Goal: Information Seeking & Learning: Learn about a topic

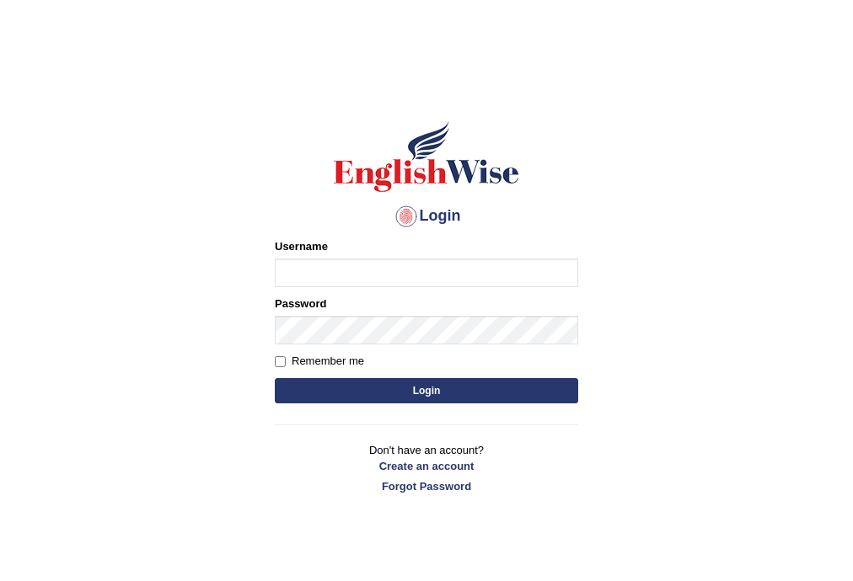
click at [386, 270] on input "Username" at bounding box center [426, 273] width 303 height 29
type input "mdeniz"
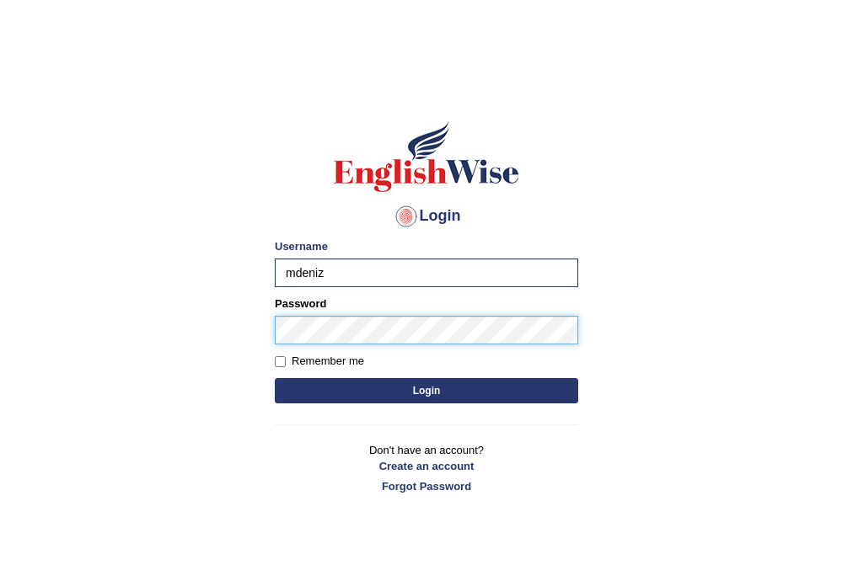
click at [275, 378] on button "Login" at bounding box center [426, 390] width 303 height 25
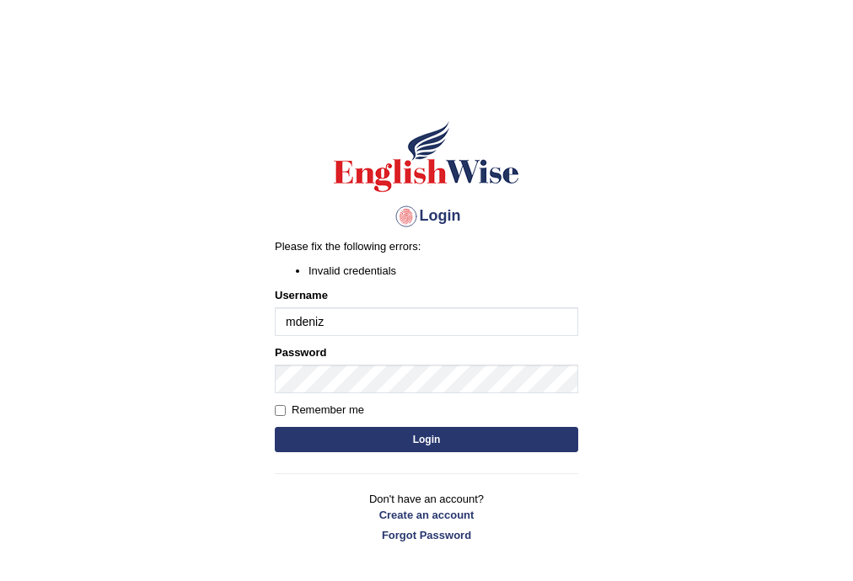
drag, startPoint x: 363, startPoint y: 426, endPoint x: 354, endPoint y: 433, distance: 12.0
click at [362, 429] on form "Please fix the following errors: Invalid credentials Username mdeniz Password R…" at bounding box center [426, 347] width 303 height 218
click at [361, 438] on button "Login" at bounding box center [426, 439] width 303 height 25
click at [340, 324] on input "mdeniz" at bounding box center [426, 322] width 303 height 29
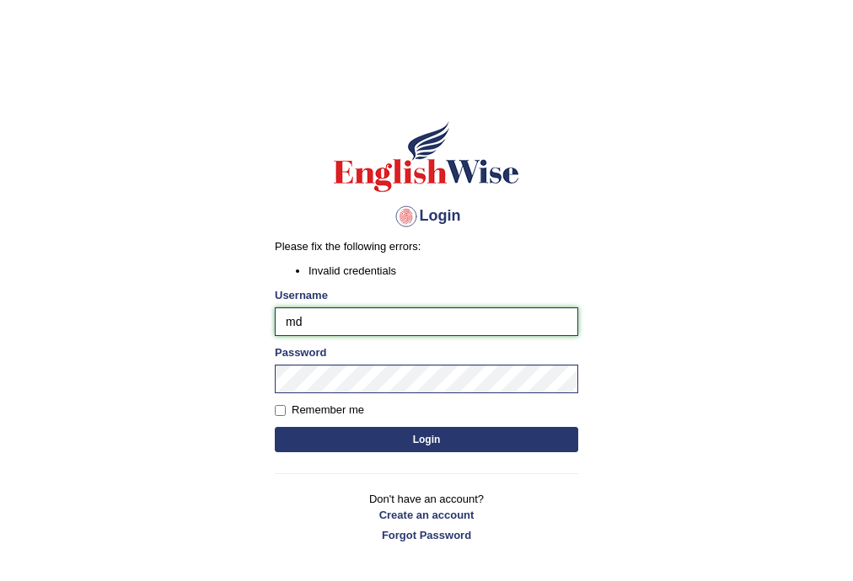
type input "m"
type input "Mdeniz"
click at [357, 438] on button "Login" at bounding box center [426, 439] width 303 height 25
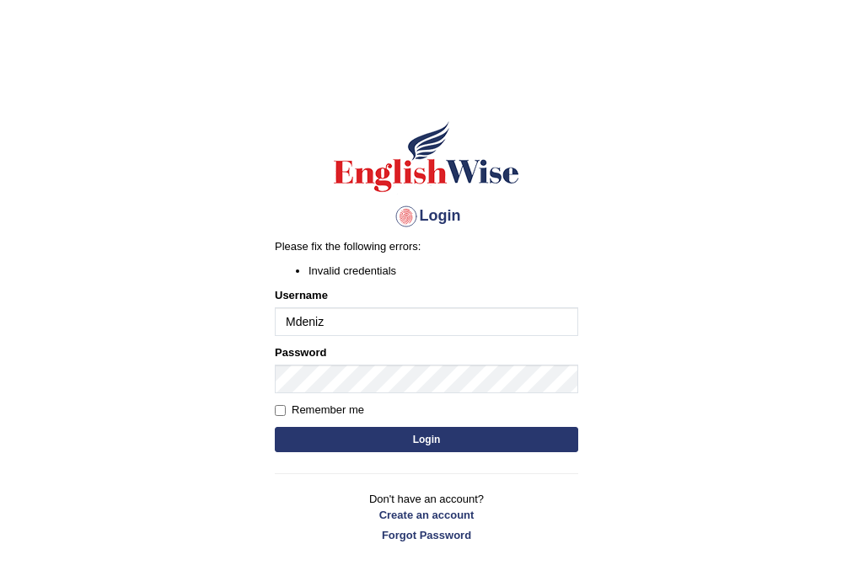
click at [385, 330] on input "Mdeniz" at bounding box center [426, 322] width 303 height 29
type input "M"
type input "mustafad"
click at [275, 427] on button "Login" at bounding box center [426, 439] width 303 height 25
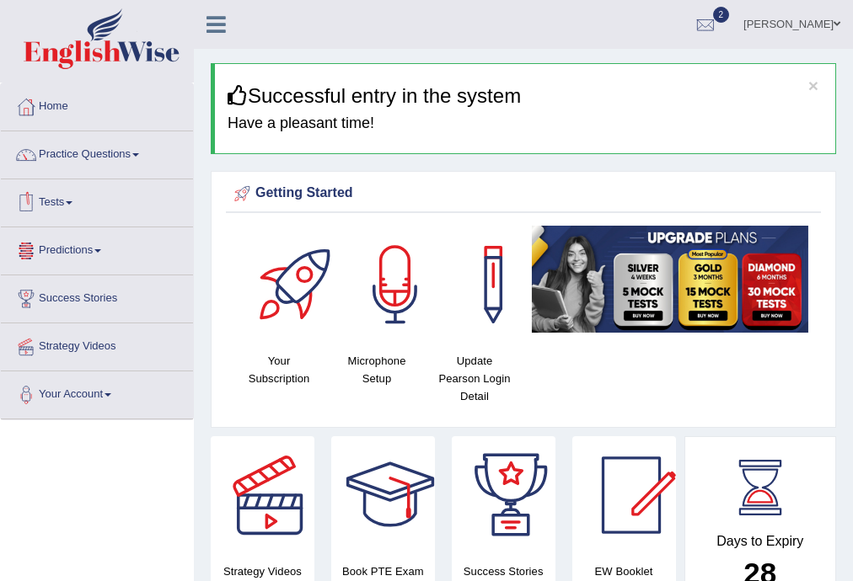
click at [68, 193] on link "Tests" at bounding box center [97, 200] width 192 height 42
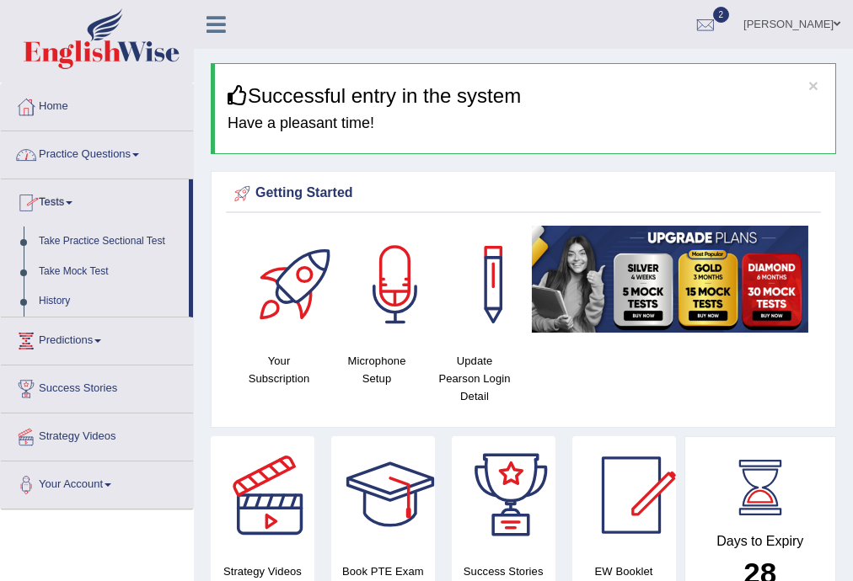
click at [89, 149] on link "Practice Questions" at bounding box center [97, 152] width 192 height 42
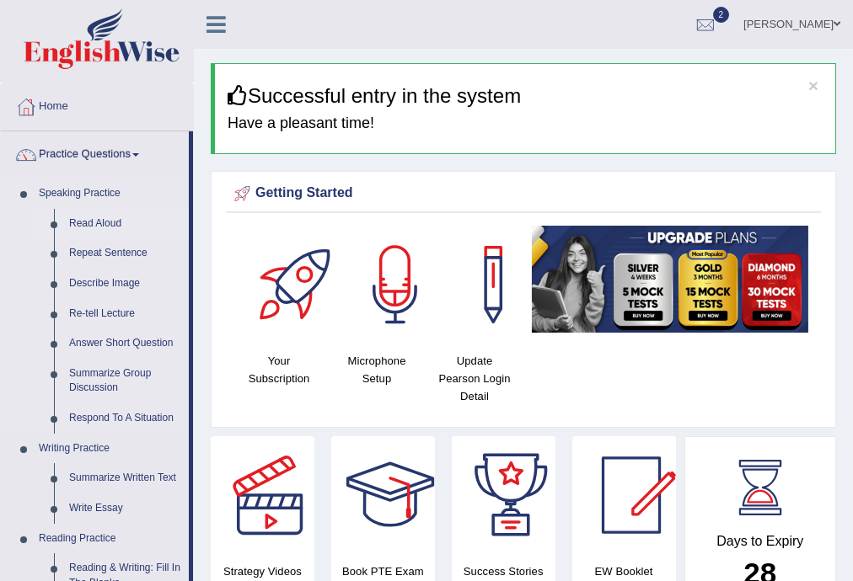
click at [93, 225] on link "Read Aloud" at bounding box center [125, 224] width 127 height 30
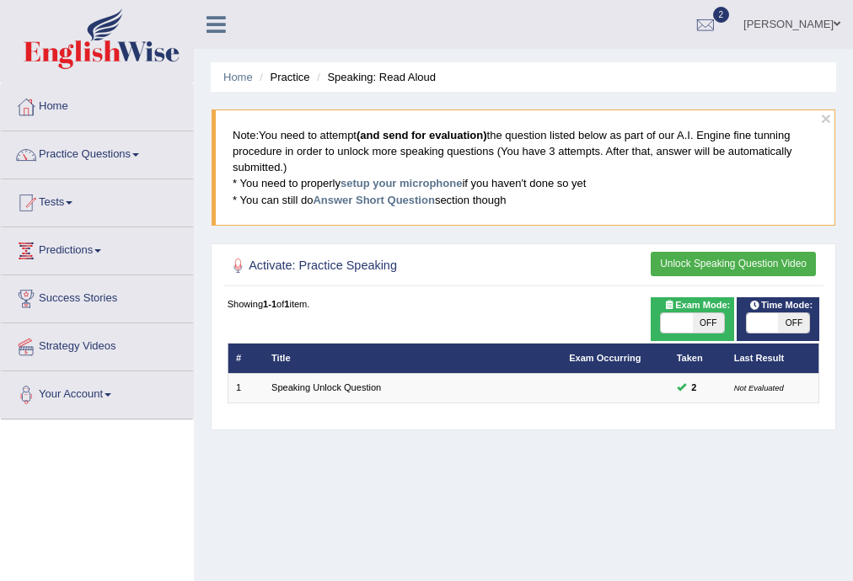
click at [700, 314] on span "OFF" at bounding box center [708, 323] width 31 height 20
checkbox input "true"
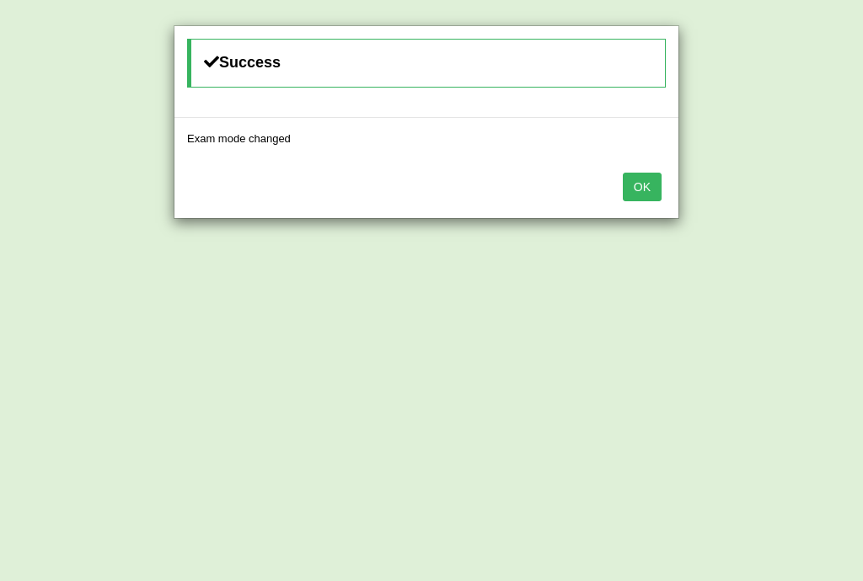
click at [647, 187] on button "OK" at bounding box center [642, 187] width 39 height 29
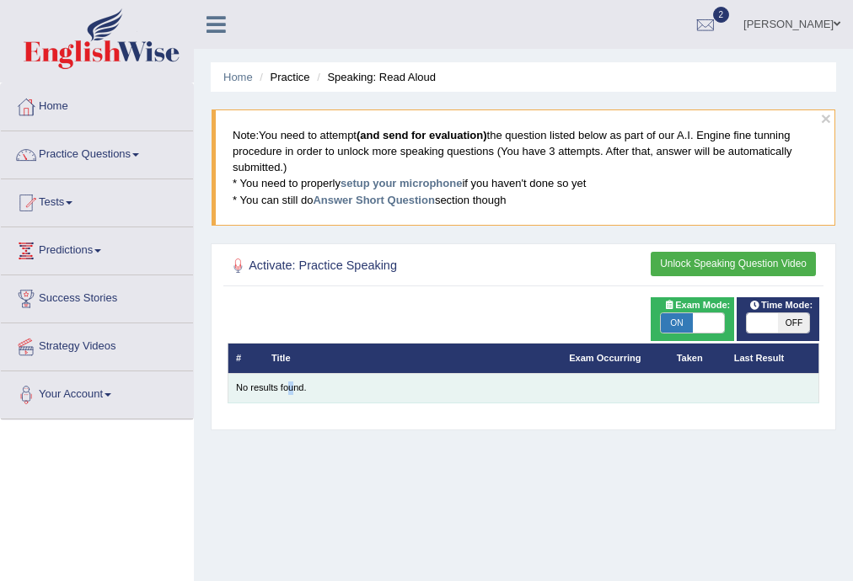
drag, startPoint x: 290, startPoint y: 398, endPoint x: 280, endPoint y: 388, distance: 14.3
click at [283, 389] on td "No results found." at bounding box center [524, 387] width 592 height 29
click at [271, 382] on td "No results found." at bounding box center [524, 387] width 592 height 29
drag, startPoint x: 310, startPoint y: 374, endPoint x: 354, endPoint y: 370, distance: 44.0
click at [310, 374] on td "No results found." at bounding box center [524, 387] width 592 height 29
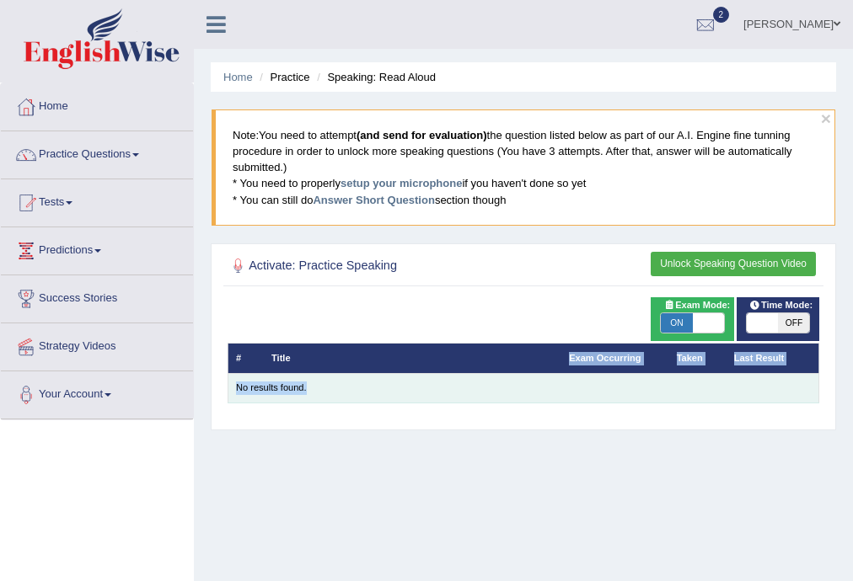
drag, startPoint x: 432, startPoint y: 373, endPoint x: 476, endPoint y: 374, distance: 43.8
click at [471, 374] on table "# Title Exam Occurring Taken Last Result No results found." at bounding box center [524, 373] width 592 height 61
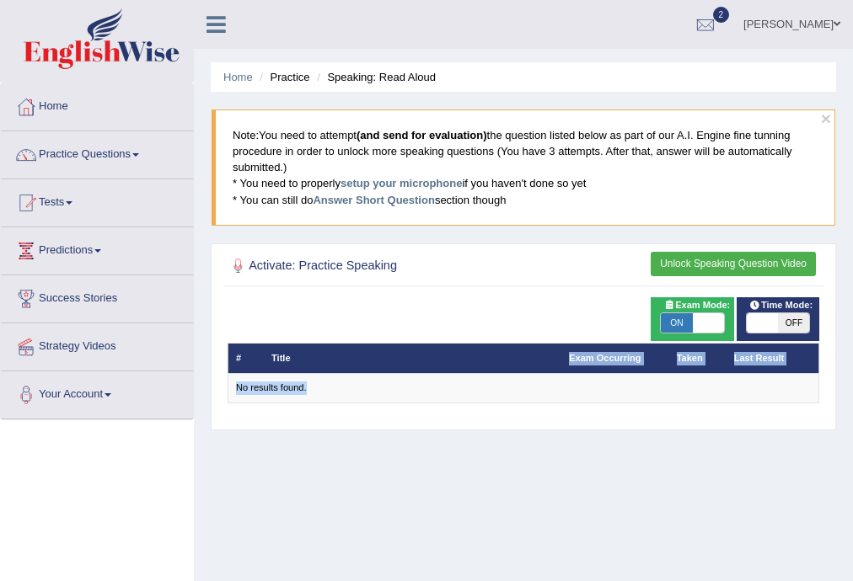
click at [603, 367] on th "Exam Occurring" at bounding box center [615, 358] width 108 height 29
click at [602, 367] on th "Exam Occurring" at bounding box center [615, 358] width 108 height 29
click at [692, 262] on button "Unlock Speaking Question Video" at bounding box center [733, 264] width 165 height 24
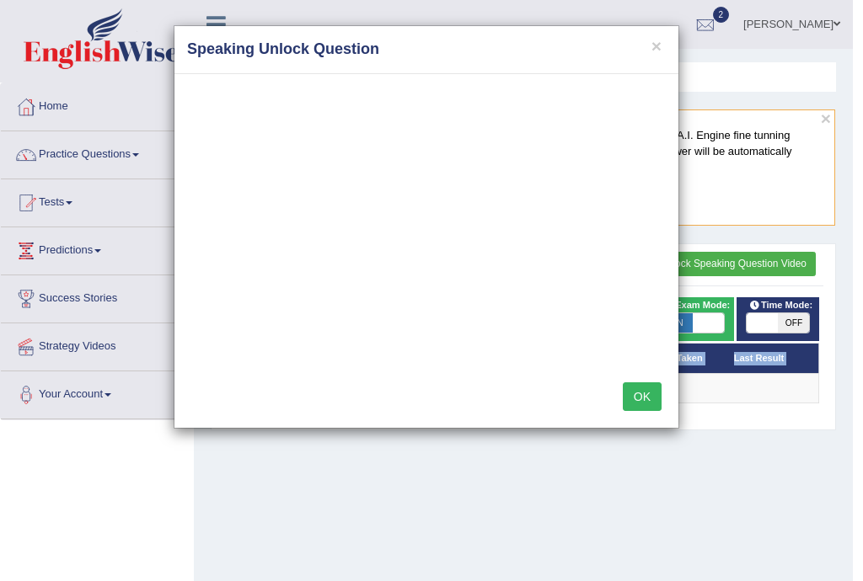
click at [650, 404] on button "OK" at bounding box center [642, 397] width 39 height 29
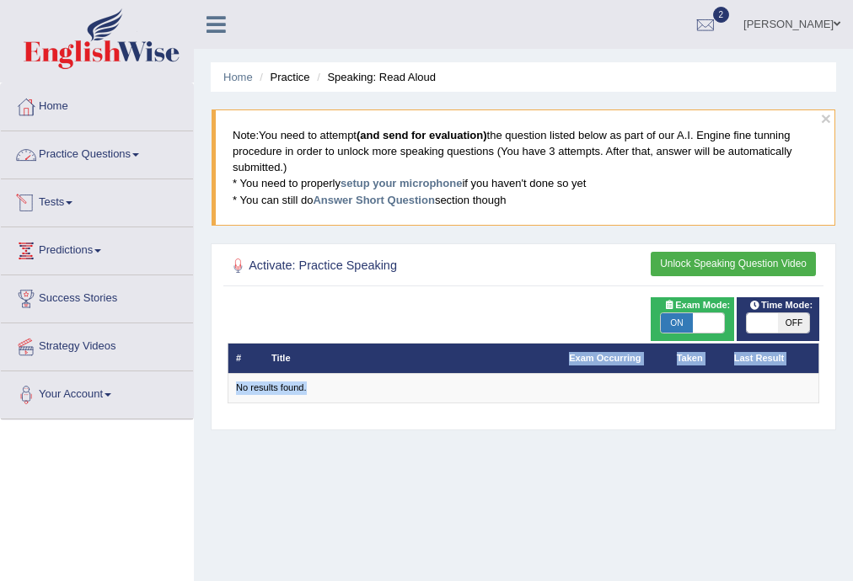
click at [123, 150] on link "Practice Questions" at bounding box center [97, 152] width 192 height 42
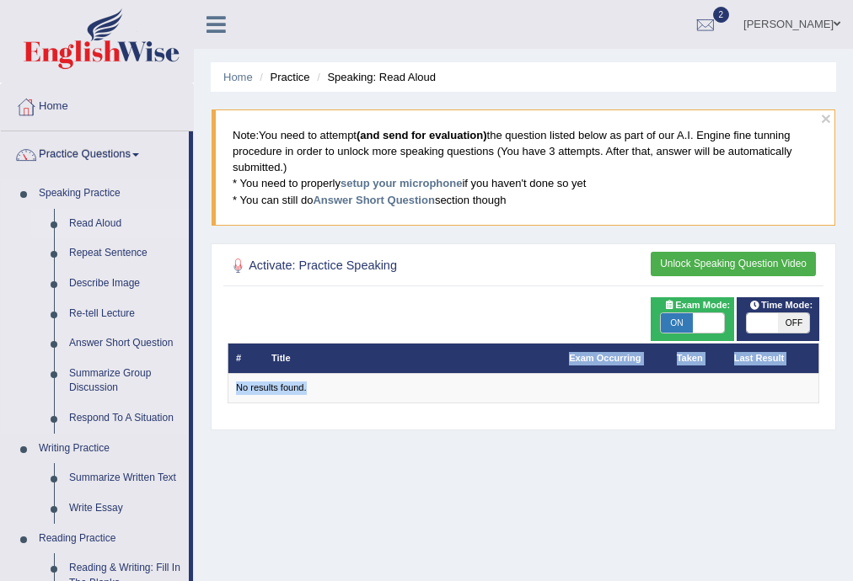
click at [94, 218] on link "Read Aloud" at bounding box center [125, 224] width 127 height 30
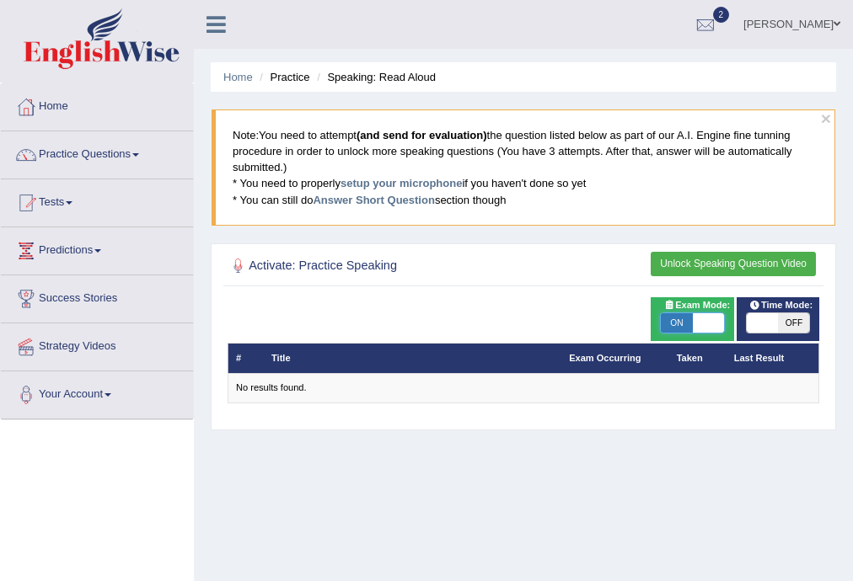
click at [703, 318] on span at bounding box center [708, 323] width 31 height 20
checkbox input "false"
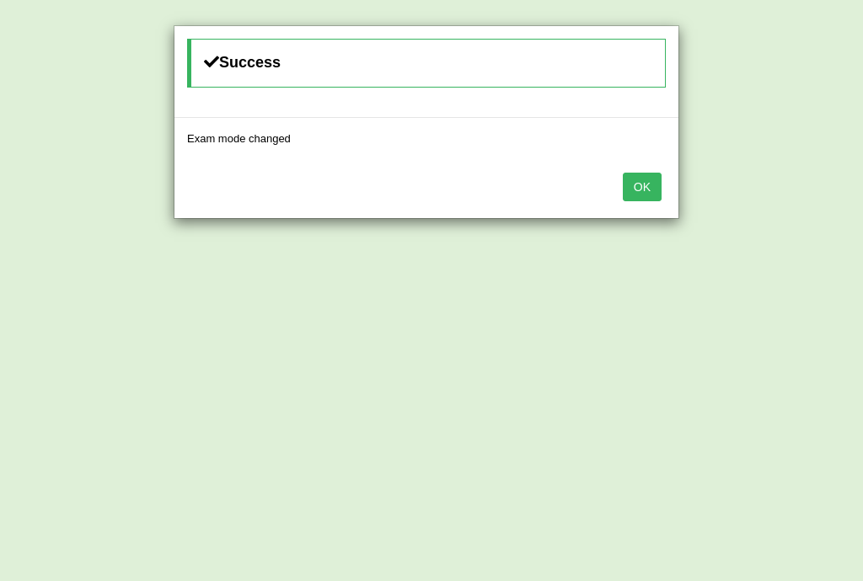
click at [646, 190] on button "OK" at bounding box center [642, 187] width 39 height 29
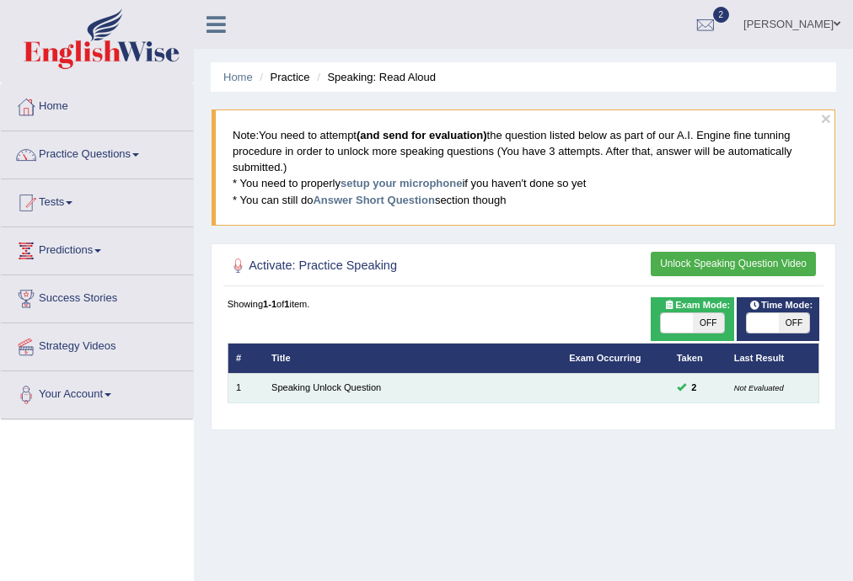
click at [346, 379] on td "Speaking Unlock Question" at bounding box center [412, 387] width 297 height 29
click at [340, 388] on link "Speaking Unlock Question" at bounding box center [326, 388] width 110 height 10
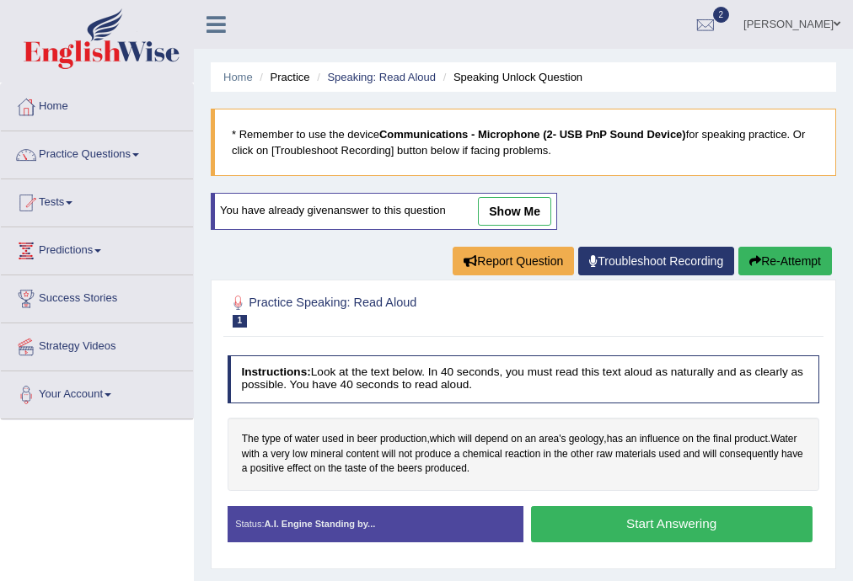
click at [559, 519] on button "Start Answering" at bounding box center [671, 524] width 281 height 36
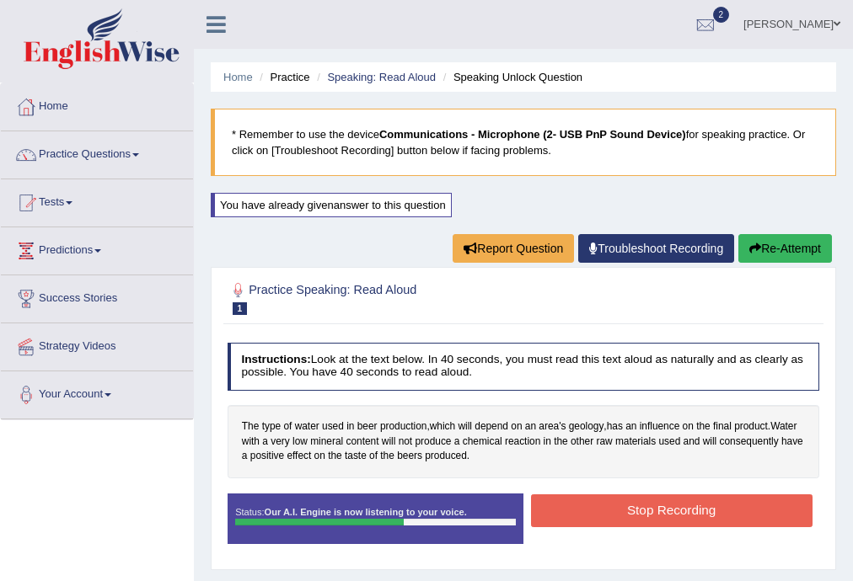
click at [563, 501] on button "Stop Recording" at bounding box center [671, 511] width 281 height 33
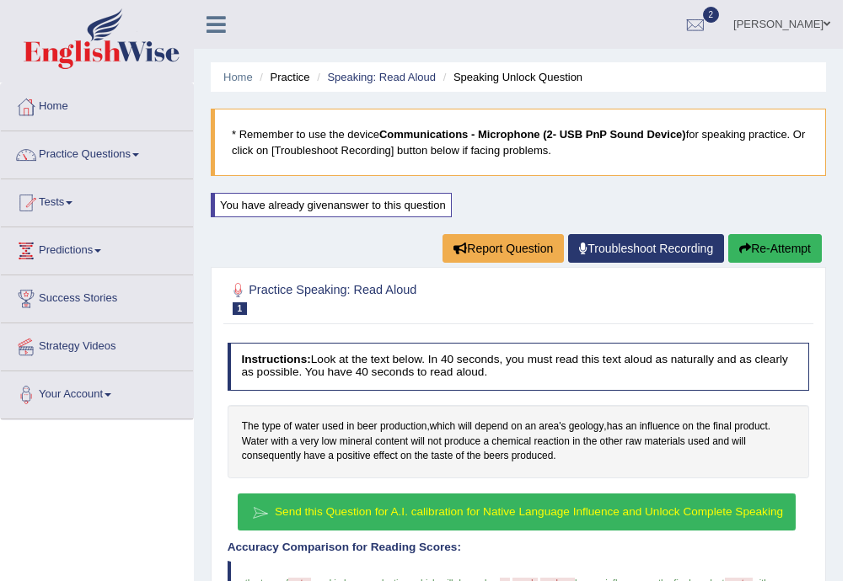
scroll to position [385, 0]
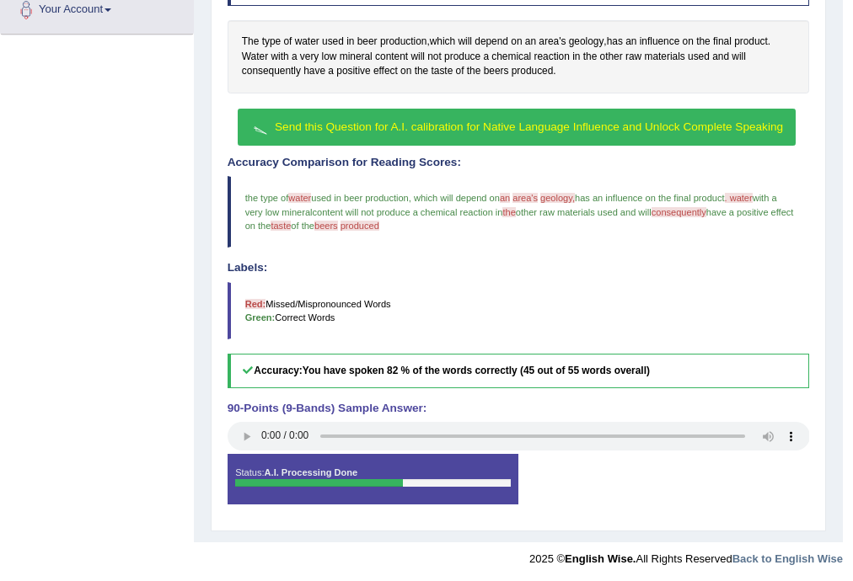
click at [299, 195] on span "water" at bounding box center [299, 198] width 23 height 10
click at [340, 124] on span "Send this Question for A.I. calibration for Native Language Influence and Unloc…" at bounding box center [529, 127] width 508 height 13
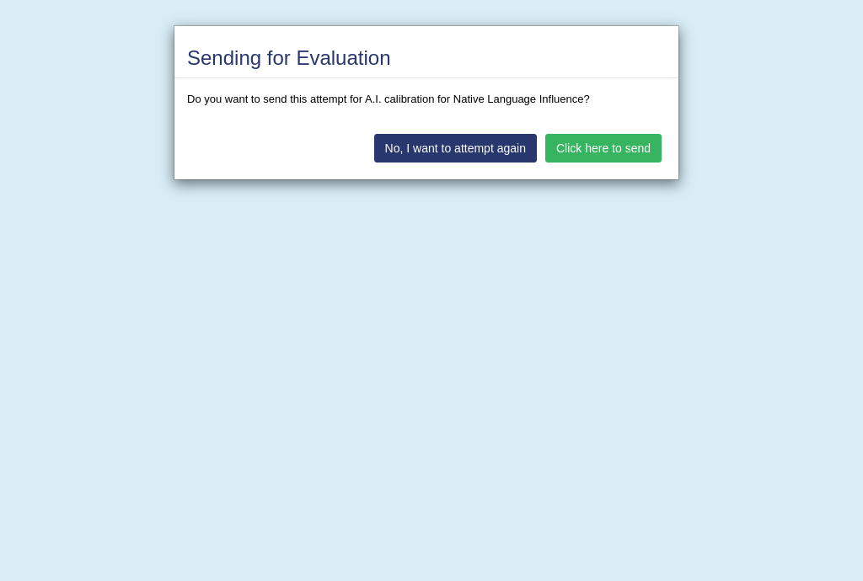
click at [512, 198] on div "Sending for Evaluation Do you want to send this attempt for A.I. calibration fo…" at bounding box center [431, 290] width 863 height 581
click at [495, 148] on button "No, I want to attempt again" at bounding box center [455, 148] width 163 height 29
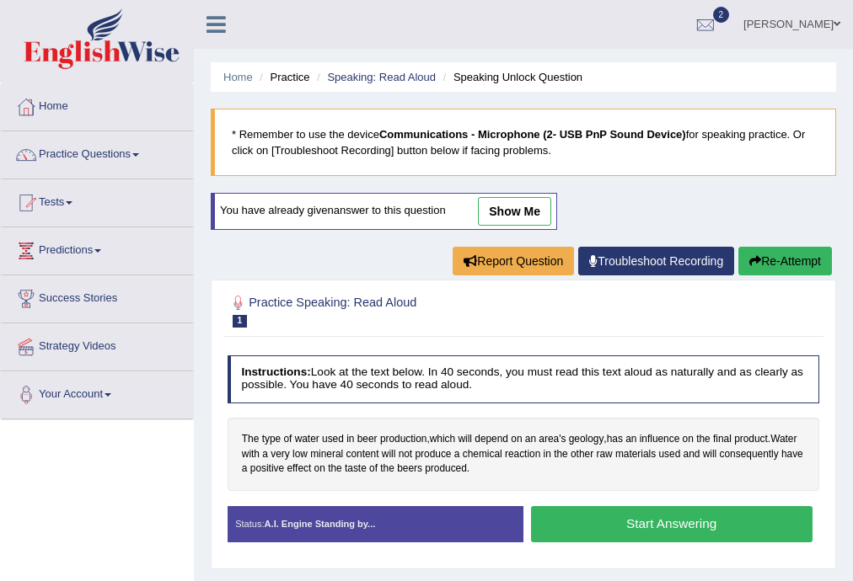
click at [789, 258] on button "Re-Attempt" at bounding box center [785, 261] width 94 height 29
click at [75, 198] on link "Tests" at bounding box center [97, 200] width 192 height 42
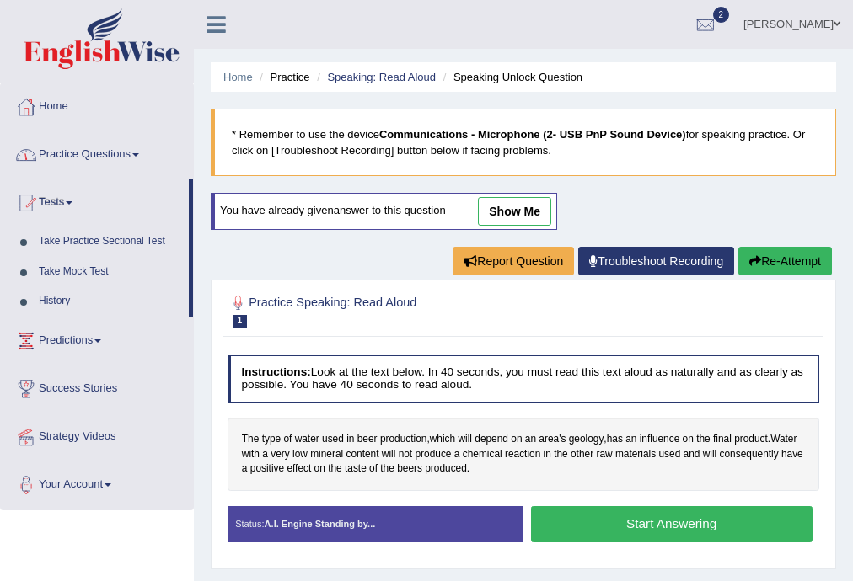
click at [72, 155] on link "Practice Questions" at bounding box center [97, 152] width 192 height 42
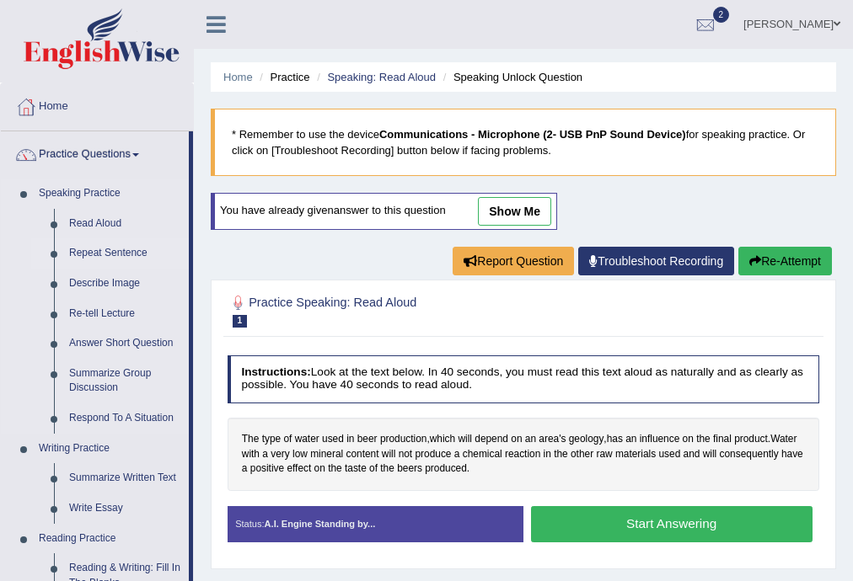
click at [121, 250] on link "Repeat Sentence" at bounding box center [125, 253] width 127 height 30
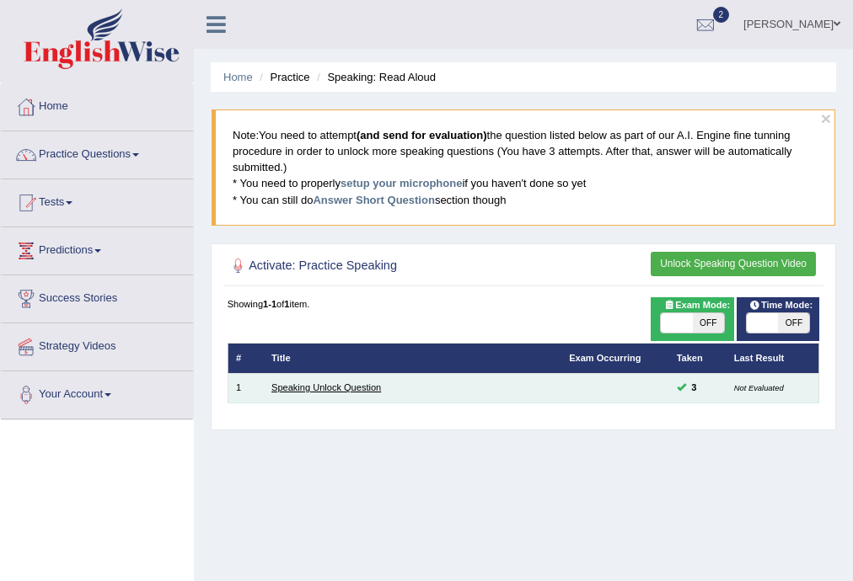
click at [353, 388] on link "Speaking Unlock Question" at bounding box center [326, 388] width 110 height 10
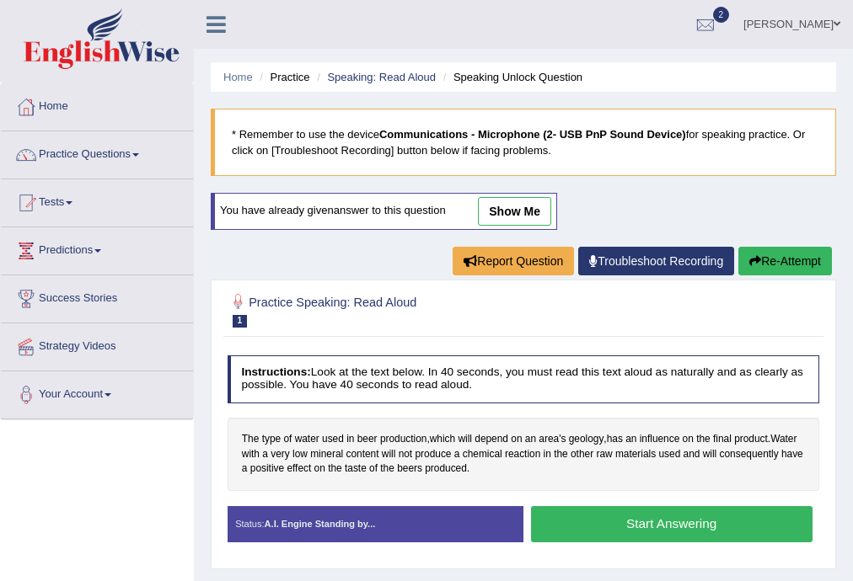
click at [236, 320] on span "1" at bounding box center [240, 321] width 15 height 13
click at [245, 298] on div at bounding box center [239, 303] width 22 height 22
click at [297, 299] on h2 "Practice Speaking: Read Aloud 1 Speaking Unlock Question" at bounding box center [411, 309] width 367 height 35
click at [313, 301] on h2 "Practice Speaking: Read Aloud 1 Speaking Unlock Question" at bounding box center [411, 309] width 367 height 35
click at [88, 155] on link "Practice Questions" at bounding box center [97, 152] width 192 height 42
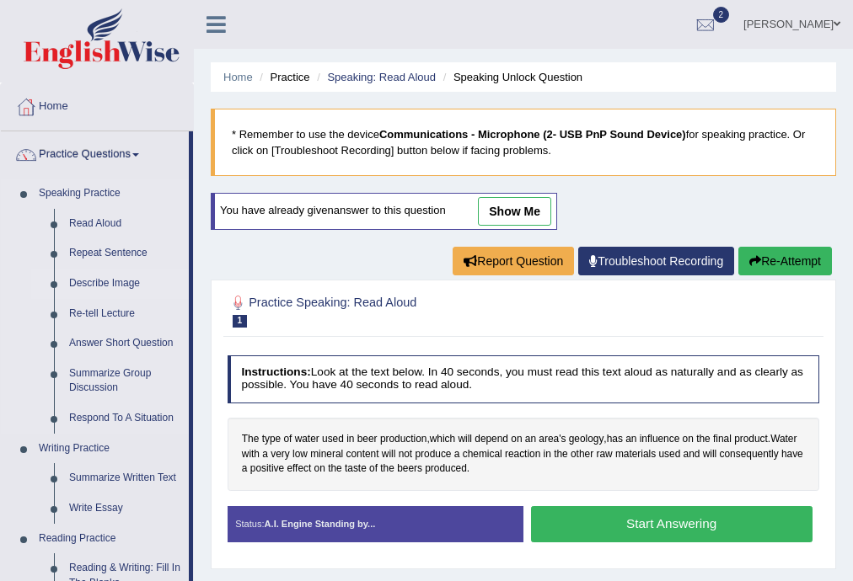
click at [118, 281] on link "Describe Image" at bounding box center [125, 284] width 127 height 30
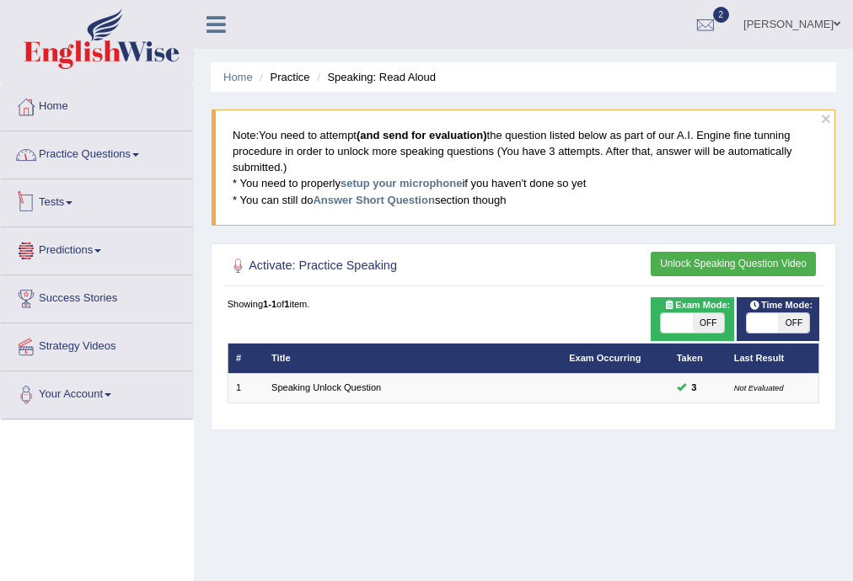
click at [115, 152] on link "Practice Questions" at bounding box center [97, 152] width 192 height 42
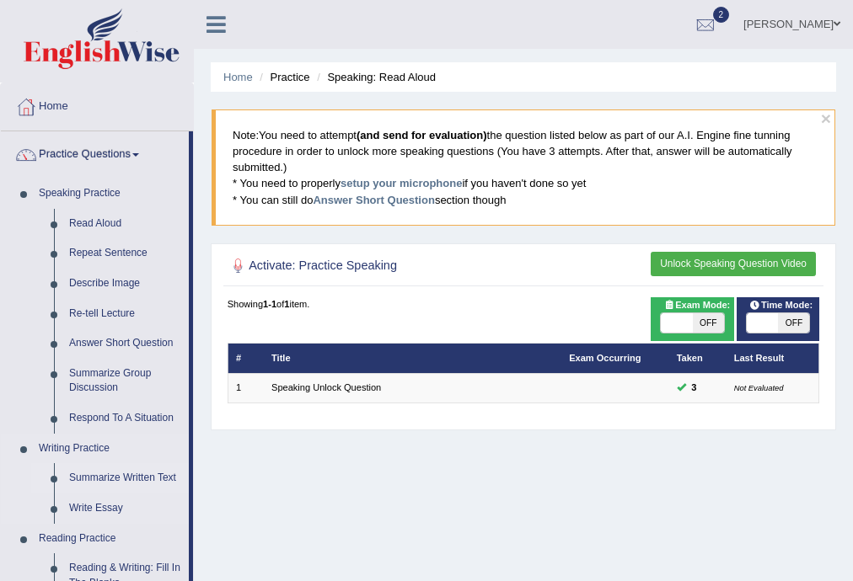
scroll to position [737, 0]
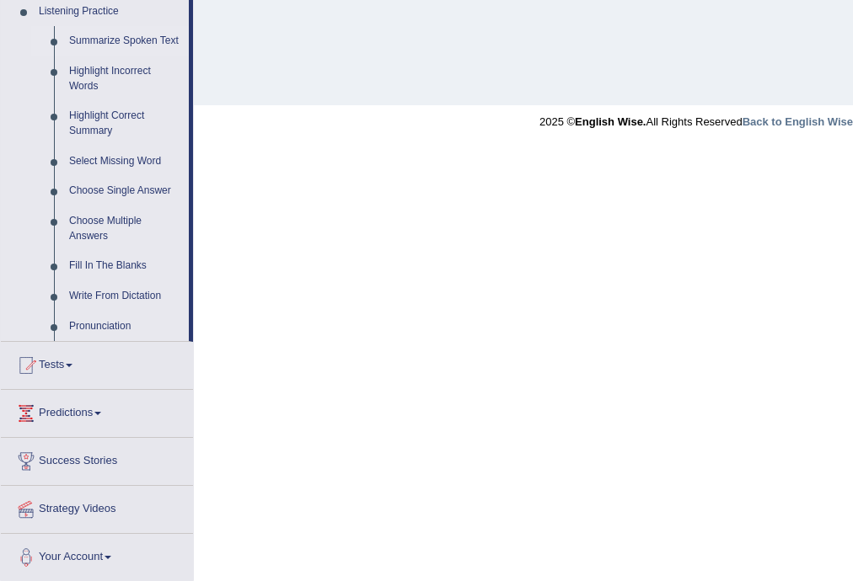
click at [103, 40] on link "Summarize Spoken Text" at bounding box center [125, 41] width 127 height 30
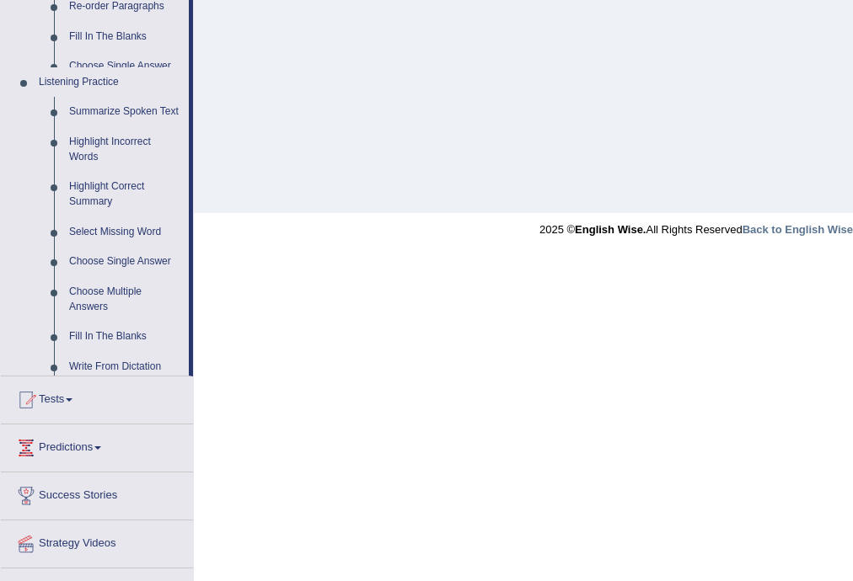
scroll to position [303, 0]
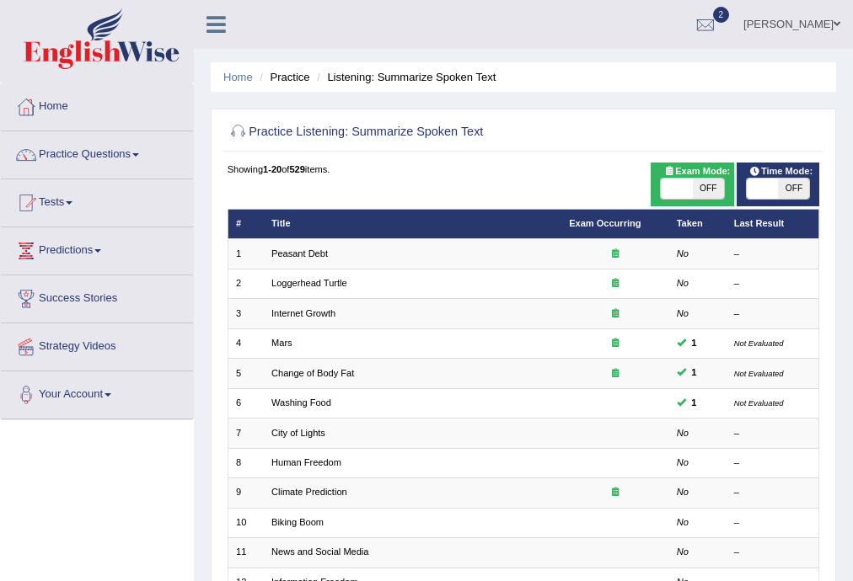
scroll to position [388, 0]
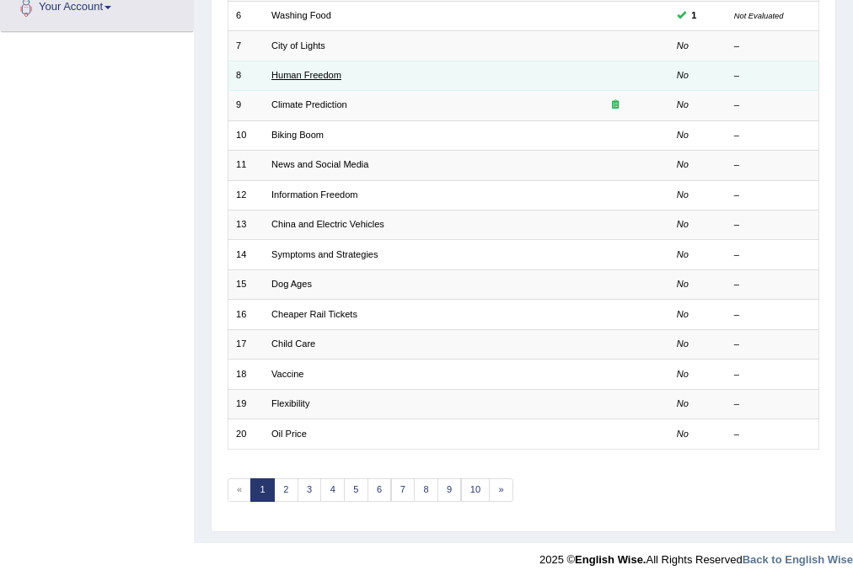
click at [311, 72] on link "Human Freedom" at bounding box center [306, 75] width 70 height 10
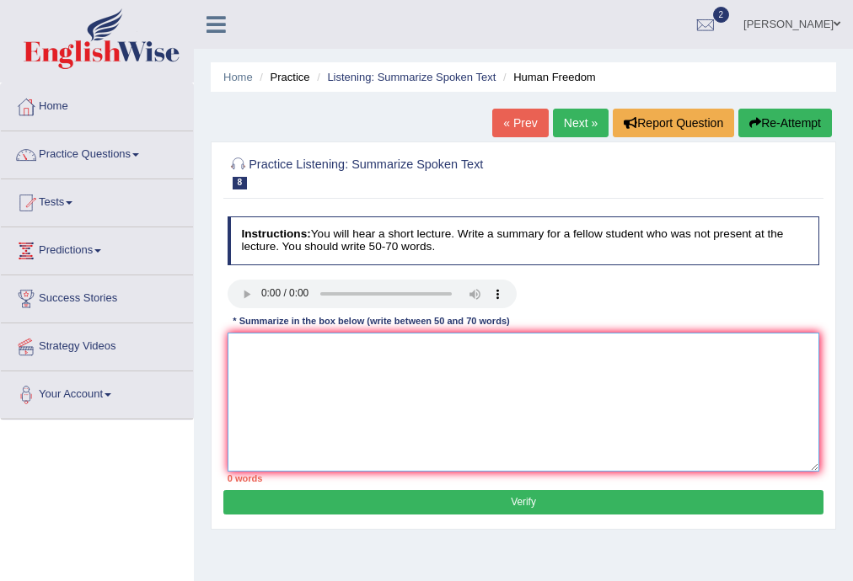
click at [254, 354] on textarea at bounding box center [524, 402] width 592 height 139
click at [314, 353] on textarea "i thing we are" at bounding box center [524, 402] width 592 height 139
click at [323, 347] on textarea "i thing we are in erarly stages" at bounding box center [524, 402] width 592 height 139
click at [335, 350] on textarea "i thing we are in erarly stages" at bounding box center [524, 402] width 592 height 139
click at [383, 345] on textarea "i thing we are in early stages" at bounding box center [524, 402] width 592 height 139
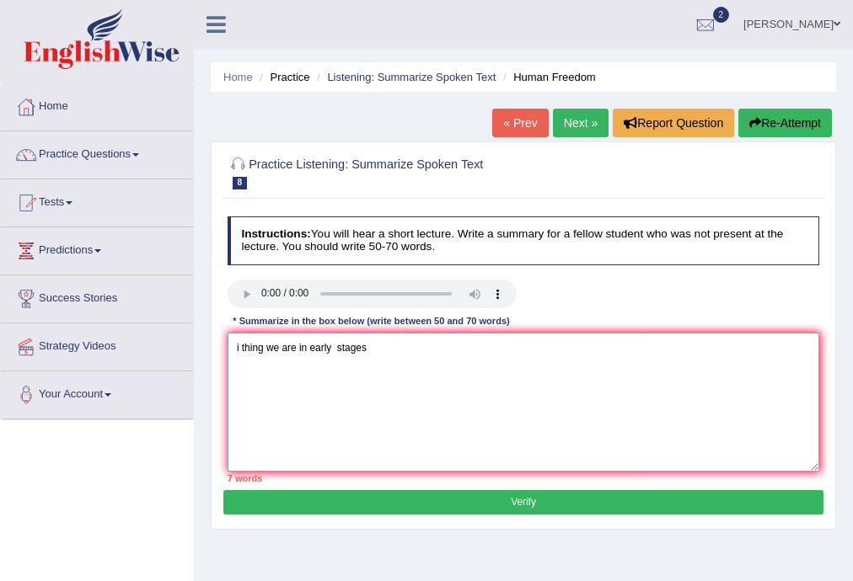
click at [378, 347] on textarea "i thing we are in early stages" at bounding box center [524, 402] width 592 height 139
click at [489, 347] on textarea "i thing we are in early stages change tort much more" at bounding box center [524, 402] width 592 height 139
click at [622, 352] on textarea "i thing we are in early stages change tort much more human freedom in business" at bounding box center [524, 402] width 592 height 139
click at [667, 356] on textarea "i thing we are in early stages change tort much more human freedom in business …" at bounding box center [524, 402] width 592 height 139
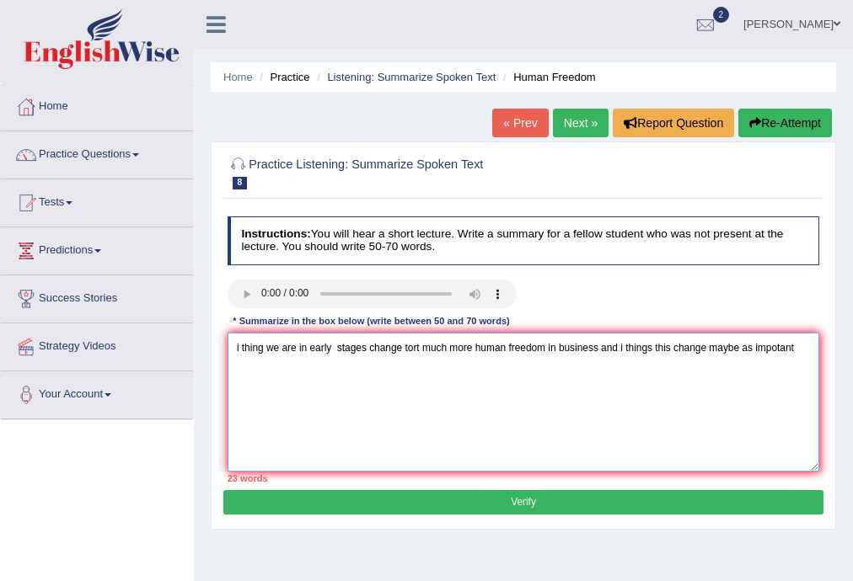
click at [779, 350] on textarea "i thing we are in early stages change tort much more human freedom in business …" at bounding box center [524, 402] width 592 height 139
click at [776, 351] on textarea "i thing we are in early stages change tort much more human freedom in business …" at bounding box center [524, 402] width 592 height 139
click at [806, 339] on textarea "i thing we are in early stages change tort much more human freedom in business …" at bounding box center [524, 402] width 592 height 139
click at [805, 351] on textarea "i thing we are in early stages change tort much more human freedom in business …" at bounding box center [524, 402] width 592 height 139
click at [809, 348] on textarea "i thing we are in early stages change tort much more human freedom in business …" at bounding box center [524, 402] width 592 height 139
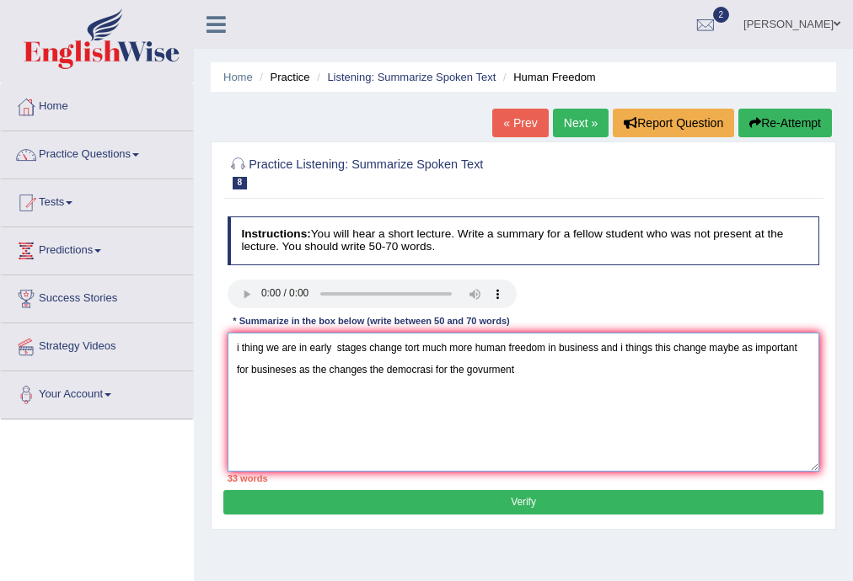
click at [519, 371] on textarea "i thing we are in early stages change tort much more human freedom in business …" at bounding box center [524, 402] width 592 height 139
click at [436, 370] on textarea "i thing we are in early stages change tort much more human freedom in business …" at bounding box center [524, 402] width 592 height 139
click at [560, 373] on textarea "i thing we are in early stages change tort much more human freedom in business …" at bounding box center [524, 402] width 592 height 139
click at [574, 371] on textarea "i thing we are in early stages change tort much more human freedom in business …" at bounding box center [524, 402] width 592 height 139
click at [512, 369] on textarea "i thing we are in early stages change tort much more human freedom in business …" at bounding box center [524, 402] width 592 height 139
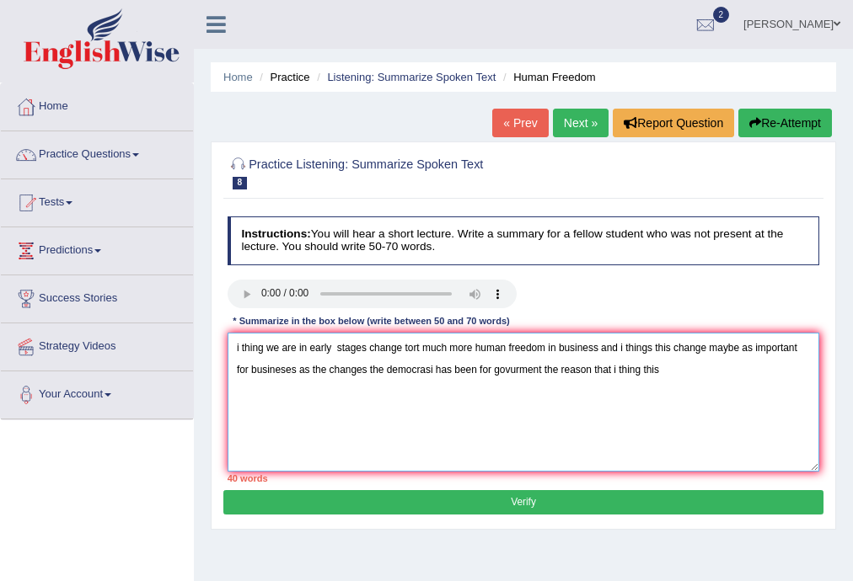
click at [676, 363] on textarea "i thing we are in early stages change tort much more human freedom in business …" at bounding box center [524, 402] width 592 height 139
click at [721, 372] on textarea "i thing we are in early stages change tort much more human freedom in business …" at bounding box center [524, 402] width 592 height 139
click at [287, 398] on textarea "i thing we are in early stages change tort much more human freedom in business …" at bounding box center [524, 402] width 592 height 139
click at [728, 371] on textarea "i thing we are in early stages change tort much more human freedom in business …" at bounding box center [524, 402] width 592 height 139
click at [782, 367] on textarea "i thing we are in early stages change tort much more human freedom in business …" at bounding box center [524, 402] width 592 height 139
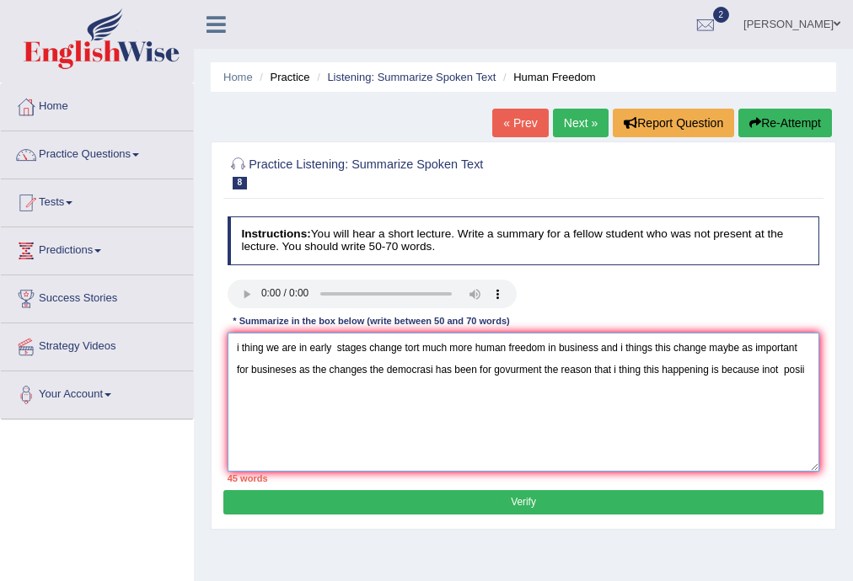
click at [808, 375] on textarea "i thing we are in early stages change tort much more human freedom in business …" at bounding box center [524, 402] width 592 height 139
click at [313, 401] on textarea "i thing we are in early stages change tort much more human freedom in business …" at bounding box center [524, 402] width 592 height 139
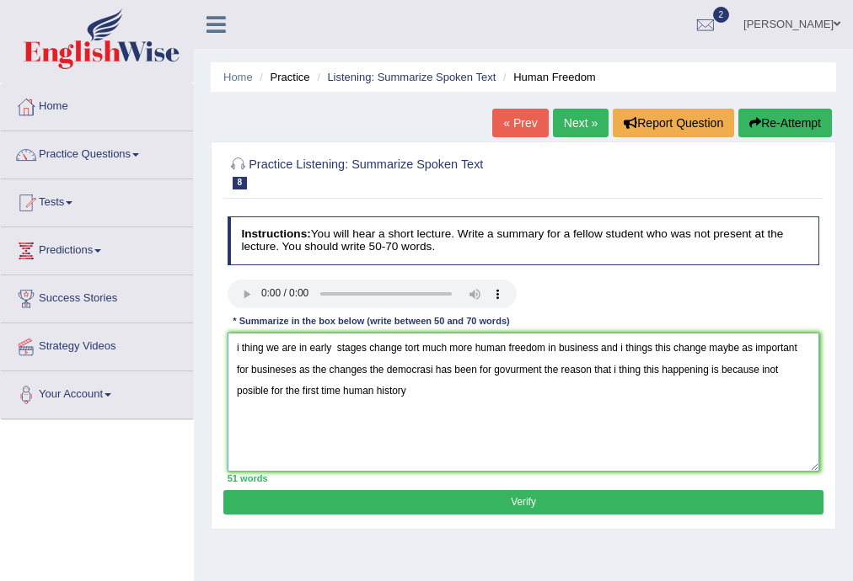
click at [435, 388] on textarea "i thing we are in early stages change tort much more human freedom in business …" at bounding box center [524, 402] width 592 height 139
click at [563, 394] on textarea "i thing we are in early stages change tort much more human freedom in business …" at bounding box center [524, 402] width 592 height 139
click at [665, 394] on textarea "i thing we are in early stages change tort much more human freedom in business …" at bounding box center [524, 402] width 592 height 139
type textarea "i thing we are in early stages change tort much more human freedom in business …"
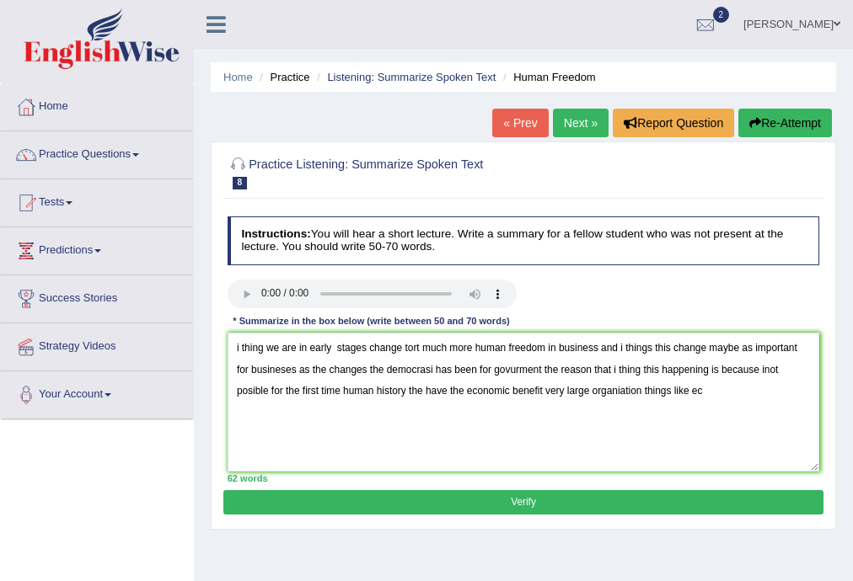
click at [578, 492] on button "Verify" at bounding box center [522, 502] width 599 height 24
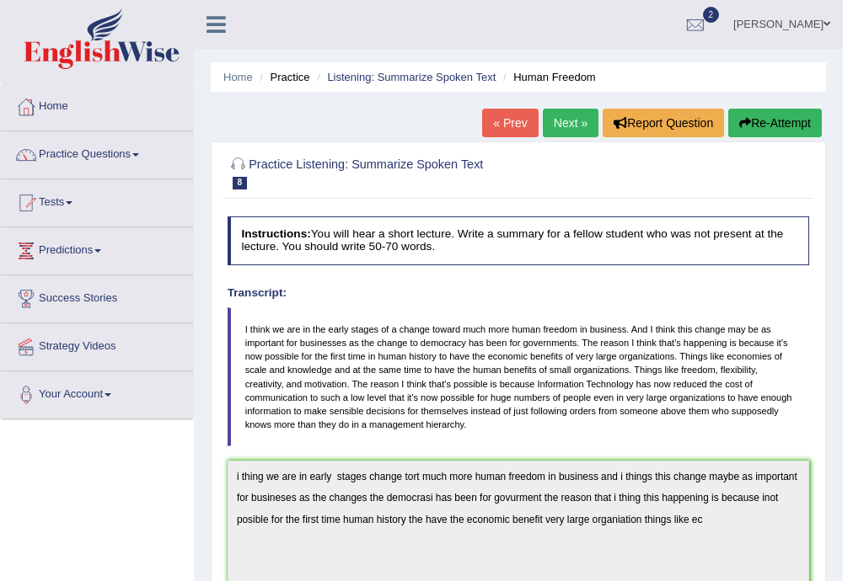
click at [755, 126] on button "Re-Attempt" at bounding box center [775, 123] width 94 height 29
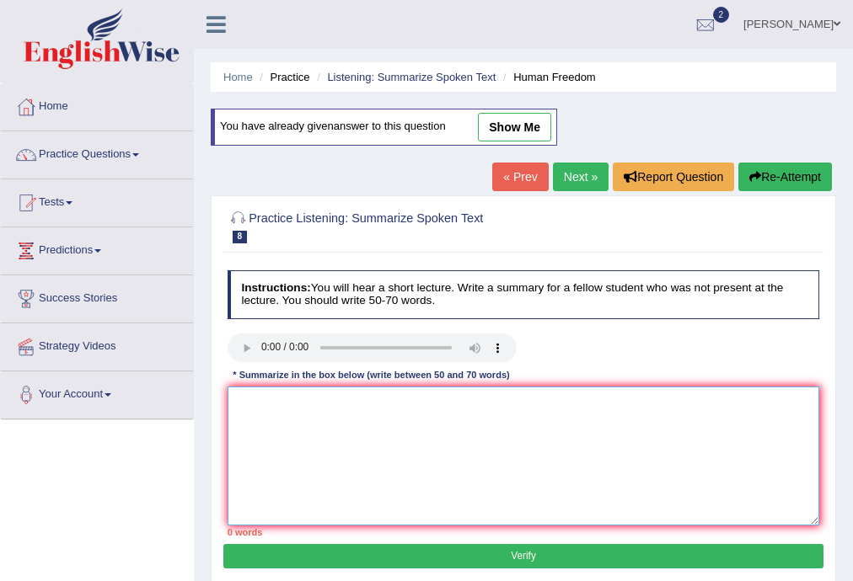
click at [266, 401] on textarea at bounding box center [524, 456] width 592 height 139
click at [341, 410] on textarea "i thing we are early" at bounding box center [524, 456] width 592 height 139
type textarea "i thing we are early stages ave change"
click at [443, 401] on textarea "i thing we are early stages ave change" at bounding box center [524, 456] width 592 height 139
click at [637, 411] on textarea "i thing we are early stages ave change tort much more human freedon in business" at bounding box center [524, 456] width 592 height 139
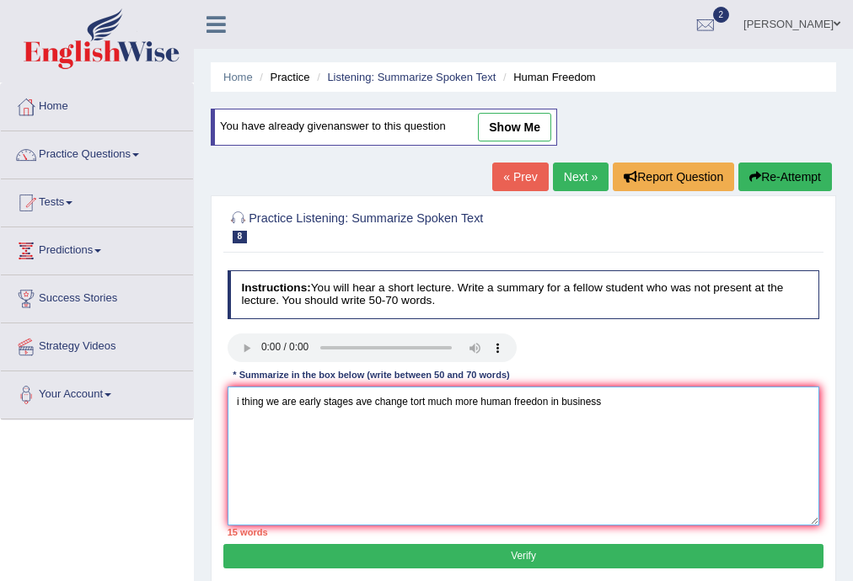
click at [547, 401] on textarea "i thing we are early stages ave change tort much more human freedon in business" at bounding box center [524, 456] width 592 height 139
click at [622, 404] on textarea "i thing we are early stages ave change tort much more human freedom in business" at bounding box center [524, 456] width 592 height 139
click at [735, 402] on textarea "i thing we are early stages ave change tort much more human freedom in business…" at bounding box center [524, 456] width 592 height 139
click at [732, 404] on textarea "i thing we are early stages ave change tort much more human freedom in business…" at bounding box center [524, 456] width 592 height 139
click at [806, 404] on textarea "i thing we are early stages ave change tort much more human freedom in business…" at bounding box center [524, 456] width 592 height 139
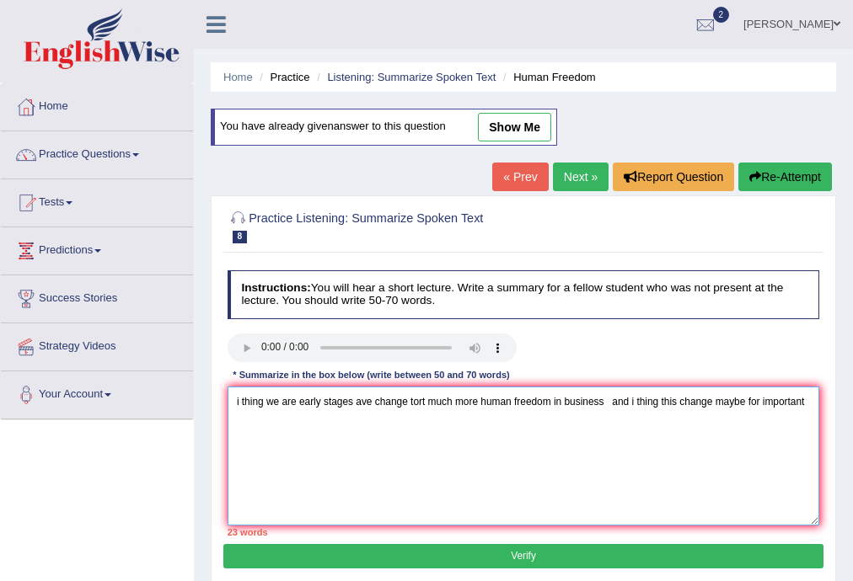
click at [613, 404] on textarea "i thing we are early stages ave change tort much more human freedom in business…" at bounding box center [524, 456] width 592 height 139
click at [810, 404] on textarea "i thing we are early stages ave change tort much more human freedom in business…" at bounding box center [524, 456] width 592 height 139
click at [609, 401] on textarea "i thing we are early stages ave change tort much more human freedom in business…" at bounding box center [524, 456] width 592 height 139
click at [757, 401] on textarea "i thing we are early stages ave change tort much more human freedom in business…" at bounding box center [524, 456] width 592 height 139
click at [803, 404] on textarea "i thing we are early stages ave change tort much more human freedom in business…" at bounding box center [524, 456] width 592 height 139
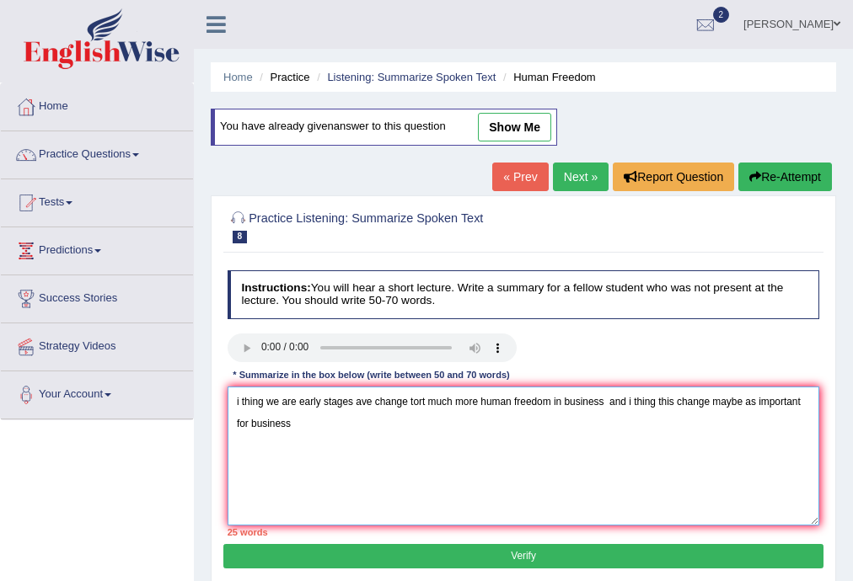
click at [389, 426] on textarea "i thing we are early stages ave change tort much more human freedom in business…" at bounding box center [524, 456] width 592 height 139
click at [443, 422] on textarea "i thing we are early stages ave change tort much more human freedom in business…" at bounding box center [524, 456] width 592 height 139
click at [490, 425] on textarea "i thing we are early stages ave change tort much more human freedom in business…" at bounding box center [524, 456] width 592 height 139
click at [425, 425] on textarea "i thing we are early stages ave change tort much more human freedom in business…" at bounding box center [524, 456] width 592 height 139
click at [488, 427] on textarea "i thing we are early stages ave change tort much more human freedom in business…" at bounding box center [524, 456] width 592 height 139
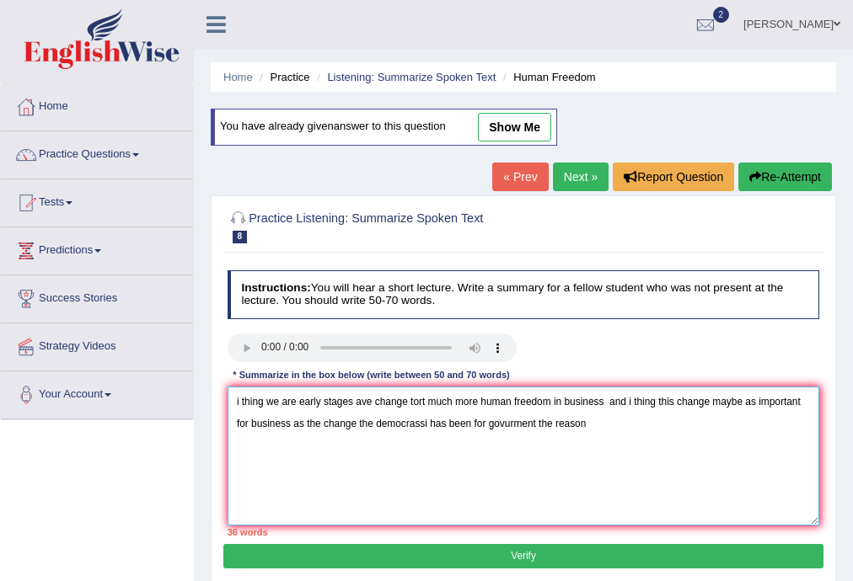
click at [600, 425] on textarea "i thing we are early stages ave change tort much more human freedom in business…" at bounding box center [524, 456] width 592 height 139
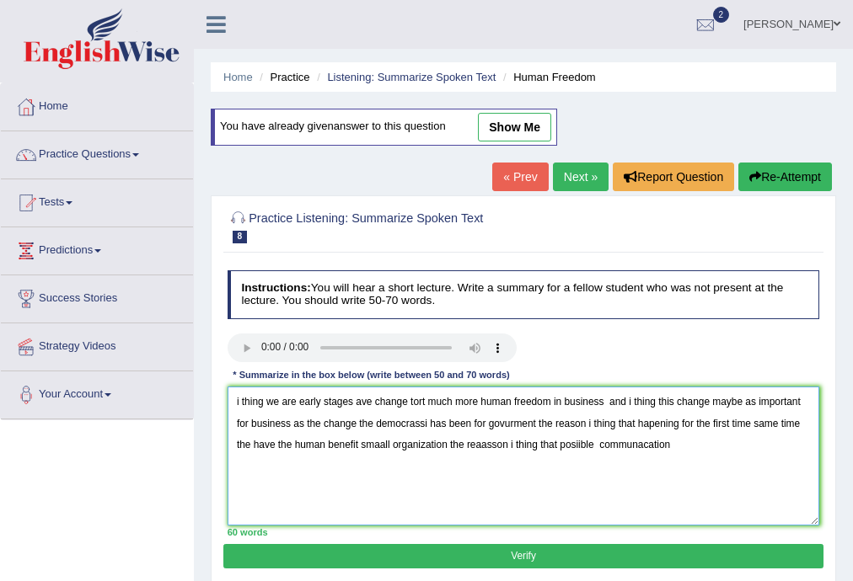
type textarea "i thing we are early stages ave change tort much more human freedom in business…"
click at [568, 556] on button "Verify" at bounding box center [522, 556] width 599 height 24
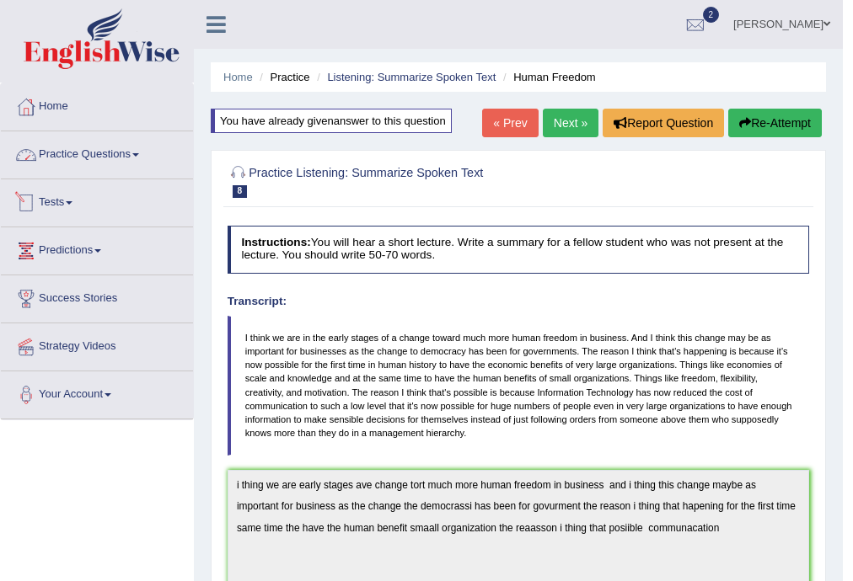
click at [135, 159] on link "Practice Questions" at bounding box center [97, 152] width 192 height 42
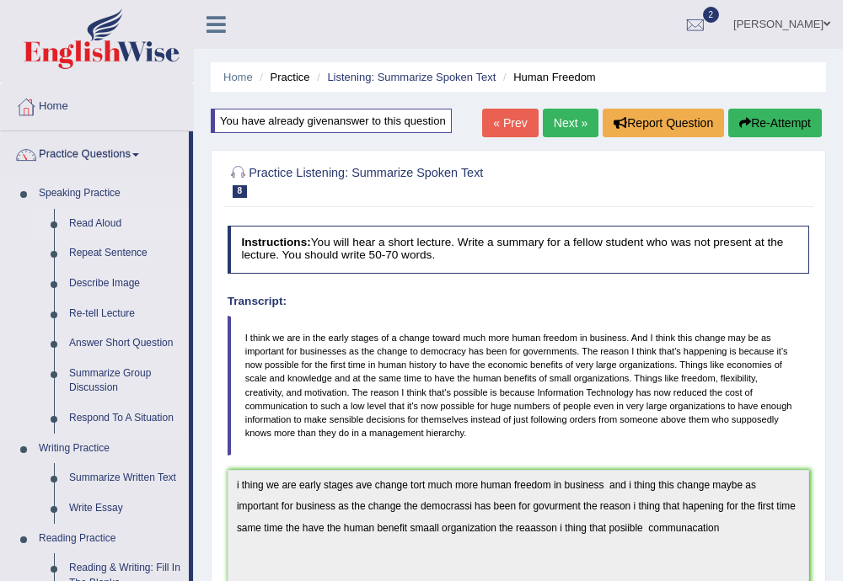
click at [94, 219] on link "Read Aloud" at bounding box center [125, 224] width 127 height 30
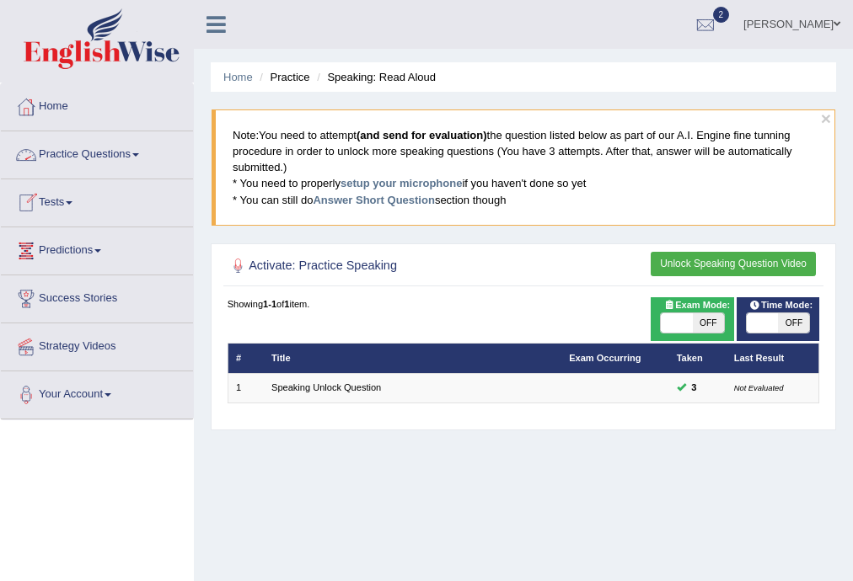
click at [138, 155] on span at bounding box center [135, 154] width 7 height 3
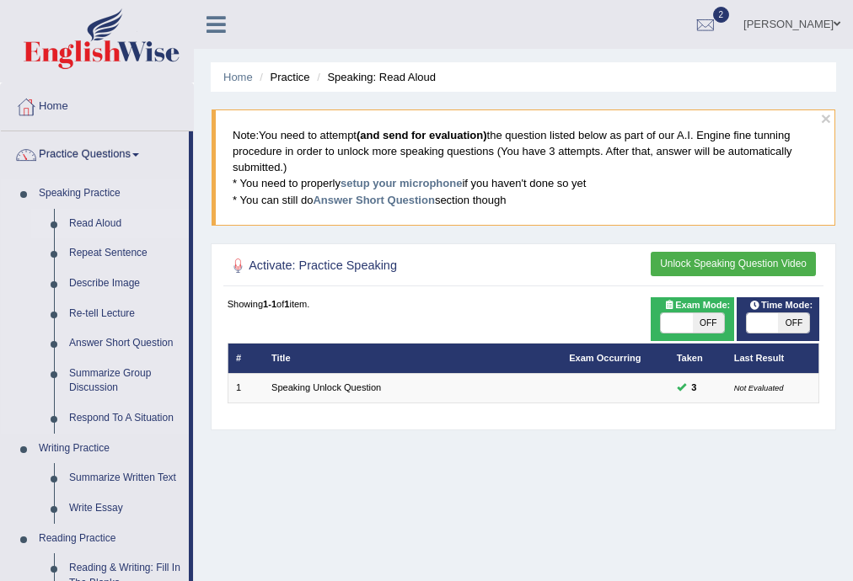
click at [87, 216] on link "Read Aloud" at bounding box center [125, 224] width 127 height 30
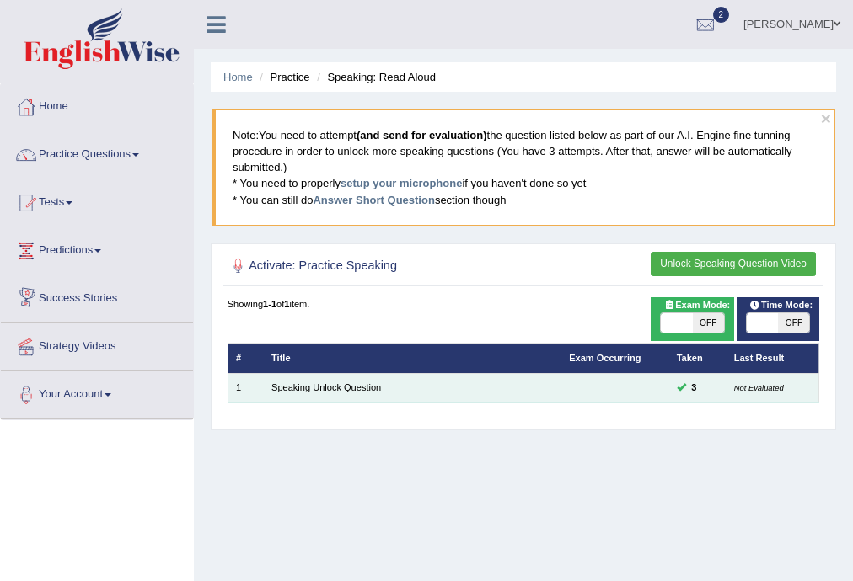
click at [328, 388] on link "Speaking Unlock Question" at bounding box center [326, 388] width 110 height 10
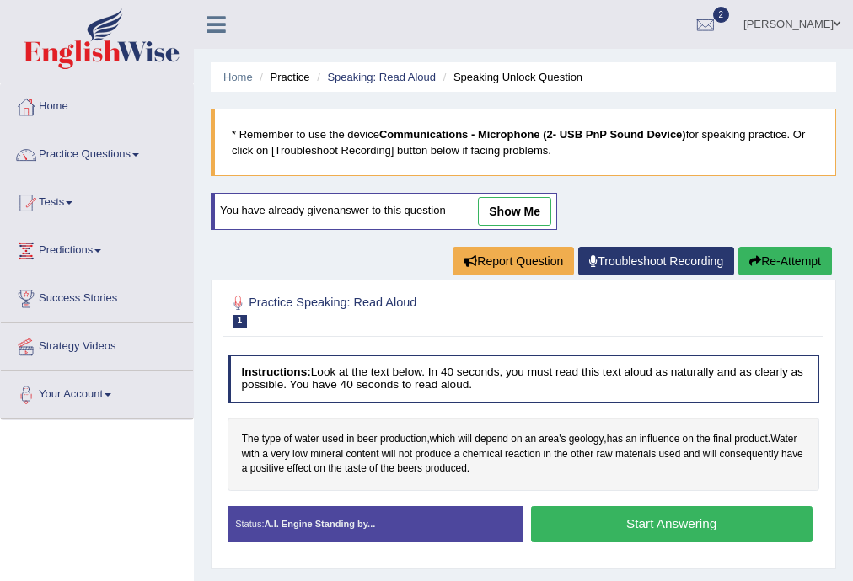
click at [625, 528] on button "Start Answering" at bounding box center [671, 524] width 281 height 36
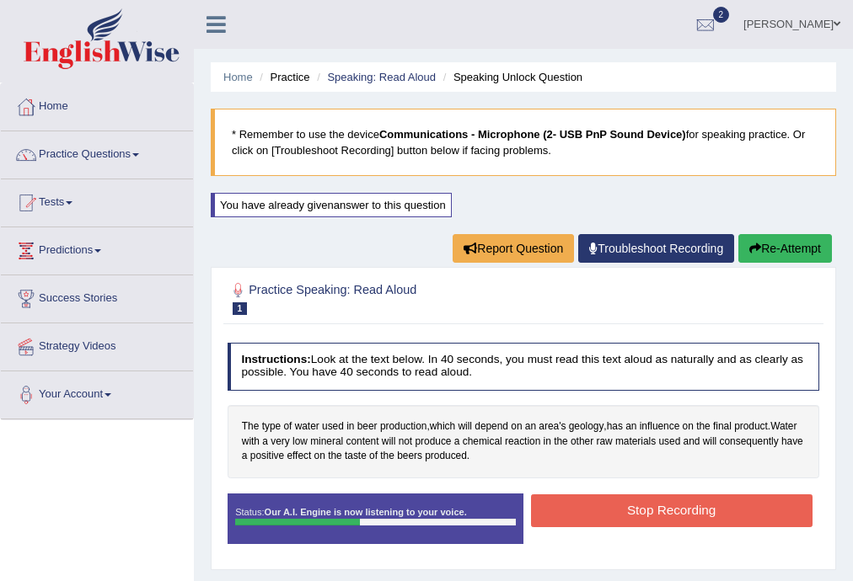
click at [635, 517] on button "Stop Recording" at bounding box center [671, 511] width 281 height 33
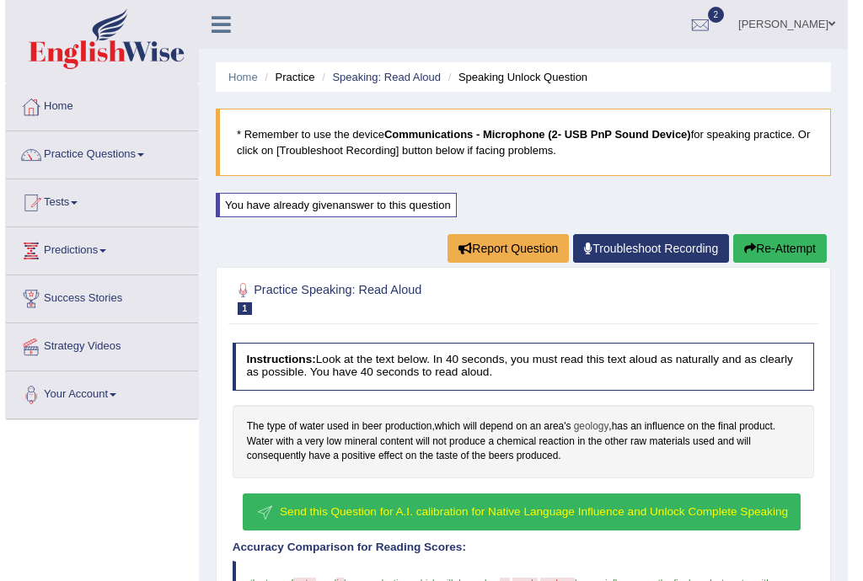
scroll to position [385, 0]
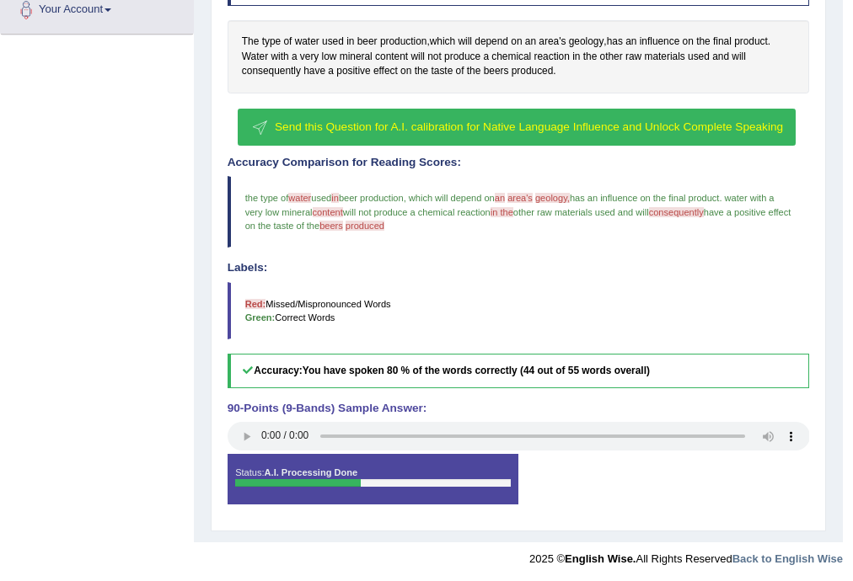
click at [472, 131] on button "Send this Question for A.I. calibration for Native Language Influence and Unloc…" at bounding box center [517, 128] width 558 height 38
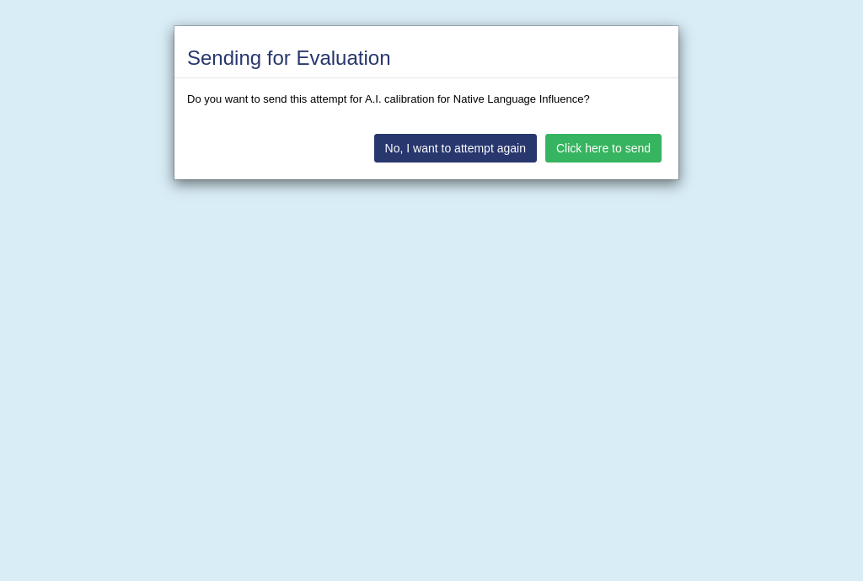
click at [563, 129] on div "No, I want to attempt again Click here to send" at bounding box center [426, 150] width 504 height 59
click at [561, 142] on button "Click here to send" at bounding box center [603, 148] width 116 height 29
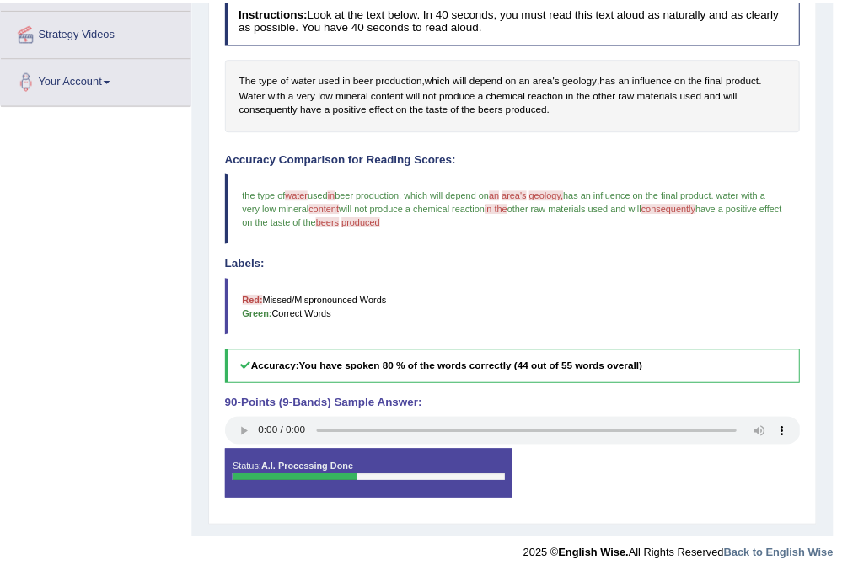
scroll to position [313, 0]
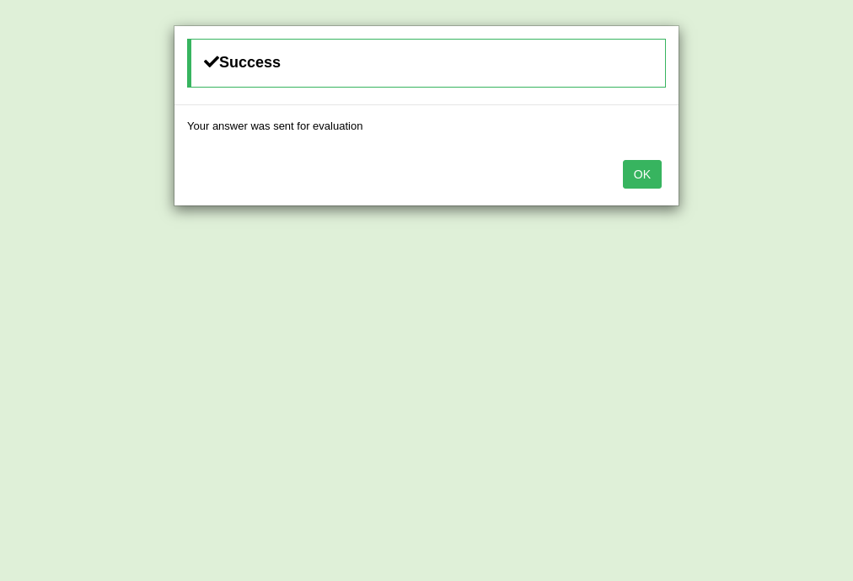
click at [640, 160] on button "OK" at bounding box center [642, 174] width 39 height 29
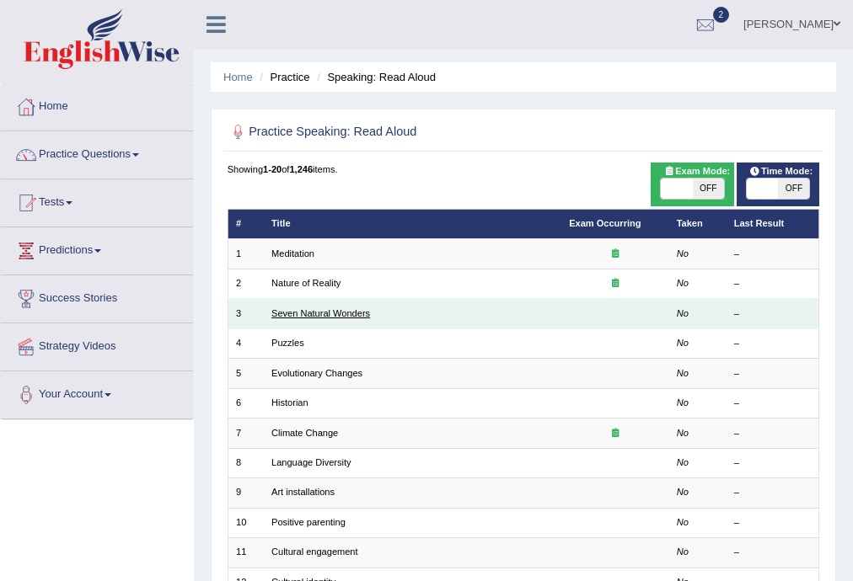
click at [322, 313] on link "Seven Natural Wonders" at bounding box center [320, 313] width 99 height 10
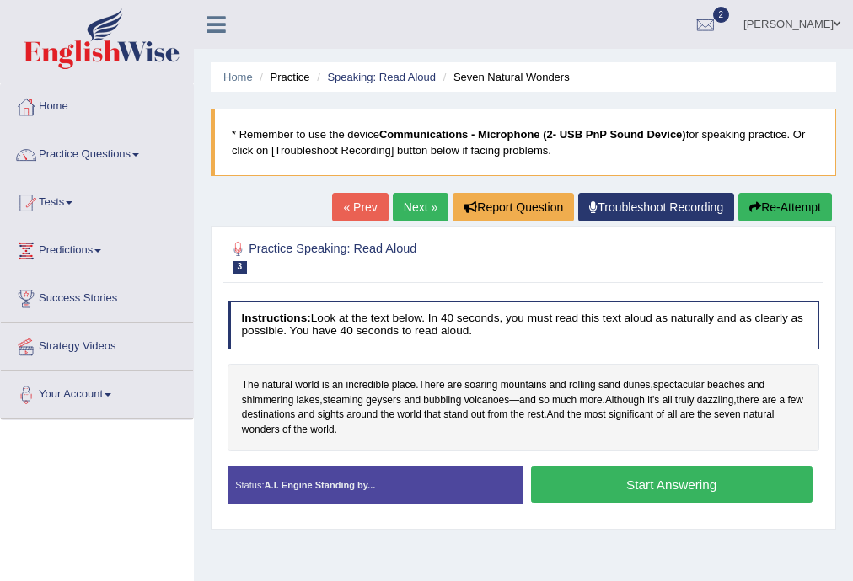
click at [617, 482] on button "Start Answering" at bounding box center [671, 485] width 281 height 36
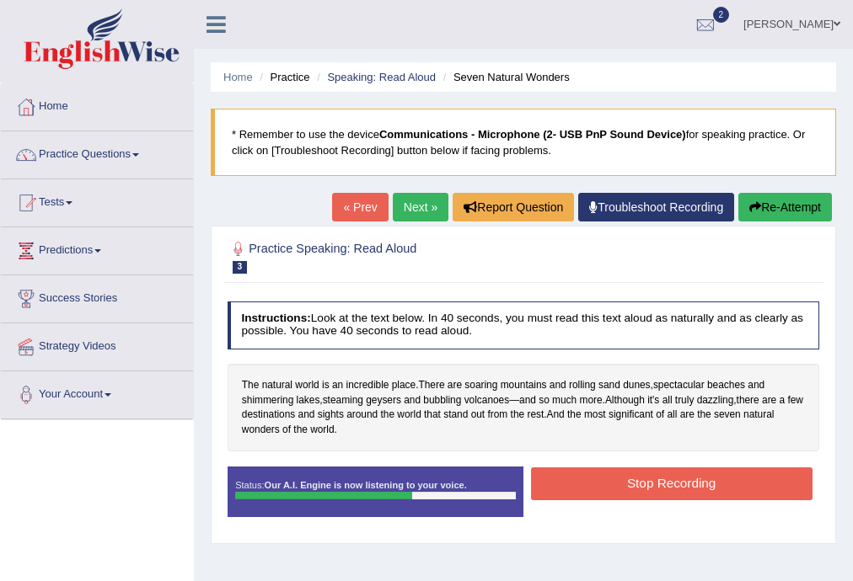
click at [617, 482] on button "Stop Recording" at bounding box center [671, 484] width 281 height 33
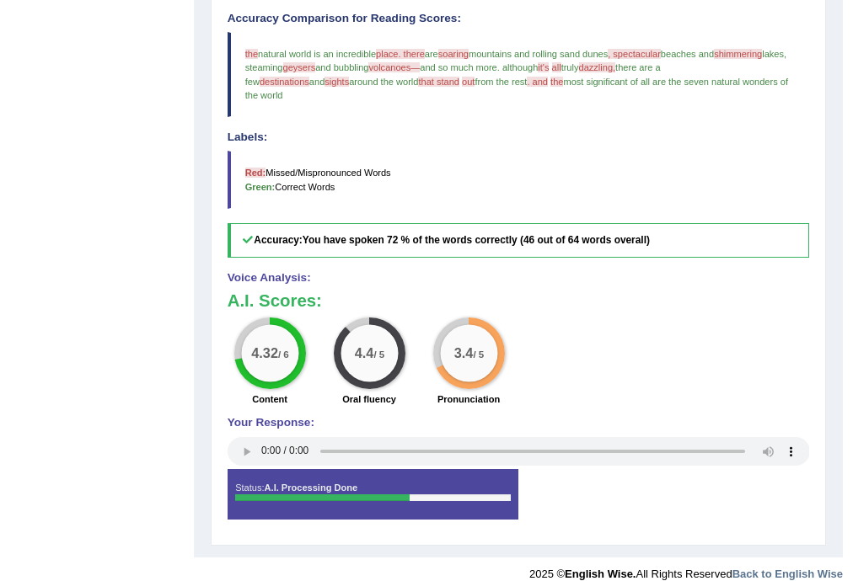
scroll to position [464, 0]
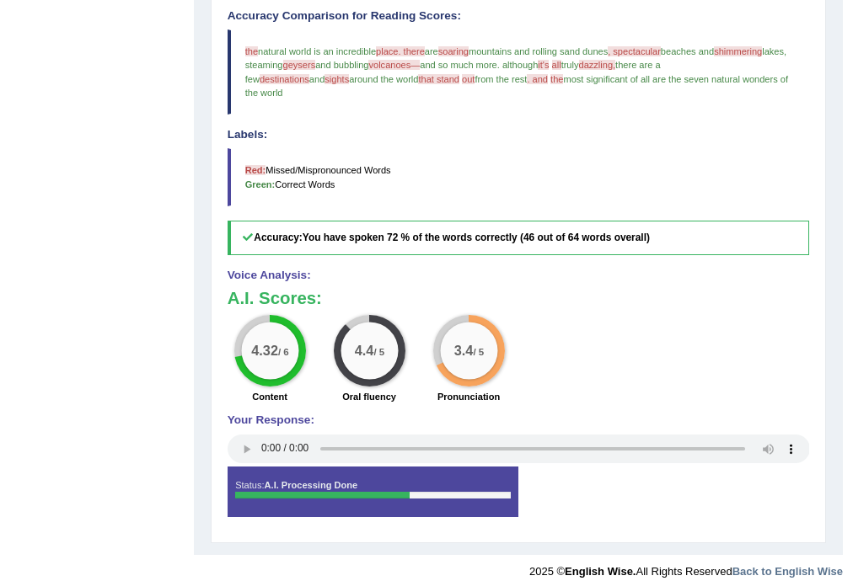
click at [418, 79] on span "that stand" at bounding box center [438, 79] width 41 height 10
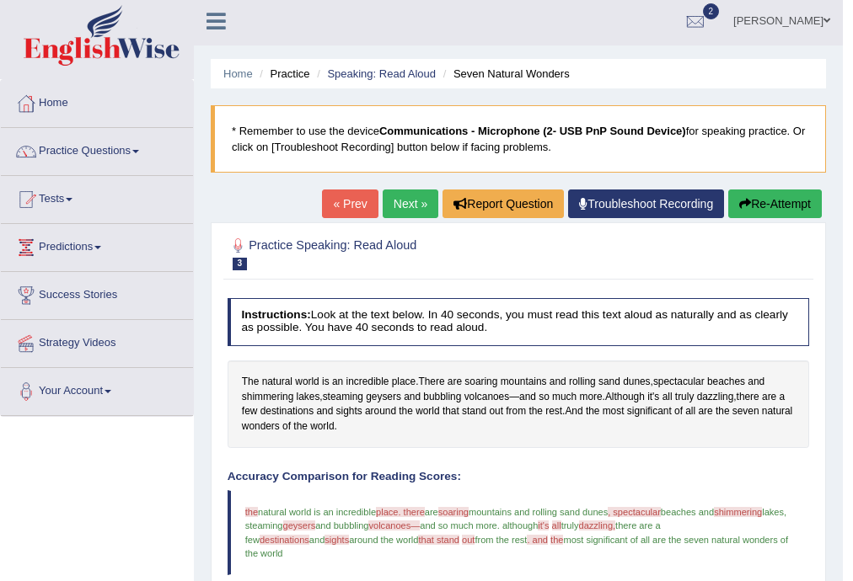
scroll to position [0, 0]
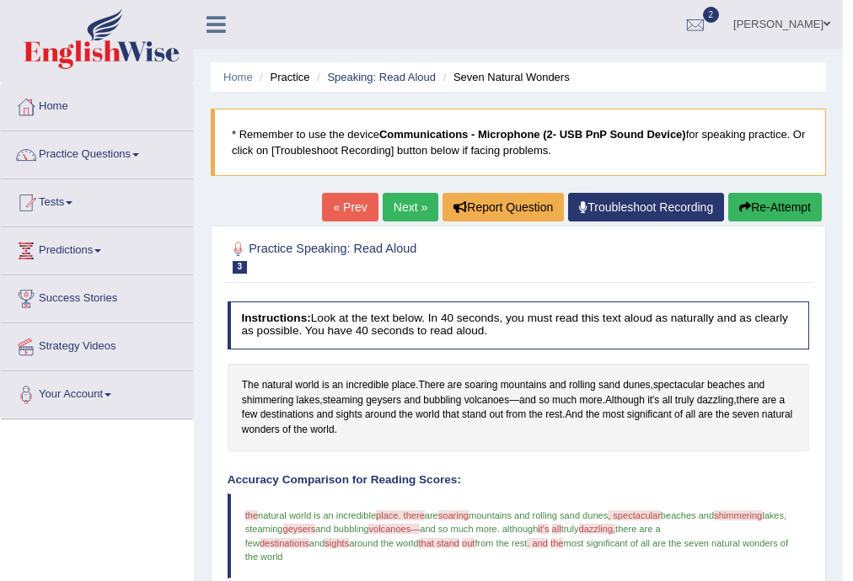
click at [755, 190] on div "Home Practice Speaking: Read Aloud Seven Natural Wonders * Remember to use the …" at bounding box center [518, 510] width 649 height 1020
click at [748, 207] on button "Re-Attempt" at bounding box center [775, 207] width 94 height 29
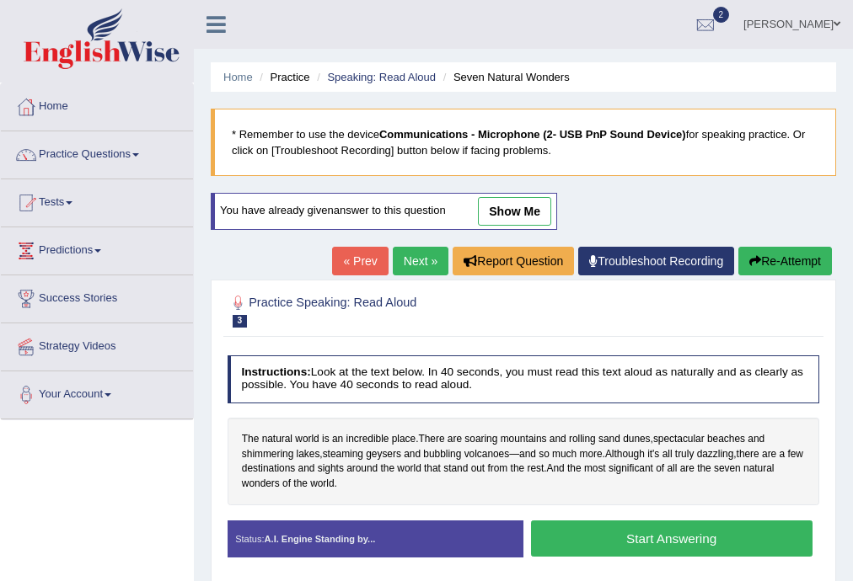
click at [638, 537] on button "Start Answering" at bounding box center [671, 539] width 281 height 36
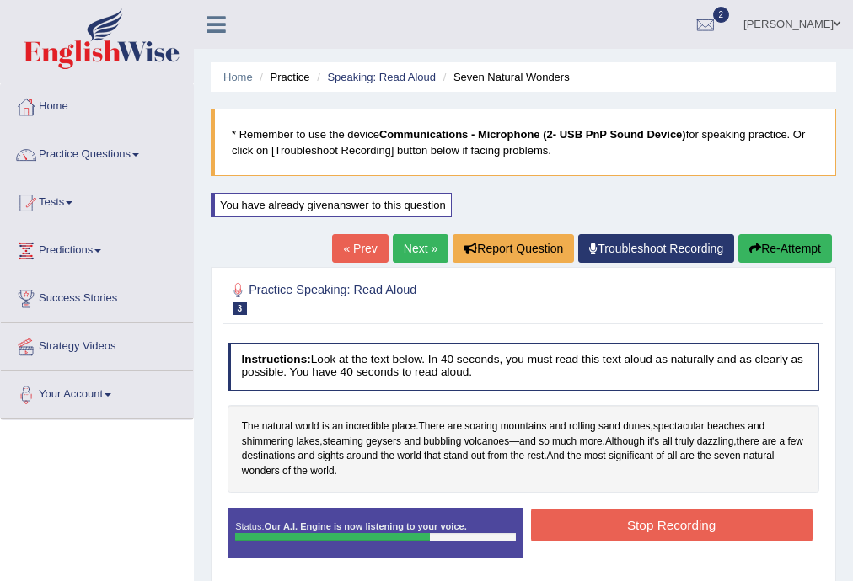
click at [643, 529] on button "Stop Recording" at bounding box center [671, 525] width 281 height 33
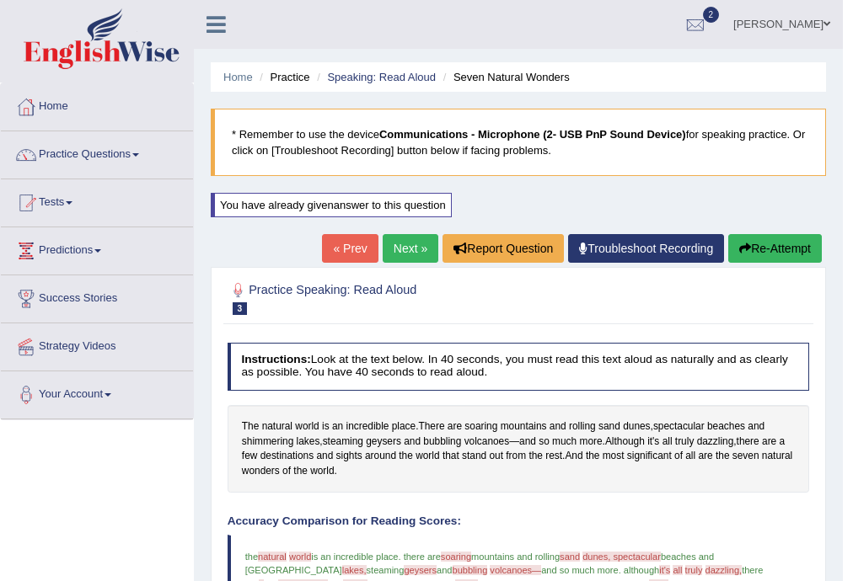
click at [744, 247] on icon "button" at bounding box center [745, 249] width 12 height 12
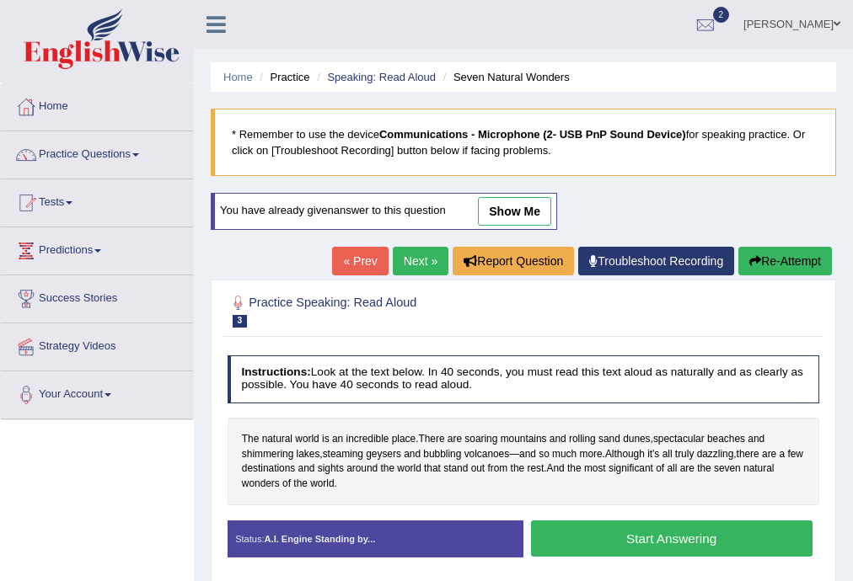
click at [593, 533] on button "Start Answering" at bounding box center [671, 539] width 281 height 36
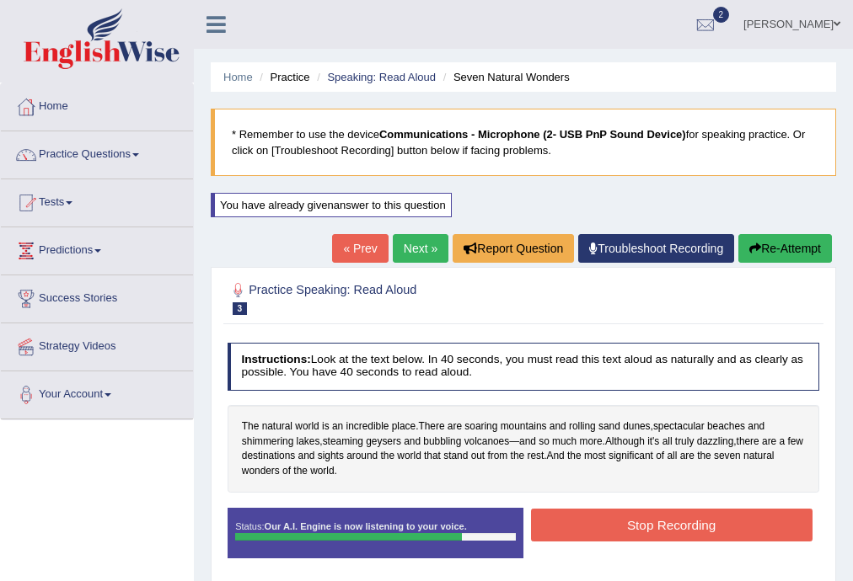
click at [593, 533] on button "Stop Recording" at bounding box center [671, 525] width 281 height 33
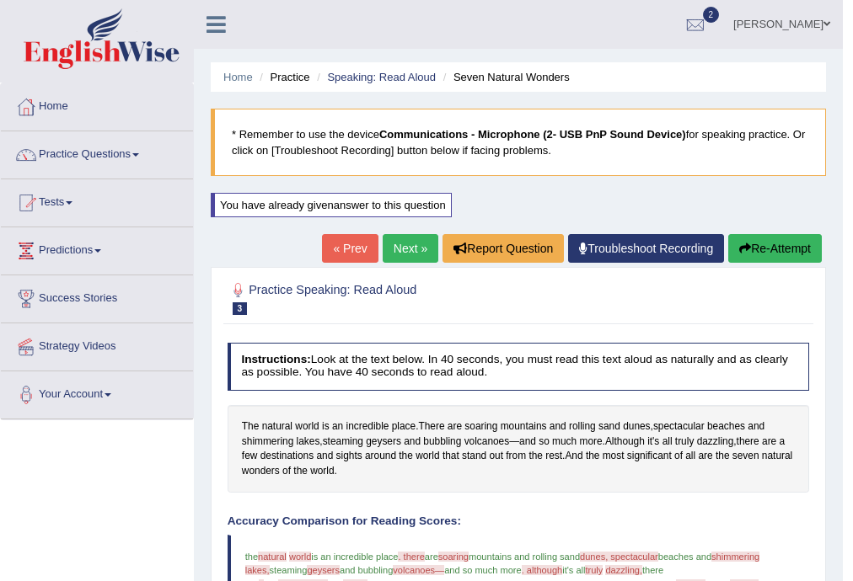
click at [762, 243] on button "Re-Attempt" at bounding box center [775, 248] width 94 height 29
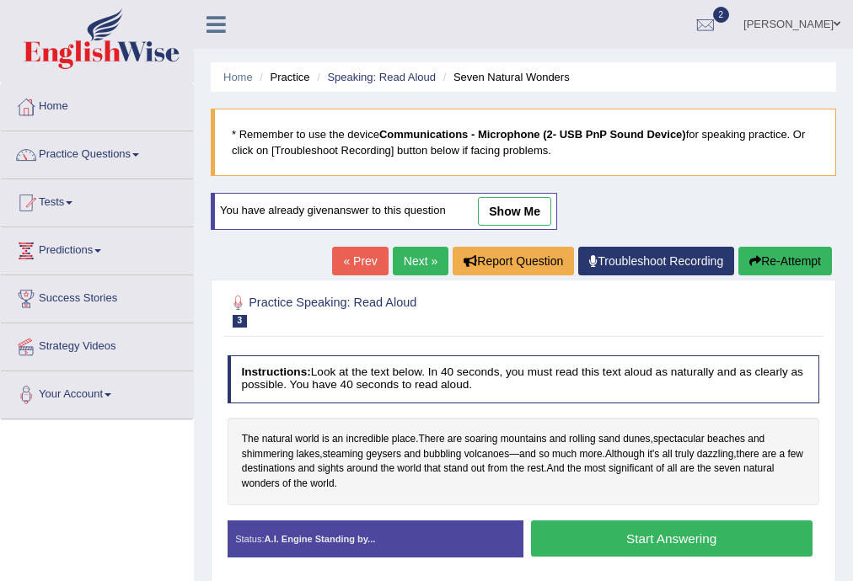
click at [643, 537] on button "Start Answering" at bounding box center [671, 539] width 281 height 36
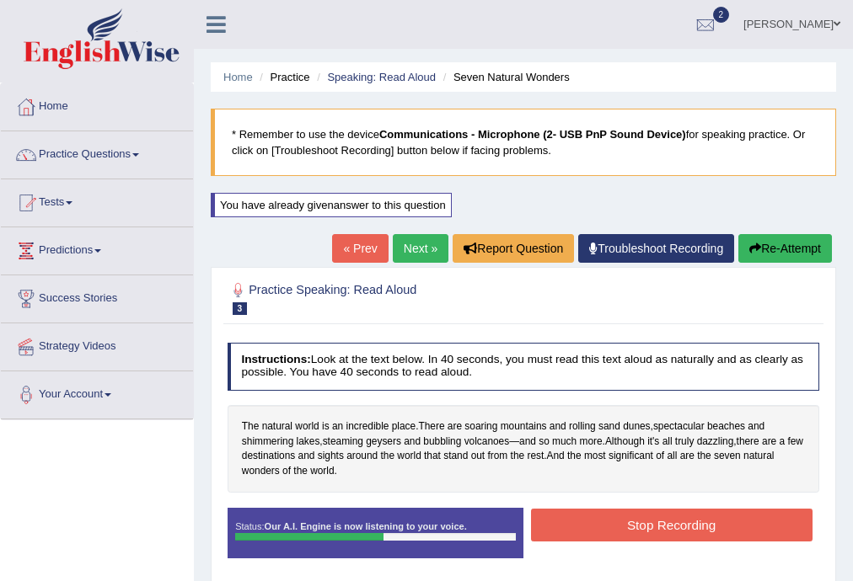
click at [643, 537] on button "Stop Recording" at bounding box center [671, 525] width 281 height 33
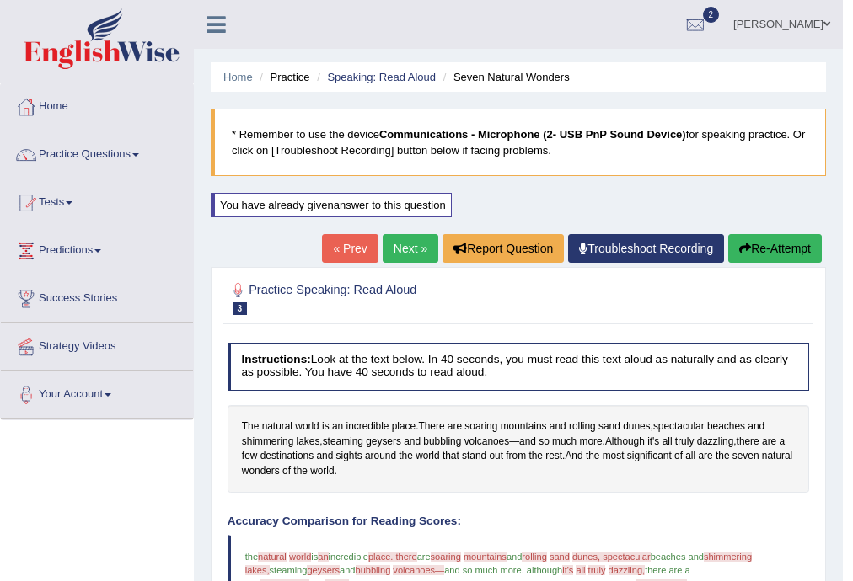
scroll to position [505, 0]
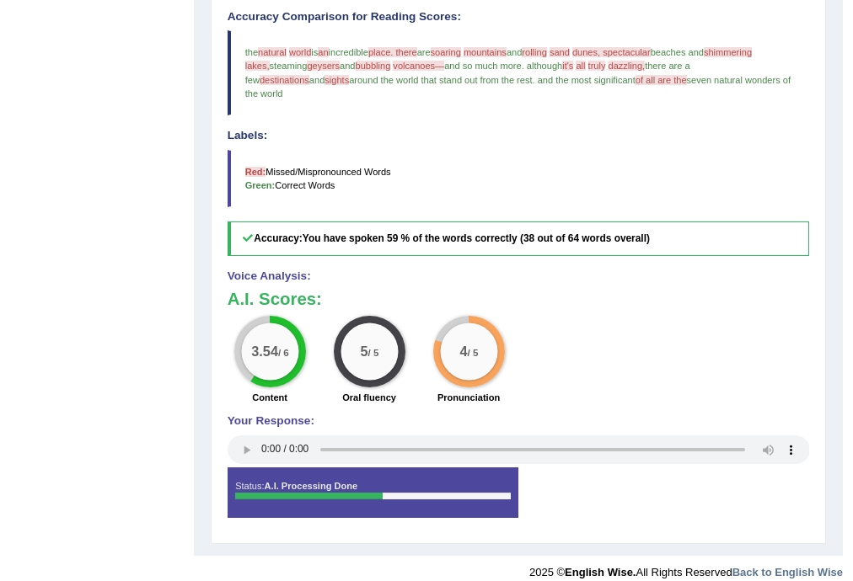
click at [266, 353] on div "3.54 / 6" at bounding box center [269, 352] width 57 height 57
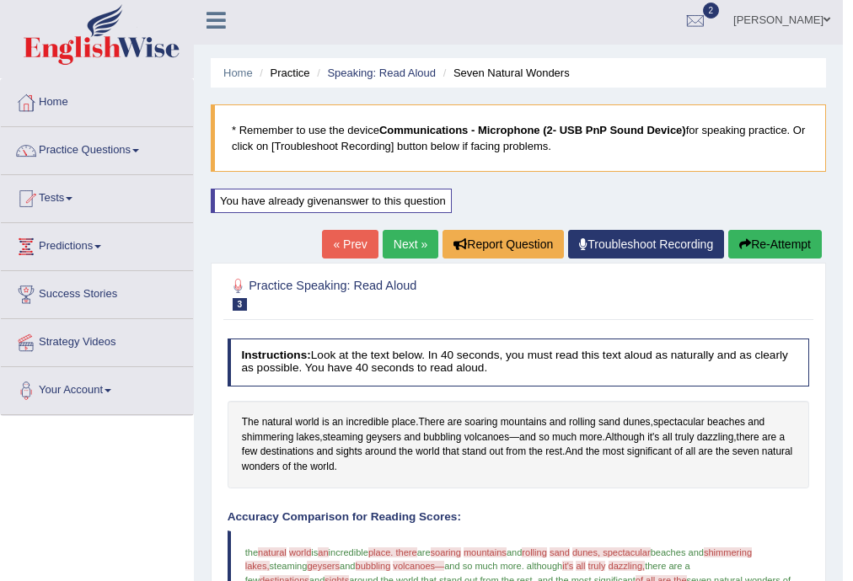
scroll to position [0, 0]
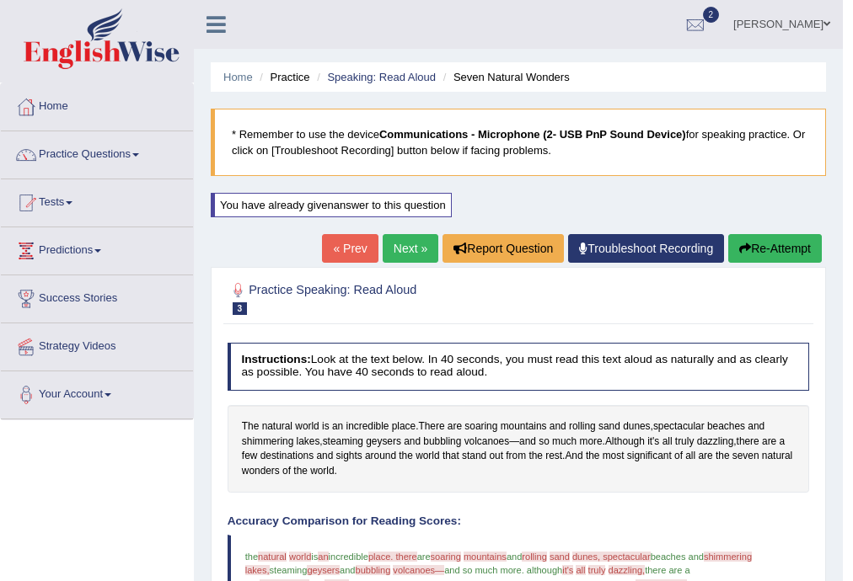
click at [748, 244] on button "Re-Attempt" at bounding box center [775, 248] width 94 height 29
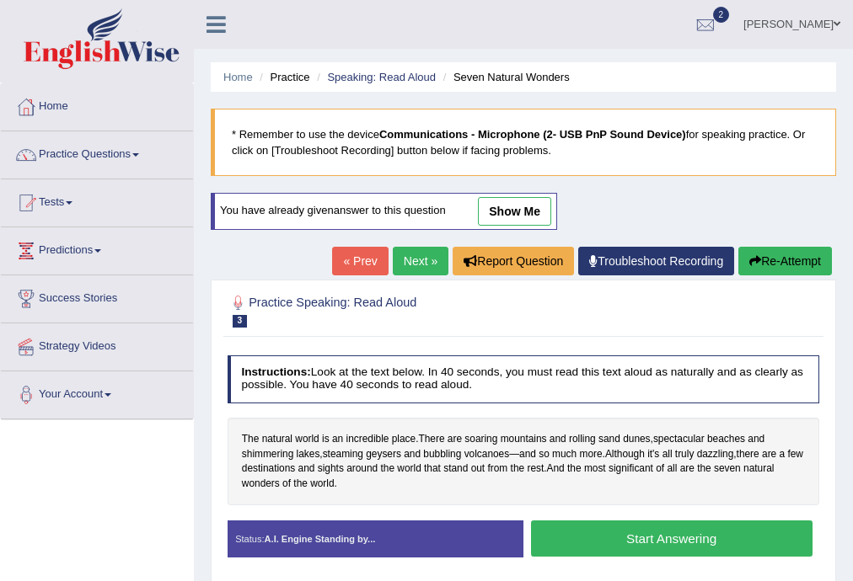
click at [495, 216] on link "show me" at bounding box center [514, 211] width 73 height 29
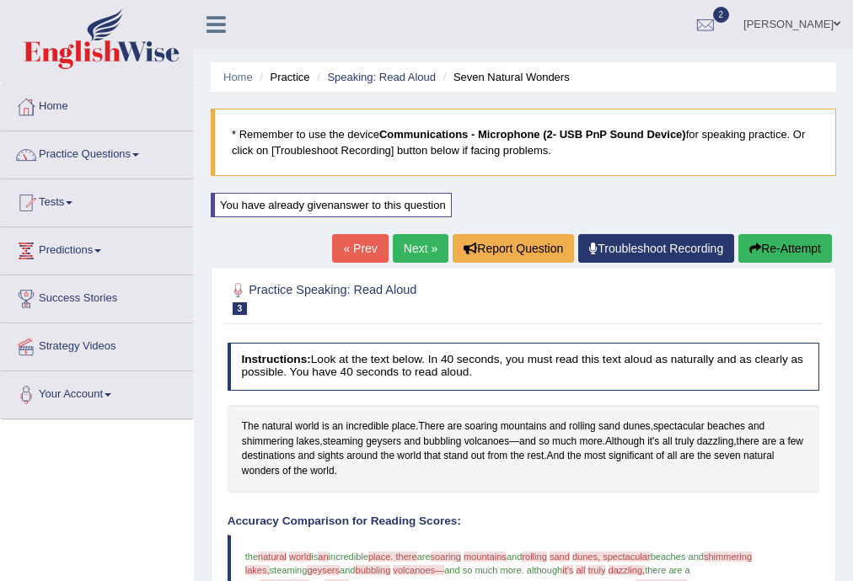
click at [774, 246] on button "Re-Attempt" at bounding box center [785, 248] width 94 height 29
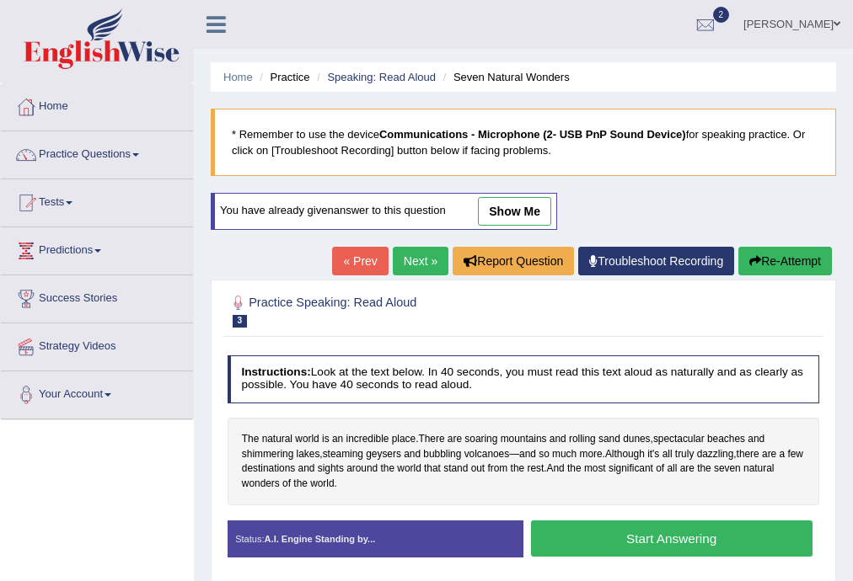
click at [612, 528] on button "Start Answering" at bounding box center [671, 539] width 281 height 36
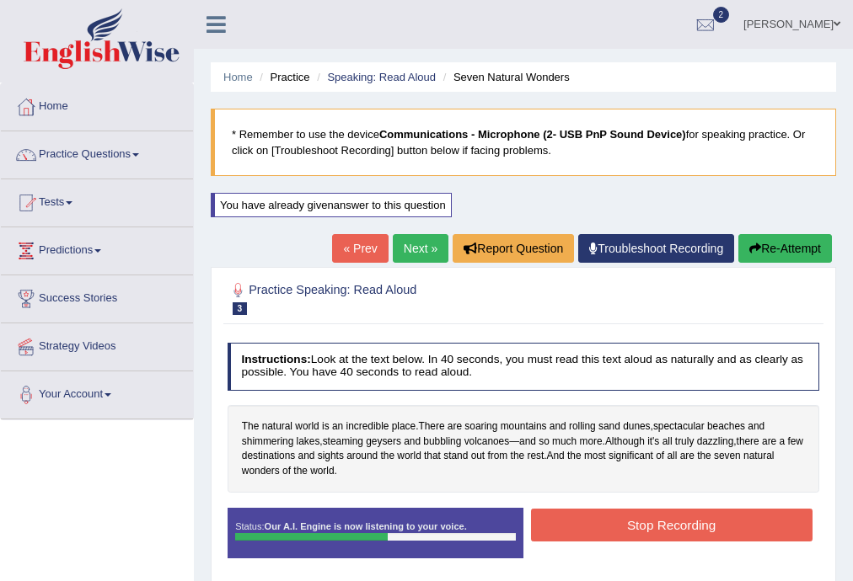
click at [560, 512] on button "Stop Recording" at bounding box center [671, 525] width 281 height 33
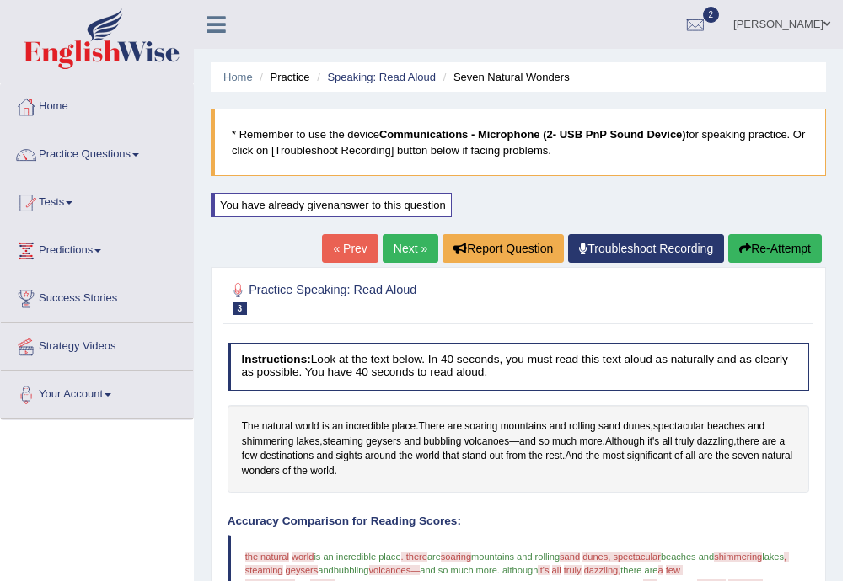
click at [353, 248] on link "« Prev" at bounding box center [350, 248] width 56 height 29
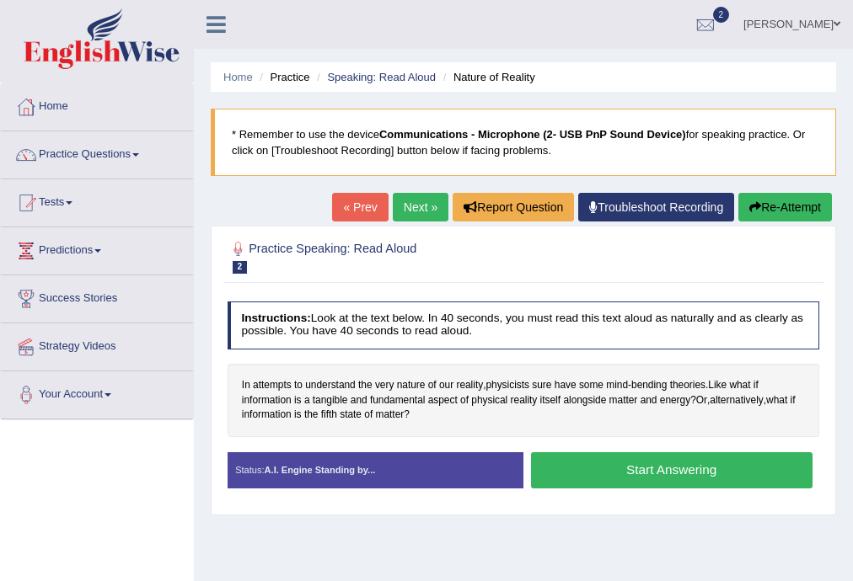
click at [354, 210] on link "« Prev" at bounding box center [360, 207] width 56 height 29
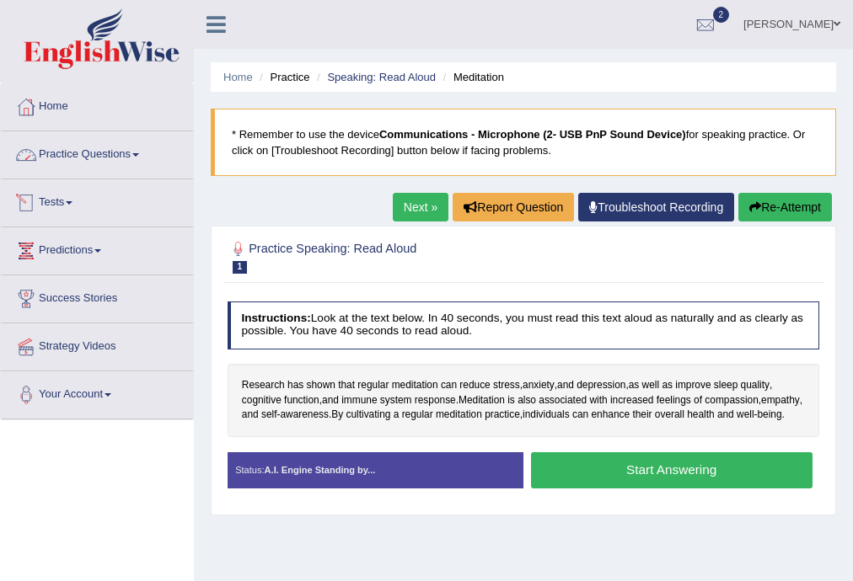
click at [111, 148] on link "Practice Questions" at bounding box center [97, 152] width 192 height 42
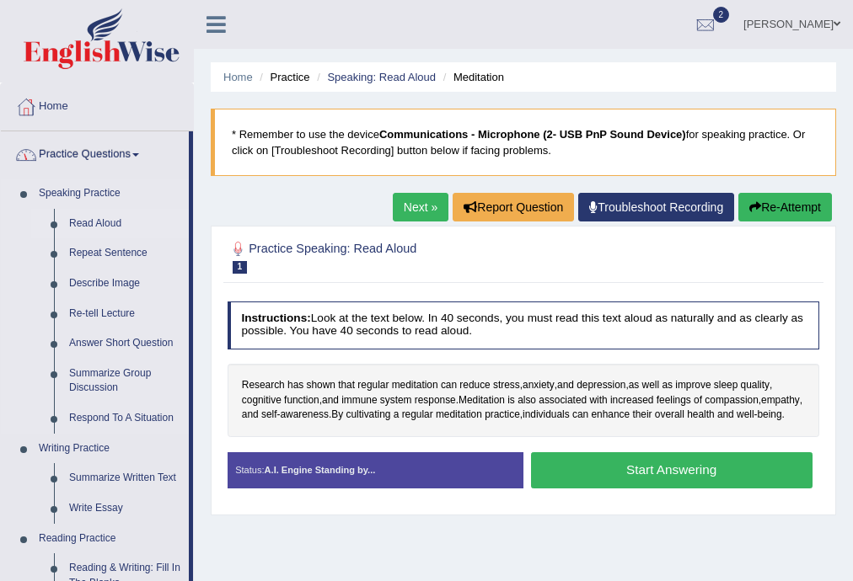
click at [109, 222] on link "Read Aloud" at bounding box center [125, 224] width 127 height 30
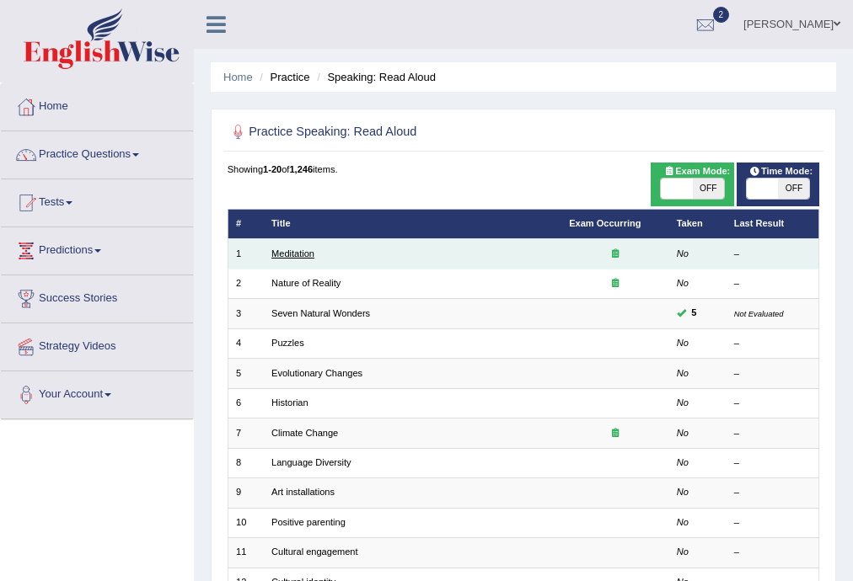
click at [295, 258] on link "Meditation" at bounding box center [292, 254] width 43 height 10
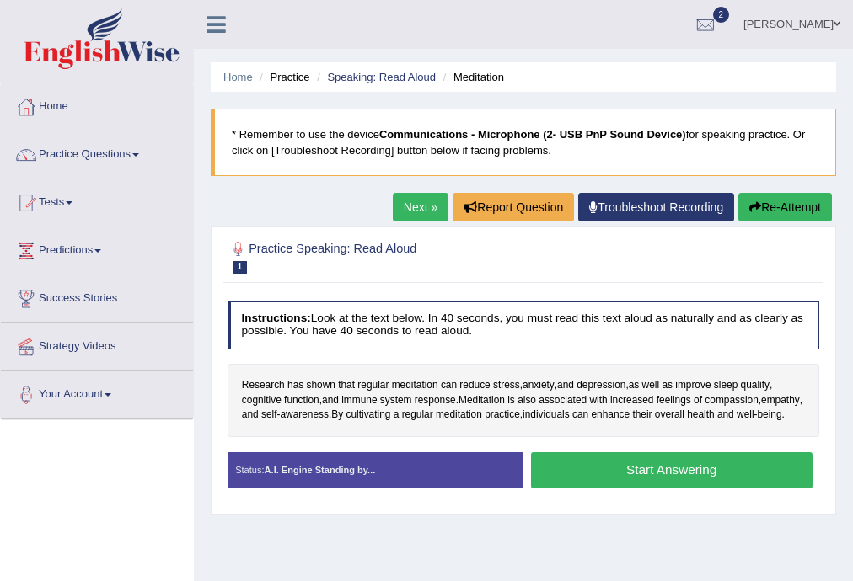
click at [577, 475] on button "Start Answering" at bounding box center [671, 471] width 281 height 36
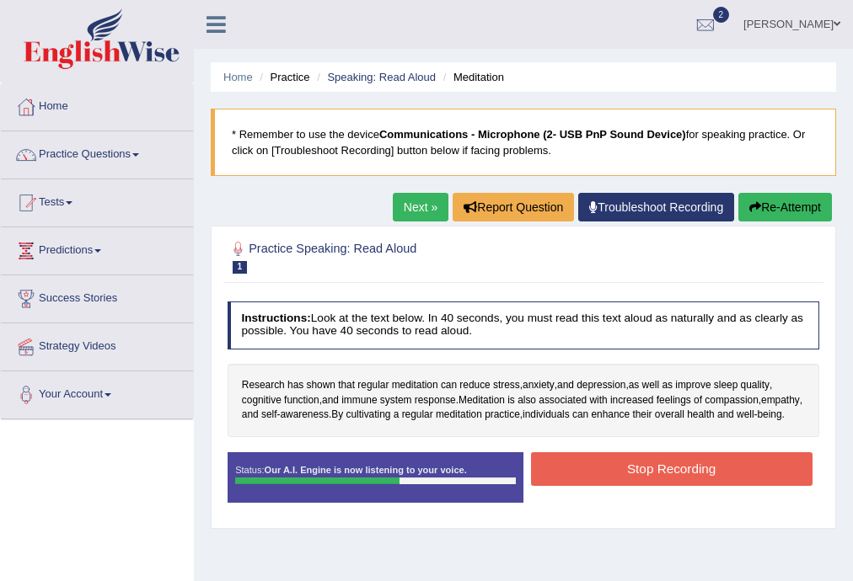
click at [576, 475] on button "Stop Recording" at bounding box center [671, 469] width 281 height 33
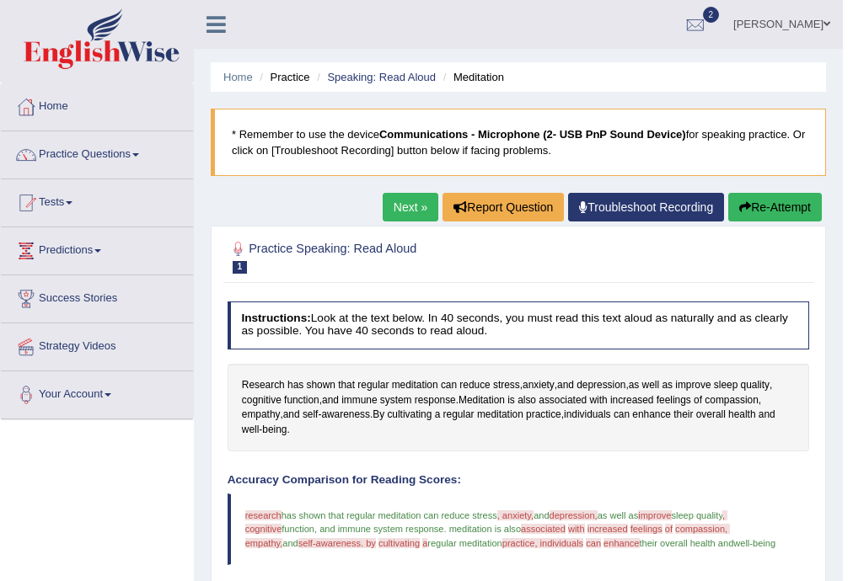
click at [421, 206] on link "Next »" at bounding box center [411, 207] width 56 height 29
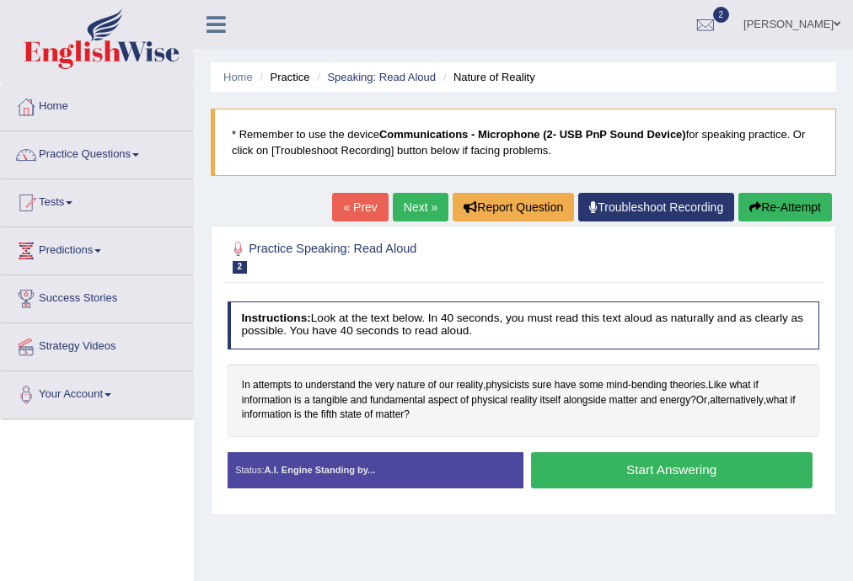
click at [594, 472] on button "Start Answering" at bounding box center [671, 471] width 281 height 36
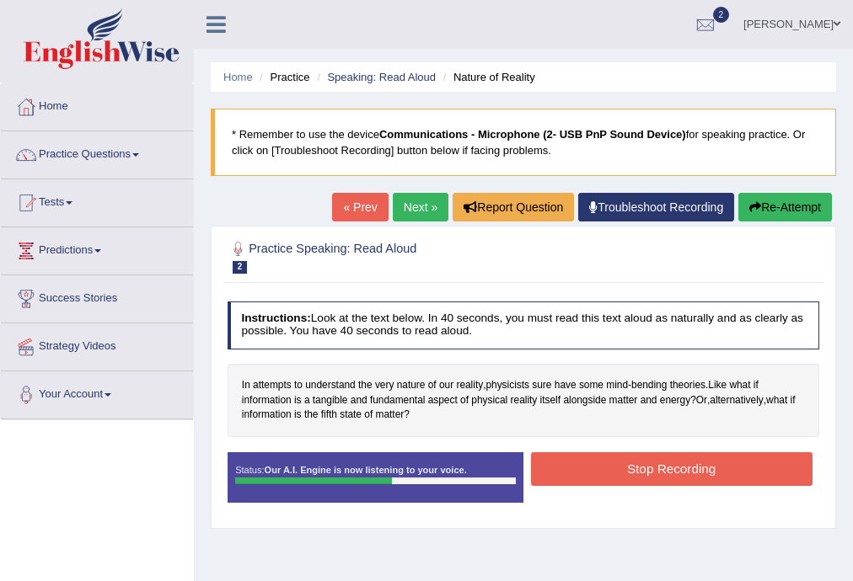
click at [594, 472] on button "Stop Recording" at bounding box center [671, 469] width 281 height 33
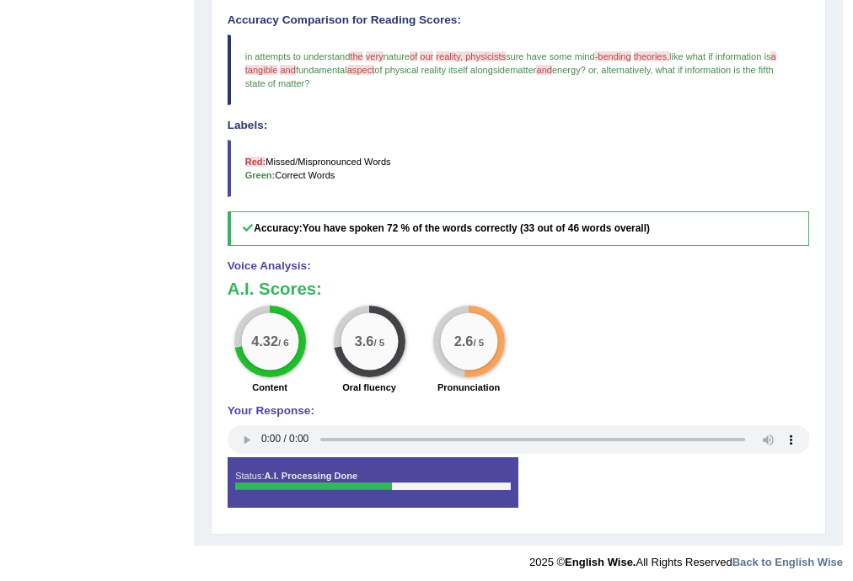
scroll to position [449, 0]
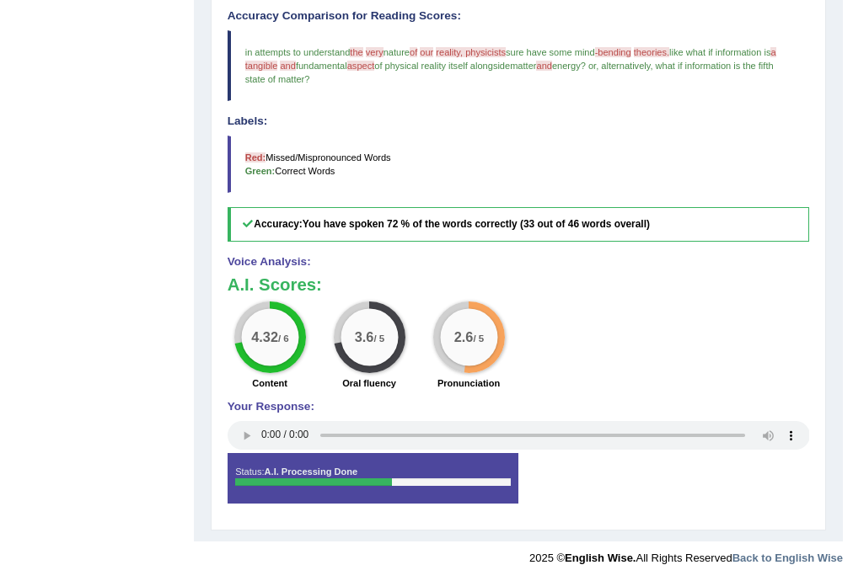
click at [484, 48] on span "reality, physicists" at bounding box center [471, 52] width 70 height 10
drag, startPoint x: 479, startPoint y: 98, endPoint x: 457, endPoint y: 142, distance: 49.0
click at [479, 103] on div "Accuracy Comparison for Reading Scores: in attempts to understand the where ver…" at bounding box center [519, 126] width 582 height 232
drag, startPoint x: 457, startPoint y: 142, endPoint x: 372, endPoint y: 175, distance: 90.8
click at [421, 165] on blockquote "Red: Missed/Mispronounced Words Green: Correct Words" at bounding box center [519, 164] width 582 height 57
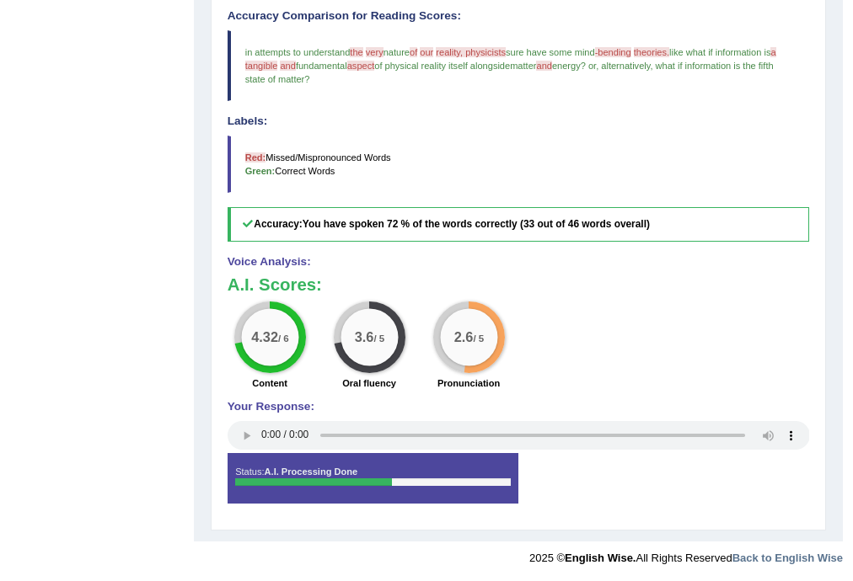
click at [369, 175] on blockquote "Red: Missed/Mispronounced Words Green: Correct Words" at bounding box center [519, 164] width 582 height 57
click at [367, 155] on blockquote "Red: Missed/Mispronounced Words Green: Correct Words" at bounding box center [519, 164] width 582 height 57
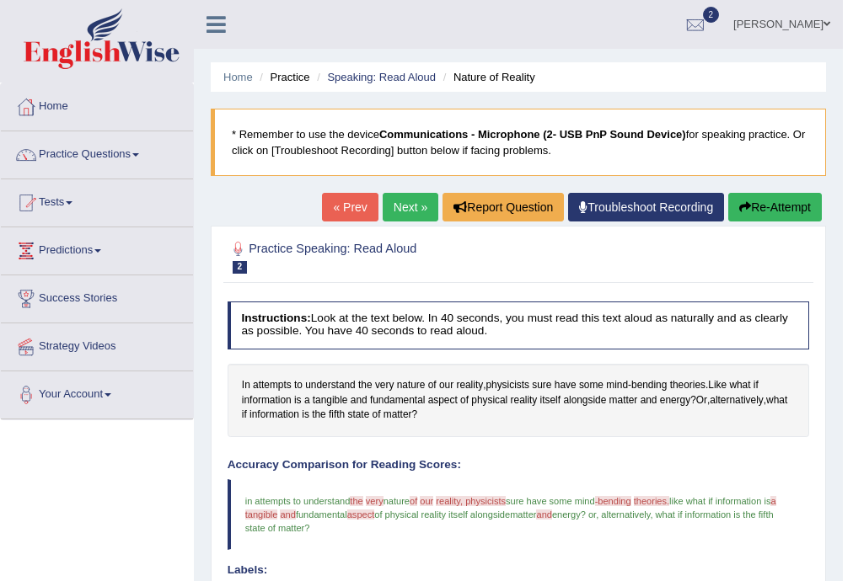
click at [774, 209] on button "Re-Attempt" at bounding box center [775, 207] width 94 height 29
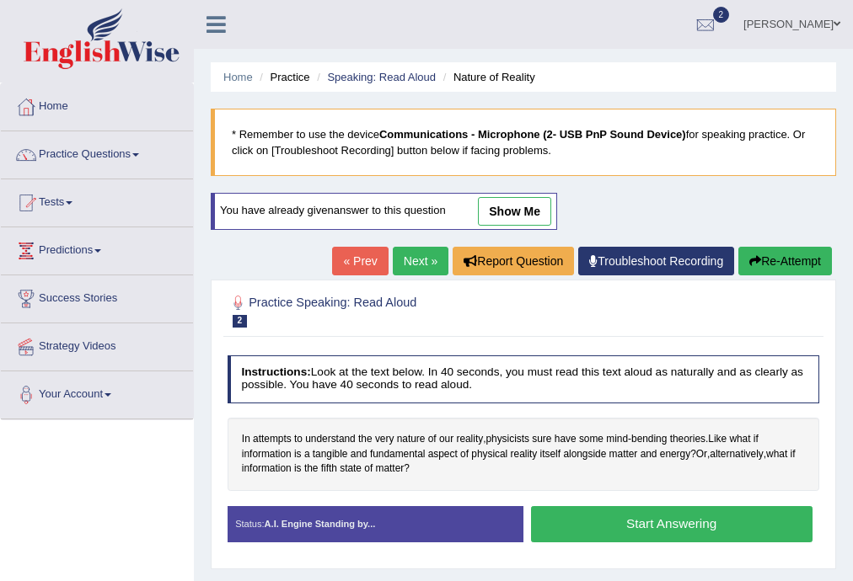
click at [325, 529] on div "Status: A.I. Engine Standing by..." at bounding box center [376, 524] width 296 height 37
click at [324, 526] on strong "A.I. Engine Standing by..." at bounding box center [320, 524] width 111 height 10
click at [327, 523] on strong "A.I. Engine Standing by..." at bounding box center [320, 524] width 111 height 10
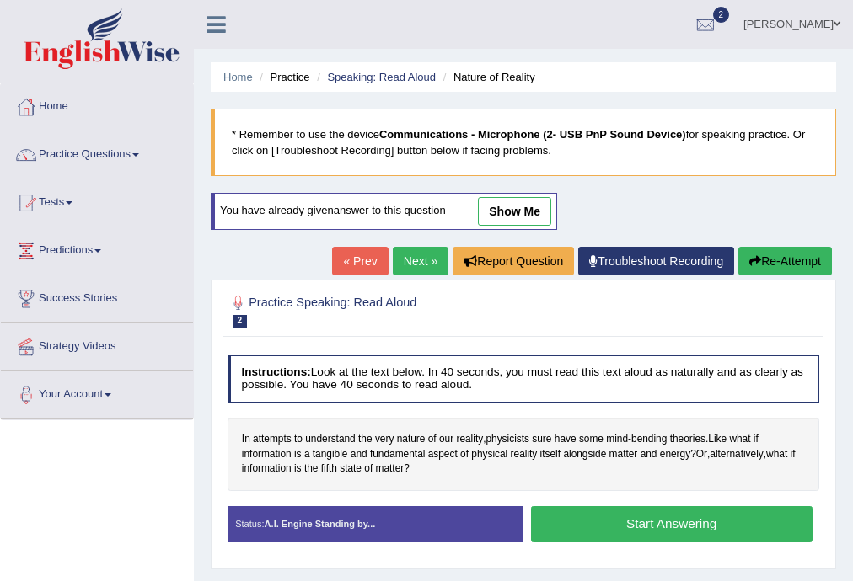
click at [327, 523] on strong "A.I. Engine Standing by..." at bounding box center [320, 524] width 111 height 10
click at [326, 523] on strong "A.I. Engine Standing by..." at bounding box center [320, 524] width 111 height 10
click at [245, 324] on span "2" at bounding box center [240, 321] width 15 height 13
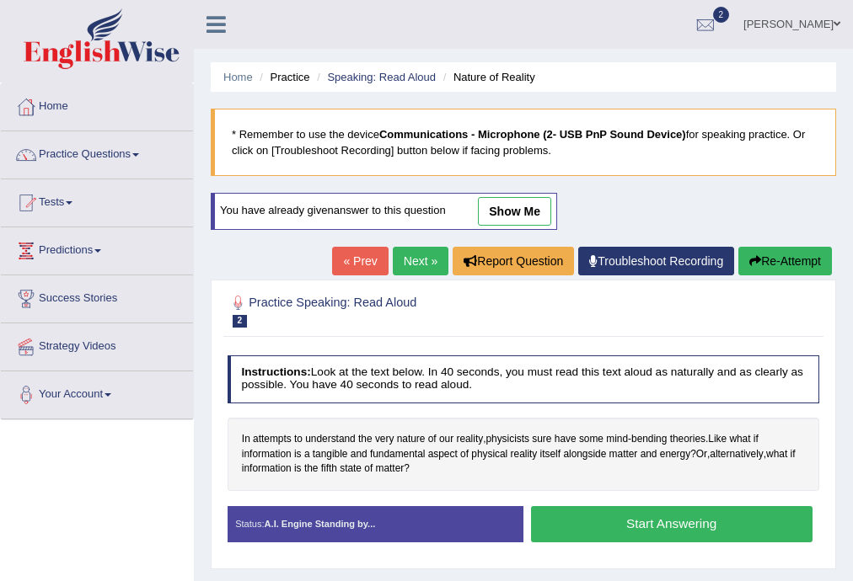
drag, startPoint x: 322, startPoint y: 310, endPoint x: 327, endPoint y: 300, distance: 11.3
click at [323, 309] on h2 "Practice Speaking: Read Aloud 2 Nature of Reality" at bounding box center [411, 309] width 367 height 35
click at [339, 289] on div at bounding box center [524, 311] width 592 height 44
click at [603, 255] on link "Troubleshoot Recording" at bounding box center [656, 261] width 156 height 29
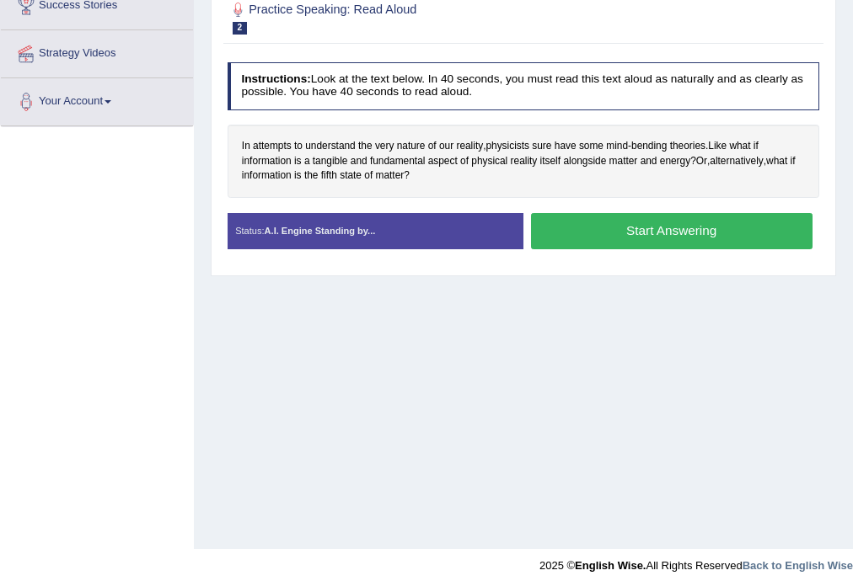
scroll to position [303, 0]
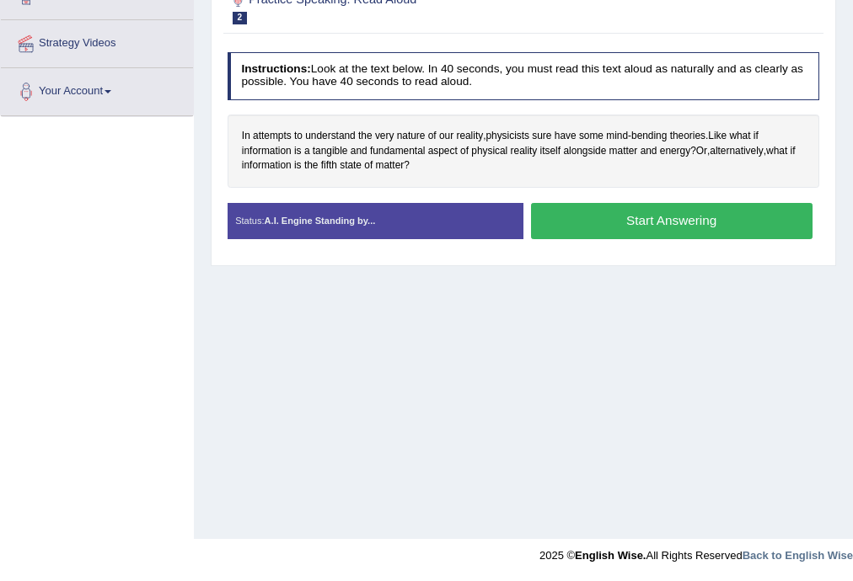
click at [565, 223] on button "Start Answering" at bounding box center [671, 221] width 281 height 36
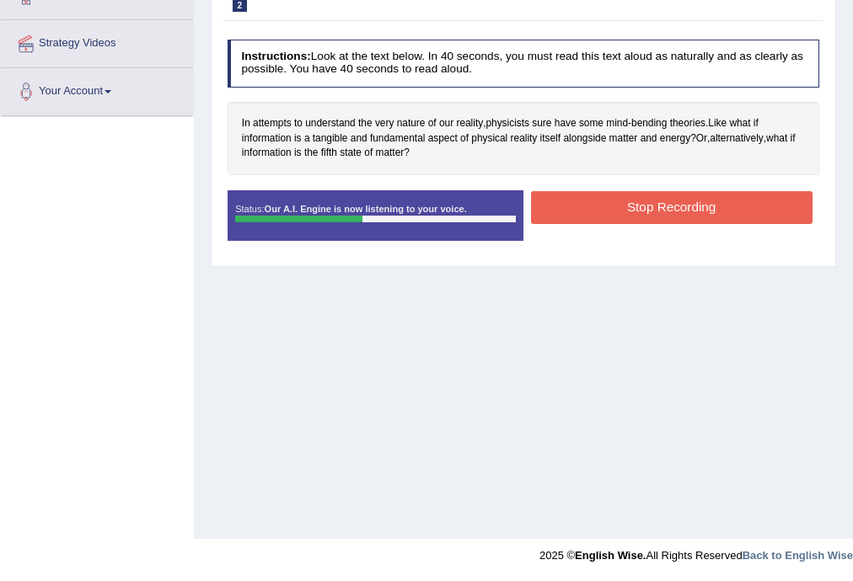
click at [602, 193] on button "Stop Recording" at bounding box center [671, 207] width 281 height 33
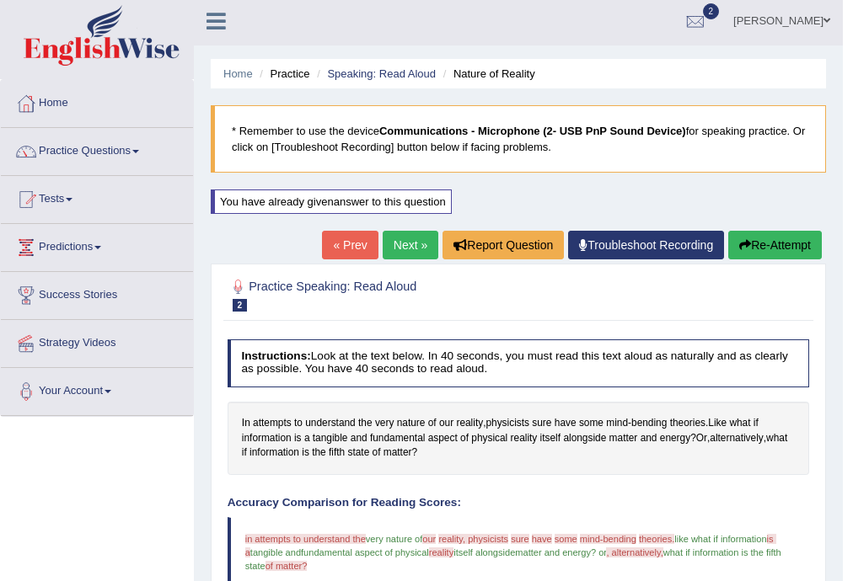
scroll to position [0, 0]
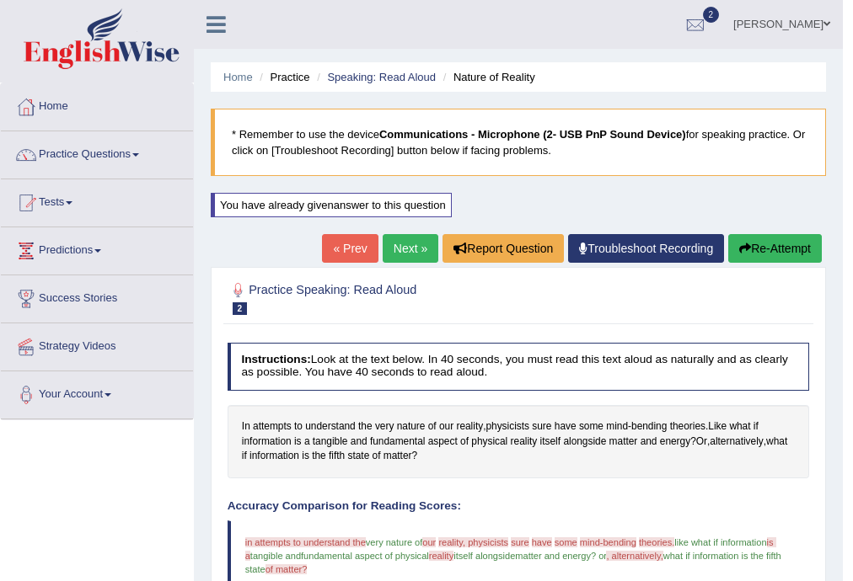
click at [776, 256] on button "Re-Attempt" at bounding box center [775, 248] width 94 height 29
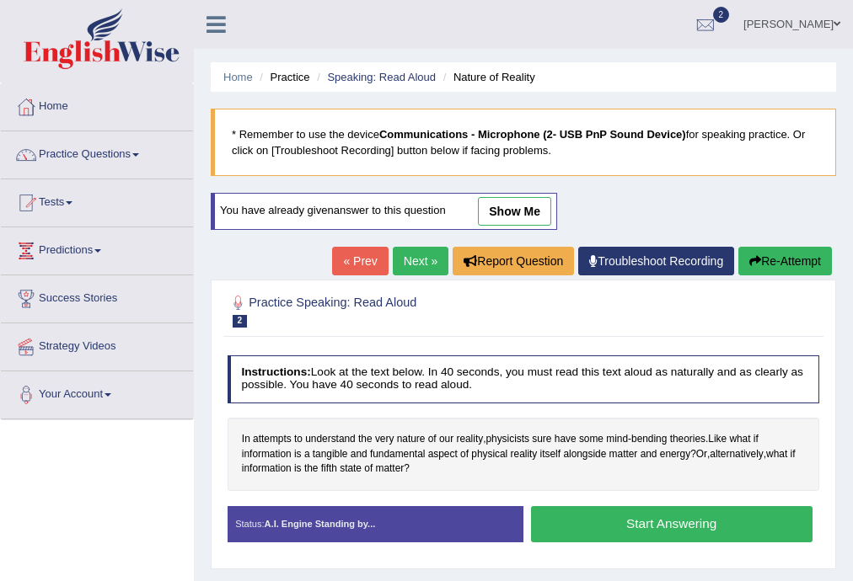
click at [620, 521] on button "Start Answering" at bounding box center [671, 524] width 281 height 36
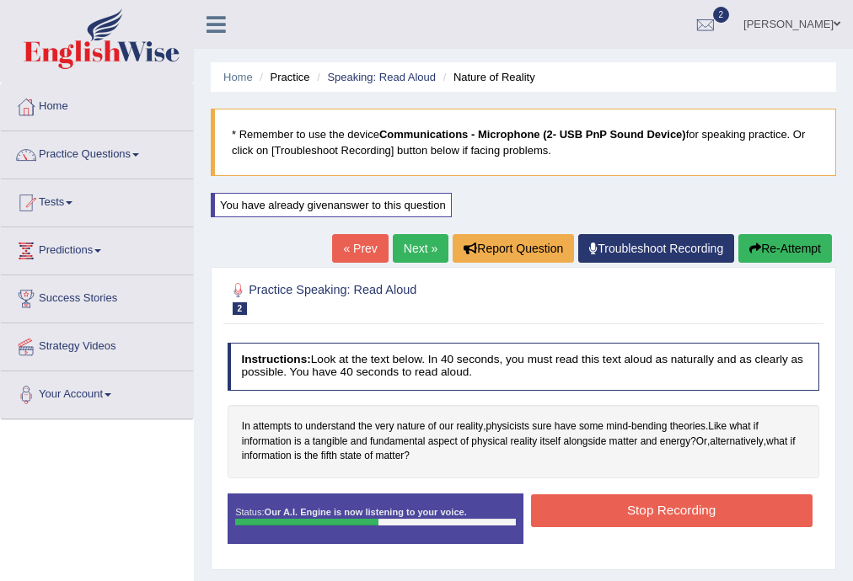
click at [620, 521] on button "Stop Recording" at bounding box center [671, 511] width 281 height 33
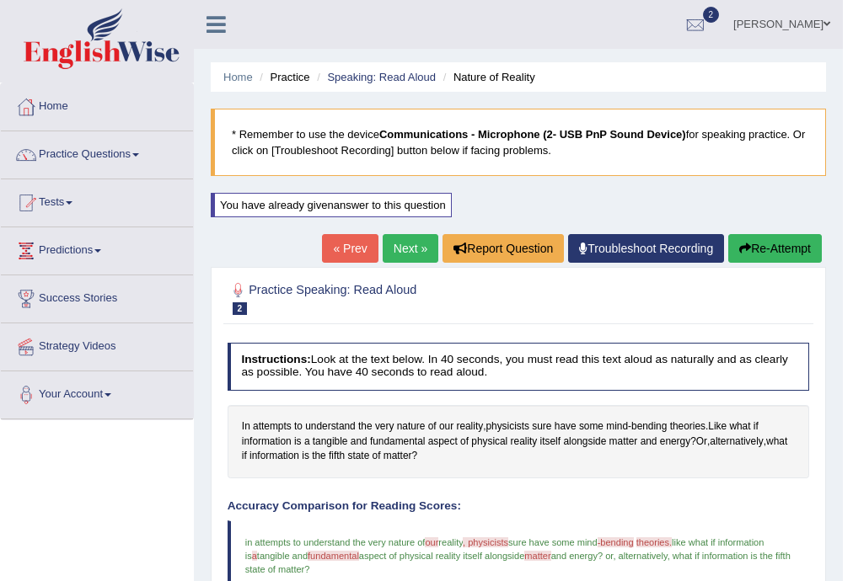
click at [408, 254] on link "Next »" at bounding box center [411, 248] width 56 height 29
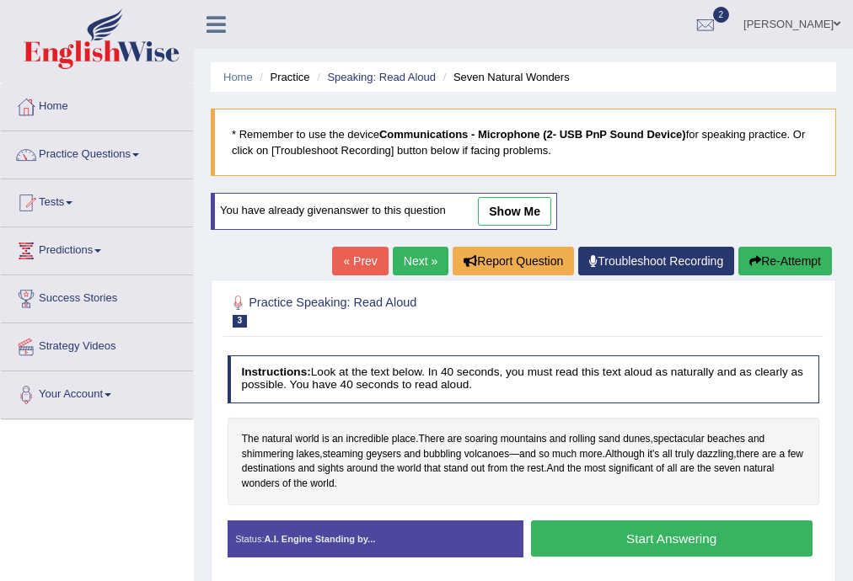
click at [512, 197] on link "show me" at bounding box center [514, 211] width 73 height 29
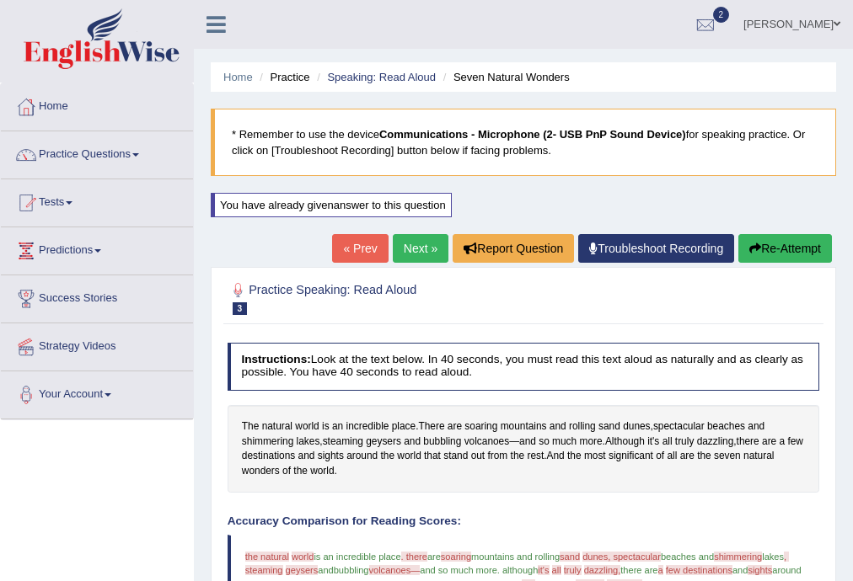
click at [384, 201] on div "You have already given answer to this question" at bounding box center [331, 205] width 241 height 24
click at [362, 255] on link "« Prev" at bounding box center [360, 248] width 56 height 29
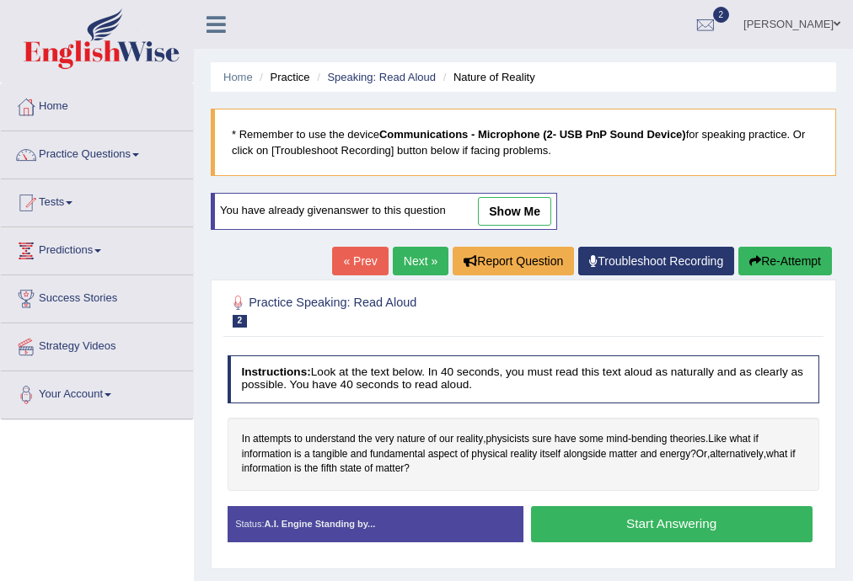
click at [573, 512] on button "Start Answering" at bounding box center [671, 524] width 281 height 36
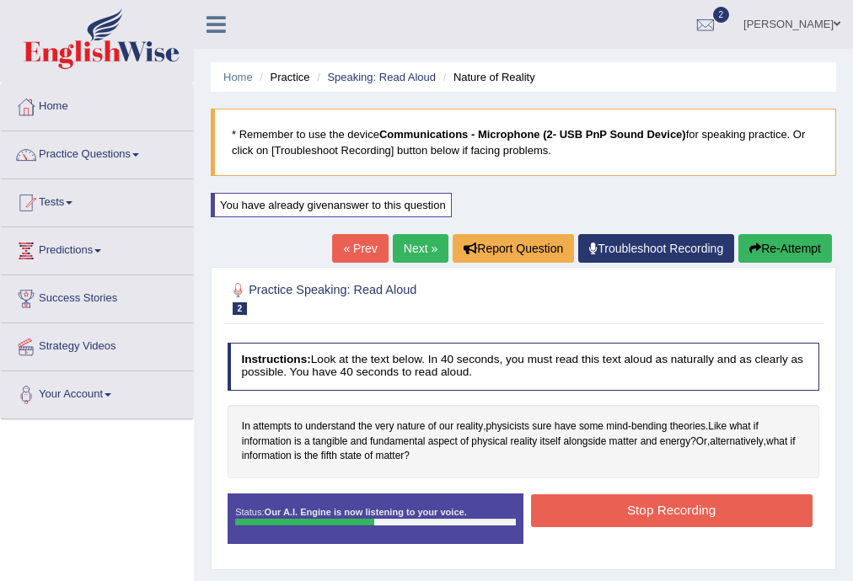
click at [573, 512] on button "Stop Recording" at bounding box center [671, 511] width 281 height 33
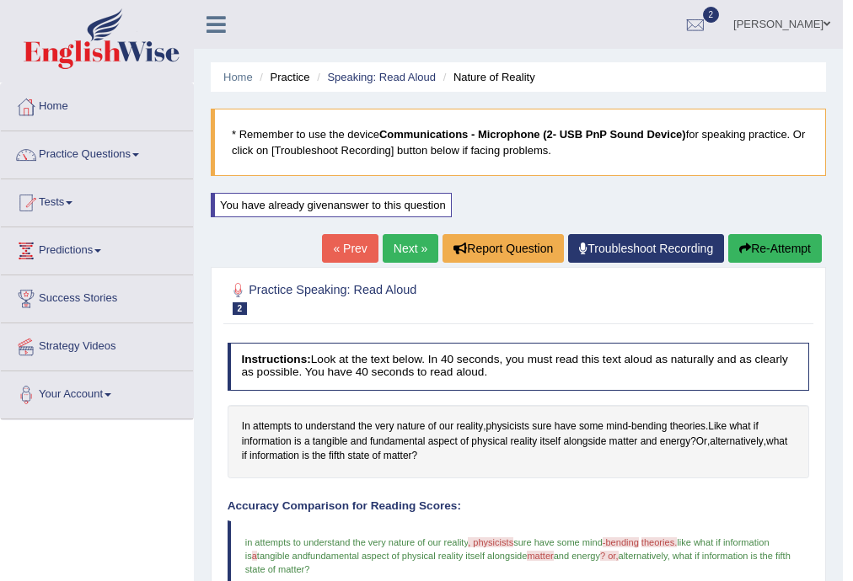
click at [399, 253] on link "Next »" at bounding box center [411, 248] width 56 height 29
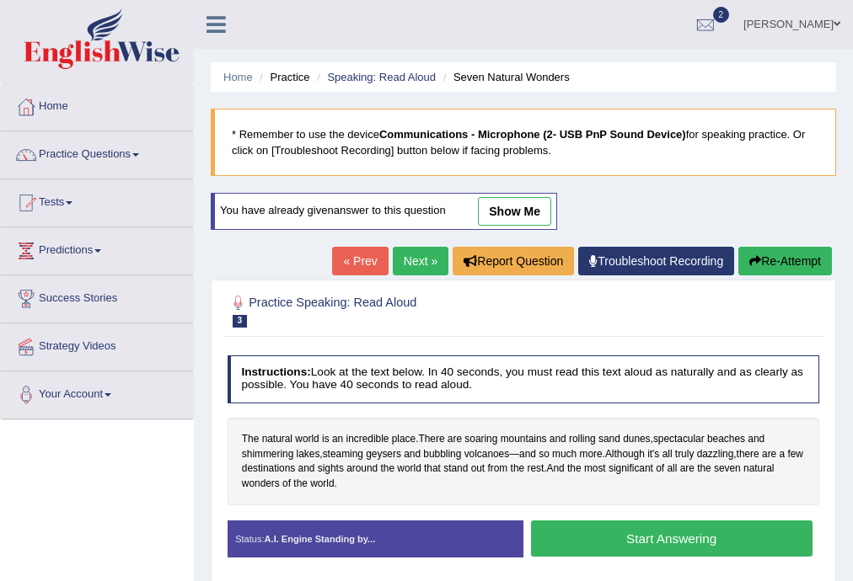
click at [500, 202] on link "show me" at bounding box center [514, 211] width 73 height 29
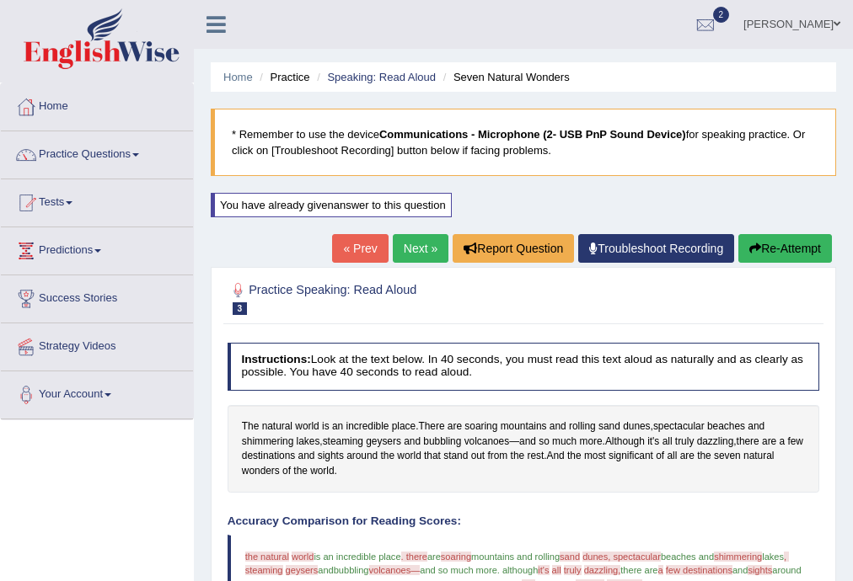
click at [330, 205] on div "You have already given answer to this question" at bounding box center [331, 205] width 241 height 24
click at [410, 246] on link "Next »" at bounding box center [421, 248] width 56 height 29
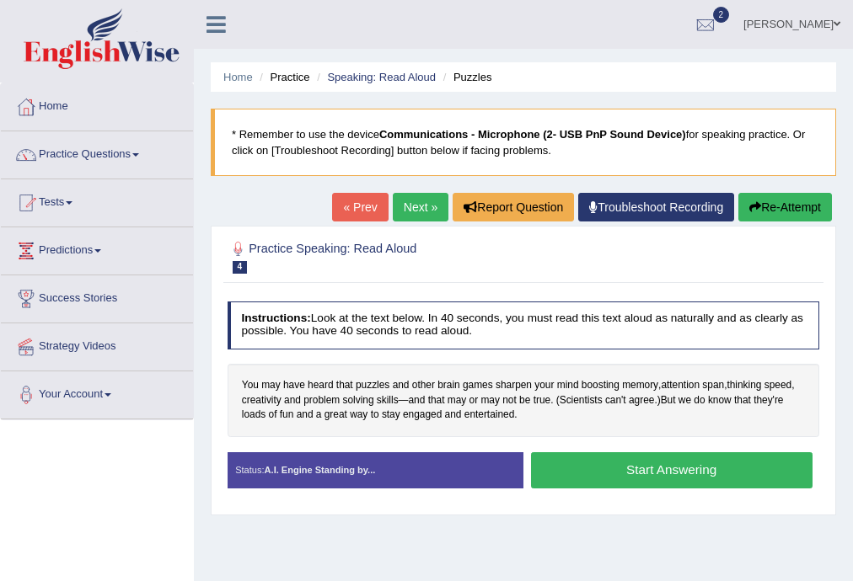
click at [566, 460] on button "Start Answering" at bounding box center [671, 471] width 281 height 36
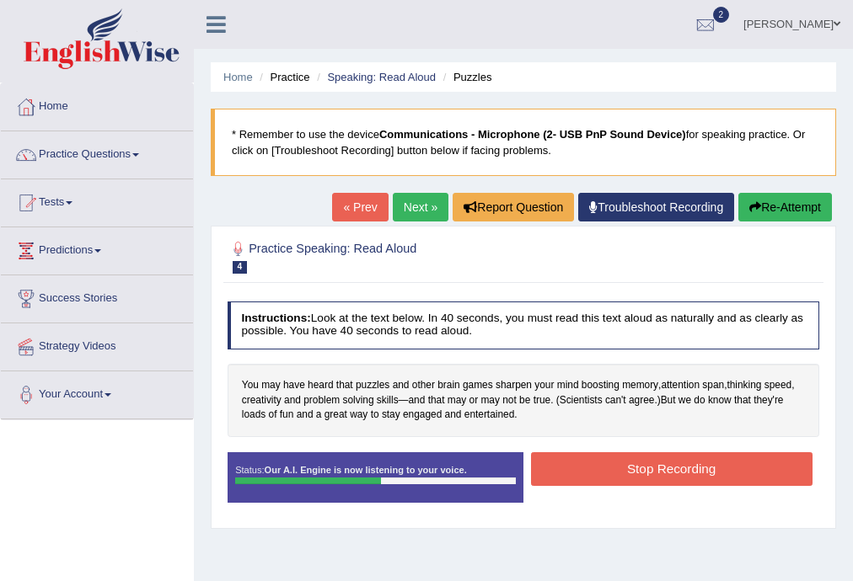
click at [565, 461] on button "Stop Recording" at bounding box center [671, 469] width 281 height 33
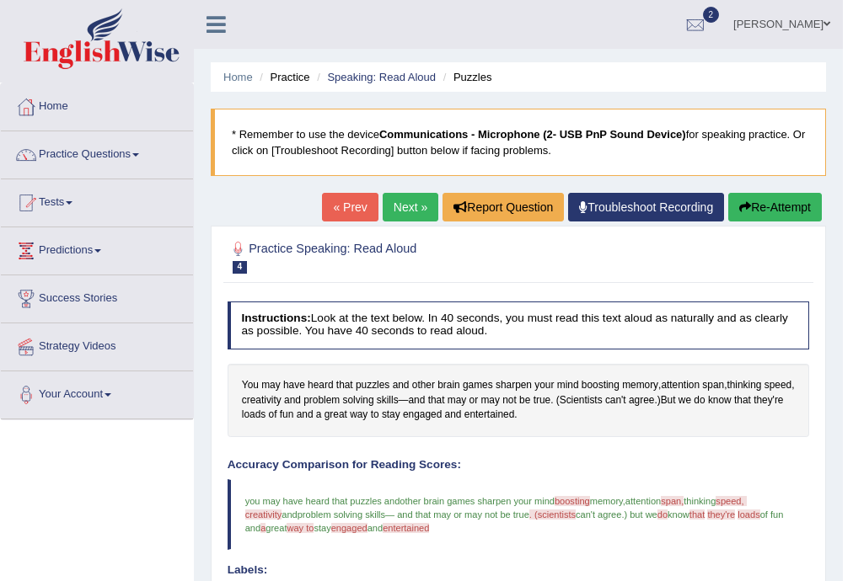
click at [745, 201] on icon "button" at bounding box center [745, 207] width 12 height 12
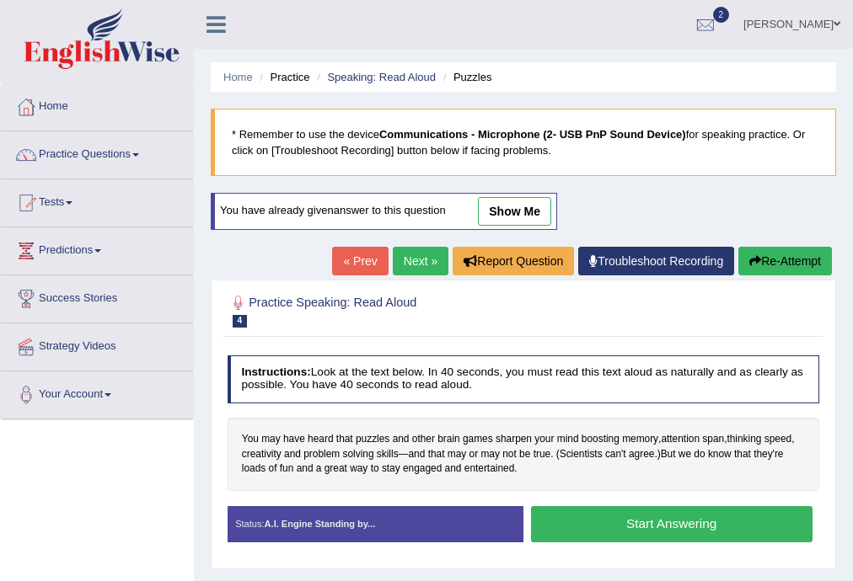
click at [573, 517] on button "Start Answering" at bounding box center [671, 524] width 281 height 36
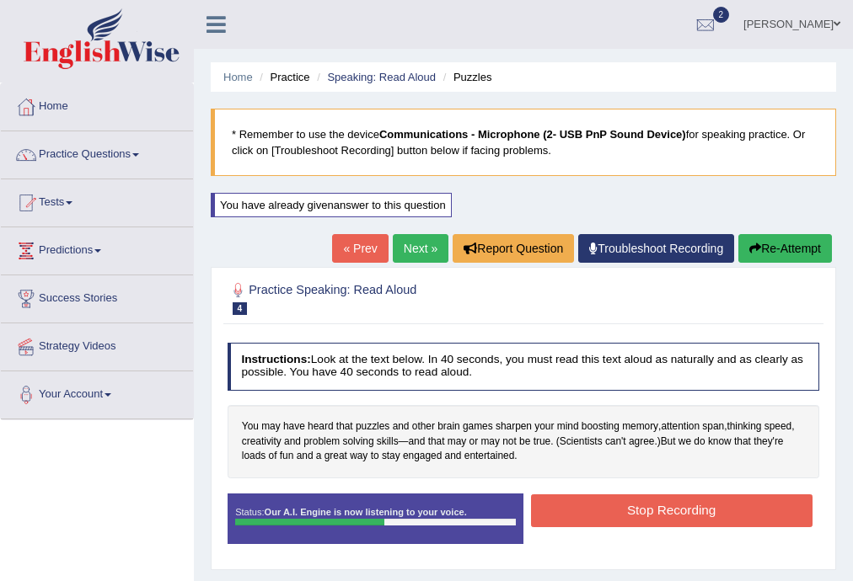
click at [573, 517] on button "Stop Recording" at bounding box center [671, 511] width 281 height 33
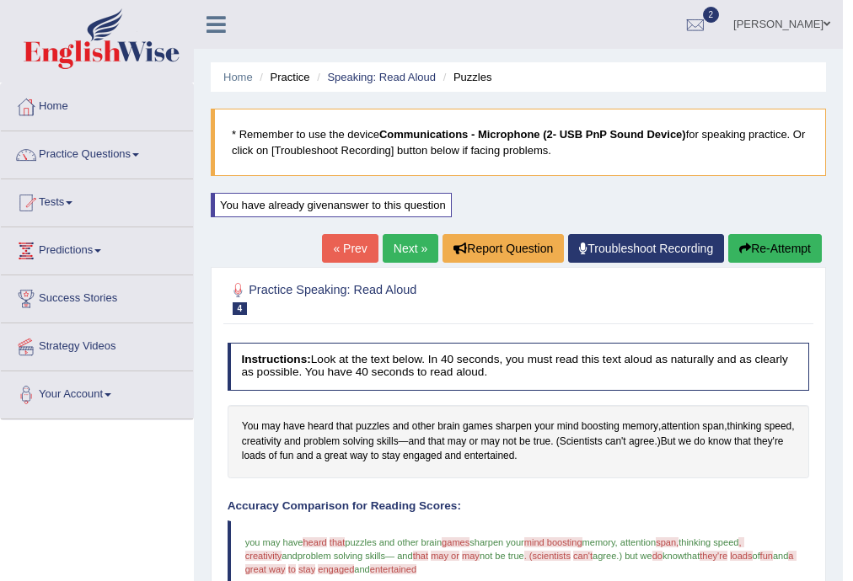
click at [742, 250] on icon "button" at bounding box center [745, 249] width 12 height 12
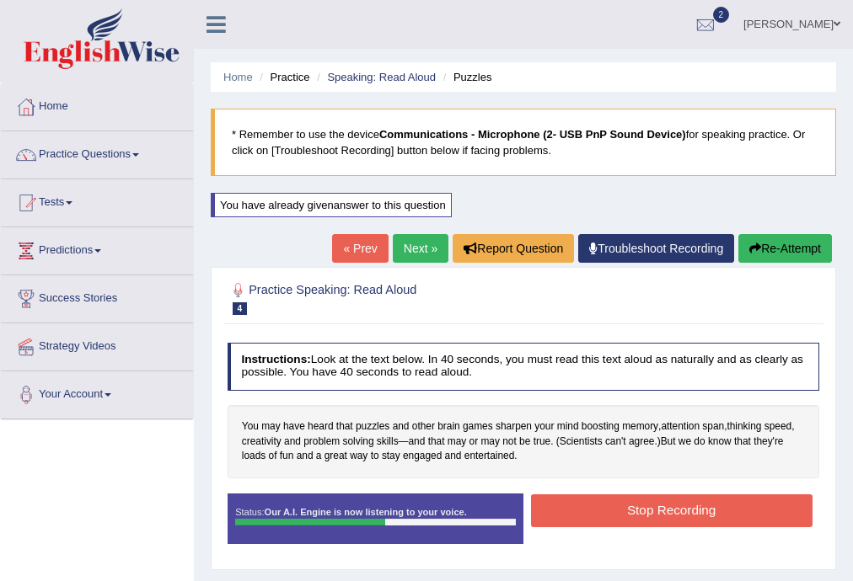
click at [656, 520] on button "Stop Recording" at bounding box center [671, 511] width 281 height 33
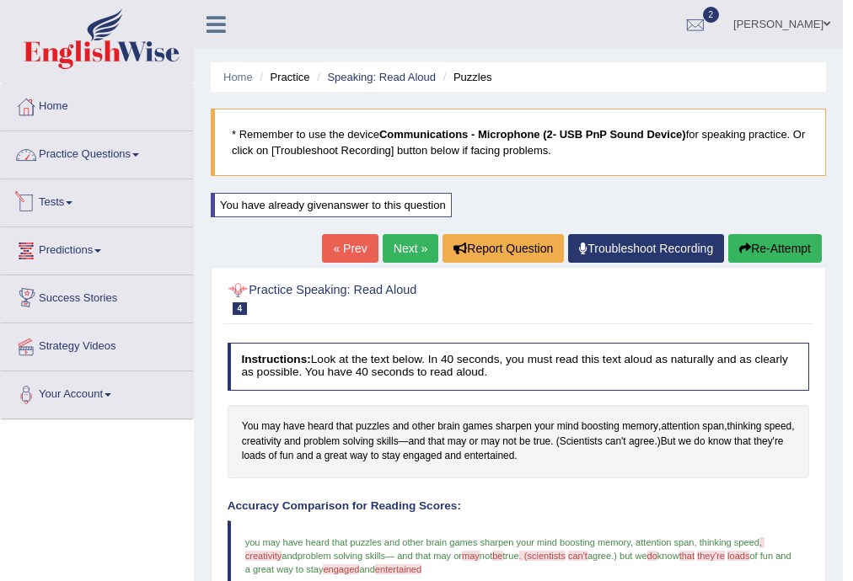
click at [91, 149] on link "Practice Questions" at bounding box center [97, 152] width 192 height 42
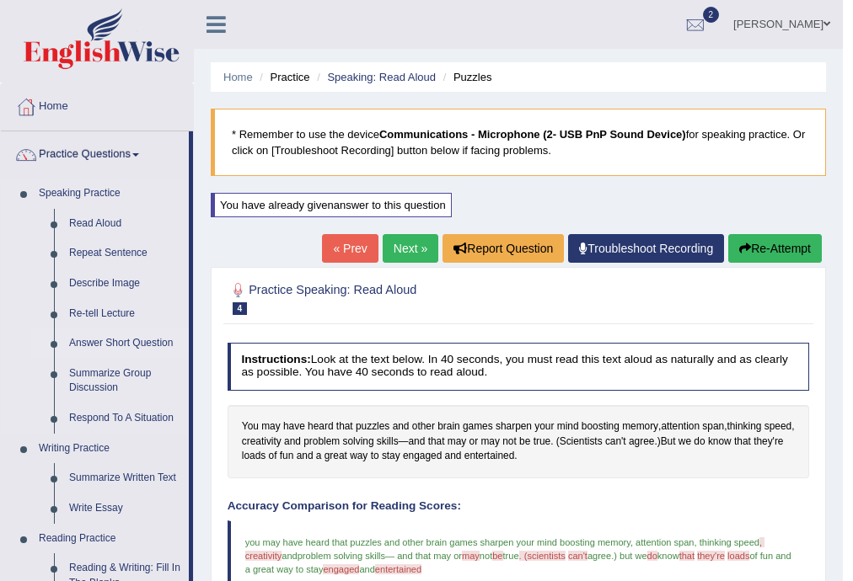
click at [131, 337] on link "Answer Short Question" at bounding box center [125, 344] width 127 height 30
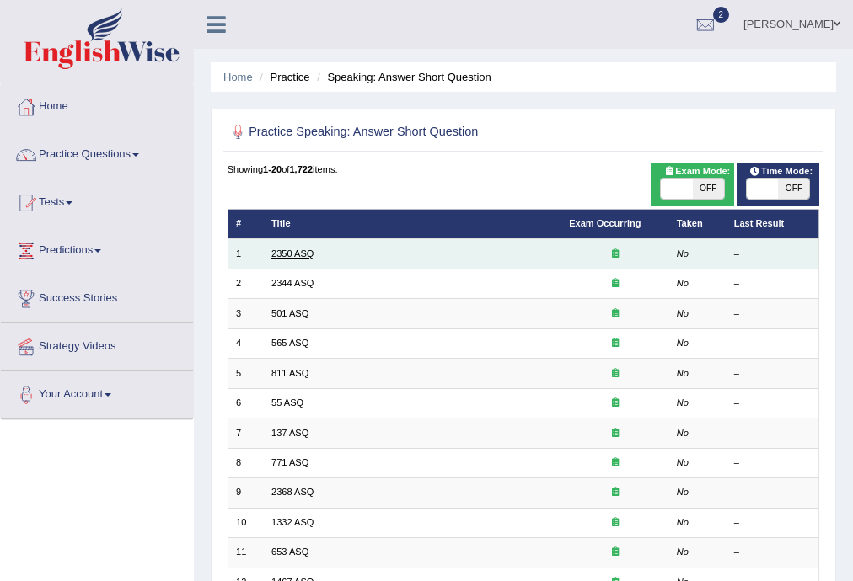
click at [303, 255] on link "2350 ASQ" at bounding box center [292, 254] width 42 height 10
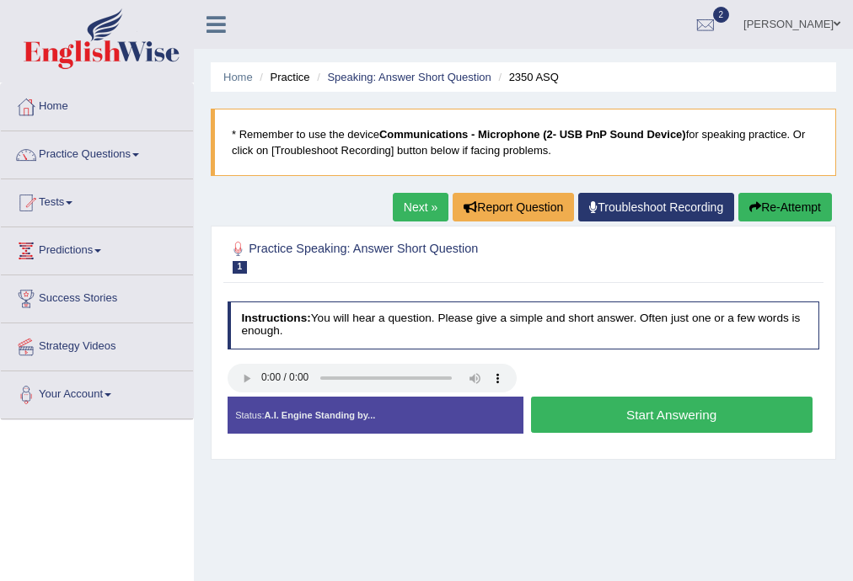
click at [576, 413] on button "Start Answering" at bounding box center [671, 415] width 281 height 36
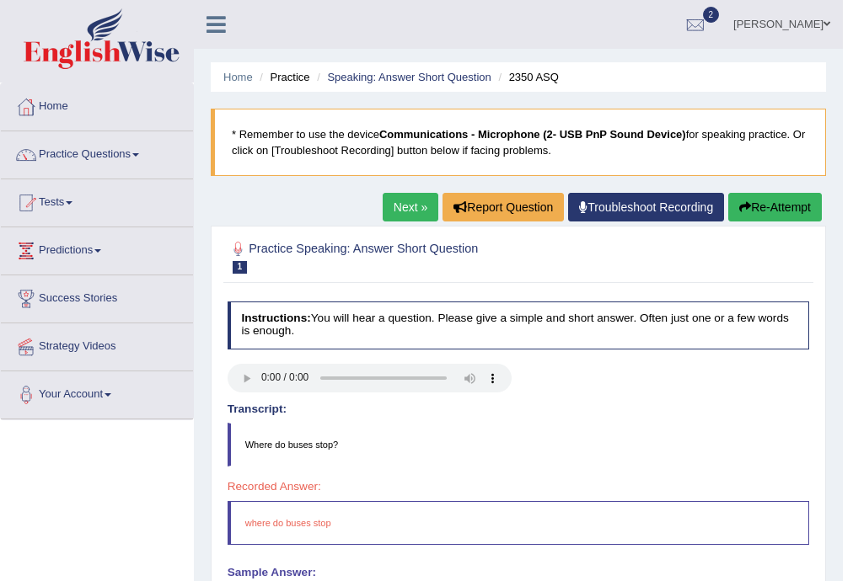
click at [405, 212] on link "Next »" at bounding box center [411, 207] width 56 height 29
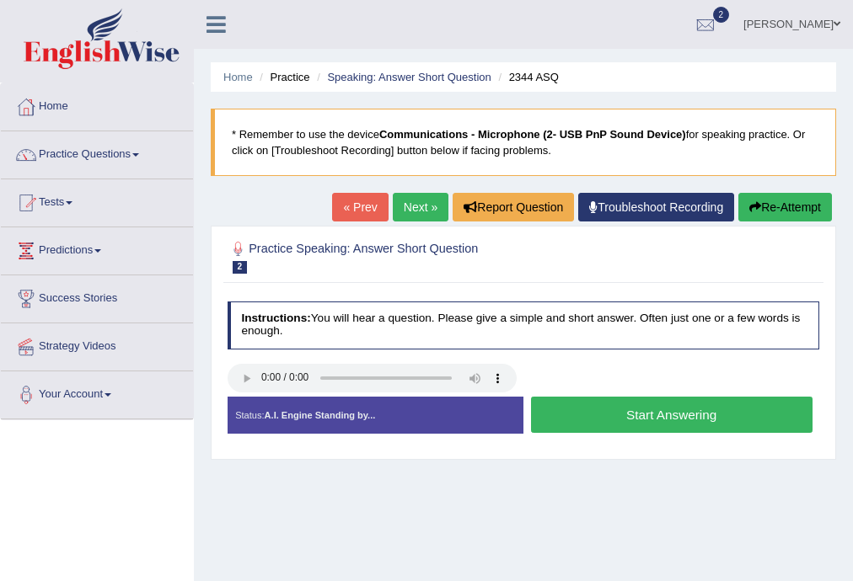
click at [418, 195] on link "Next »" at bounding box center [421, 207] width 56 height 29
click at [713, 12] on span "2" at bounding box center [721, 15] width 17 height 16
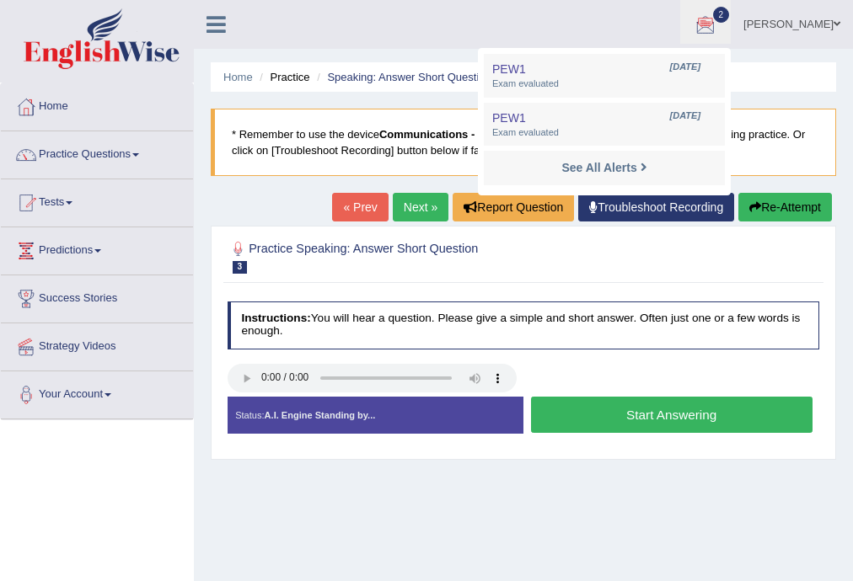
click at [408, 212] on link "Next »" at bounding box center [421, 207] width 56 height 29
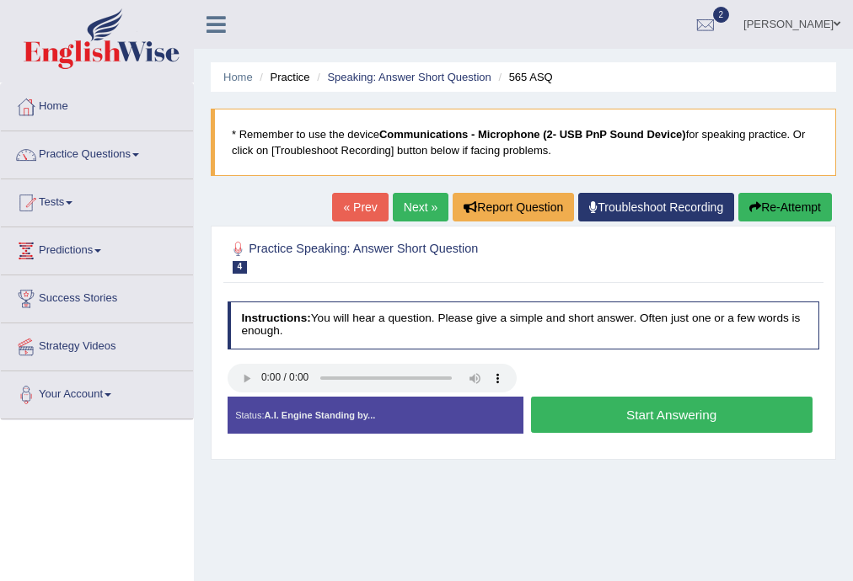
click at [566, 410] on button "Start Answering" at bounding box center [671, 415] width 281 height 36
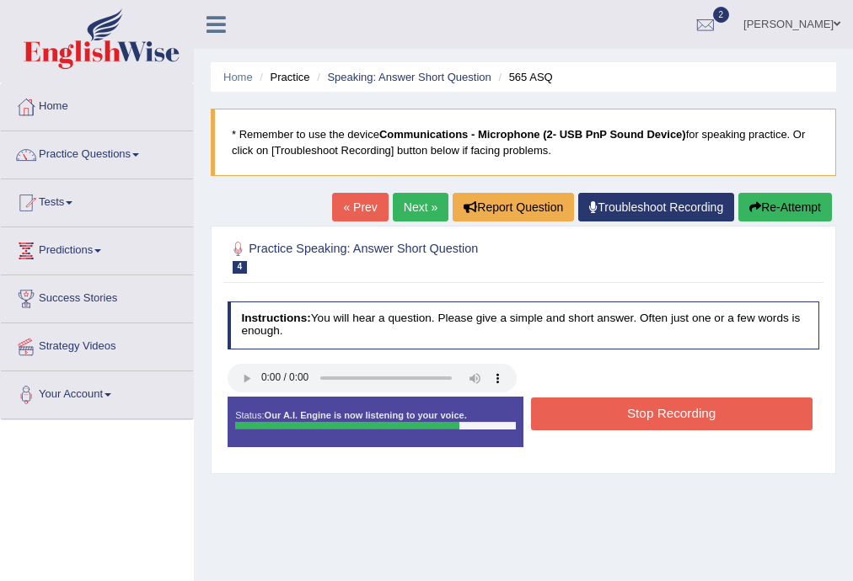
click at [566, 410] on button "Stop Recording" at bounding box center [671, 414] width 281 height 33
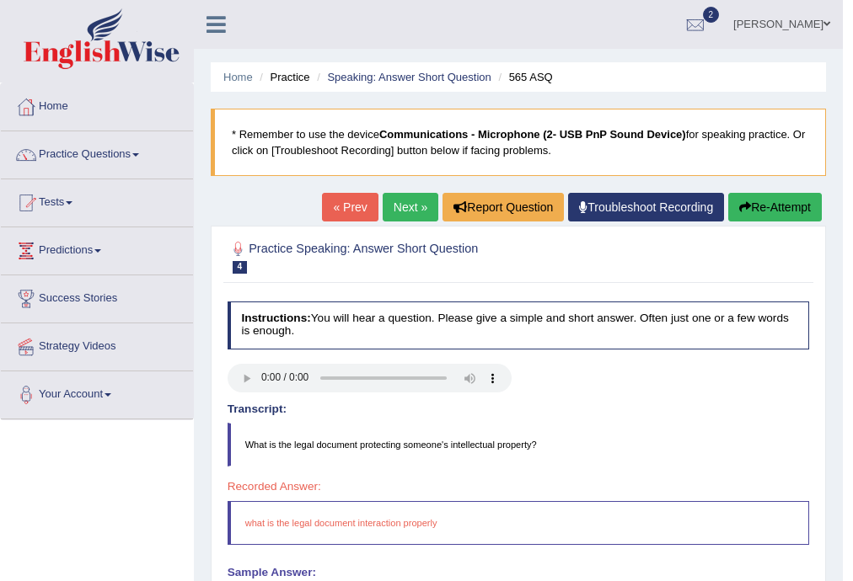
scroll to position [303, 0]
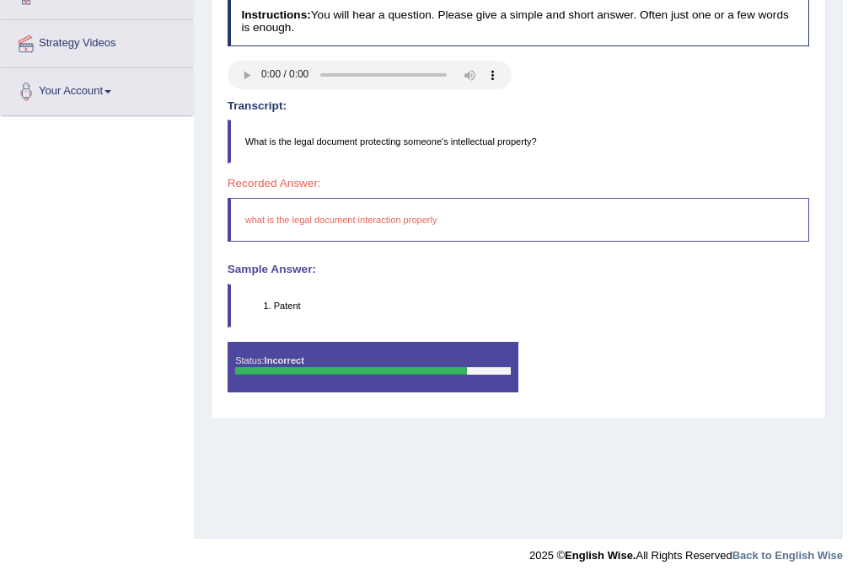
click at [285, 302] on li "Patent" at bounding box center [541, 305] width 535 height 13
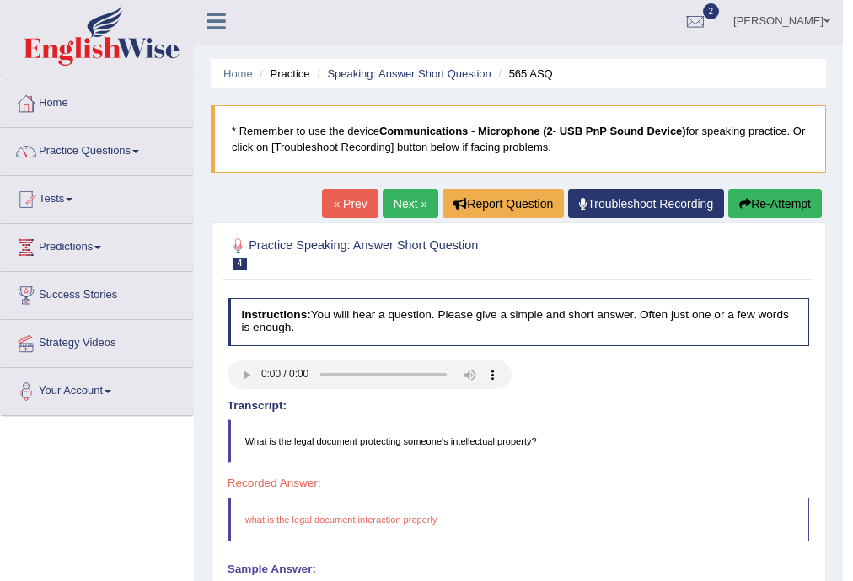
scroll to position [0, 0]
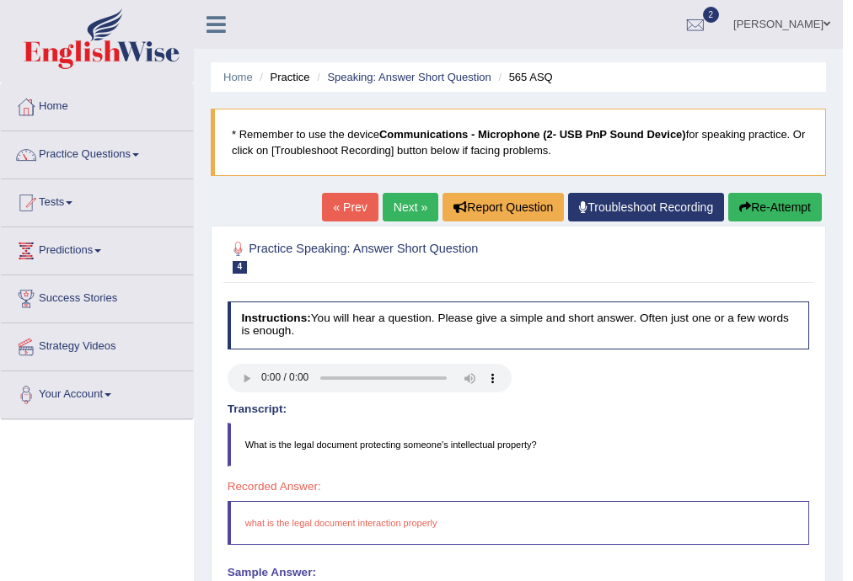
click at [345, 206] on link "« Prev" at bounding box center [350, 207] width 56 height 29
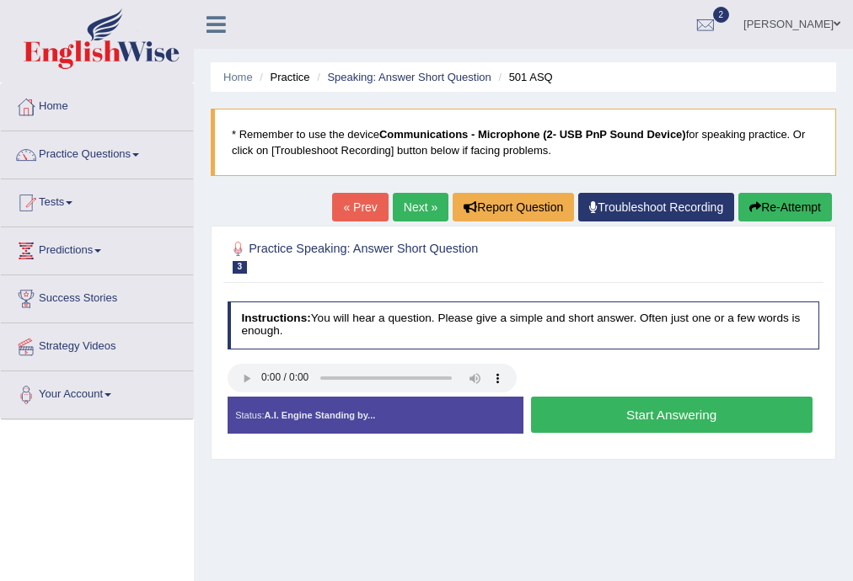
click at [421, 206] on link "Next »" at bounding box center [421, 207] width 56 height 29
click at [416, 210] on link "Next »" at bounding box center [421, 207] width 56 height 29
click at [581, 413] on button "Start Answering" at bounding box center [671, 415] width 281 height 36
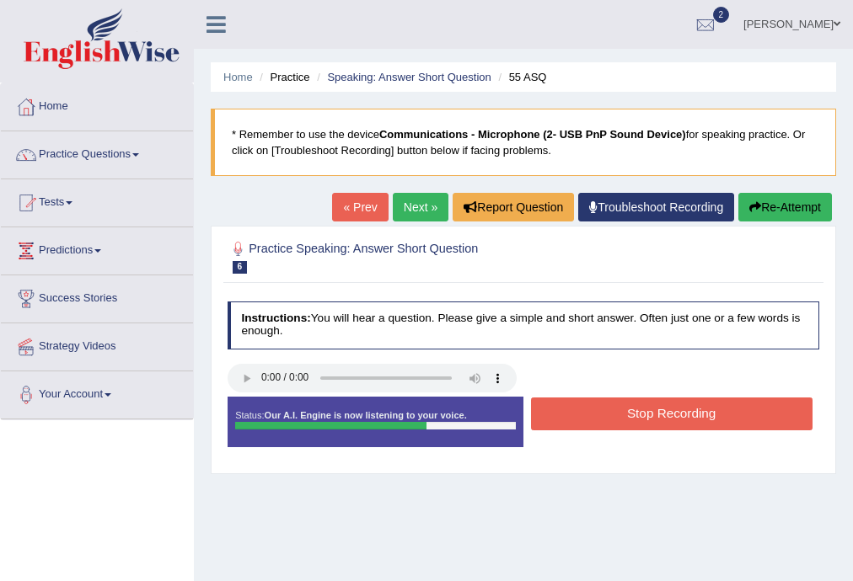
click at [534, 408] on button "Stop Recording" at bounding box center [671, 414] width 281 height 33
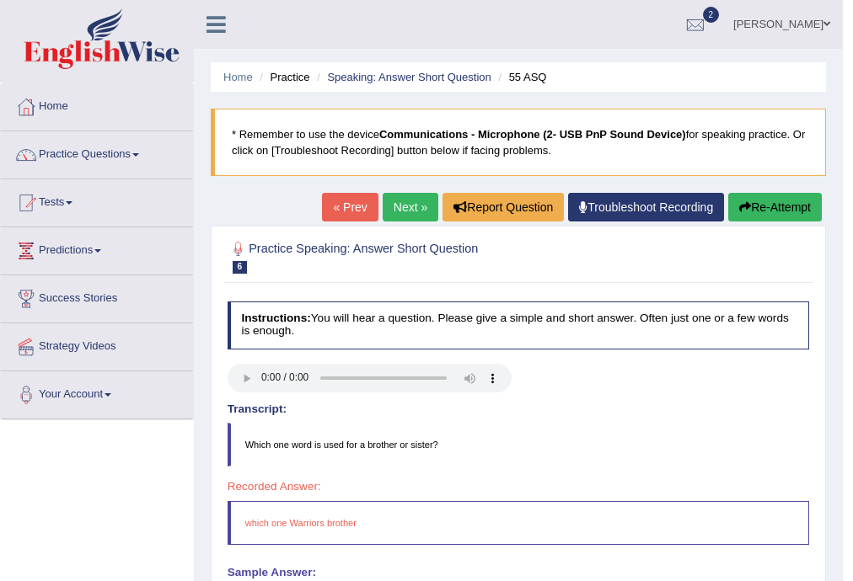
click at [341, 206] on link "« Prev" at bounding box center [350, 207] width 56 height 29
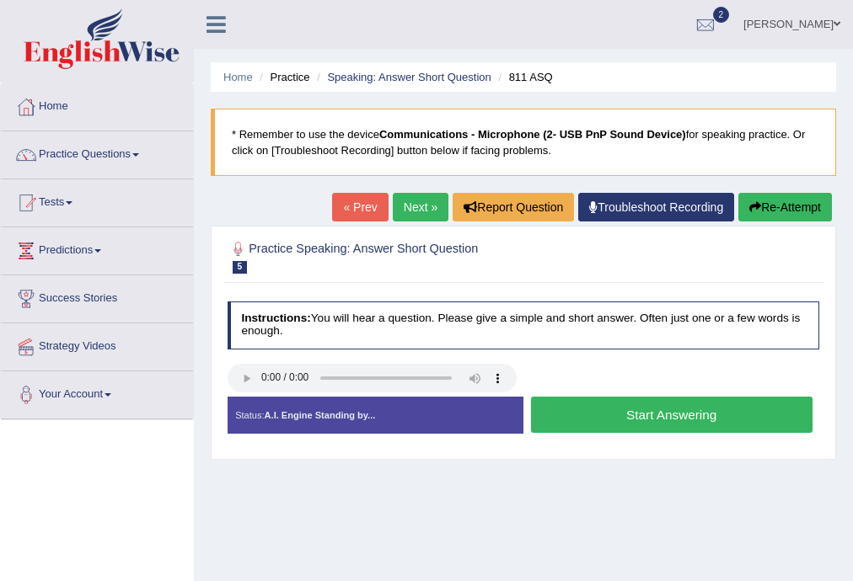
click at [406, 195] on link "Next »" at bounding box center [421, 207] width 56 height 29
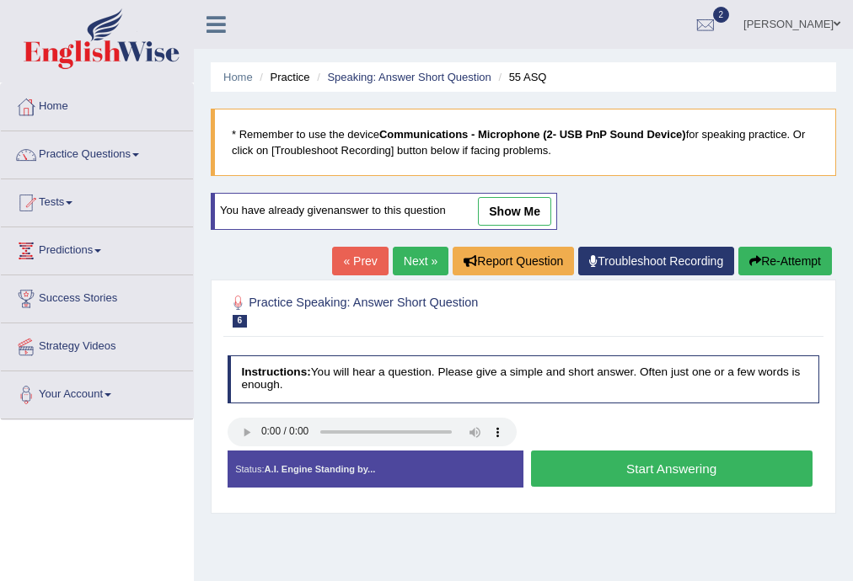
click at [393, 276] on div "« Prev Next » Report Question Troubleshoot Recording Re-Attempt" at bounding box center [584, 263] width 504 height 33
click at [401, 263] on link "Next »" at bounding box center [421, 261] width 56 height 29
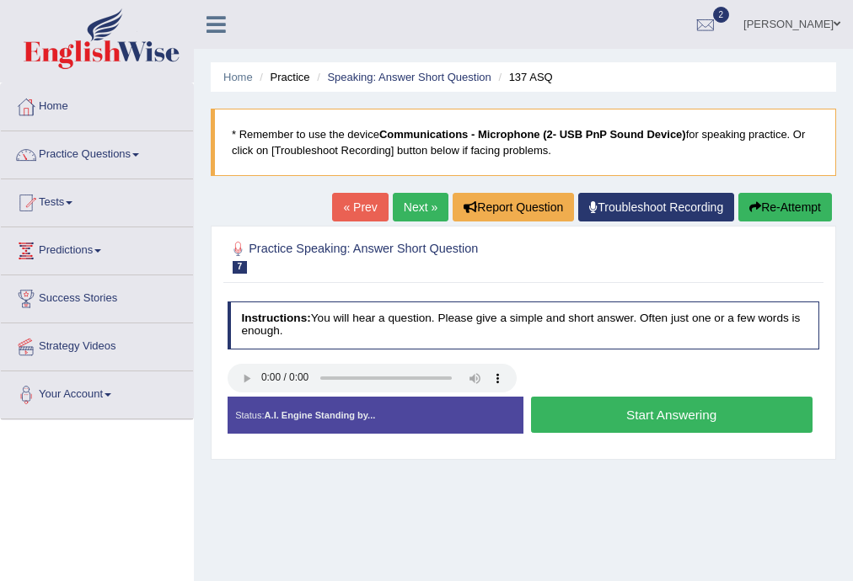
click at [404, 206] on link "Next »" at bounding box center [421, 207] width 56 height 29
click at [413, 206] on link "Next »" at bounding box center [421, 207] width 56 height 29
click at [421, 203] on link "Next »" at bounding box center [421, 207] width 56 height 29
click at [420, 194] on link "Next »" at bounding box center [421, 207] width 56 height 29
click at [597, 418] on button "Start Answering" at bounding box center [671, 415] width 281 height 36
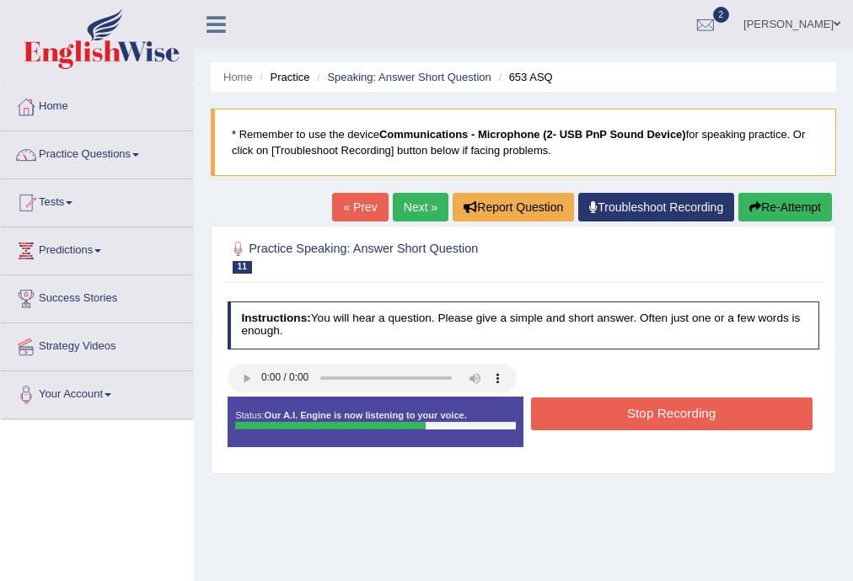
click at [579, 421] on button "Stop Recording" at bounding box center [671, 414] width 281 height 33
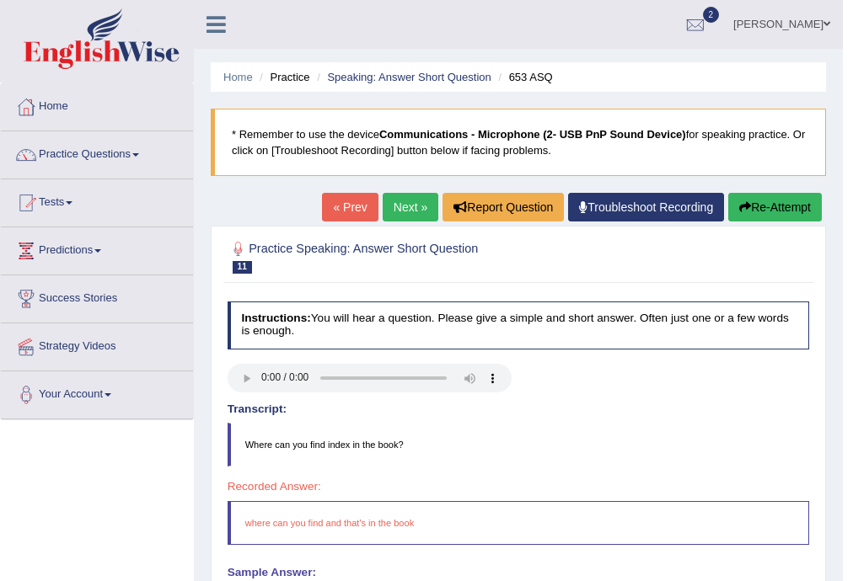
click at [357, 212] on link "« Prev" at bounding box center [350, 207] width 56 height 29
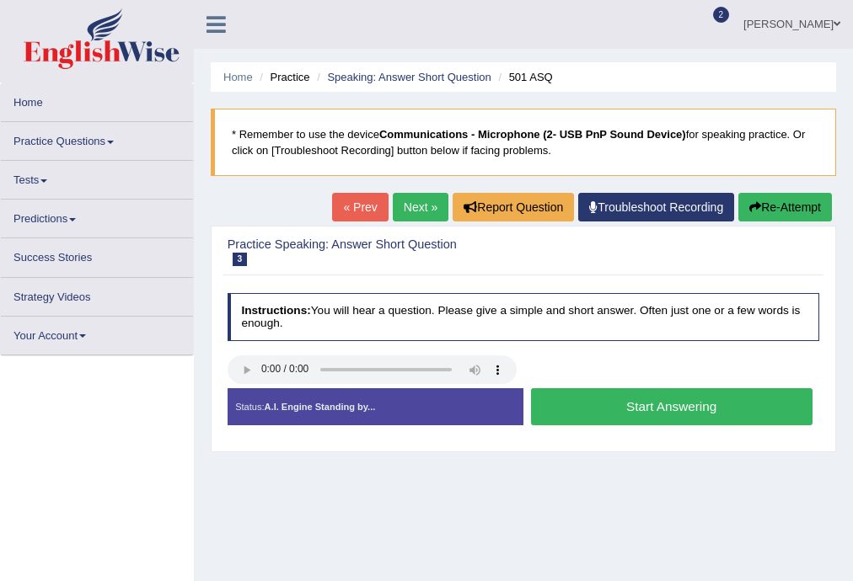
click at [351, 207] on link "« Prev" at bounding box center [360, 207] width 56 height 29
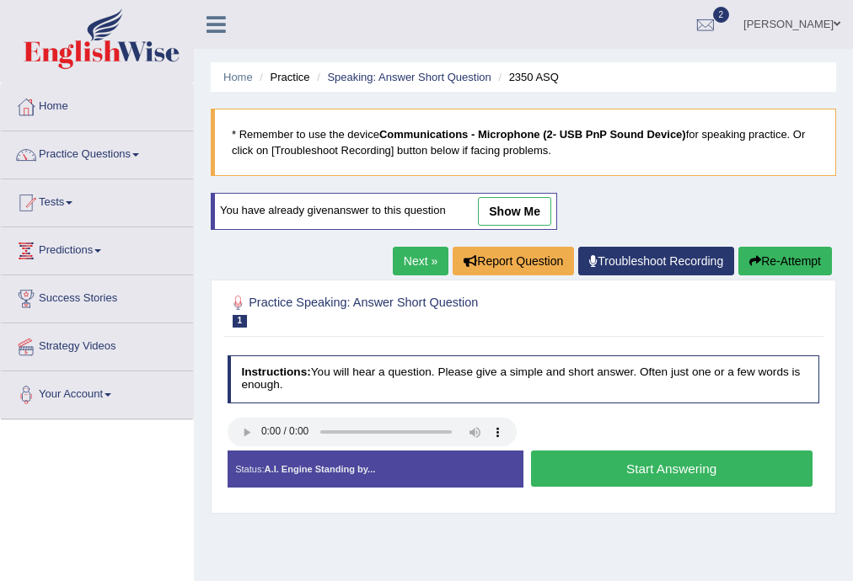
click at [562, 472] on button "Start Answering" at bounding box center [671, 469] width 281 height 36
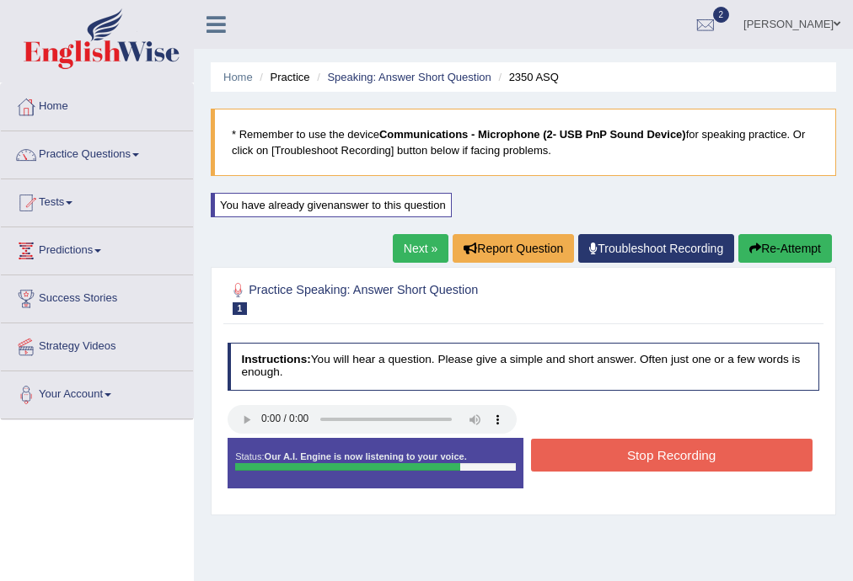
click at [570, 448] on button "Stop Recording" at bounding box center [671, 455] width 281 height 33
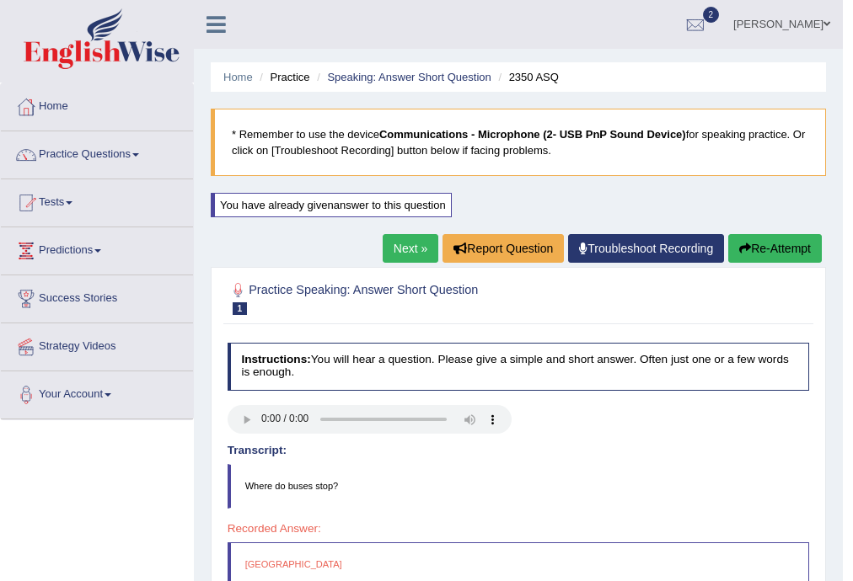
click at [394, 246] on link "Next »" at bounding box center [411, 248] width 56 height 29
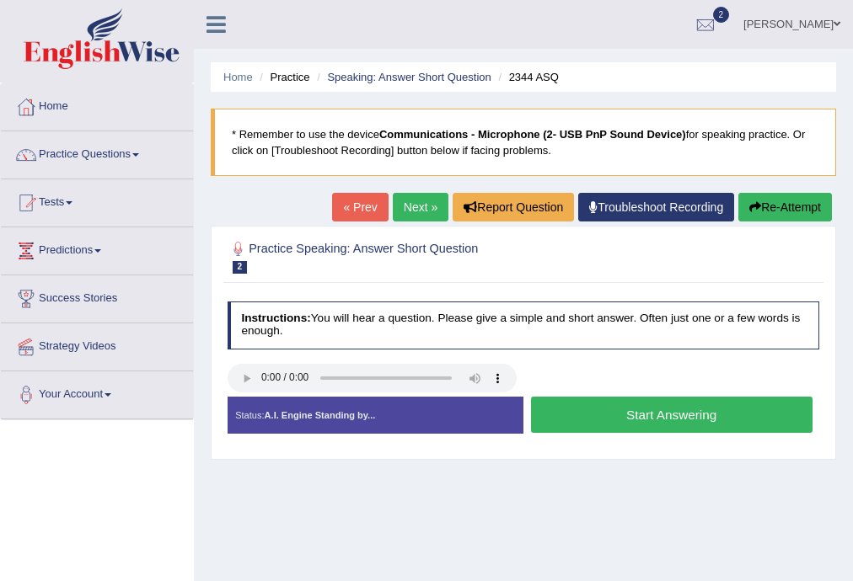
click at [563, 417] on button "Start Answering" at bounding box center [671, 415] width 281 height 36
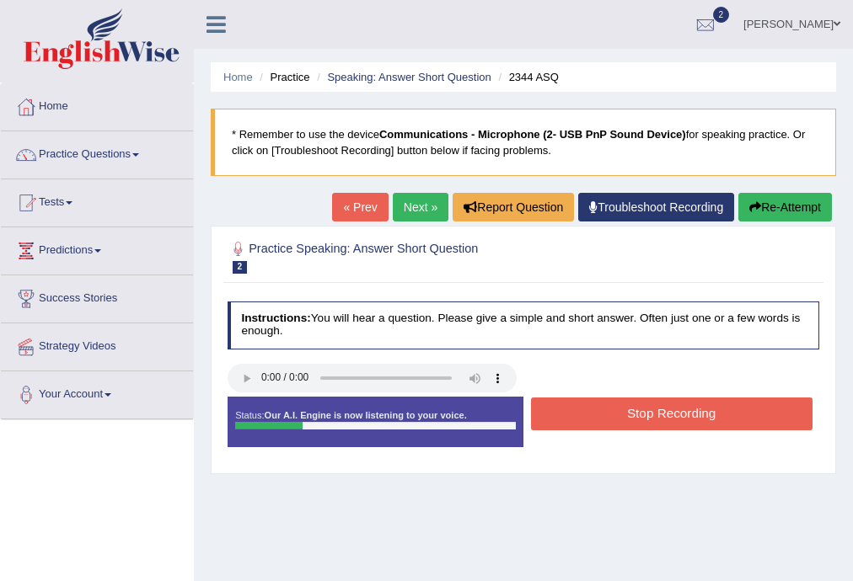
click at [491, 420] on div "Status: Our A.I. Engine is now listening to your voice." at bounding box center [376, 422] width 296 height 51
click at [570, 416] on button "Stop Recording" at bounding box center [671, 414] width 281 height 33
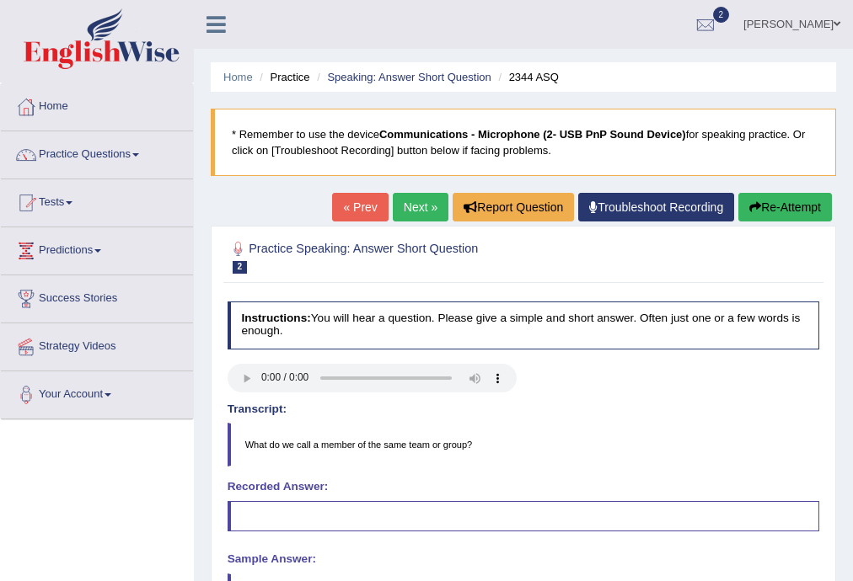
click at [370, 198] on link "« Prev" at bounding box center [360, 207] width 56 height 29
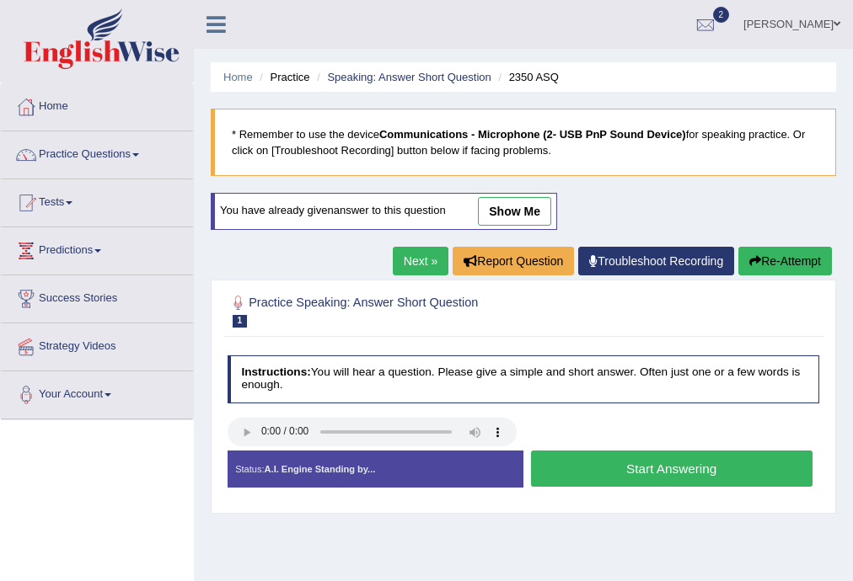
click at [410, 255] on link "Next »" at bounding box center [421, 261] width 56 height 29
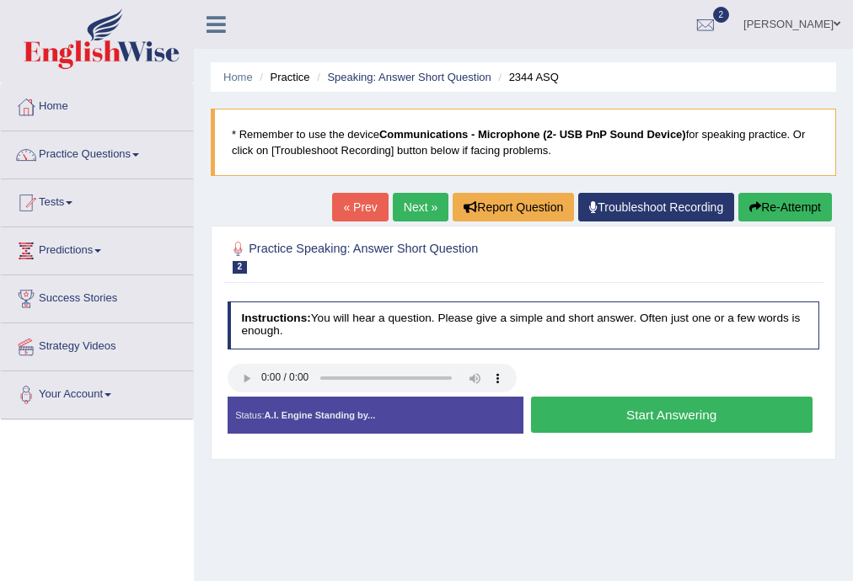
click at [370, 201] on link "« Prev" at bounding box center [360, 207] width 56 height 29
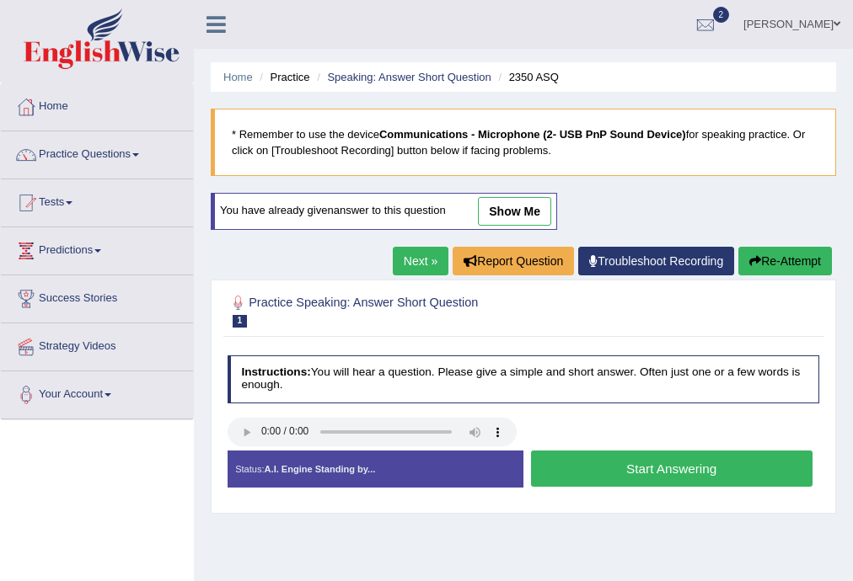
click at [576, 471] on button "Start Answering" at bounding box center [671, 469] width 281 height 36
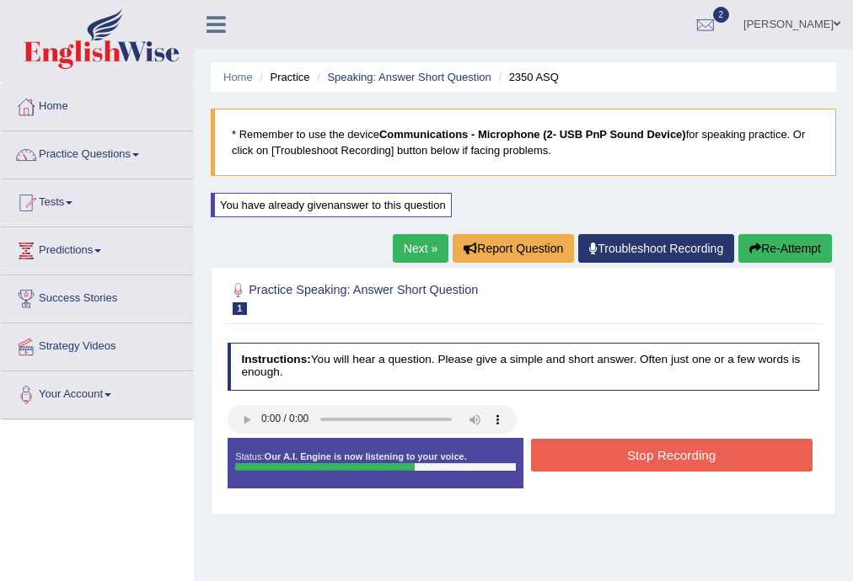
click at [579, 448] on button "Stop Recording" at bounding box center [671, 455] width 281 height 33
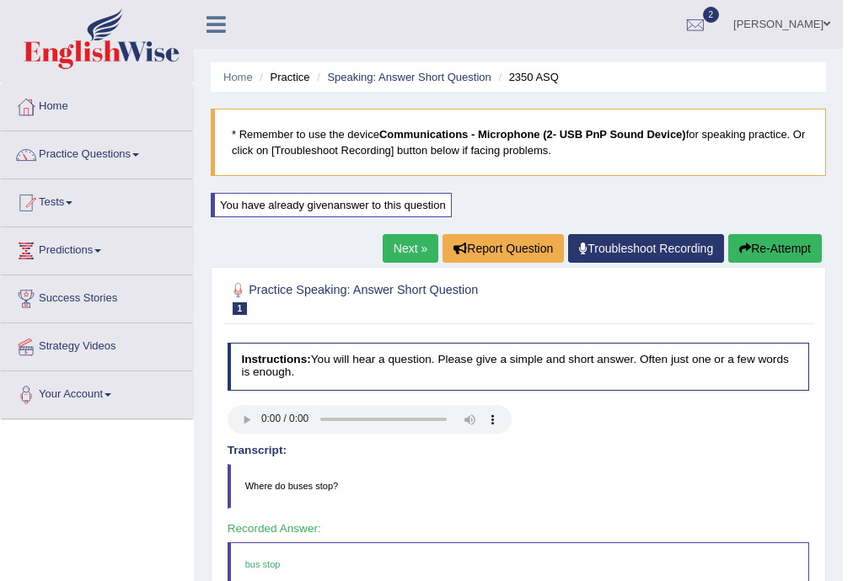
click at [404, 247] on link "Next »" at bounding box center [411, 248] width 56 height 29
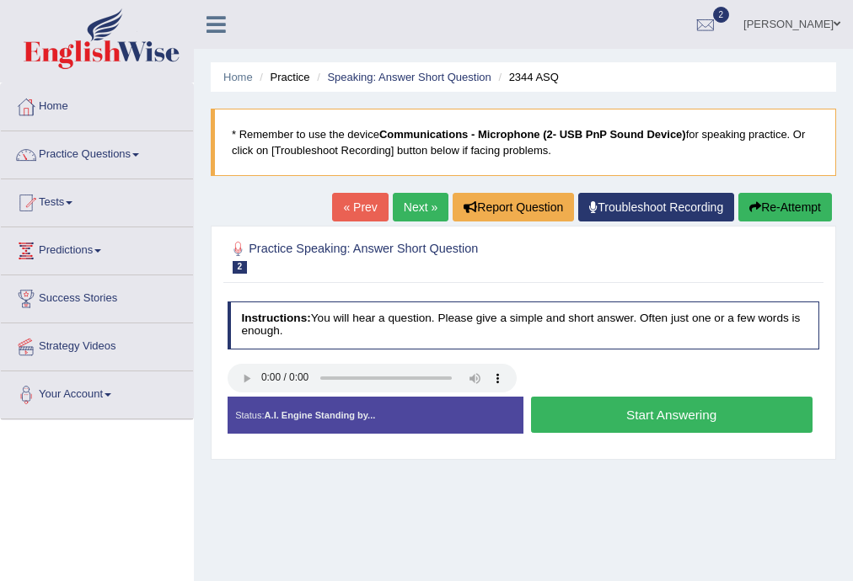
click at [546, 415] on button "Start Answering" at bounding box center [671, 415] width 281 height 36
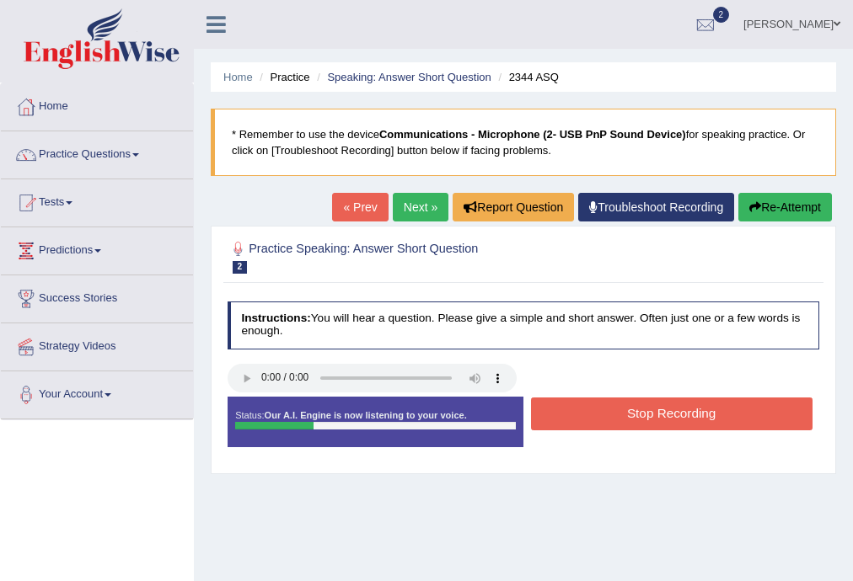
click at [546, 415] on button "Stop Recording" at bounding box center [671, 414] width 281 height 33
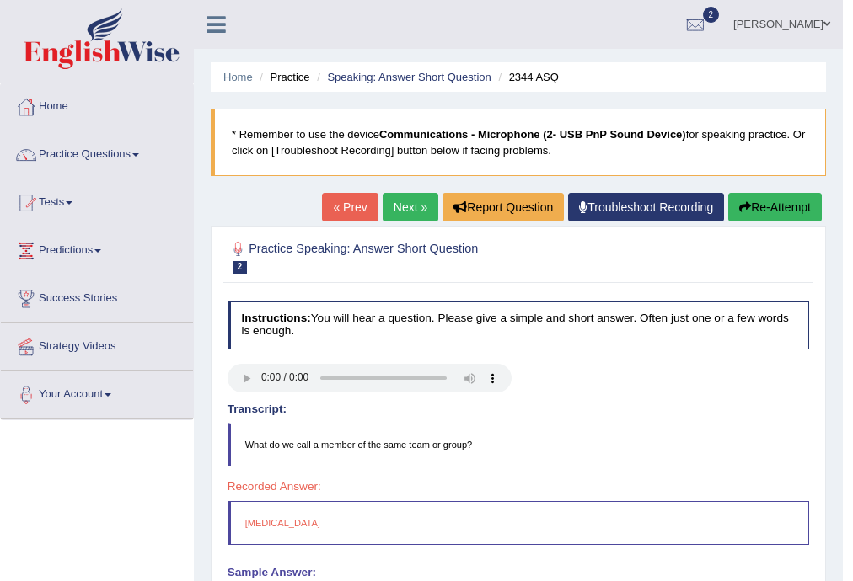
scroll to position [303, 0]
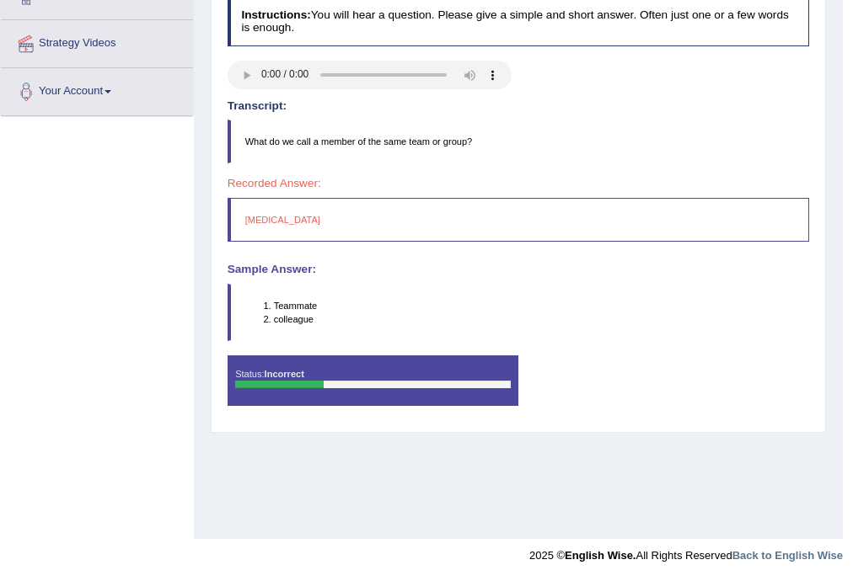
click at [294, 322] on li "colleague" at bounding box center [541, 319] width 535 height 13
click at [297, 319] on li "colleague" at bounding box center [541, 319] width 535 height 13
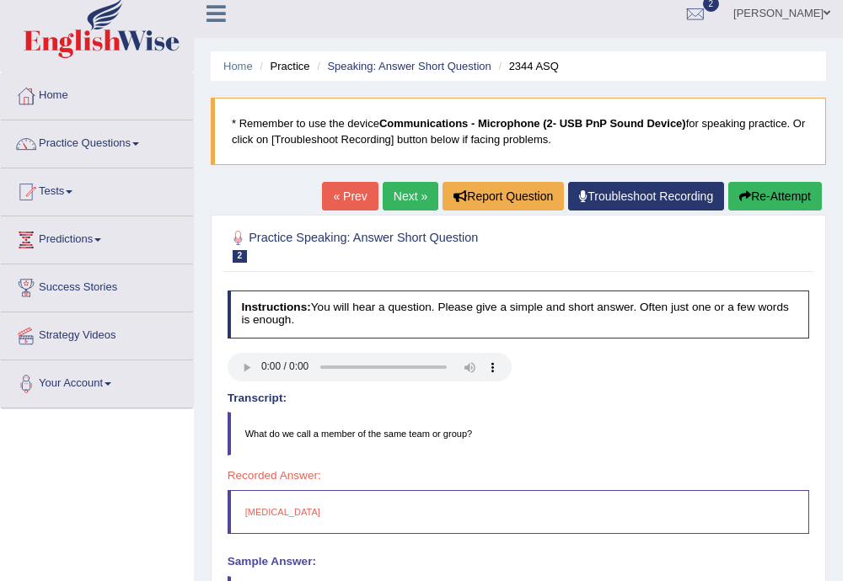
scroll to position [0, 0]
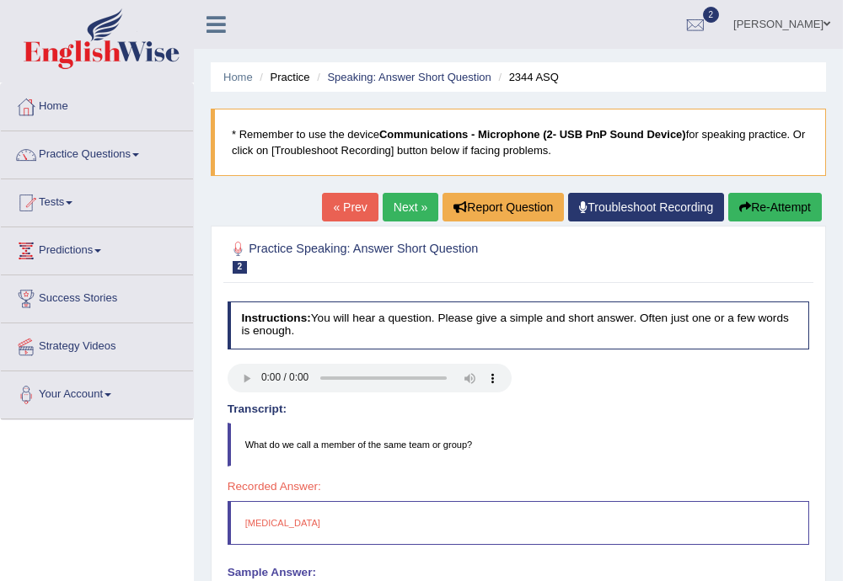
click at [354, 206] on link "« Prev" at bounding box center [350, 207] width 56 height 29
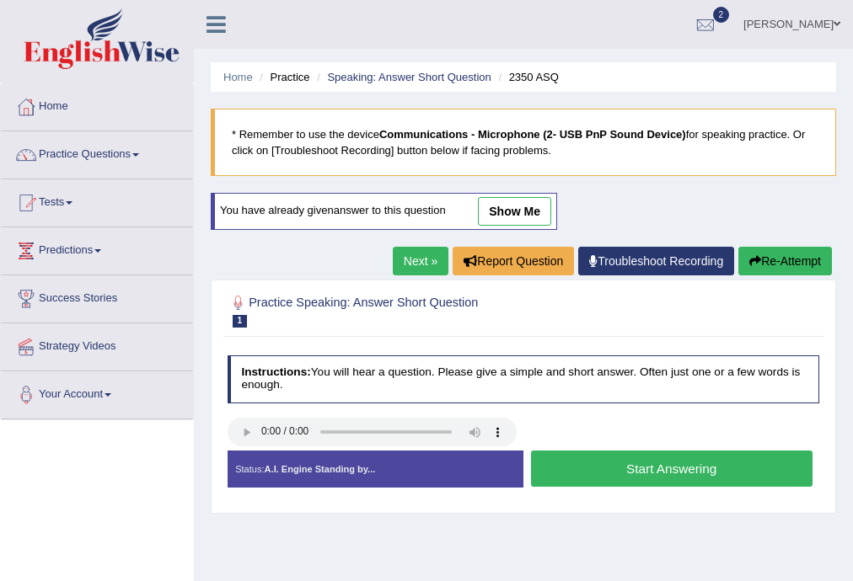
click at [419, 255] on link "Next »" at bounding box center [421, 261] width 56 height 29
click at [590, 474] on button "Start Answering" at bounding box center [671, 469] width 281 height 36
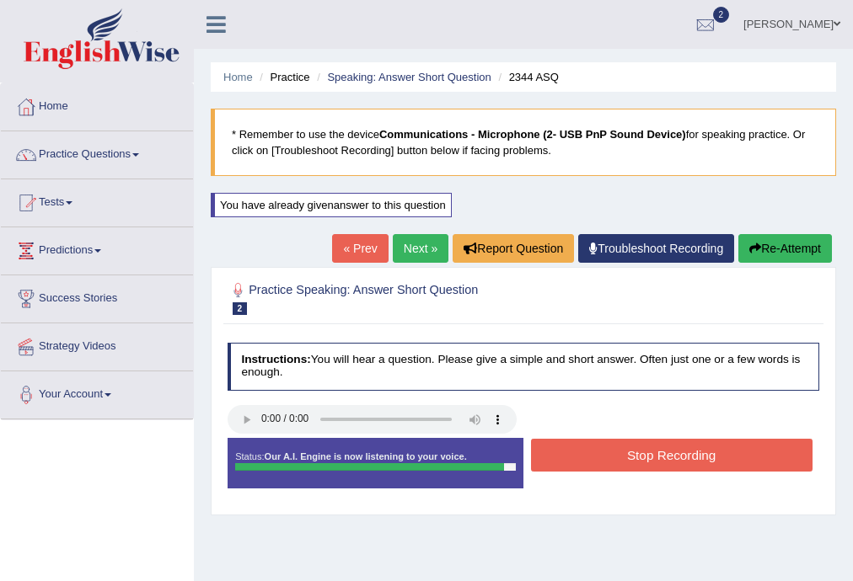
click at [566, 453] on button "Stop Recording" at bounding box center [671, 455] width 281 height 33
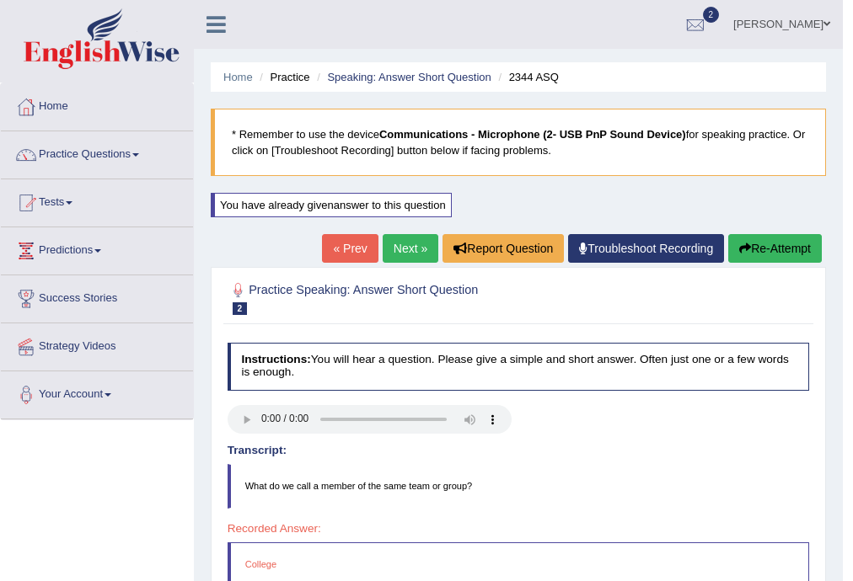
click at [401, 252] on link "Next »" at bounding box center [411, 248] width 56 height 29
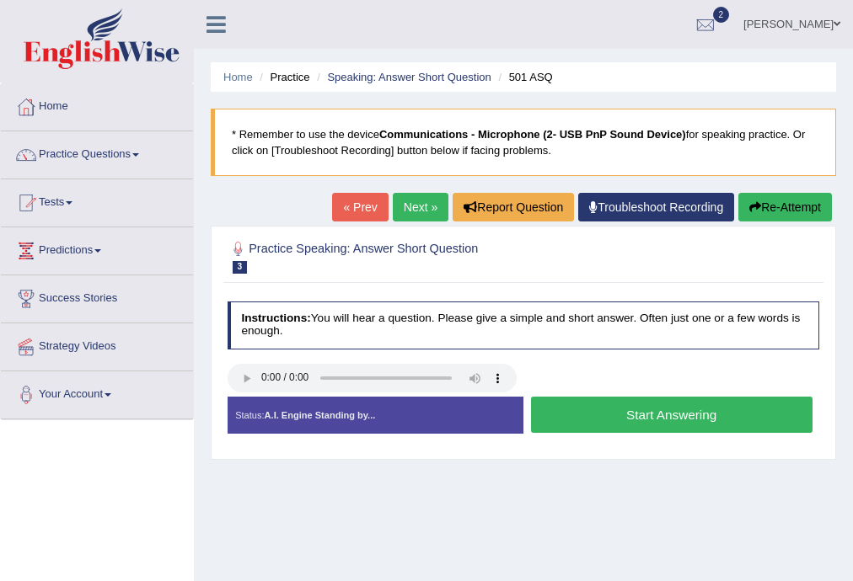
click at [537, 406] on button "Start Answering" at bounding box center [671, 415] width 281 height 36
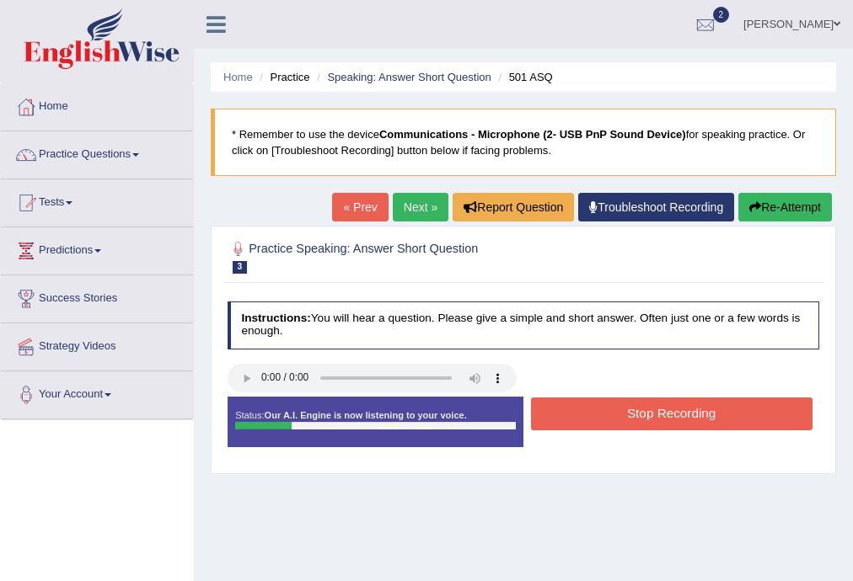
click at [529, 410] on div "Stop Recording" at bounding box center [671, 416] width 296 height 37
click at [549, 411] on button "Stop Recording" at bounding box center [671, 414] width 281 height 33
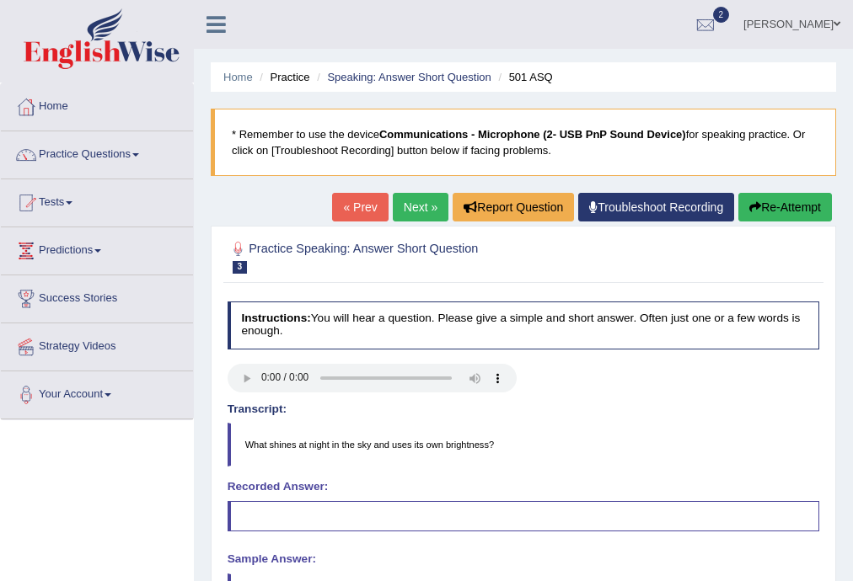
click at [414, 210] on link "Next »" at bounding box center [421, 207] width 56 height 29
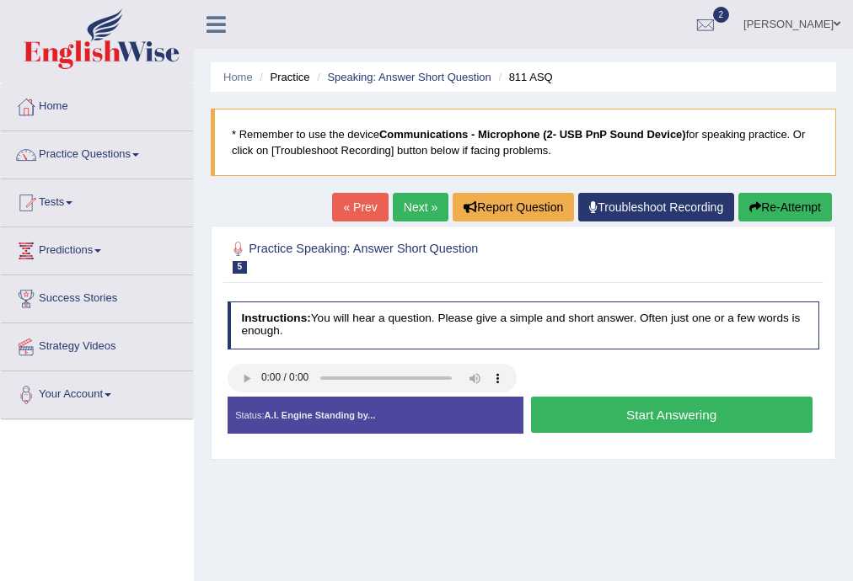
click at [364, 206] on link "« Prev" at bounding box center [360, 207] width 56 height 29
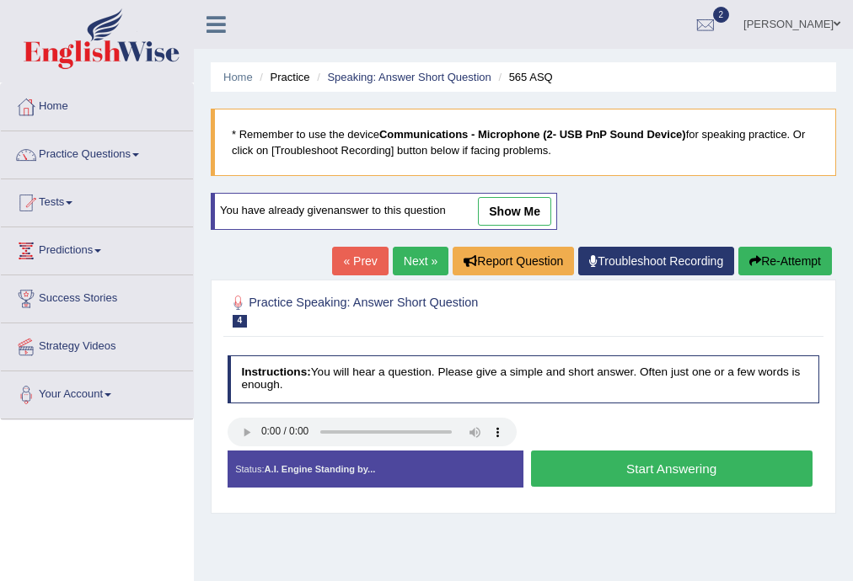
click at [572, 467] on button "Start Answering" at bounding box center [671, 469] width 281 height 36
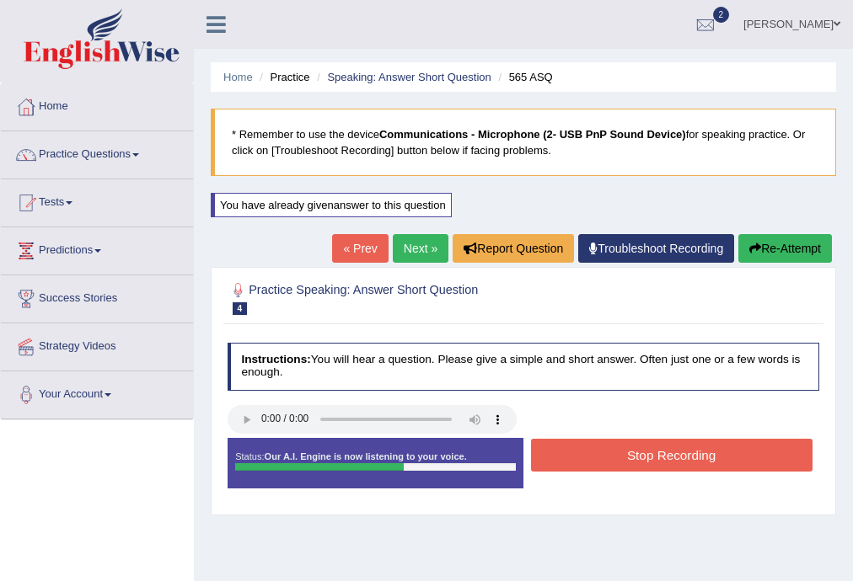
click at [572, 467] on button "Stop Recording" at bounding box center [671, 455] width 281 height 33
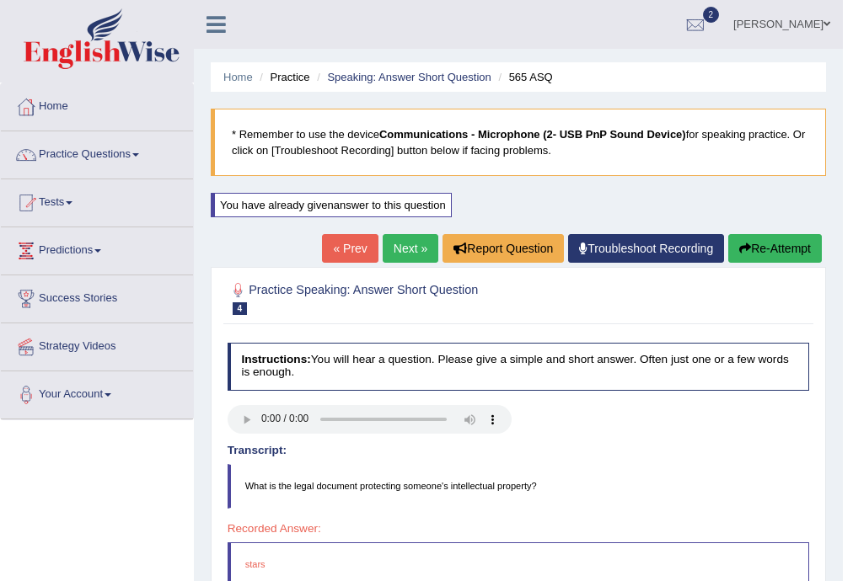
click at [335, 260] on link "« Prev" at bounding box center [350, 248] width 56 height 29
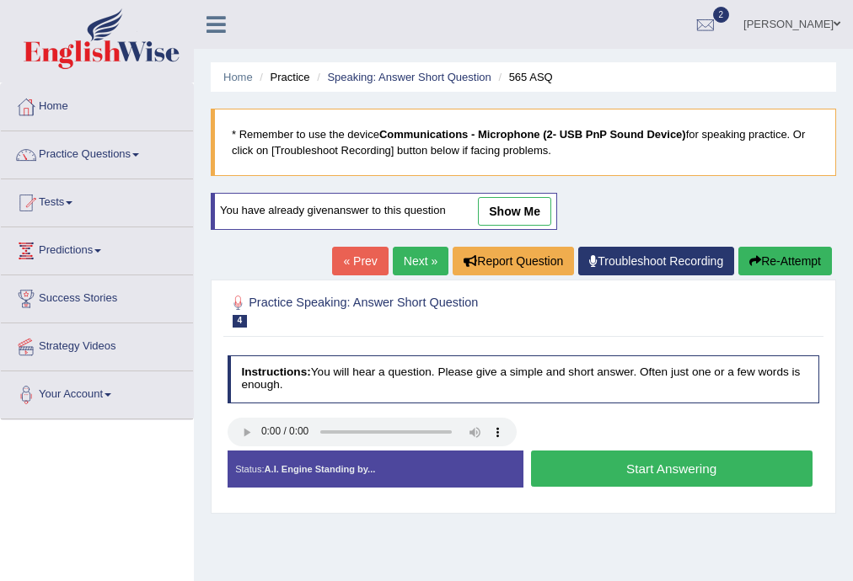
click at [543, 462] on button "Start Answering" at bounding box center [671, 469] width 281 height 36
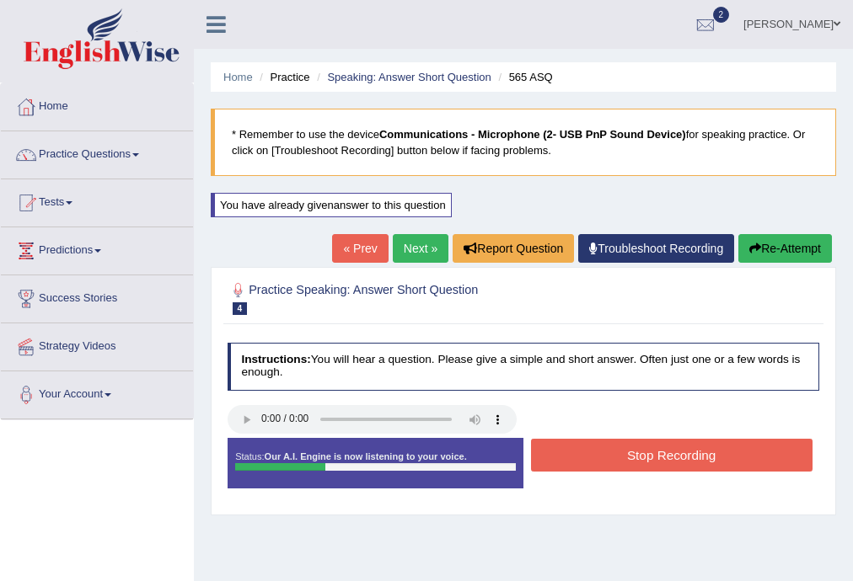
click at [556, 447] on button "Stop Recording" at bounding box center [671, 455] width 281 height 33
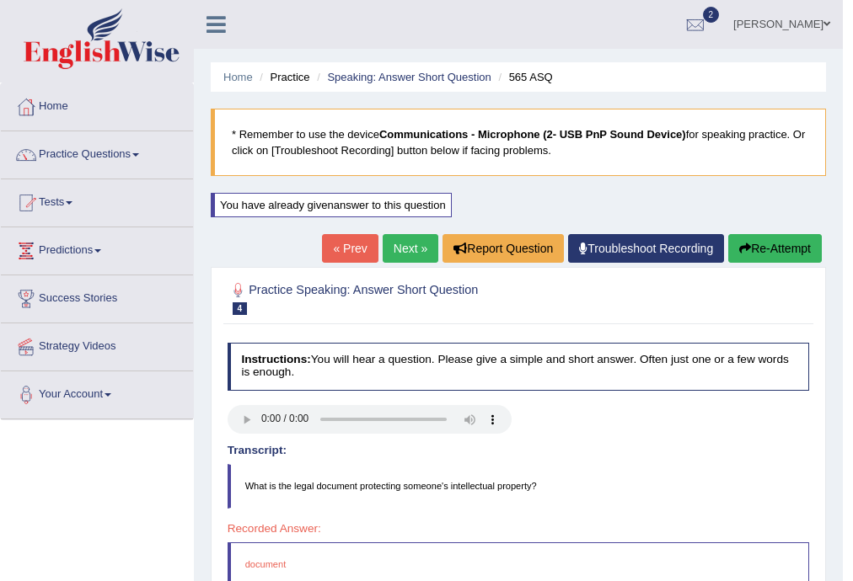
click at [352, 264] on div "« Prev Next » Report Question Troubleshoot Recording Re-Attempt" at bounding box center [574, 250] width 504 height 33
click at [359, 247] on link "« Prev" at bounding box center [350, 248] width 56 height 29
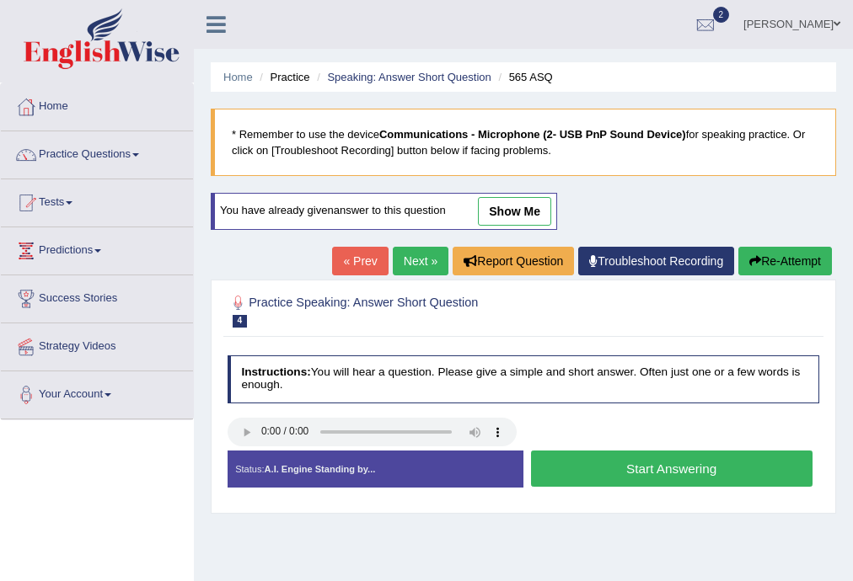
click at [569, 467] on button "Start Answering" at bounding box center [671, 469] width 281 height 36
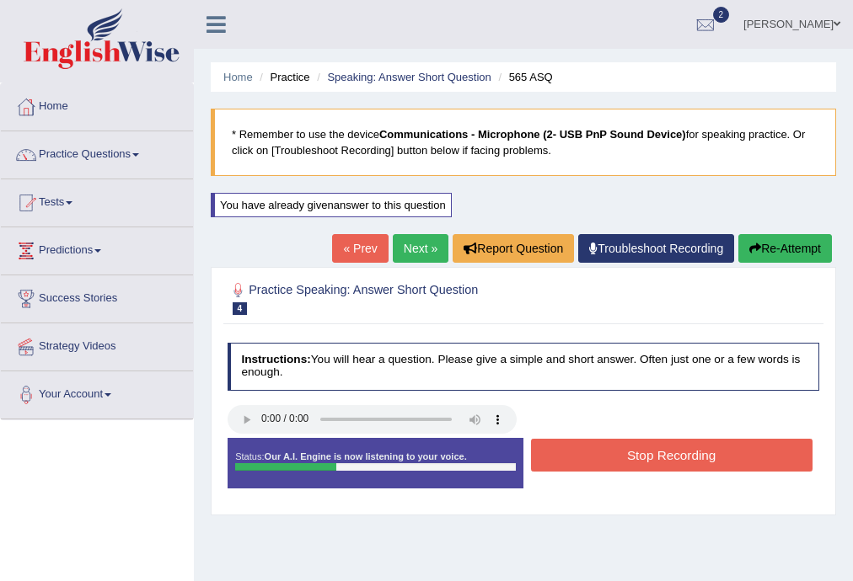
click at [569, 467] on button "Stop Recording" at bounding box center [671, 455] width 281 height 33
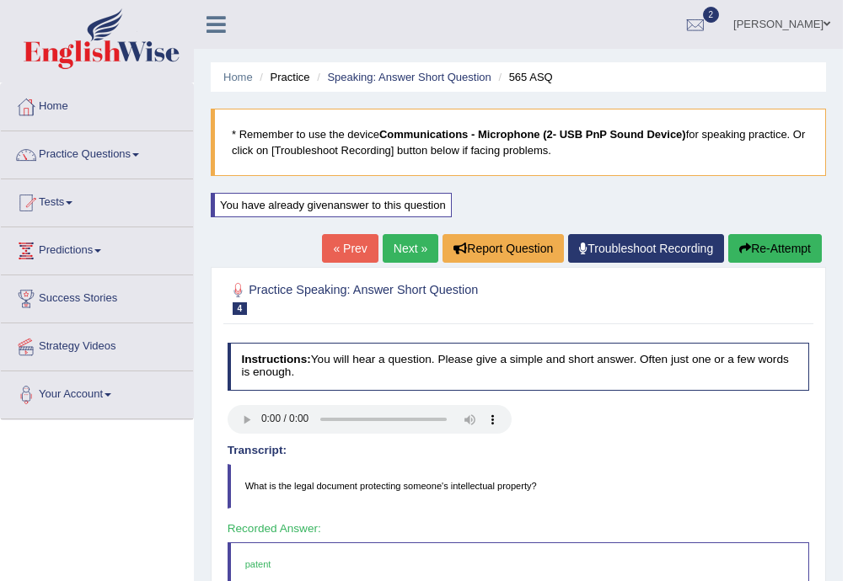
click at [408, 245] on link "Next »" at bounding box center [411, 248] width 56 height 29
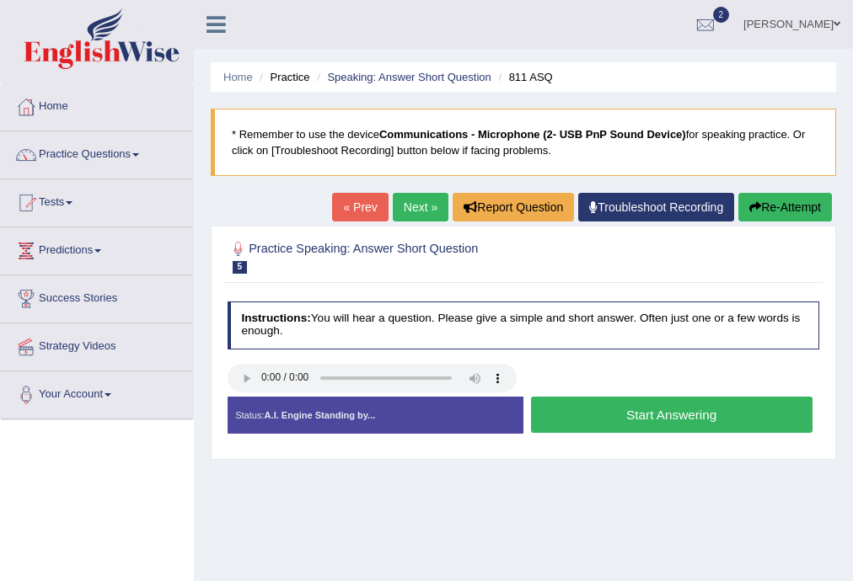
click at [603, 408] on button "Start Answering" at bounding box center [671, 415] width 281 height 36
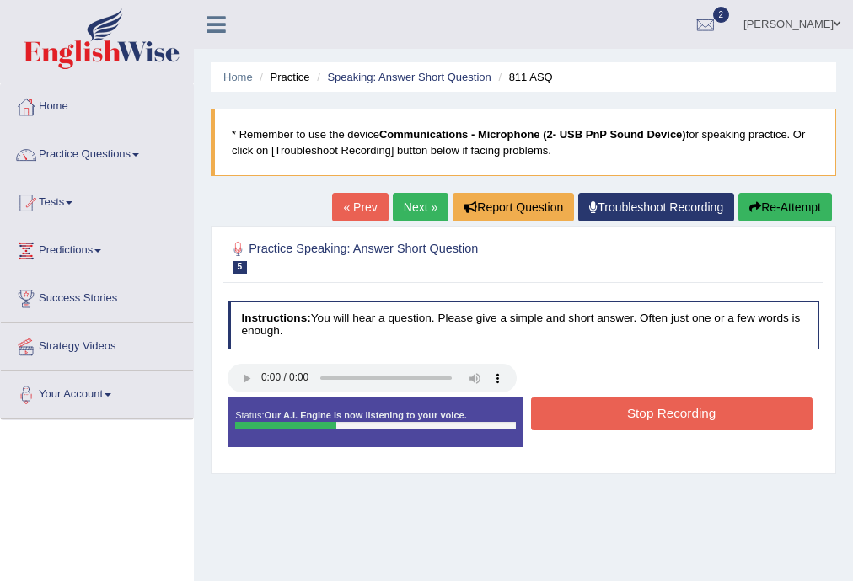
click at [603, 408] on button "Stop Recording" at bounding box center [671, 414] width 281 height 33
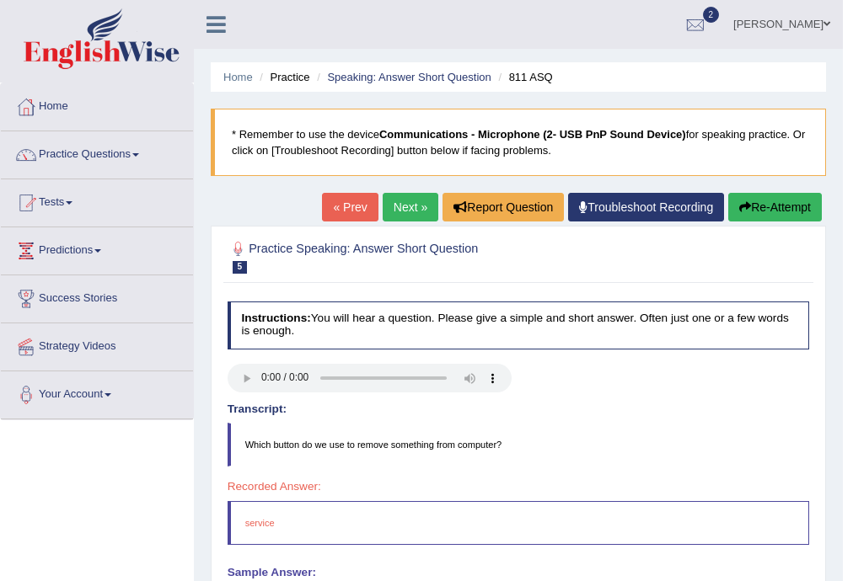
click at [413, 200] on link "Next »" at bounding box center [411, 207] width 56 height 29
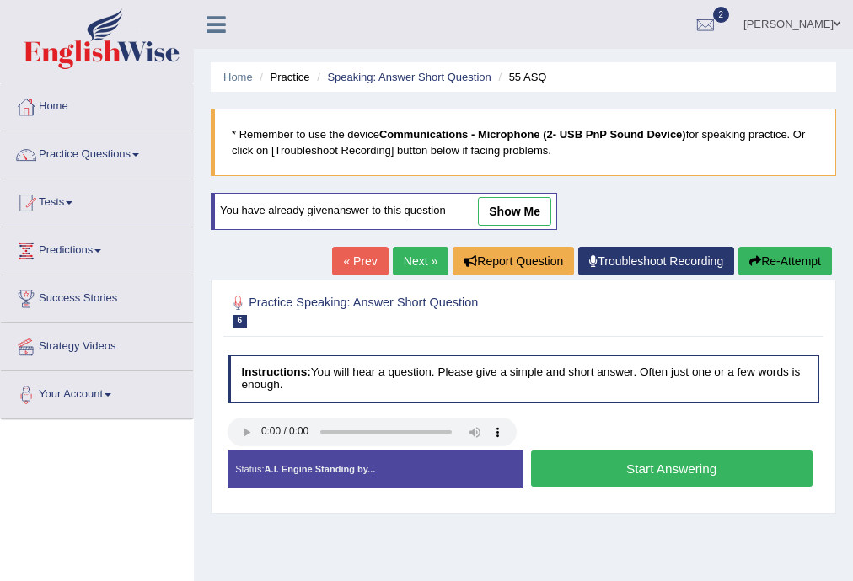
click at [563, 474] on button "Start Answering" at bounding box center [671, 469] width 281 height 36
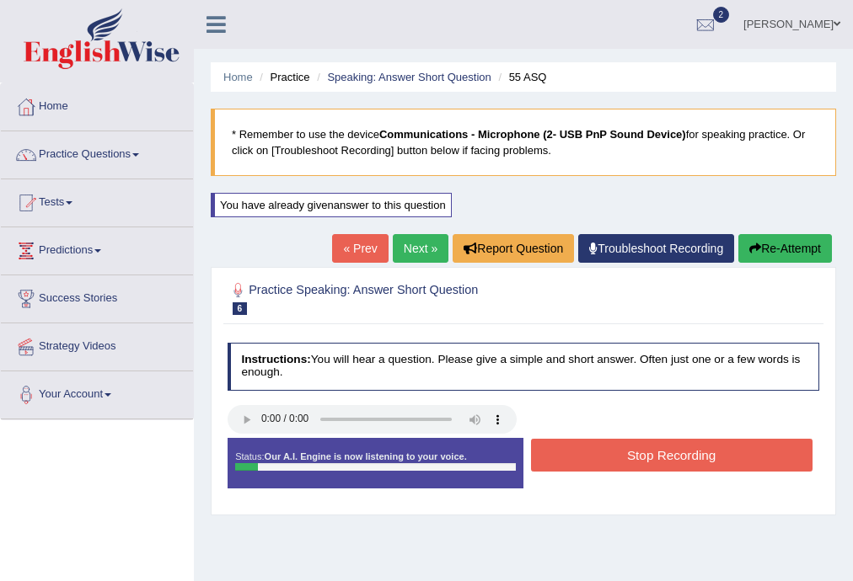
click at [554, 458] on button "Stop Recording" at bounding box center [671, 455] width 281 height 33
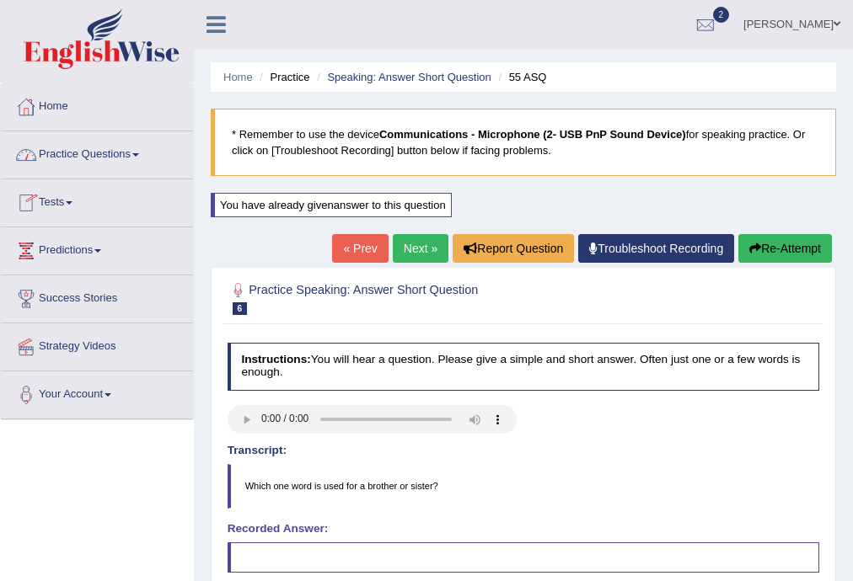
click at [135, 161] on link "Practice Questions" at bounding box center [97, 152] width 192 height 42
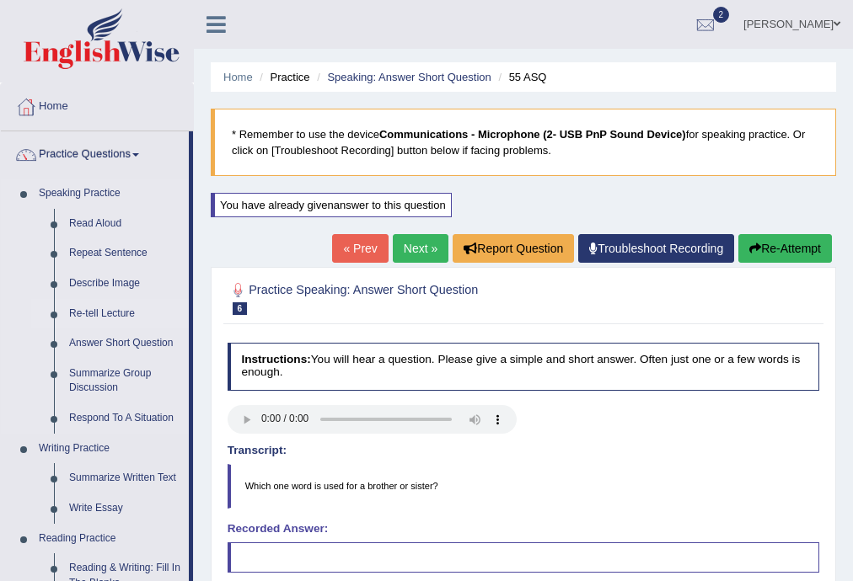
click at [129, 318] on link "Re-tell Lecture" at bounding box center [125, 314] width 127 height 30
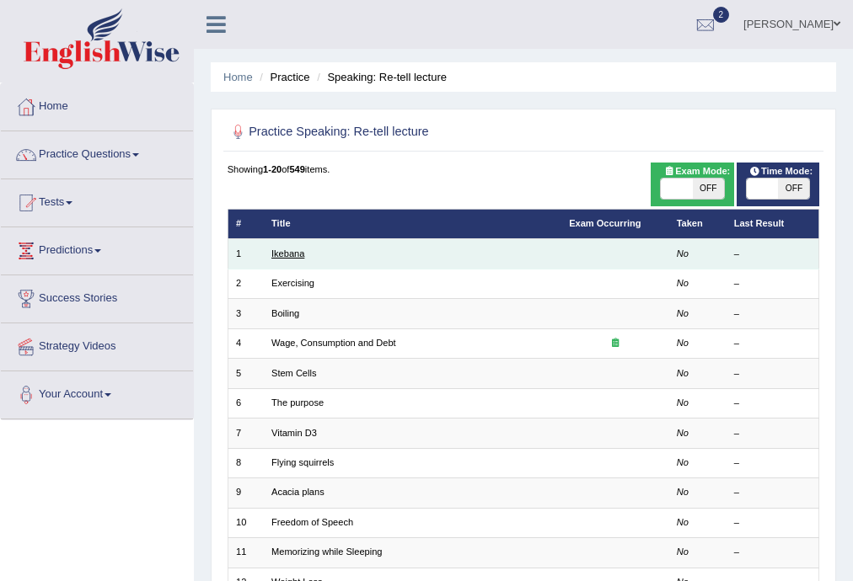
click at [292, 255] on link "Ikebana" at bounding box center [287, 254] width 33 height 10
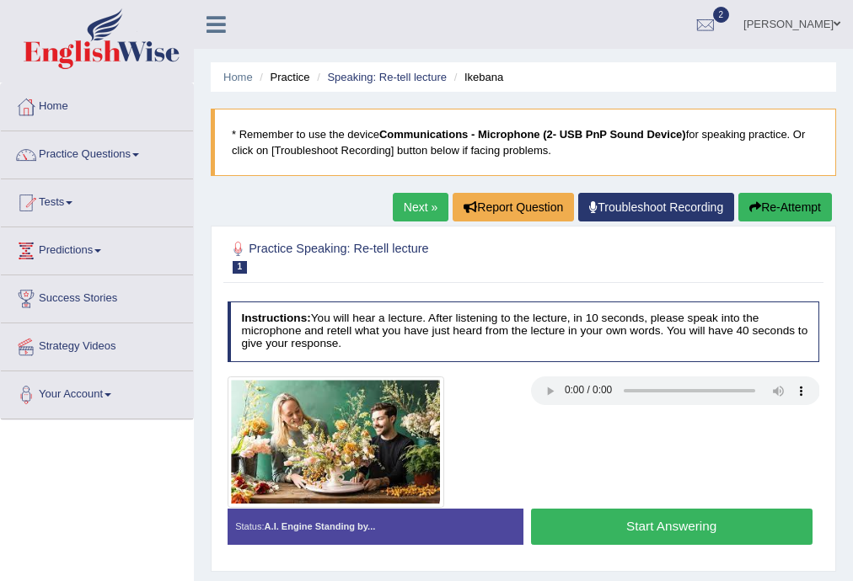
click at [414, 207] on link "Next »" at bounding box center [421, 207] width 56 height 29
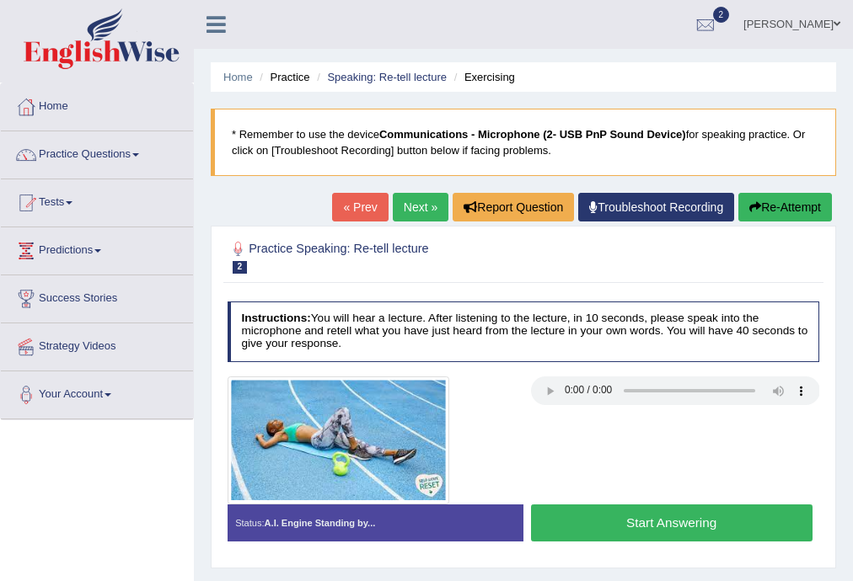
click at [414, 213] on link "Next »" at bounding box center [421, 207] width 56 height 29
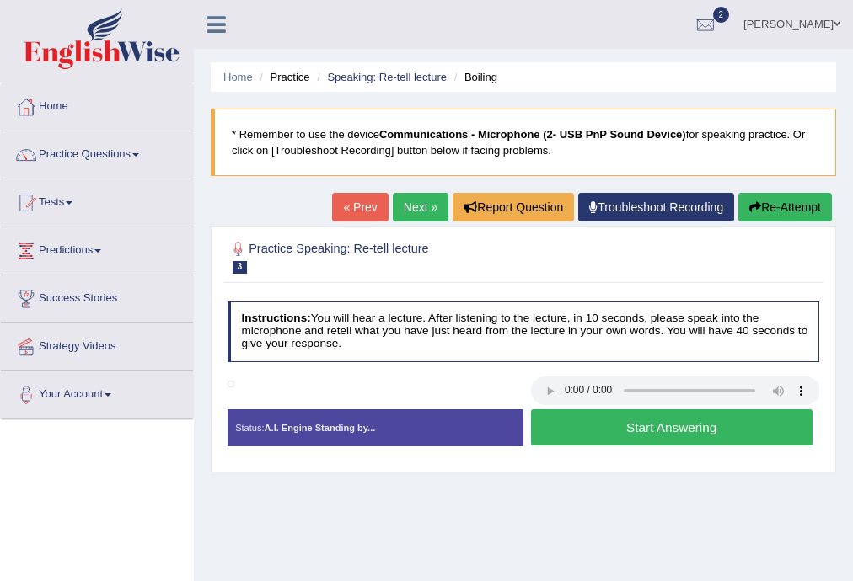
click at [364, 212] on link "« Prev" at bounding box center [360, 207] width 56 height 29
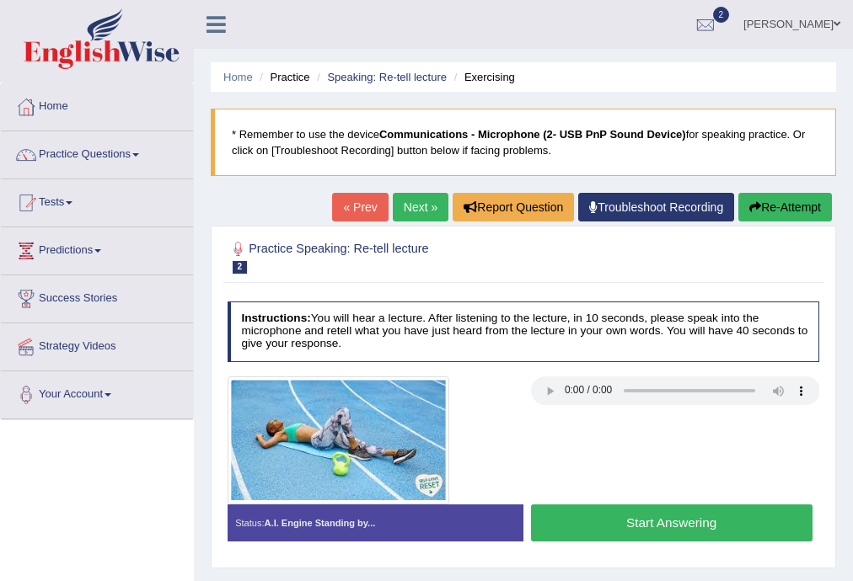
drag, startPoint x: 0, startPoint y: 0, endPoint x: 364, endPoint y: 212, distance: 421.4
click at [364, 212] on link "« Prev" at bounding box center [360, 207] width 56 height 29
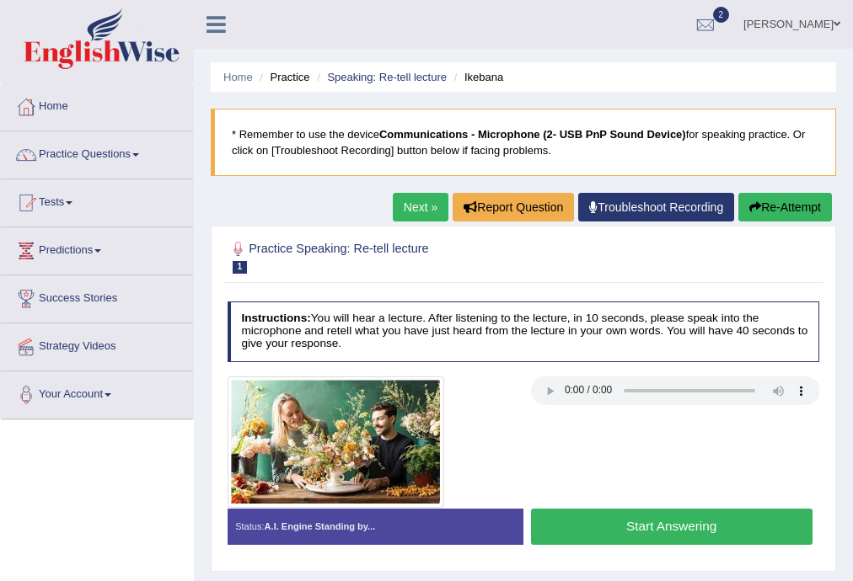
click at [448, 528] on div "Status: A.I. Engine Standing by..." at bounding box center [376, 527] width 296 height 37
click at [236, 263] on span "1" at bounding box center [240, 267] width 15 height 13
click at [237, 266] on span "1" at bounding box center [240, 267] width 15 height 13
click at [233, 246] on div at bounding box center [239, 249] width 22 height 22
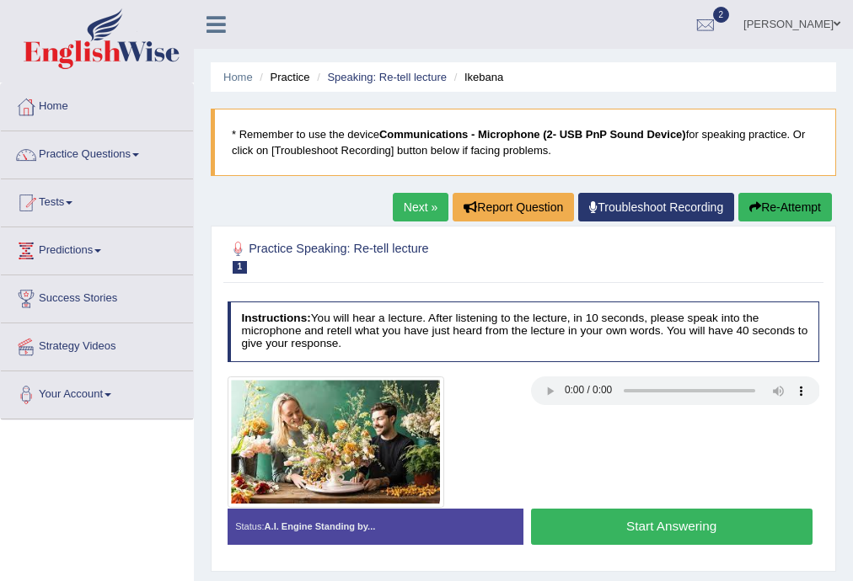
click at [234, 246] on div at bounding box center [239, 249] width 22 height 22
click at [262, 270] on h2 "Practice Speaking: Re-tell lecture 1 Ikebana" at bounding box center [411, 255] width 367 height 35
click at [299, 254] on h2 "Practice Speaking: Re-tell lecture 1 Ikebana" at bounding box center [411, 255] width 367 height 35
click at [307, 248] on h2 "Practice Speaking: Re-tell lecture 1 Ikebana" at bounding box center [411, 255] width 367 height 35
click at [405, 211] on link "Next »" at bounding box center [421, 207] width 56 height 29
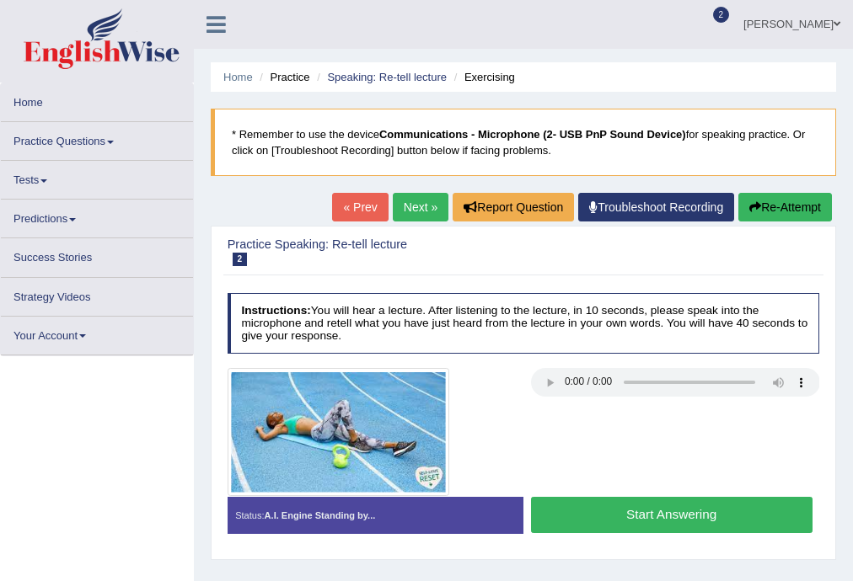
click at [405, 211] on link "Next »" at bounding box center [421, 207] width 56 height 29
drag, startPoint x: 0, startPoint y: 0, endPoint x: 405, endPoint y: 211, distance: 456.8
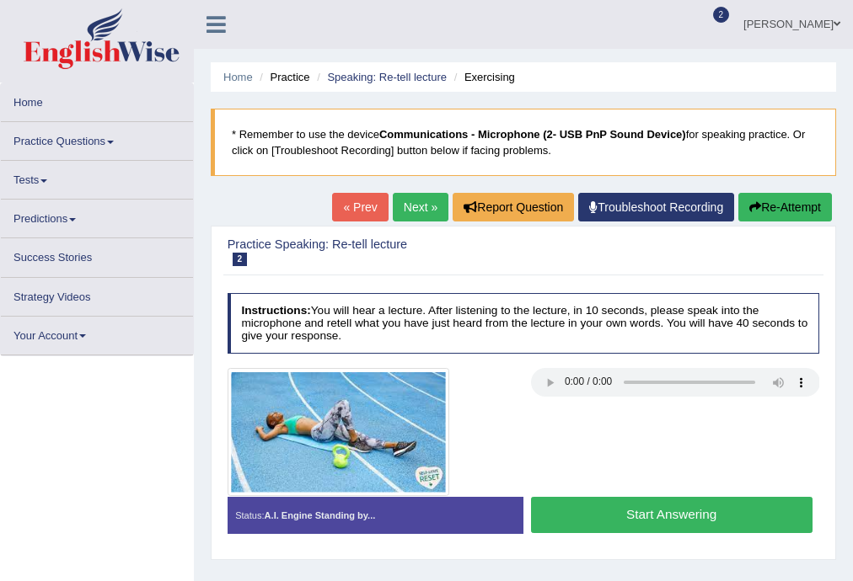
click at [405, 211] on link "Next »" at bounding box center [421, 207] width 56 height 29
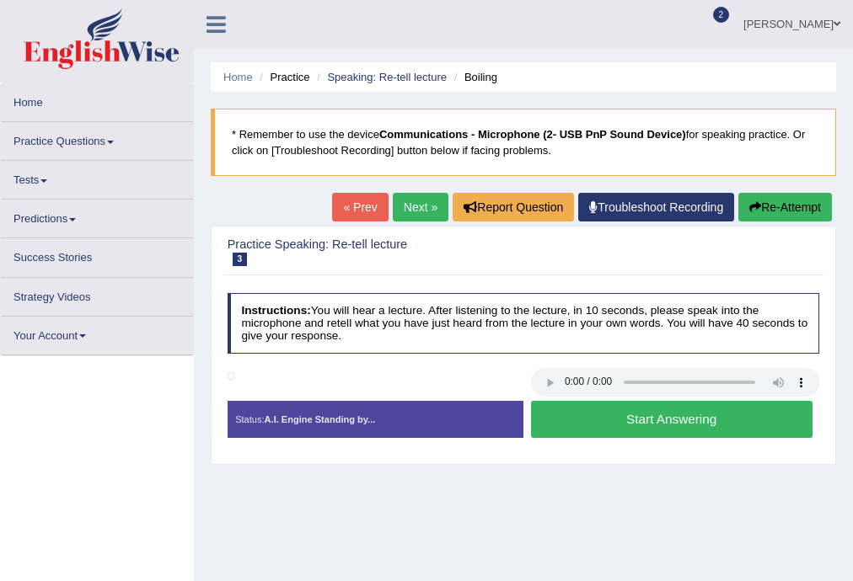
click at [405, 211] on link "Next »" at bounding box center [421, 207] width 56 height 29
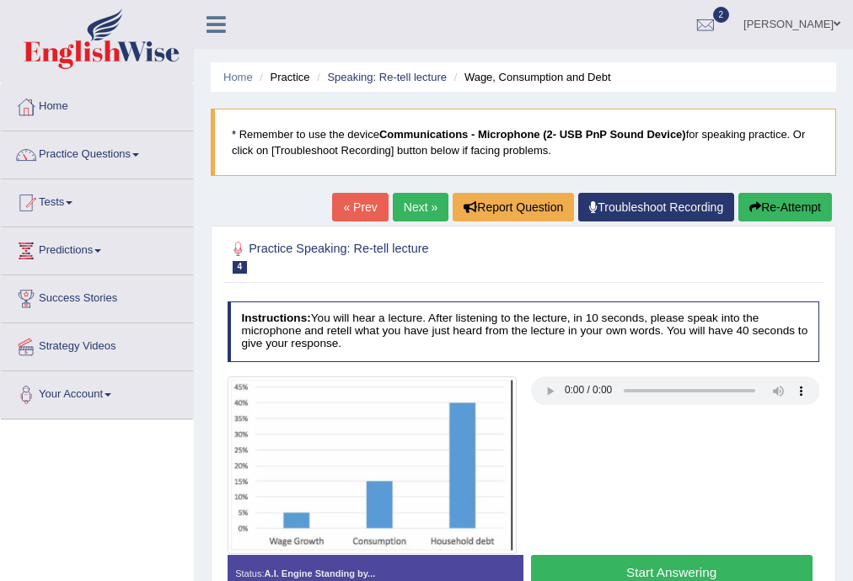
click at [406, 210] on link "Next »" at bounding box center [421, 207] width 56 height 29
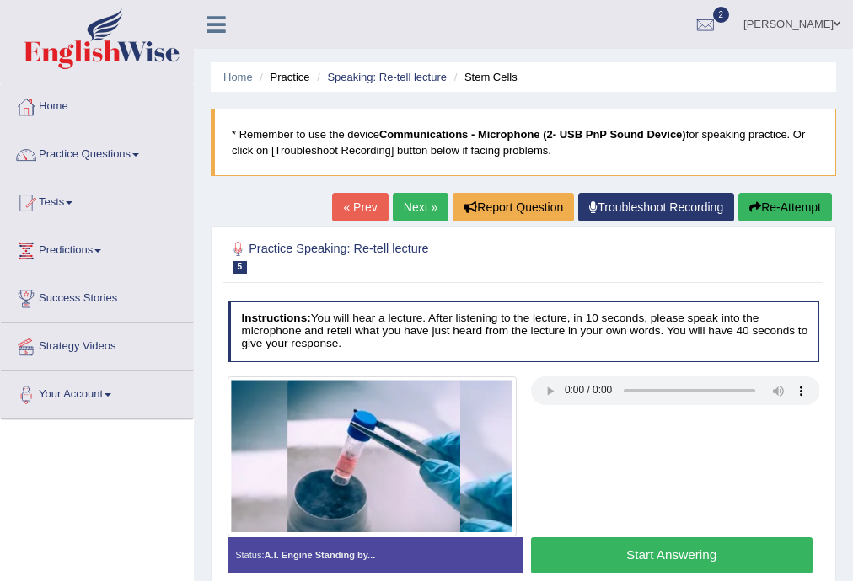
click at [418, 209] on link "Next »" at bounding box center [421, 207] width 56 height 29
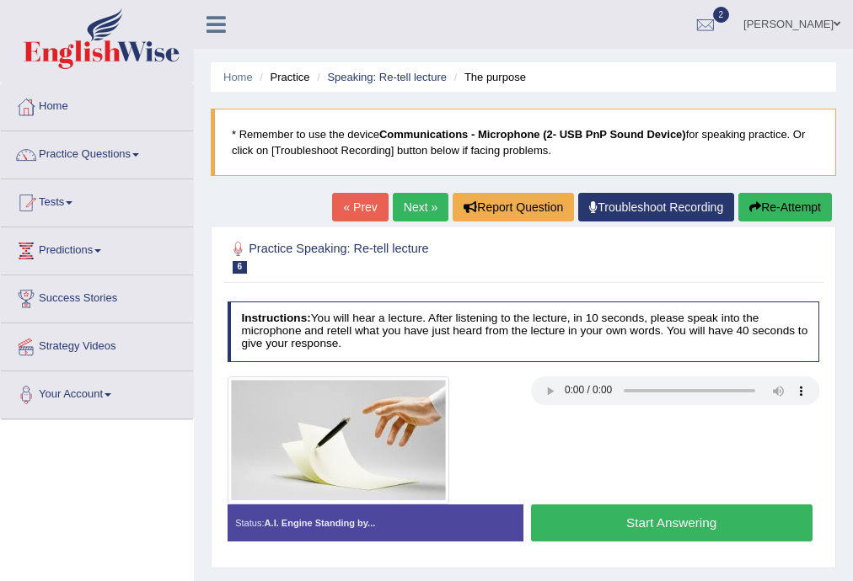
click at [635, 517] on button "Start Answering" at bounding box center [671, 523] width 281 height 36
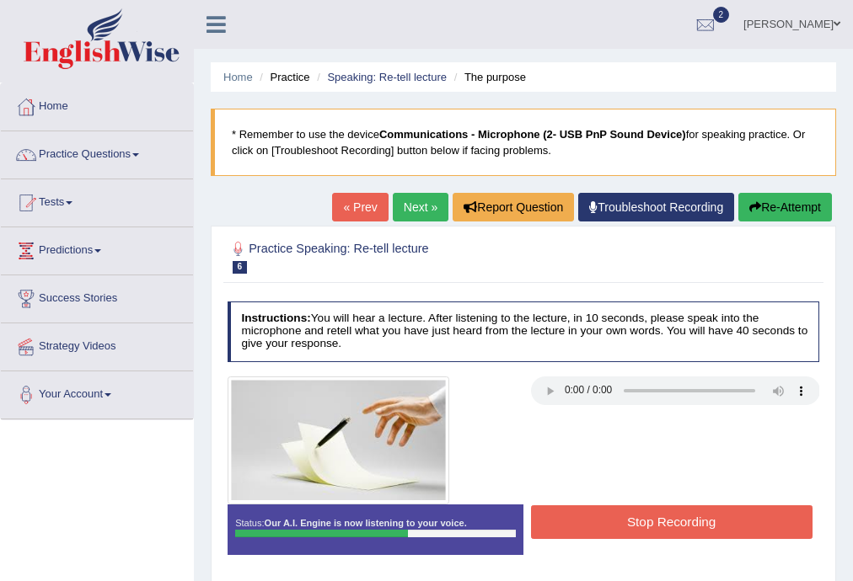
click at [635, 517] on button "Stop Recording" at bounding box center [671, 522] width 281 height 33
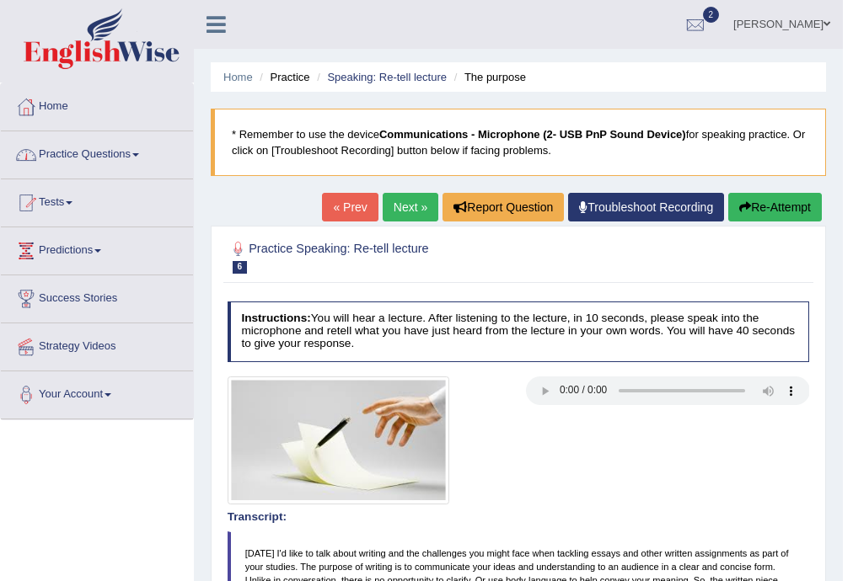
click at [86, 149] on link "Practice Questions" at bounding box center [97, 152] width 192 height 42
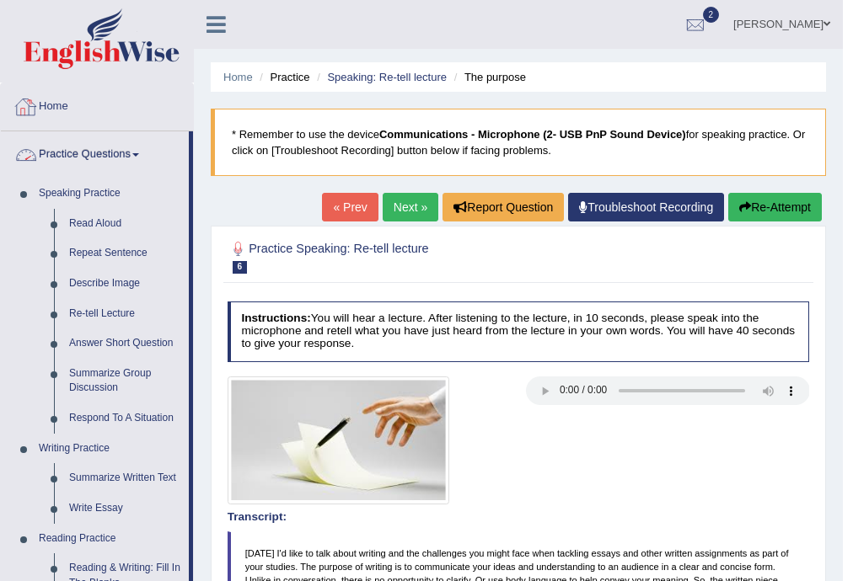
click at [68, 102] on link "Home" at bounding box center [97, 104] width 192 height 42
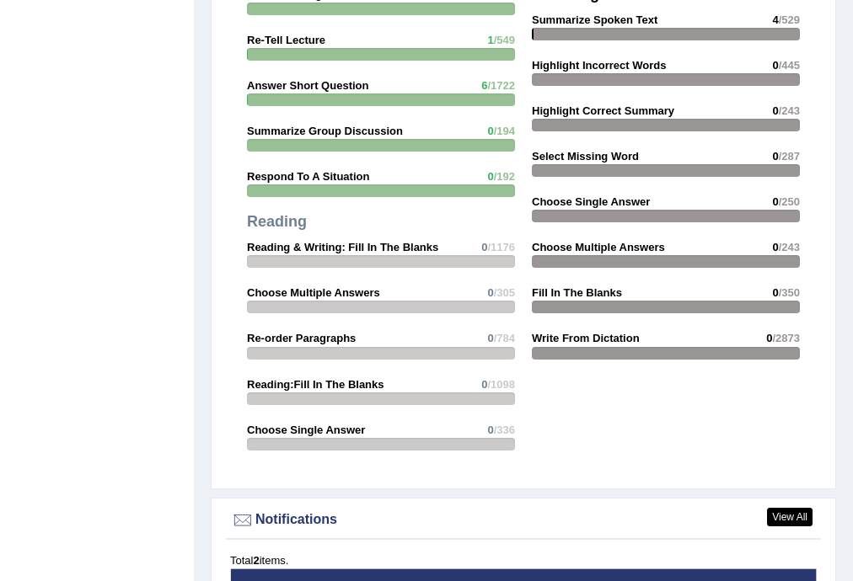
scroll to position [2036, 0]
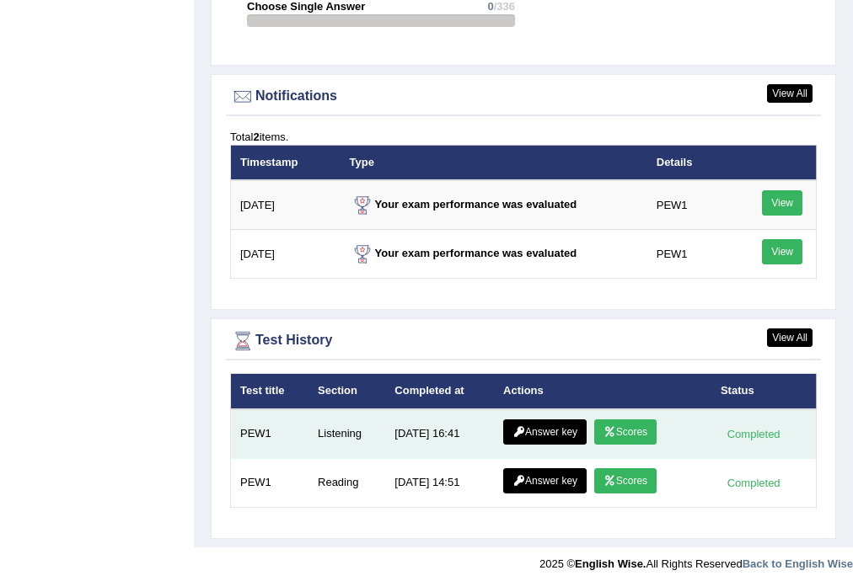
click at [634, 425] on link "Scores" at bounding box center [625, 432] width 62 height 25
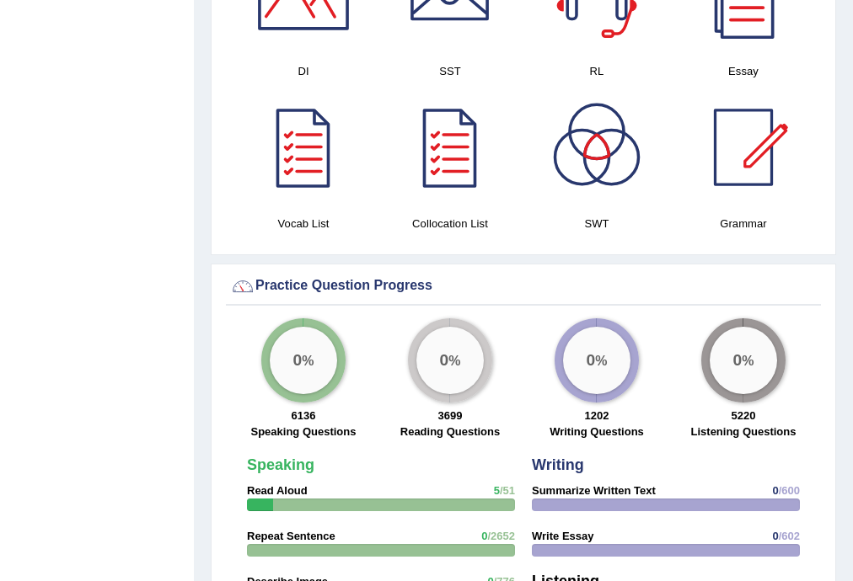
click at [587, 378] on div "0 %" at bounding box center [596, 360] width 67 height 67
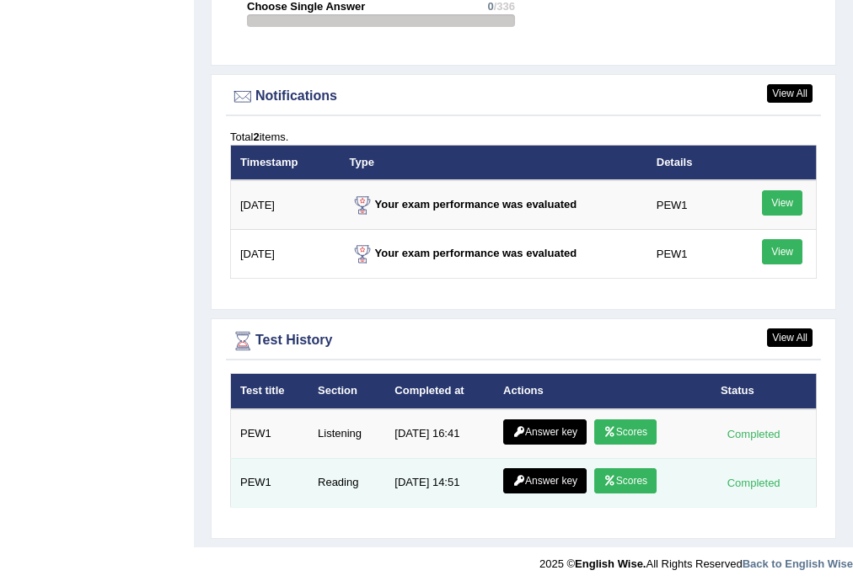
click at [627, 476] on link "Scores" at bounding box center [625, 481] width 62 height 25
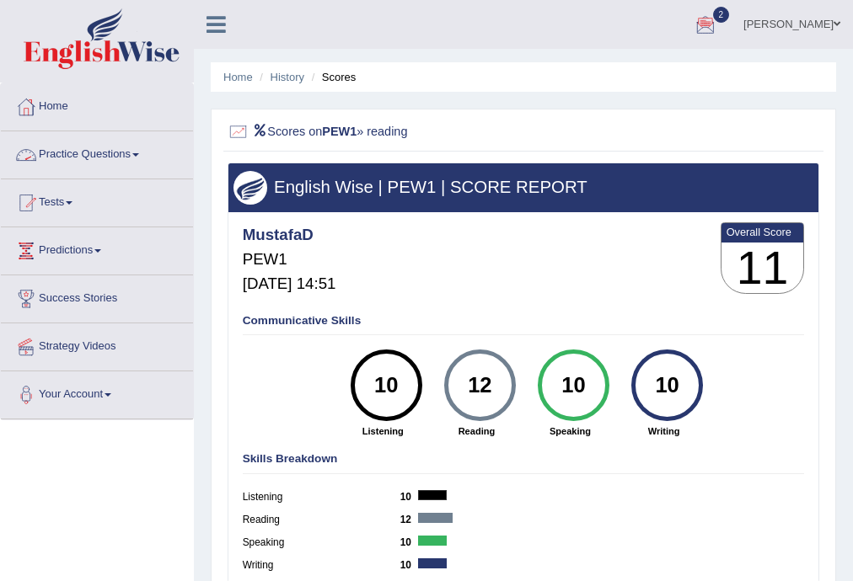
click at [97, 147] on link "Practice Questions" at bounding box center [97, 152] width 192 height 42
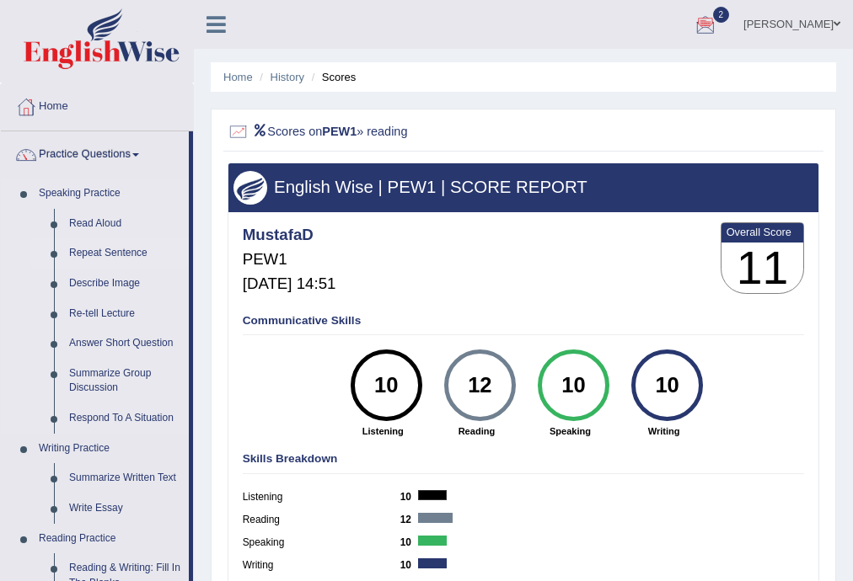
click at [115, 244] on link "Repeat Sentence" at bounding box center [125, 253] width 127 height 30
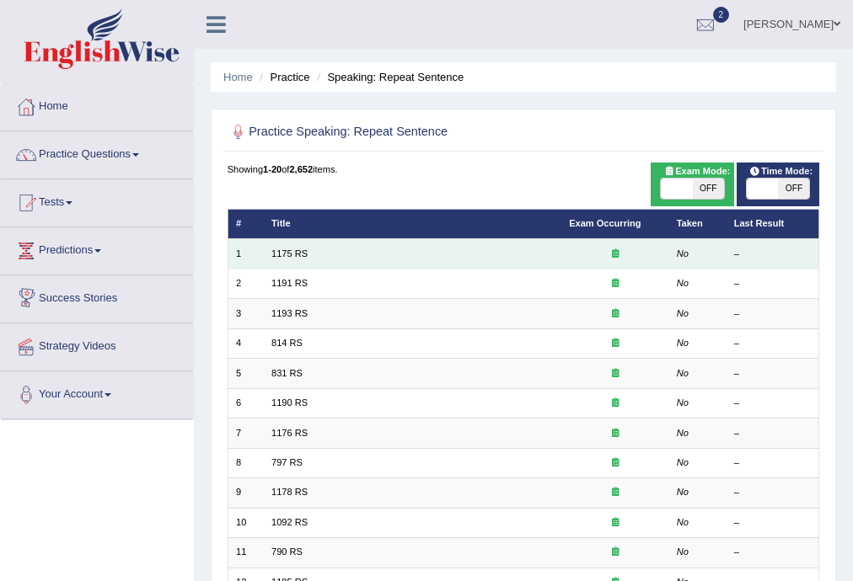
click at [282, 247] on td "1175 RS" at bounding box center [412, 253] width 297 height 29
click at [283, 256] on link "1175 RS" at bounding box center [289, 254] width 36 height 10
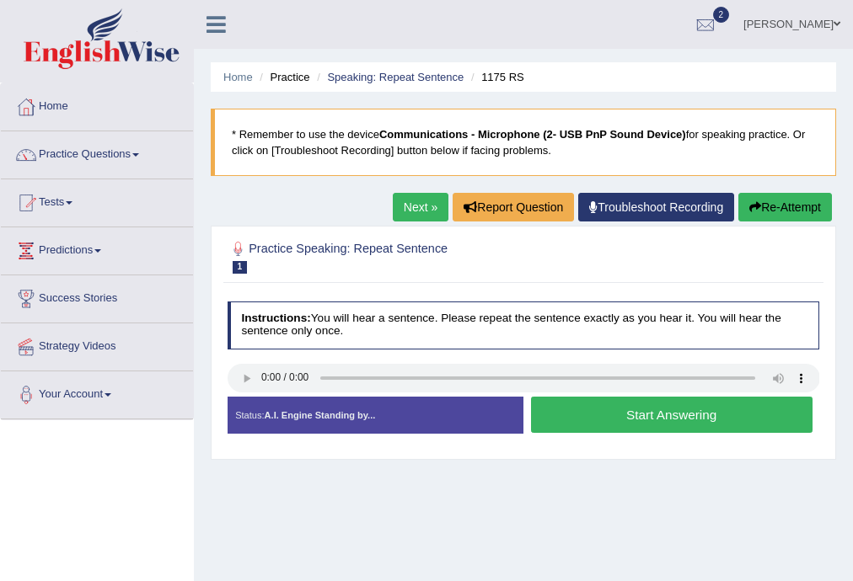
click at [571, 414] on button "Start Answering" at bounding box center [671, 415] width 281 height 36
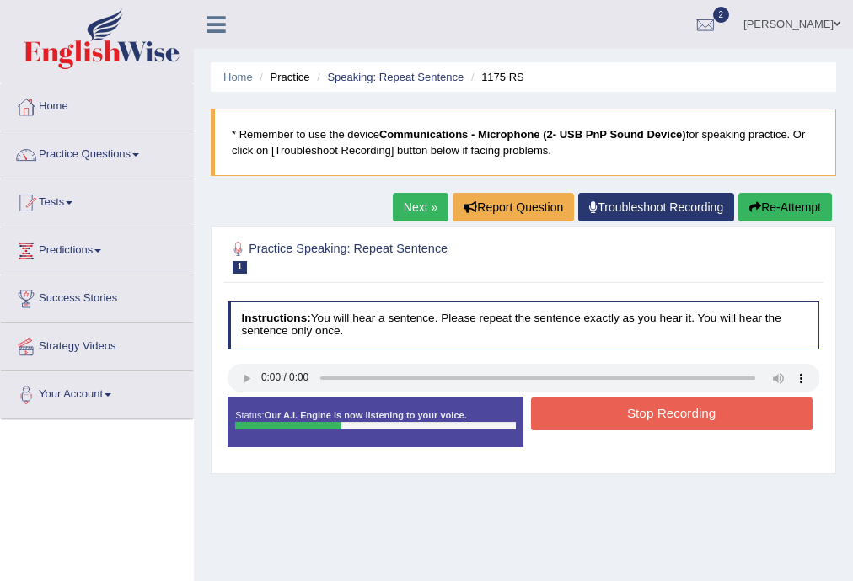
click at [570, 414] on button "Stop Recording" at bounding box center [671, 414] width 281 height 33
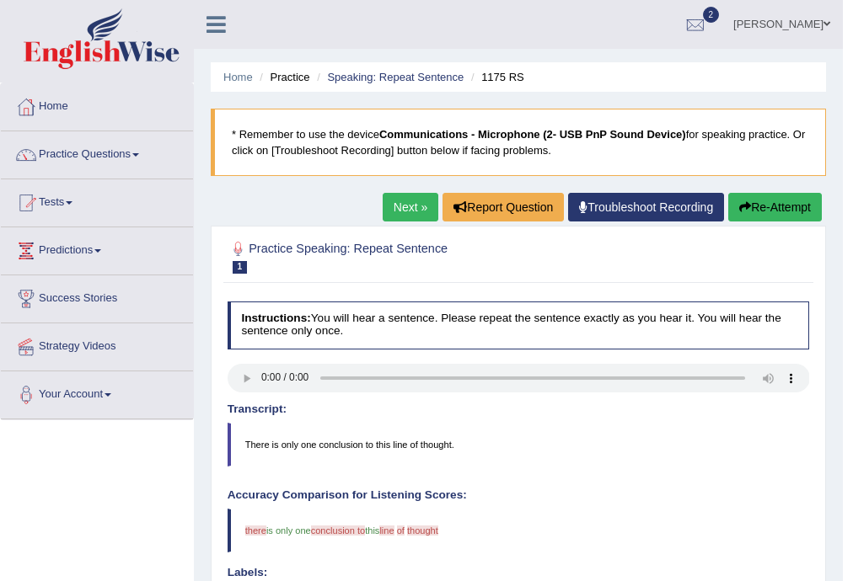
click at [745, 202] on icon "button" at bounding box center [745, 207] width 12 height 12
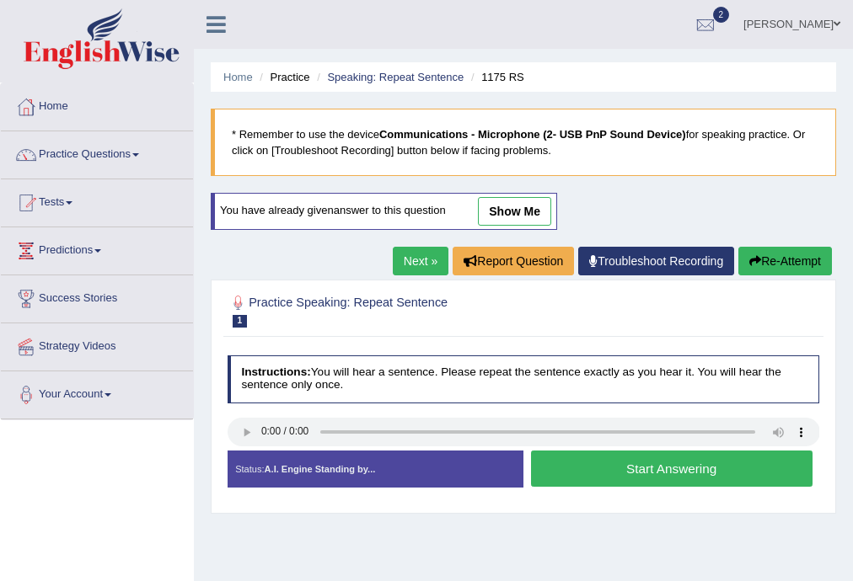
click at [533, 462] on button "Start Answering" at bounding box center [671, 469] width 281 height 36
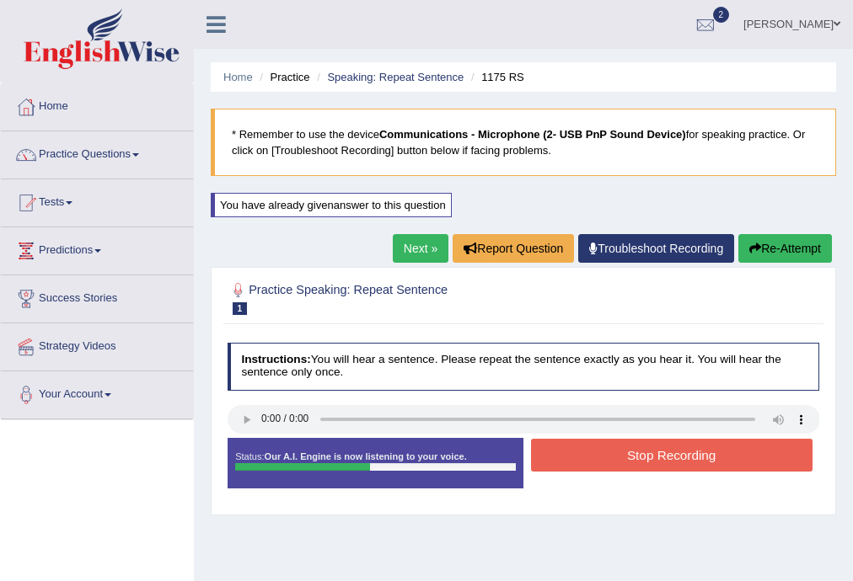
click at [533, 462] on button "Stop Recording" at bounding box center [671, 455] width 281 height 33
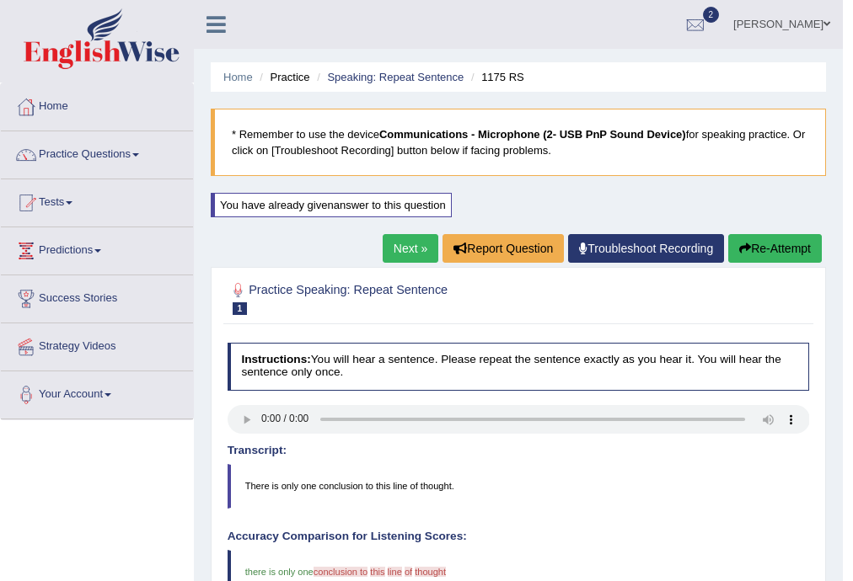
click at [753, 262] on button "Re-Attempt" at bounding box center [775, 248] width 94 height 29
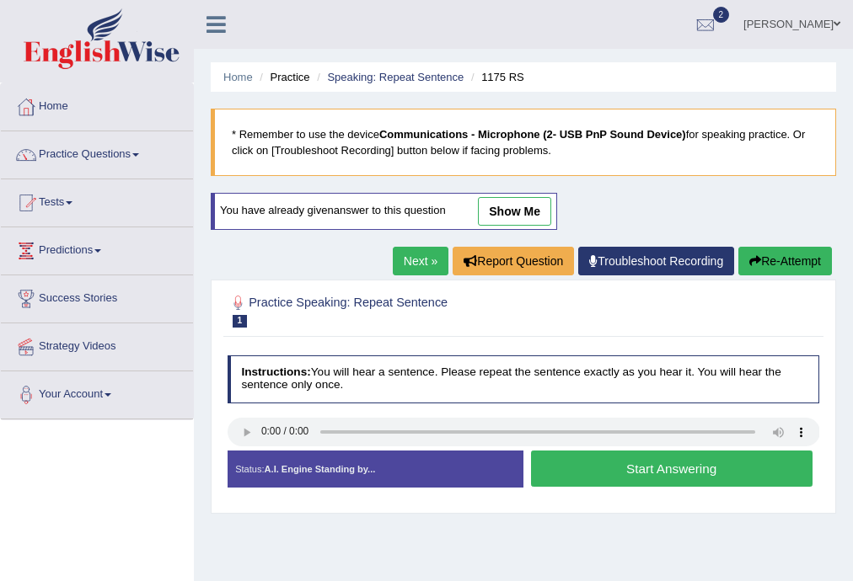
click at [627, 469] on button "Start Answering" at bounding box center [671, 469] width 281 height 36
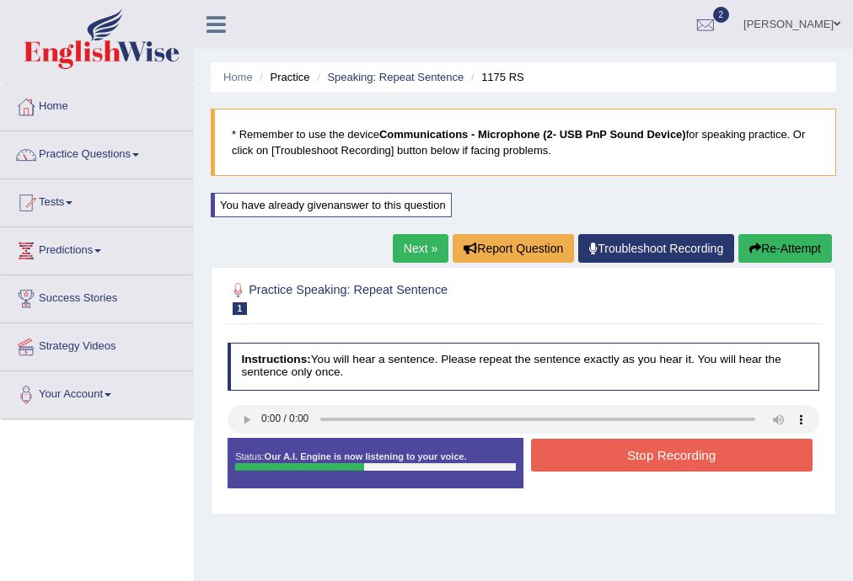
click at [627, 469] on button "Stop Recording" at bounding box center [671, 455] width 281 height 33
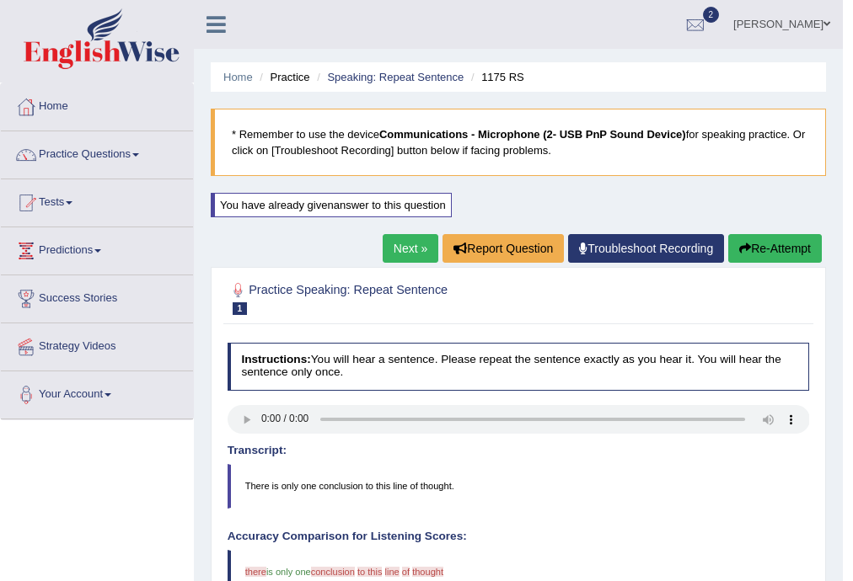
click at [759, 231] on div "Home Practice Speaking: Repeat Sentence 1175 RS * Remember to use the device Co…" at bounding box center [518, 517] width 649 height 1035
click at [761, 235] on button "Re-Attempt" at bounding box center [775, 248] width 94 height 29
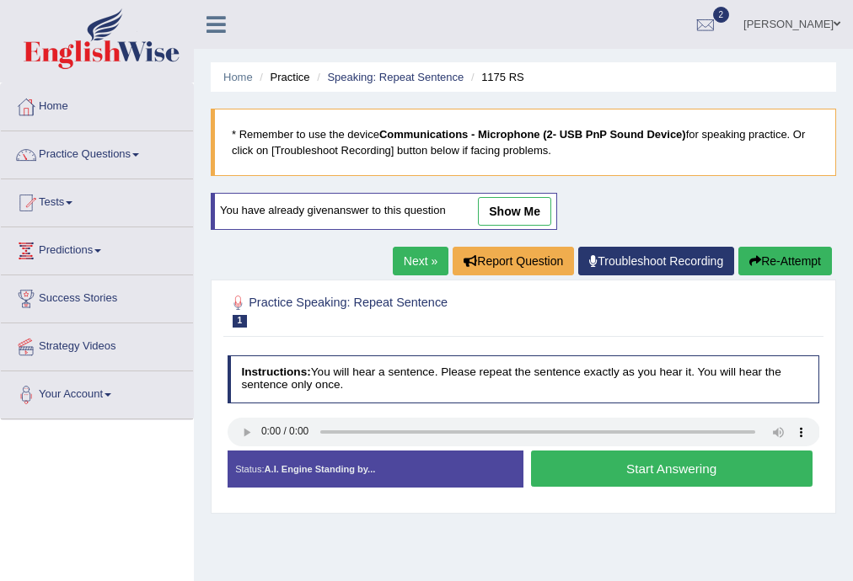
click at [544, 469] on button "Start Answering" at bounding box center [671, 469] width 281 height 36
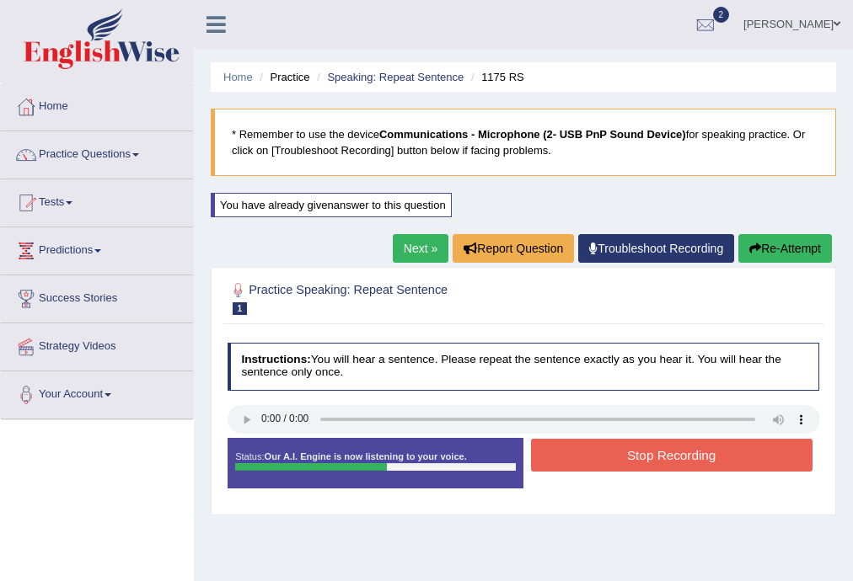
click at [564, 438] on div "Start Answering" at bounding box center [671, 438] width 296 height 1
click at [564, 453] on button "Stop Recording" at bounding box center [671, 455] width 281 height 33
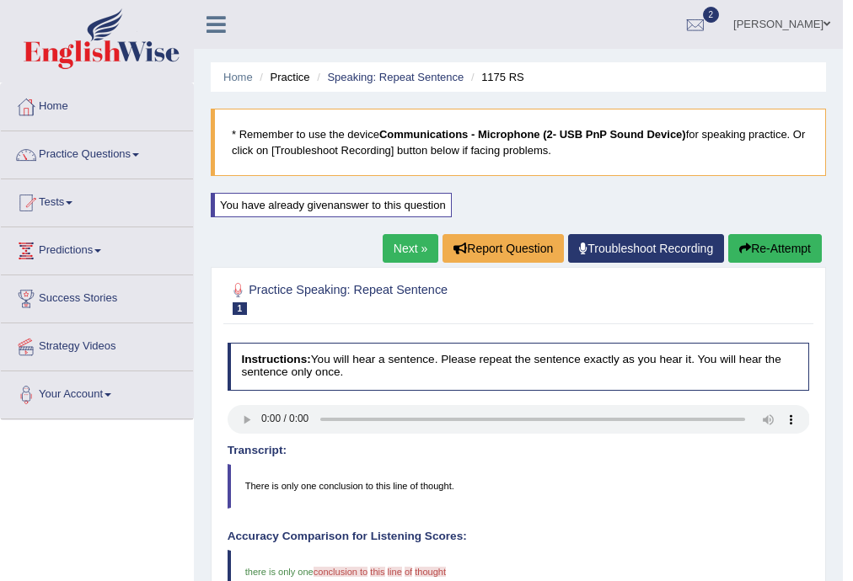
click at [731, 251] on button "Re-Attempt" at bounding box center [775, 248] width 94 height 29
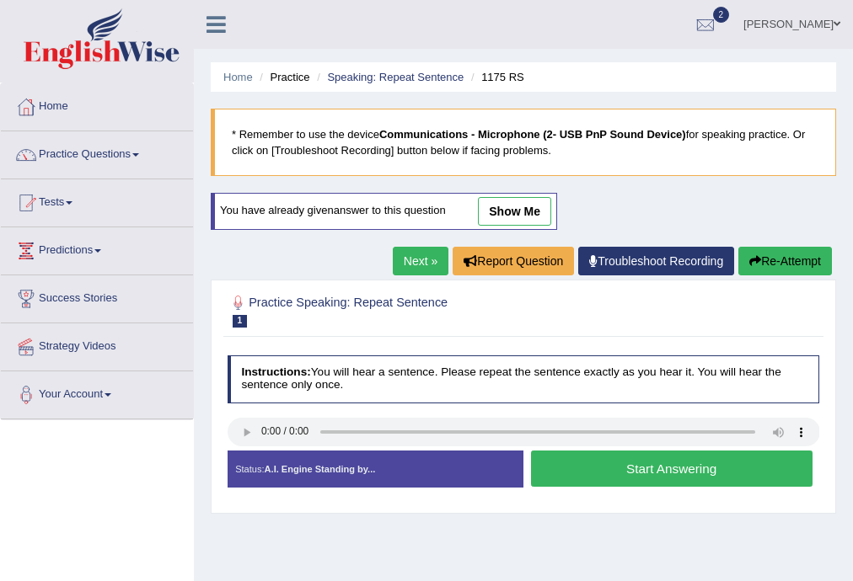
click at [592, 472] on button "Start Answering" at bounding box center [671, 469] width 281 height 36
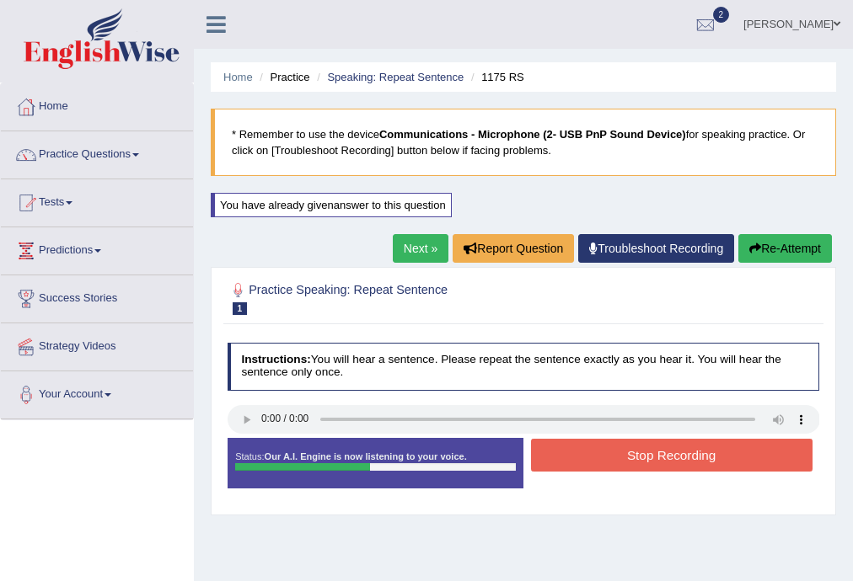
click at [597, 458] on button "Stop Recording" at bounding box center [671, 455] width 281 height 33
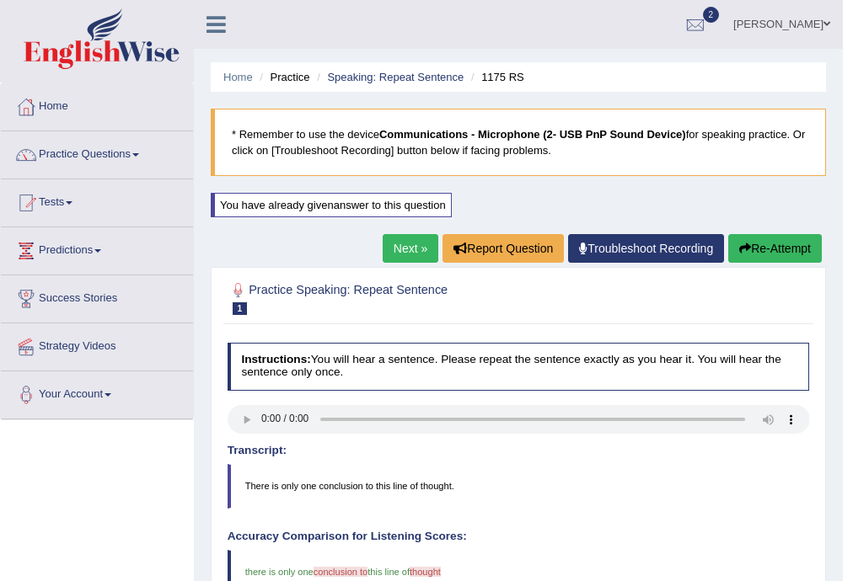
scroll to position [493, 0]
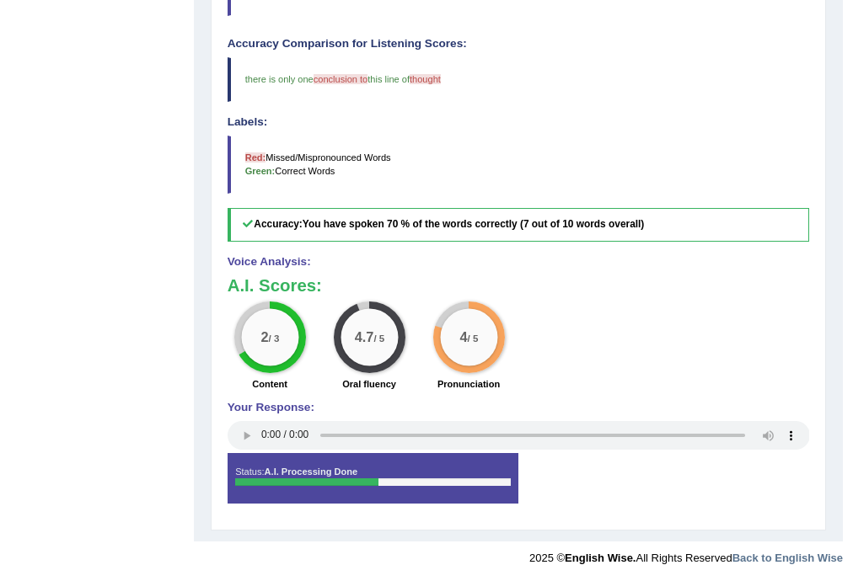
click at [434, 465] on div "Status: A.I. Processing Done" at bounding box center [373, 478] width 291 height 51
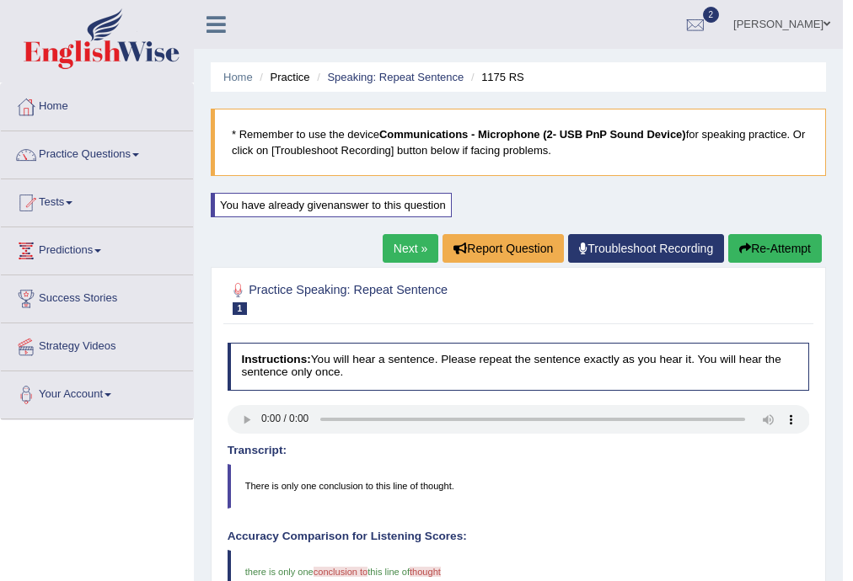
click at [418, 246] on link "Next »" at bounding box center [411, 248] width 56 height 29
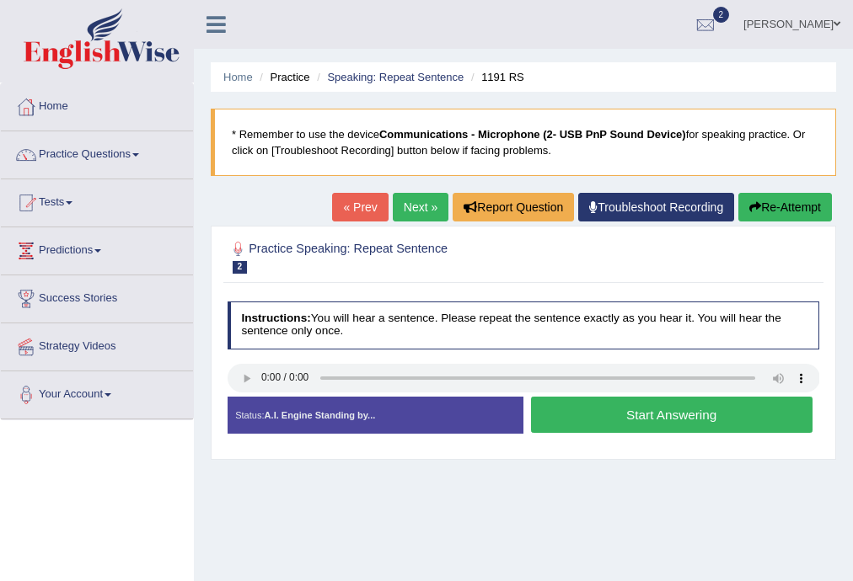
click at [409, 207] on link "Next »" at bounding box center [421, 207] width 56 height 29
click at [136, 387] on link "Your Account" at bounding box center [97, 393] width 192 height 42
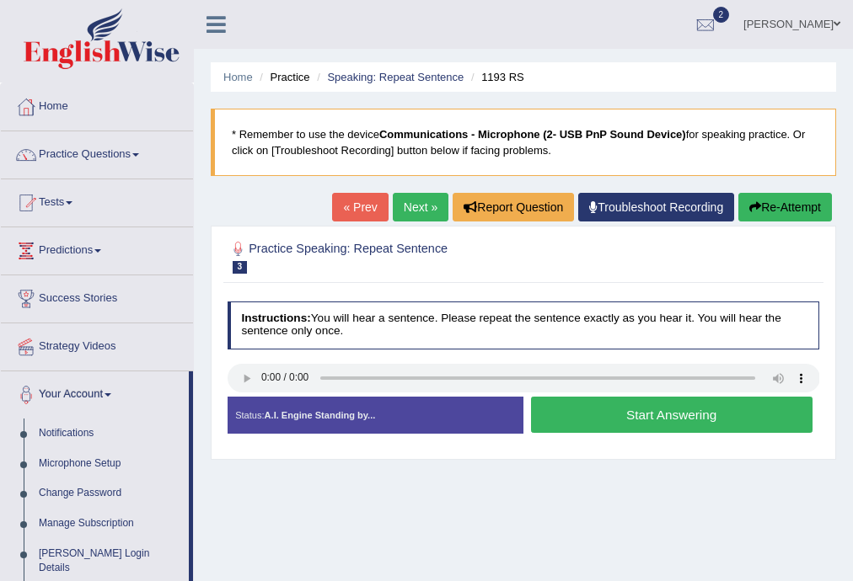
click at [125, 382] on link "Your Account" at bounding box center [95, 393] width 188 height 42
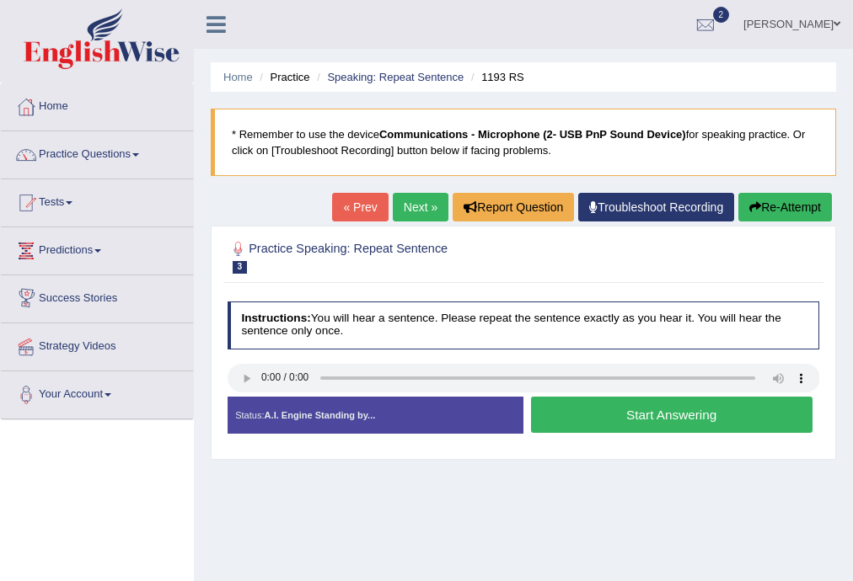
click at [98, 297] on link "Success Stories" at bounding box center [97, 297] width 192 height 42
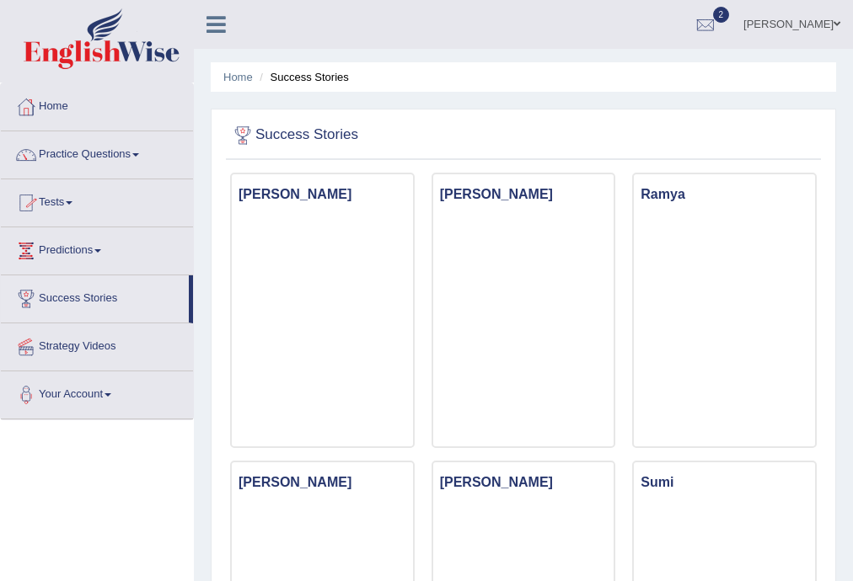
click at [51, 207] on link "Tests" at bounding box center [97, 200] width 192 height 42
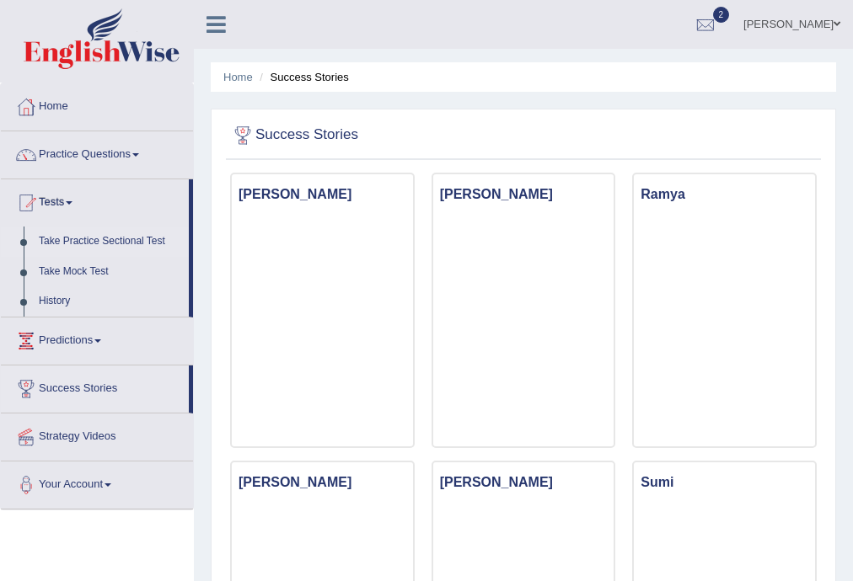
click at [85, 239] on link "Take Practice Sectional Test" at bounding box center [110, 242] width 158 height 30
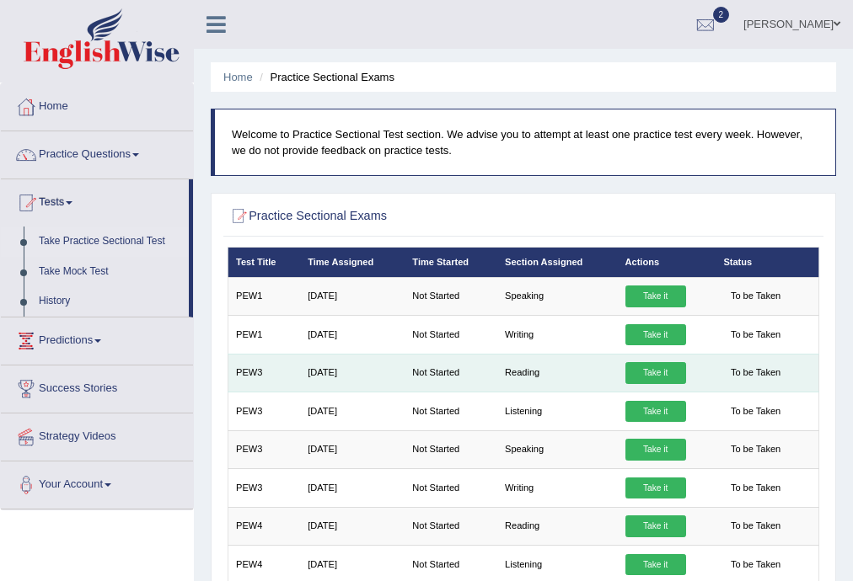
click at [660, 372] on link "Take it" at bounding box center [655, 373] width 61 height 22
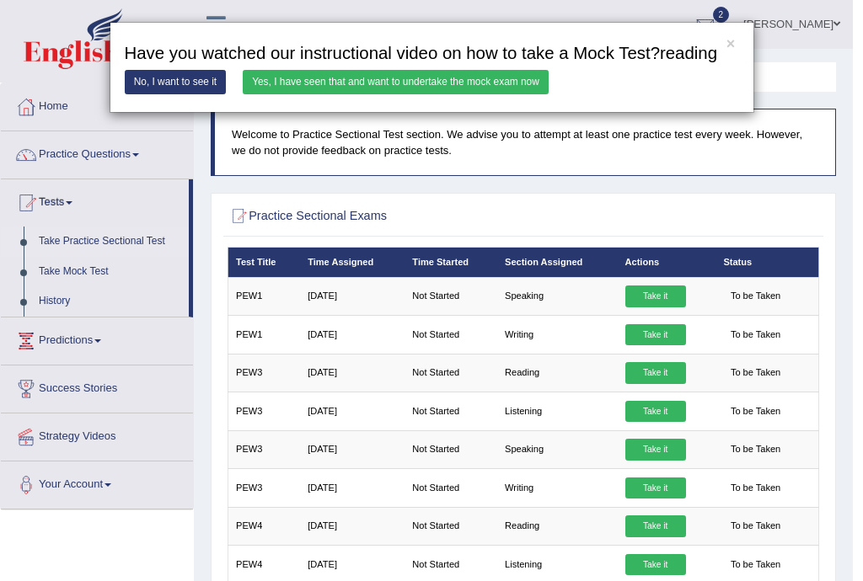
click at [376, 86] on link "Yes, I have seen that and want to undertake the mock exam now" at bounding box center [396, 82] width 306 height 24
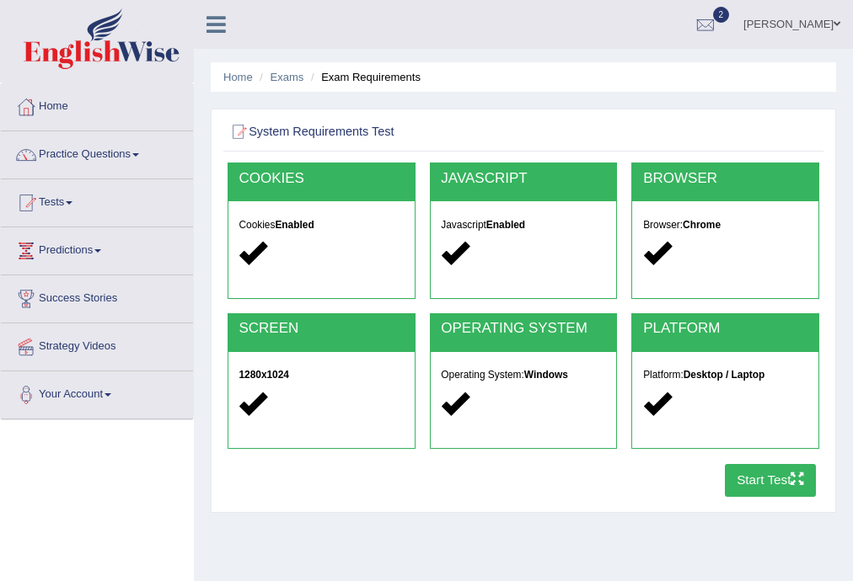
click at [763, 481] on button "Start Test" at bounding box center [771, 480] width 92 height 33
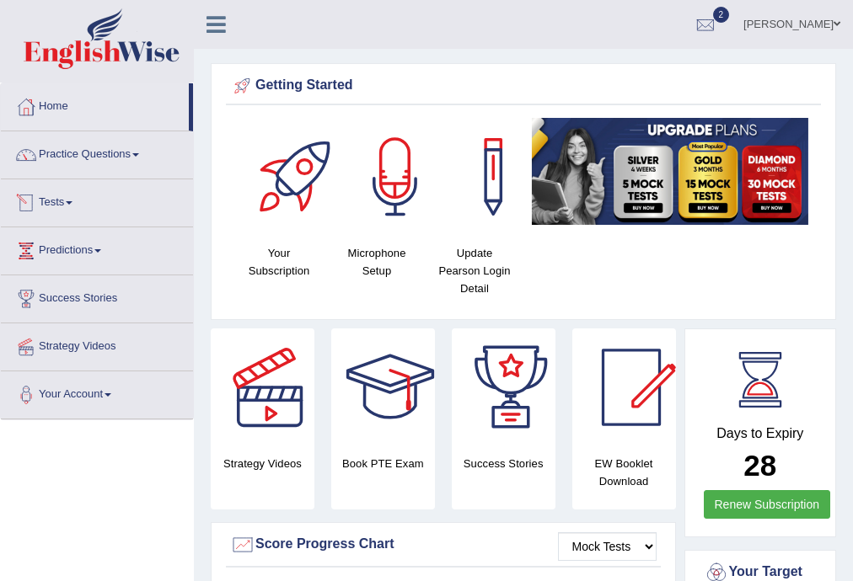
click at [65, 203] on link "Tests" at bounding box center [97, 200] width 192 height 42
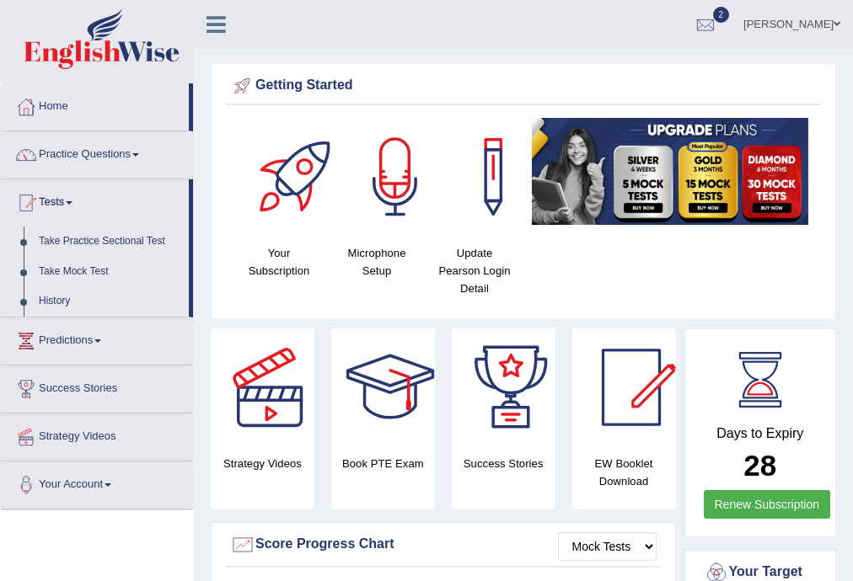
click at [92, 271] on link "Take Mock Test" at bounding box center [110, 272] width 158 height 30
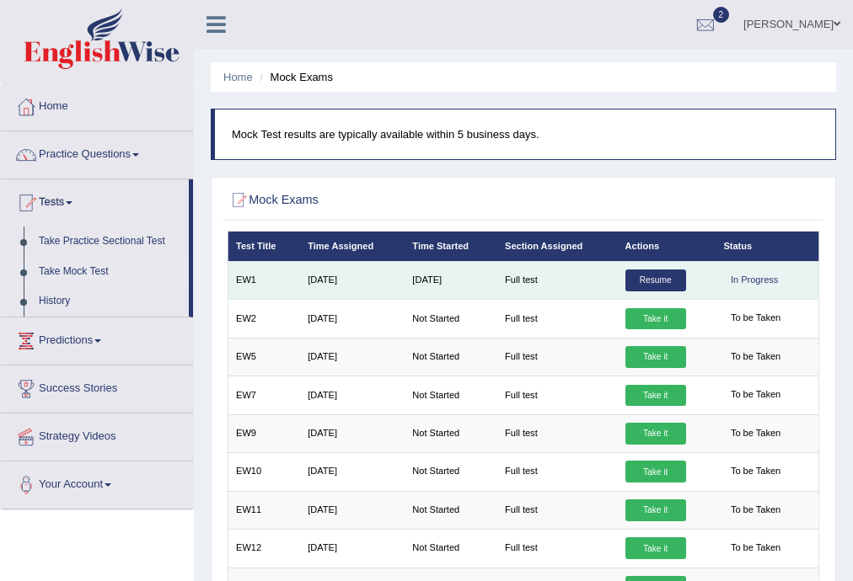
click at [678, 286] on link "Resume" at bounding box center [655, 281] width 61 height 22
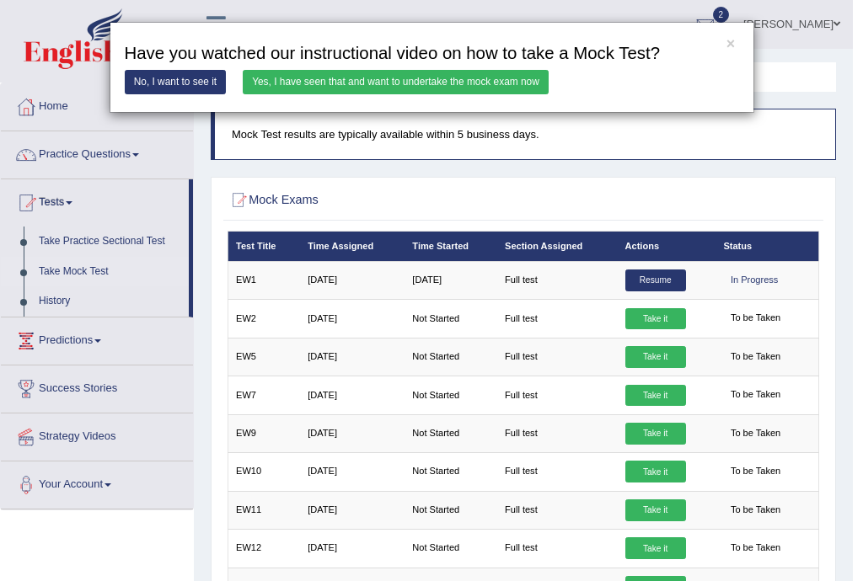
click at [463, 78] on link "Yes, I have seen that and want to undertake the mock exam now" at bounding box center [396, 82] width 306 height 24
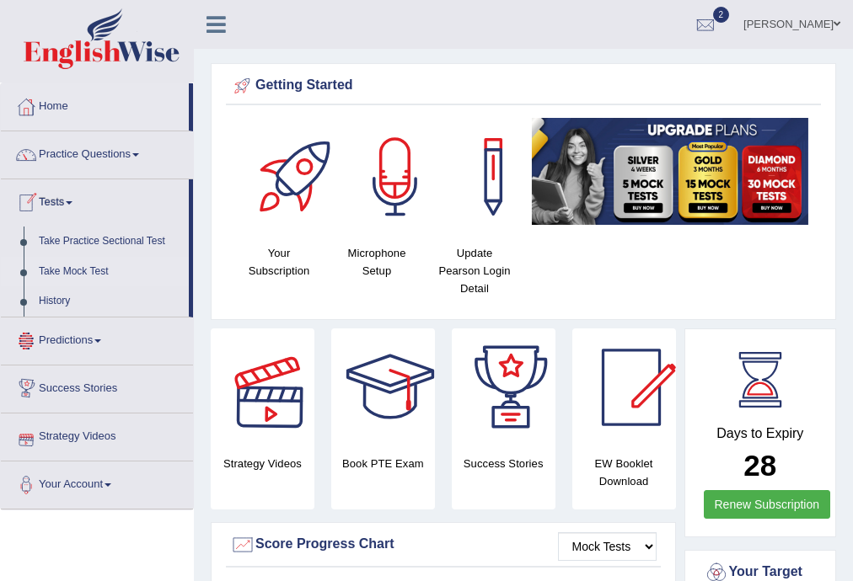
click at [104, 272] on link "Take Mock Test" at bounding box center [110, 272] width 158 height 30
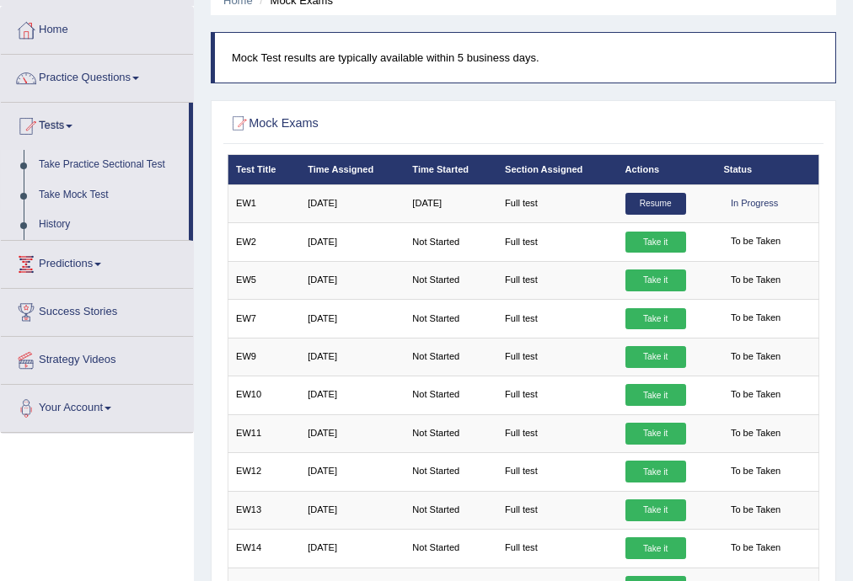
click at [97, 152] on link "Take Practice Sectional Test" at bounding box center [110, 165] width 158 height 30
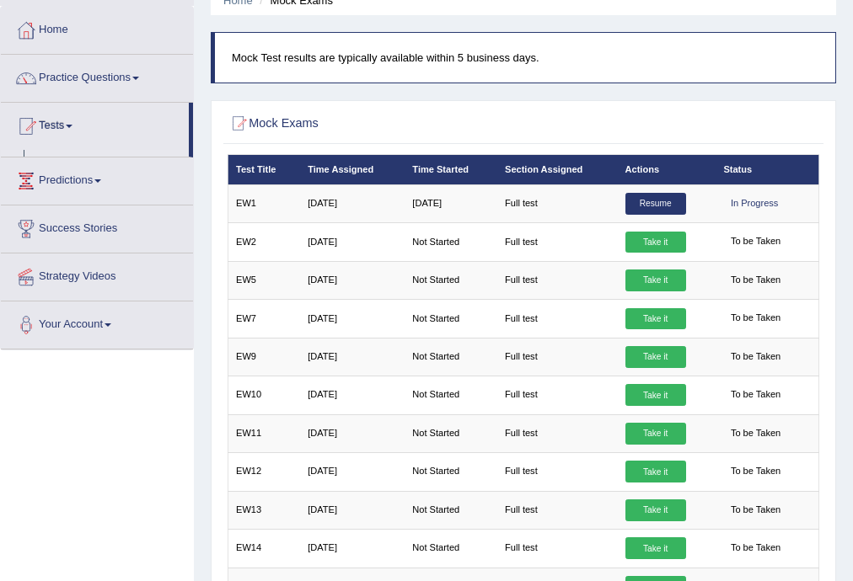
click at [97, 158] on link "Predictions" at bounding box center [97, 179] width 192 height 42
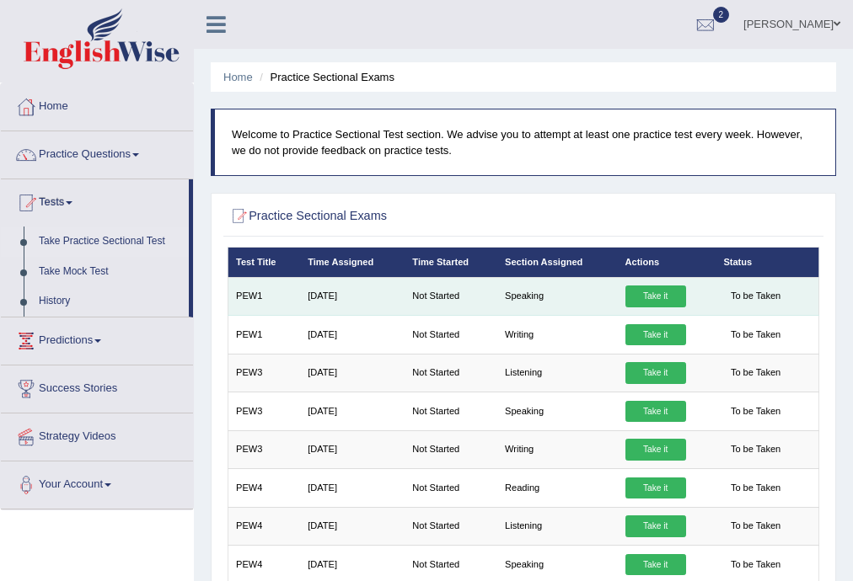
click at [637, 292] on link "Take it" at bounding box center [655, 297] width 61 height 22
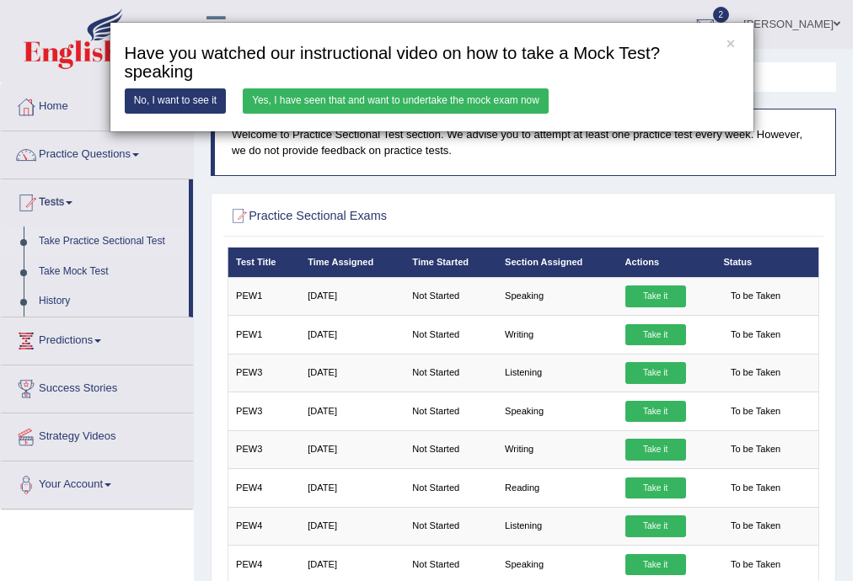
click at [452, 99] on link "Yes, I have seen that and want to undertake the mock exam now" at bounding box center [396, 100] width 306 height 24
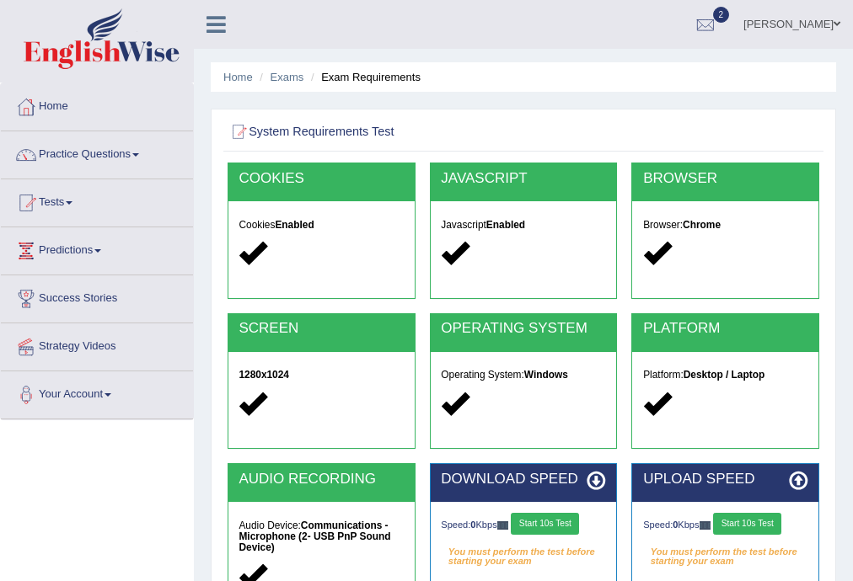
scroll to position [303, 0]
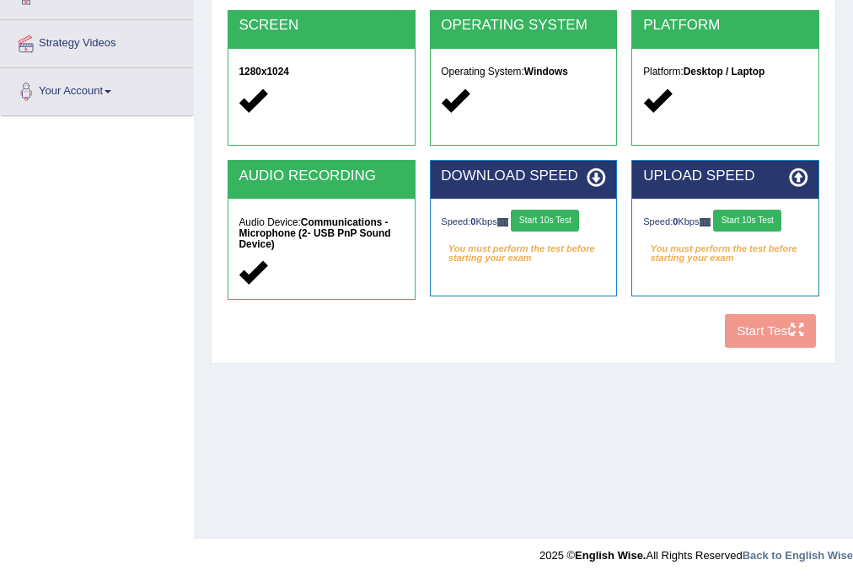
click at [544, 219] on button "Start 10s Test" at bounding box center [545, 221] width 68 height 22
click at [736, 229] on div "Speed: 0 Kbps Start 10s Test" at bounding box center [725, 222] width 164 height 25
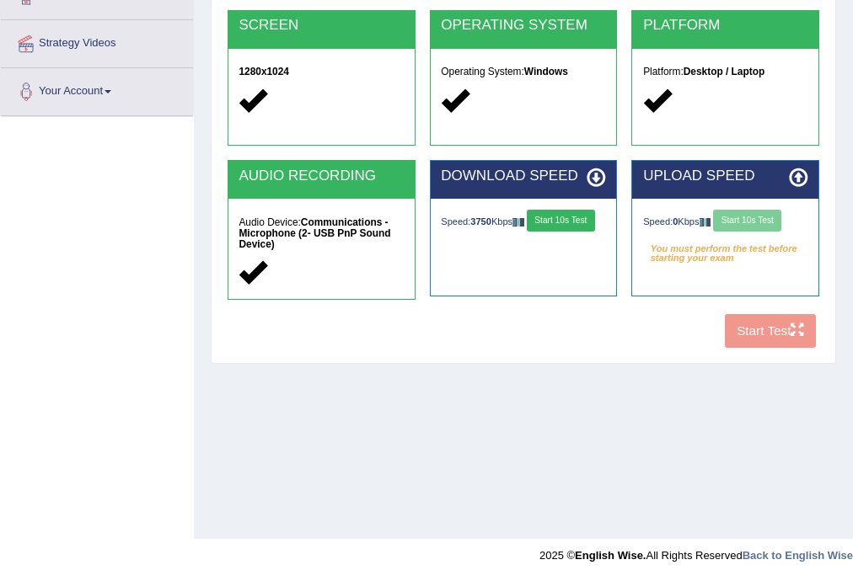
click at [745, 223] on div "Speed: 0 Kbps Start 10s Test" at bounding box center [725, 222] width 164 height 25
click at [747, 221] on button "Start 10s Test" at bounding box center [747, 221] width 68 height 22
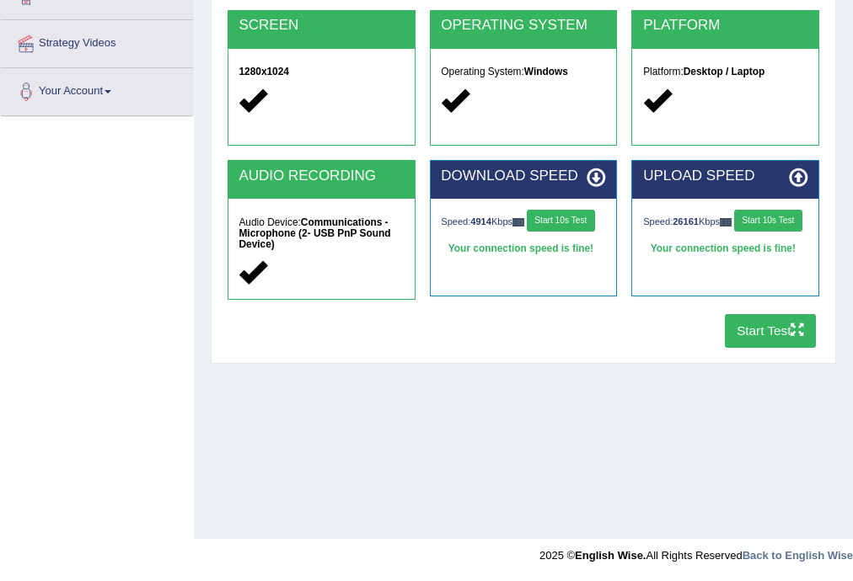
click at [576, 222] on button "Start 10s Test" at bounding box center [561, 221] width 68 height 22
click at [734, 232] on button "Start 10s Test" at bounding box center [768, 221] width 68 height 22
click at [769, 324] on button "Start Test" at bounding box center [771, 330] width 92 height 33
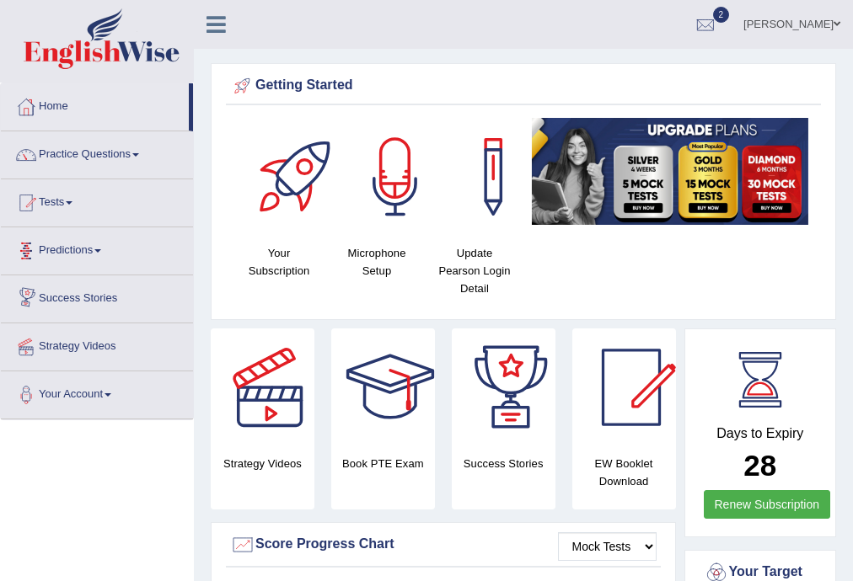
click at [88, 260] on link "Predictions" at bounding box center [97, 249] width 192 height 42
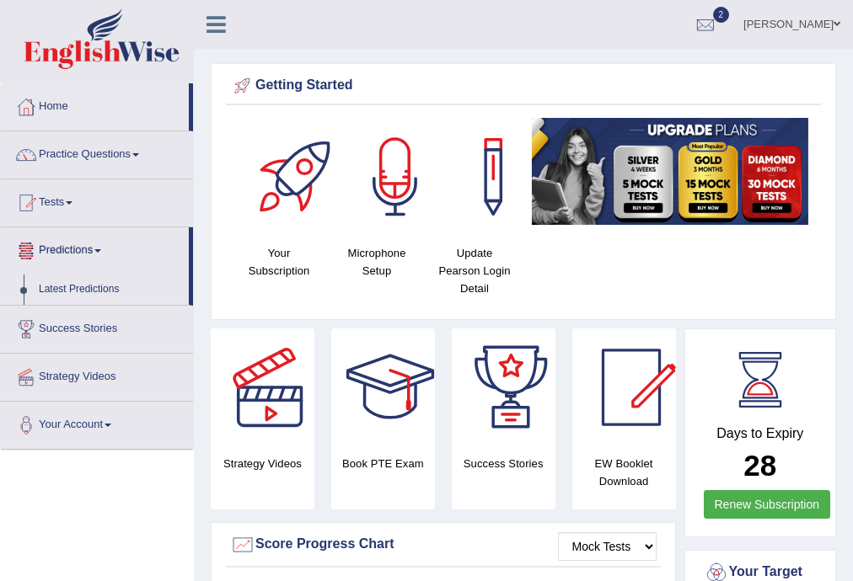
click at [88, 260] on link "Predictions" at bounding box center [95, 249] width 188 height 42
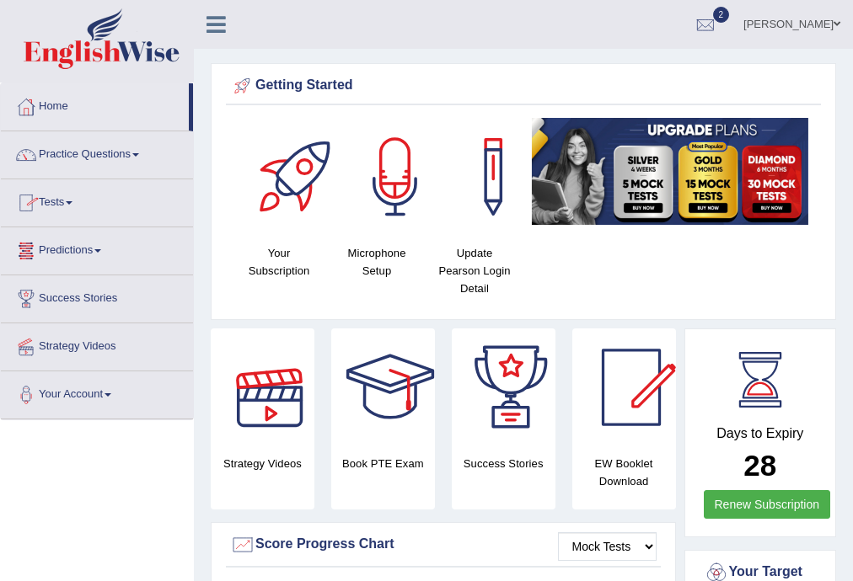
click at [270, 431] on div at bounding box center [270, 388] width 118 height 118
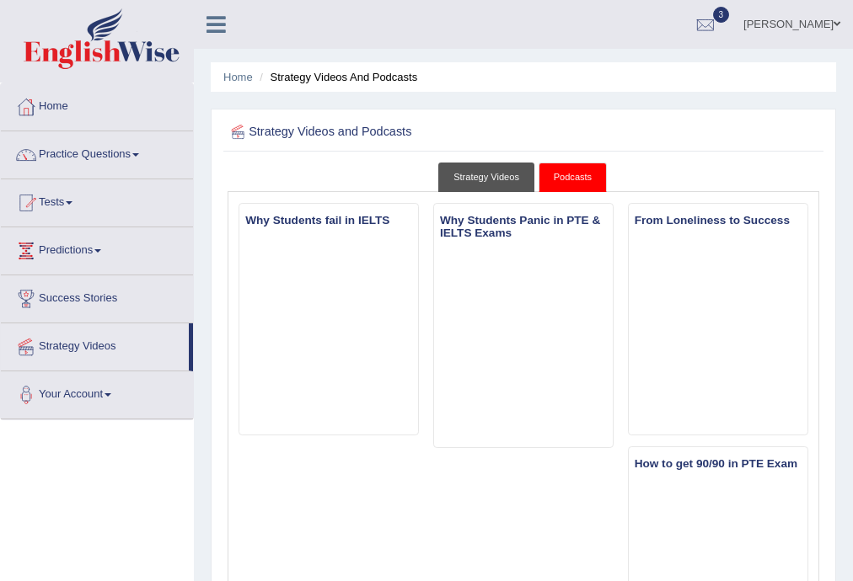
click at [484, 172] on link "Strategy Videos" at bounding box center [486, 177] width 96 height 29
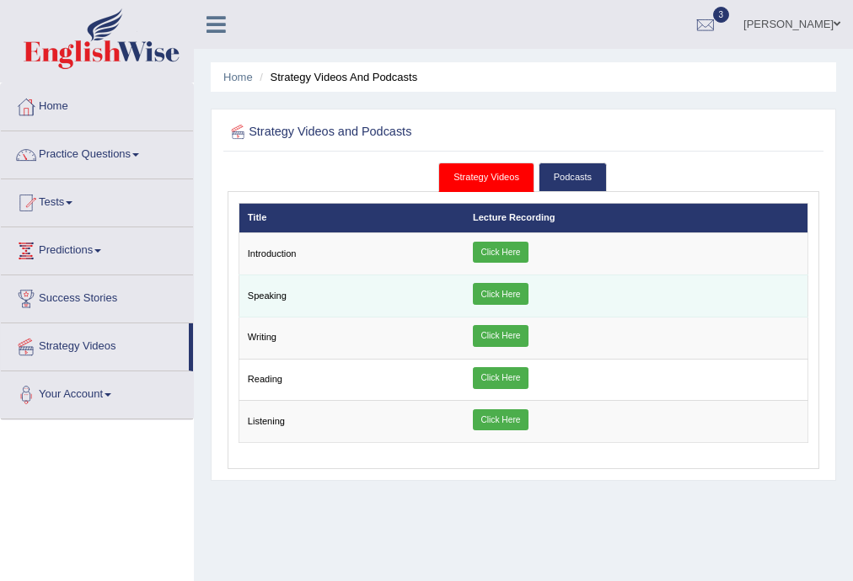
click at [493, 293] on link "Click Here" at bounding box center [501, 294] width 56 height 22
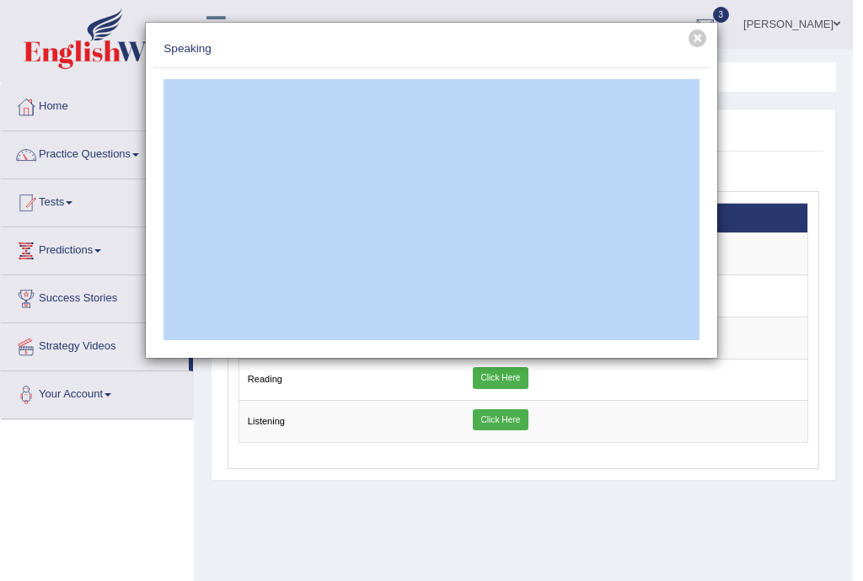
click at [485, 52] on h4 "Speaking" at bounding box center [431, 48] width 536 height 16
drag, startPoint x: 485, startPoint y: 52, endPoint x: 469, endPoint y: 46, distance: 17.4
click at [496, 60] on div "Speaking" at bounding box center [431, 48] width 557 height 39
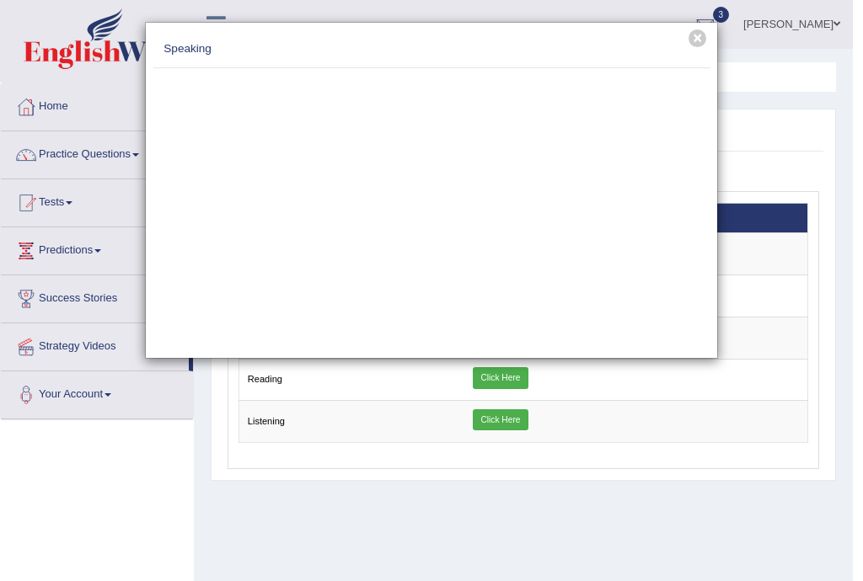
click at [466, 44] on h4 "Speaking" at bounding box center [431, 48] width 536 height 16
click at [700, 13] on div "× Speaking" at bounding box center [431, 290] width 863 height 581
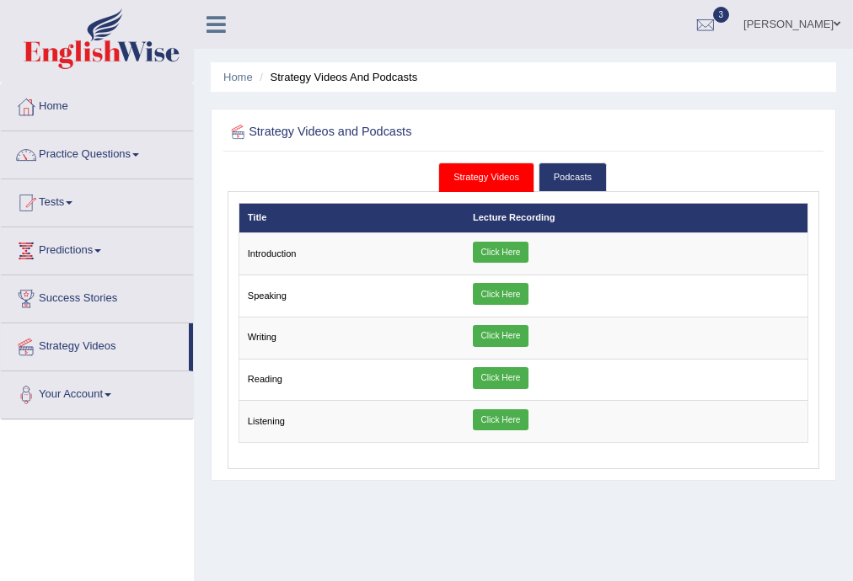
click at [713, 13] on span "3" at bounding box center [721, 15] width 17 height 16
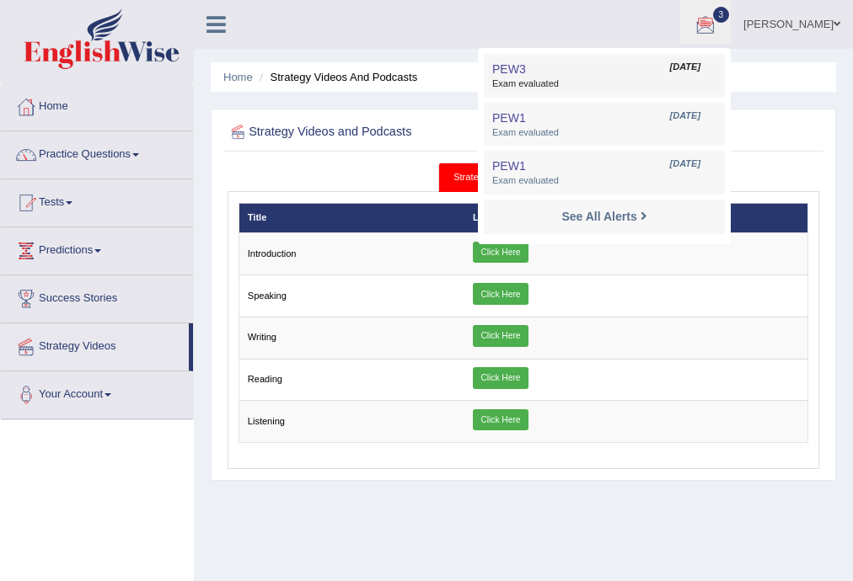
click at [591, 84] on span "Exam evaluated" at bounding box center [604, 84] width 224 height 13
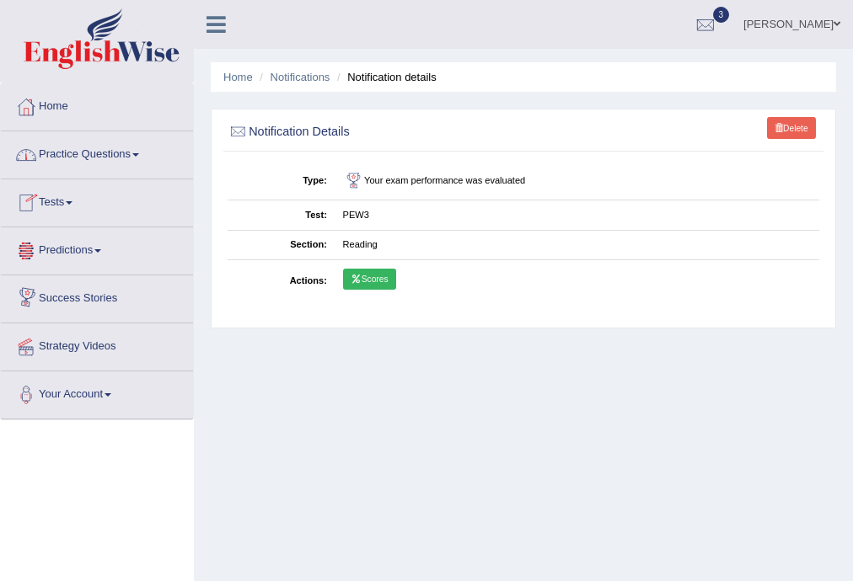
click at [819, 24] on link "[PERSON_NAME]" at bounding box center [792, 22] width 122 height 44
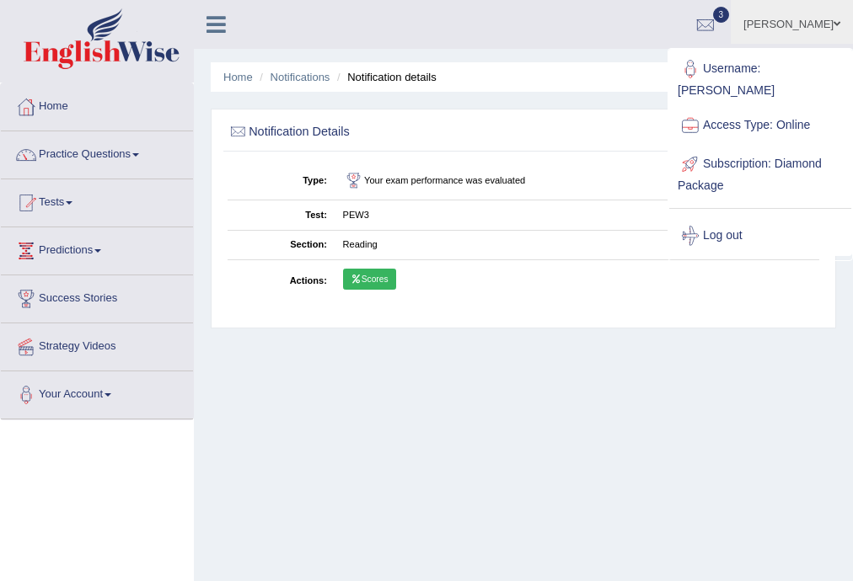
click at [750, 217] on link "Log out" at bounding box center [760, 236] width 182 height 39
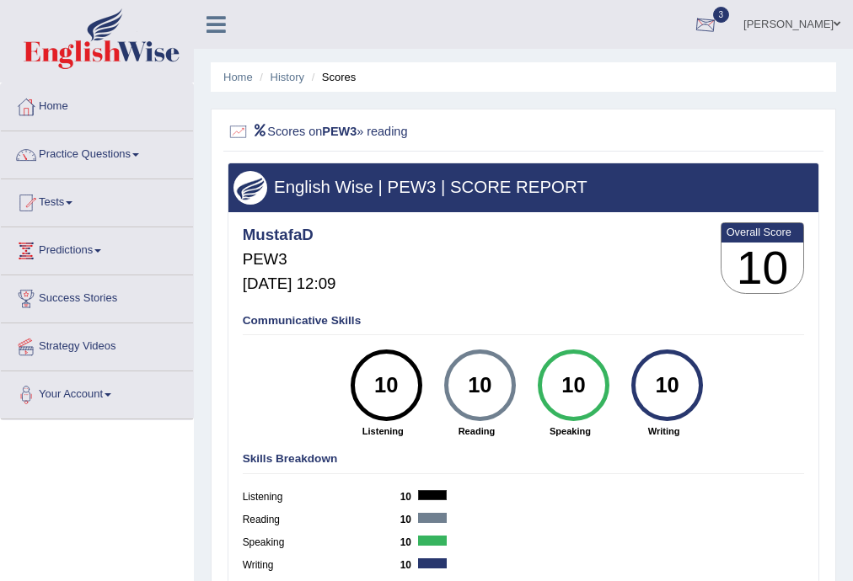
click at [693, 16] on div at bounding box center [705, 25] width 25 height 25
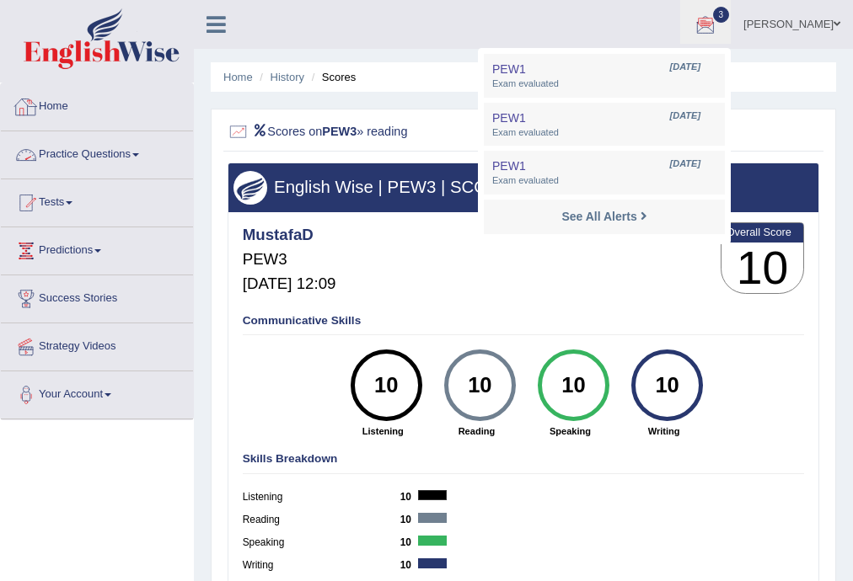
click at [63, 116] on link "Home" at bounding box center [97, 104] width 192 height 42
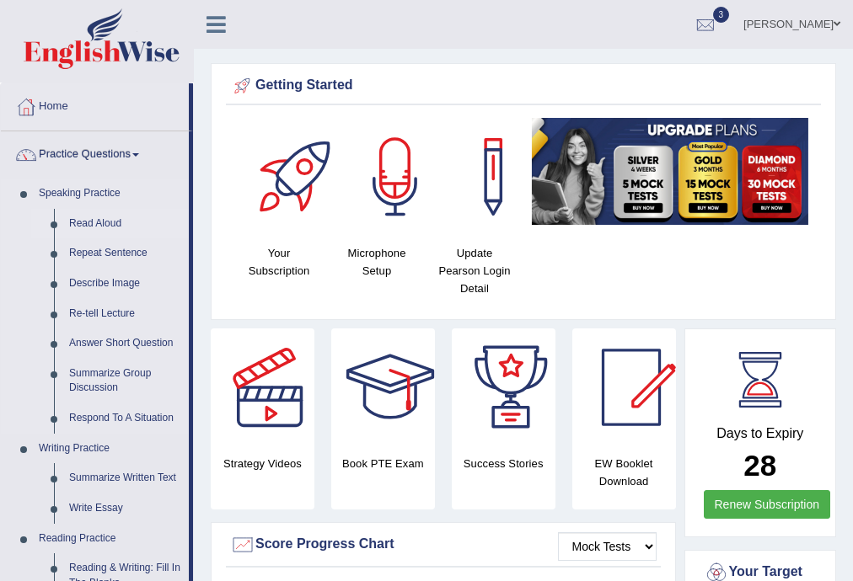
click at [91, 224] on link "Read Aloud" at bounding box center [125, 224] width 127 height 30
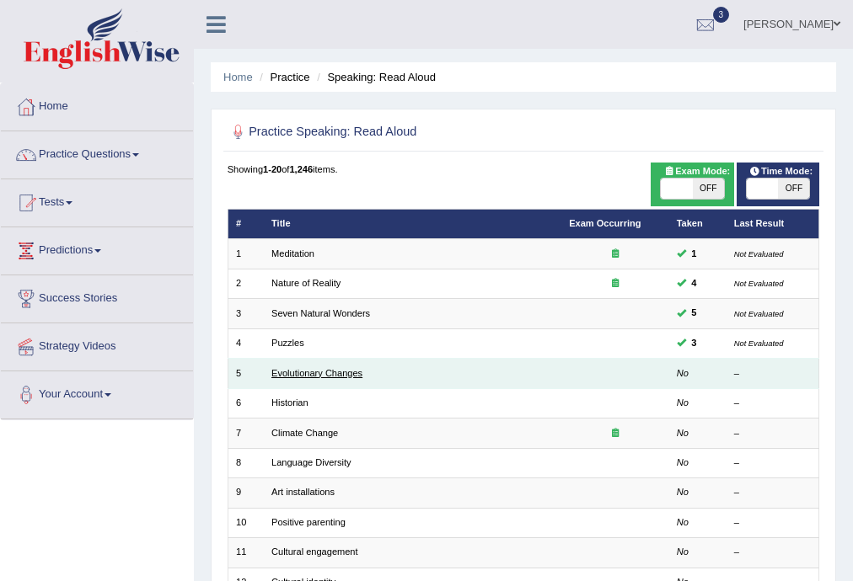
click at [310, 373] on link "Evolutionary Changes" at bounding box center [316, 373] width 91 height 10
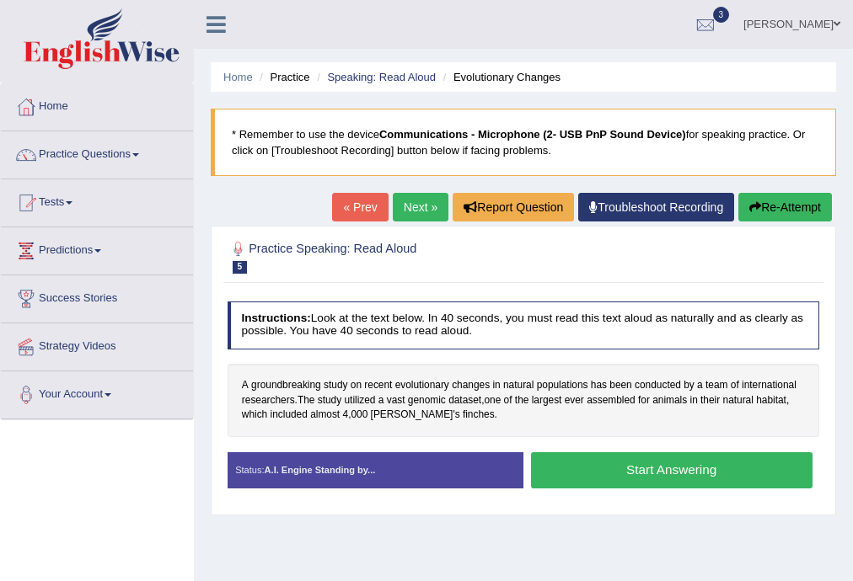
click at [424, 203] on link "Next »" at bounding box center [421, 207] width 56 height 29
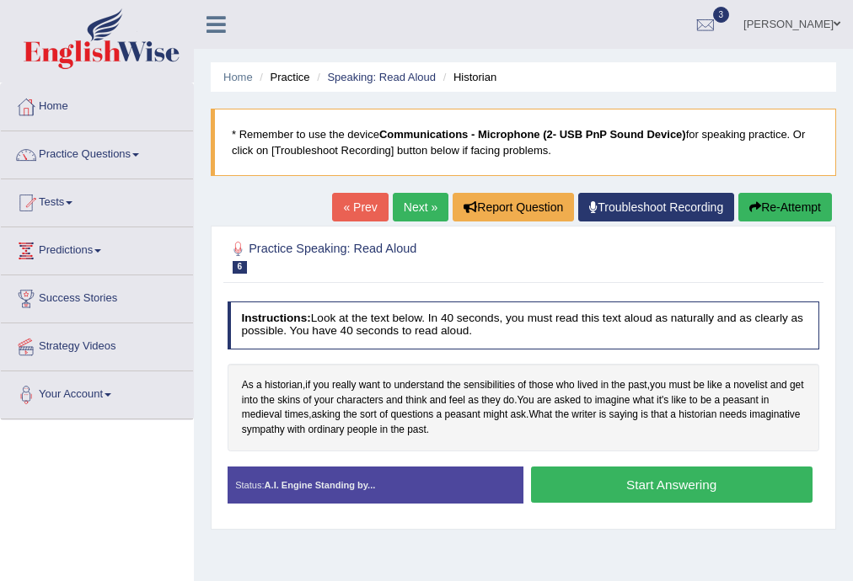
click at [556, 485] on button "Start Answering" at bounding box center [671, 485] width 281 height 36
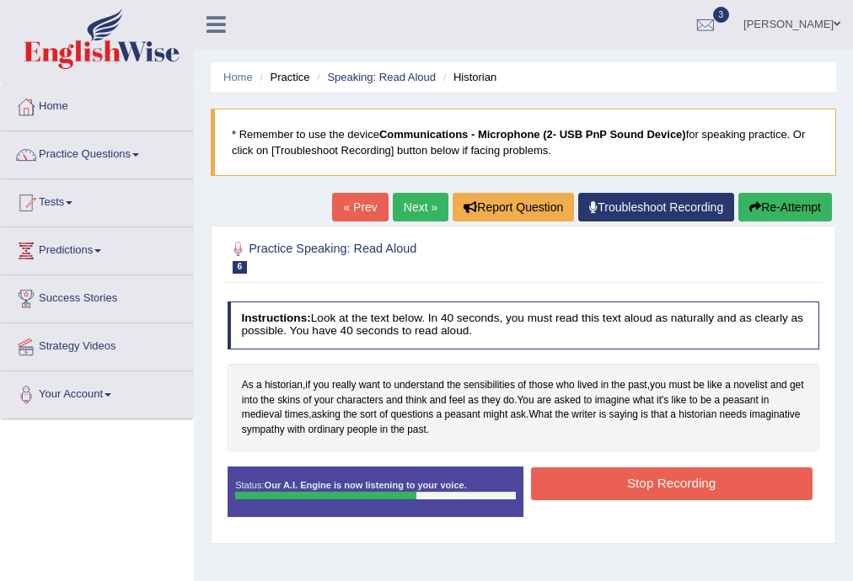
click at [670, 489] on button "Stop Recording" at bounding box center [671, 484] width 281 height 33
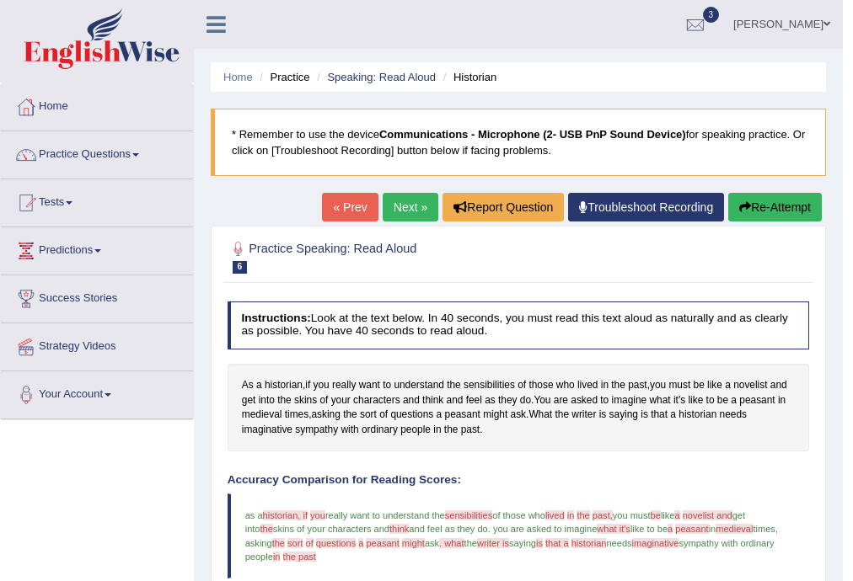
click at [745, 210] on icon "button" at bounding box center [745, 207] width 12 height 12
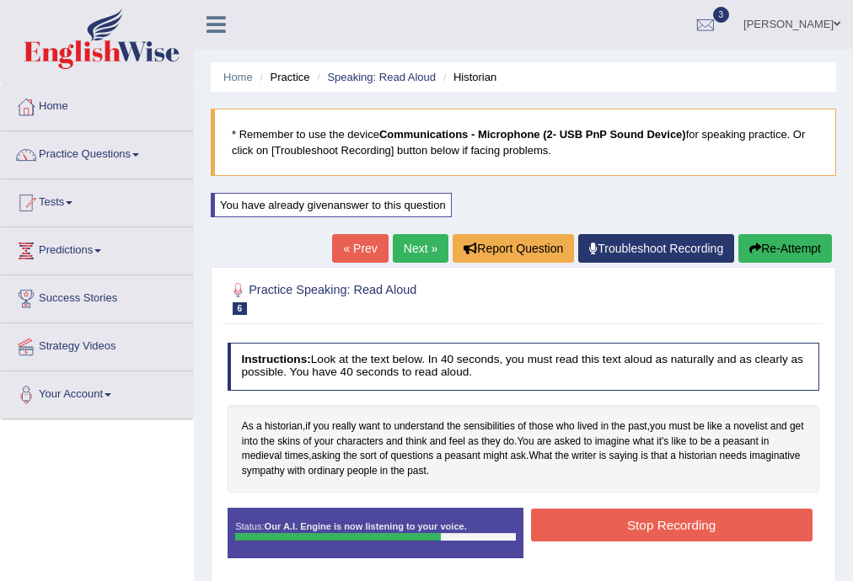
click at [617, 521] on button "Stop Recording" at bounding box center [671, 525] width 281 height 33
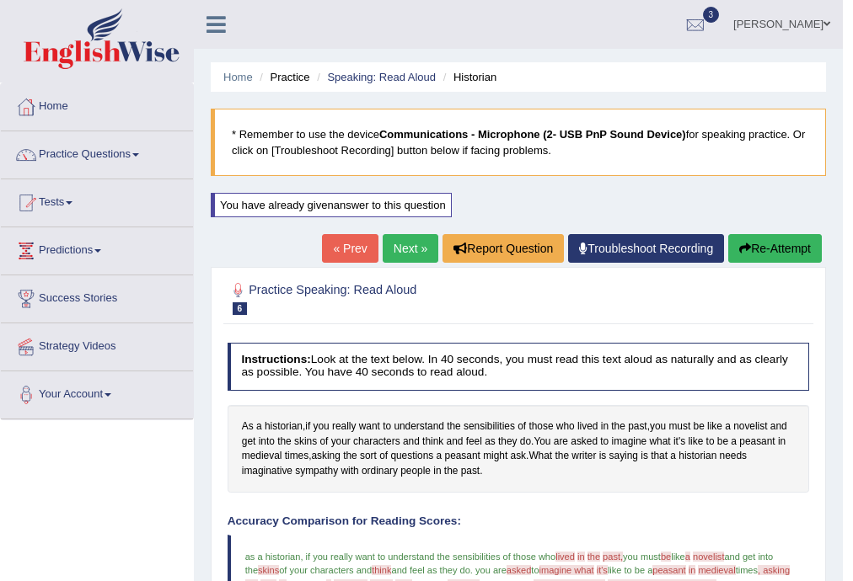
click at [756, 255] on button "Re-Attempt" at bounding box center [775, 248] width 94 height 29
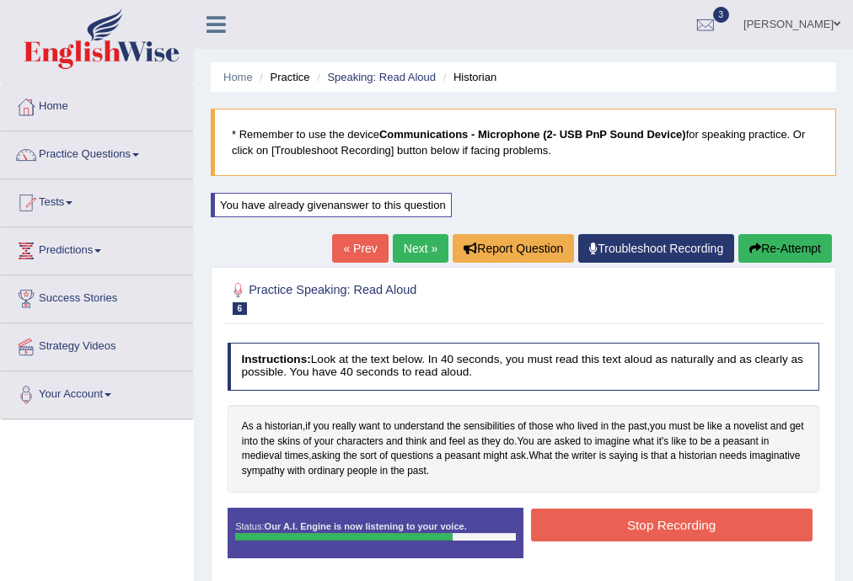
click at [626, 527] on button "Stop Recording" at bounding box center [671, 525] width 281 height 33
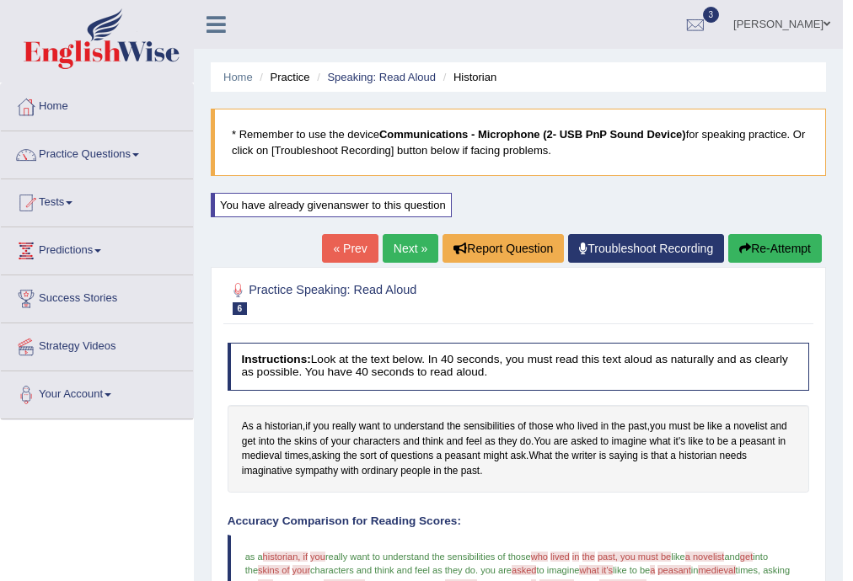
click at [765, 249] on button "Re-Attempt" at bounding box center [775, 248] width 94 height 29
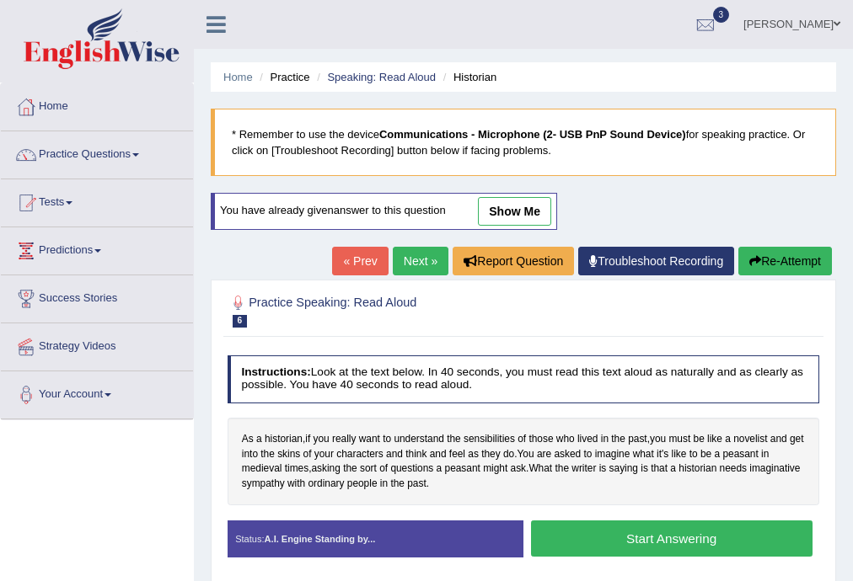
click at [707, 526] on button "Start Answering" at bounding box center [671, 539] width 281 height 36
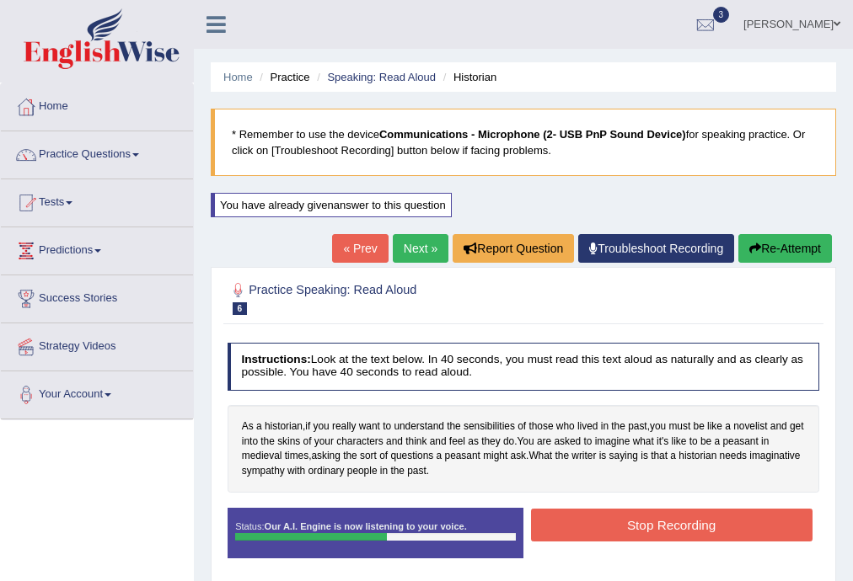
click at [707, 526] on button "Stop Recording" at bounding box center [671, 525] width 281 height 33
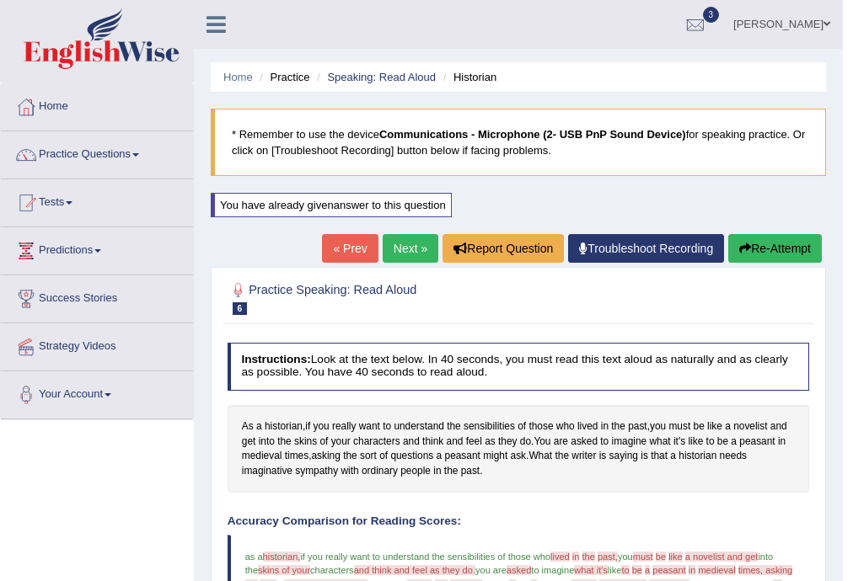
click at [760, 242] on button "Re-Attempt" at bounding box center [775, 248] width 94 height 29
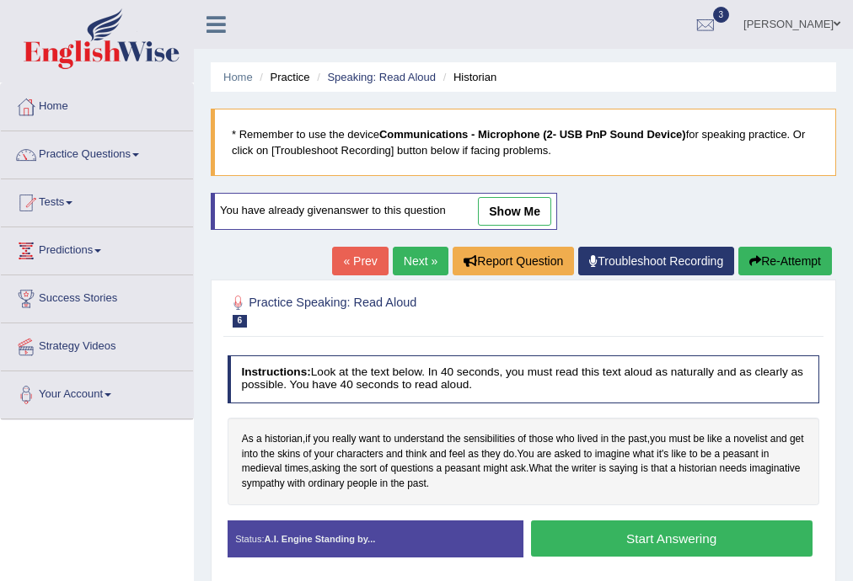
click at [765, 539] on button "Start Answering" at bounding box center [671, 539] width 281 height 36
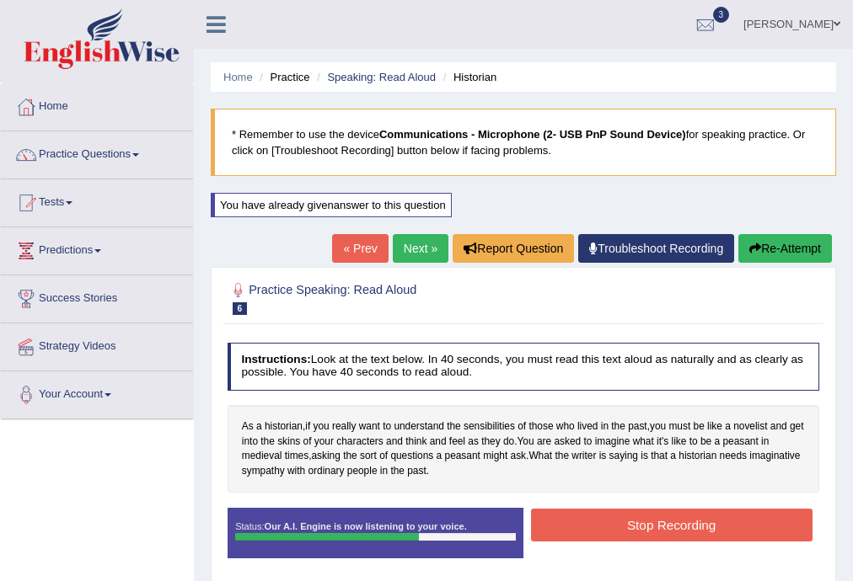
click at [758, 530] on button "Stop Recording" at bounding box center [671, 525] width 281 height 33
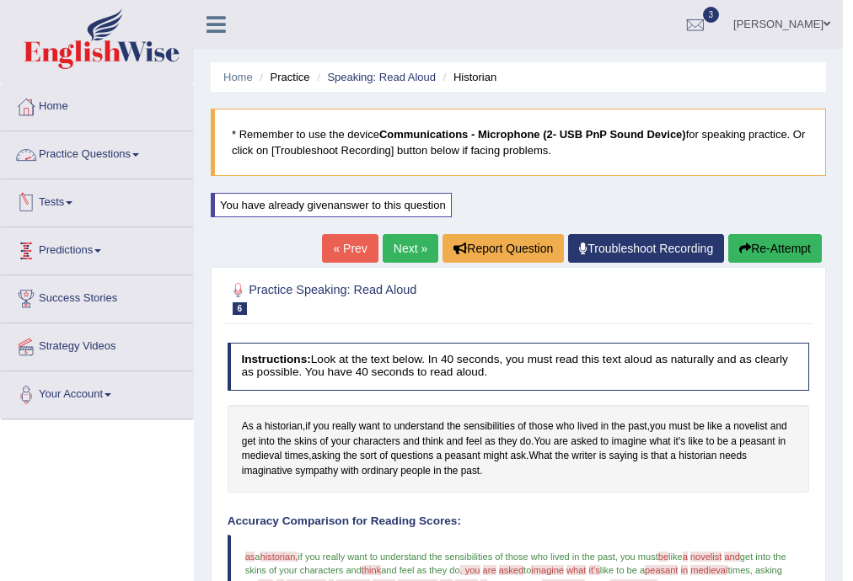
click at [73, 148] on link "Practice Questions" at bounding box center [97, 152] width 192 height 42
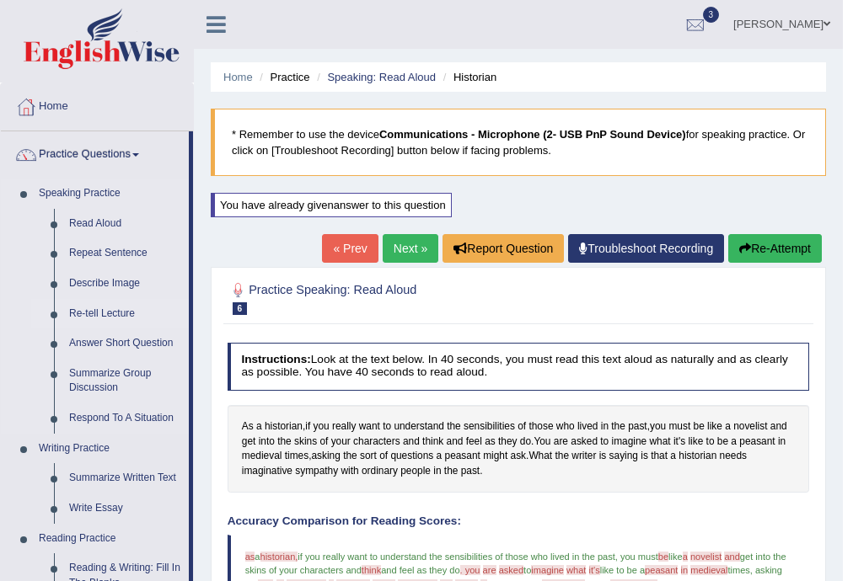
click at [103, 314] on link "Re-tell Lecture" at bounding box center [125, 314] width 127 height 30
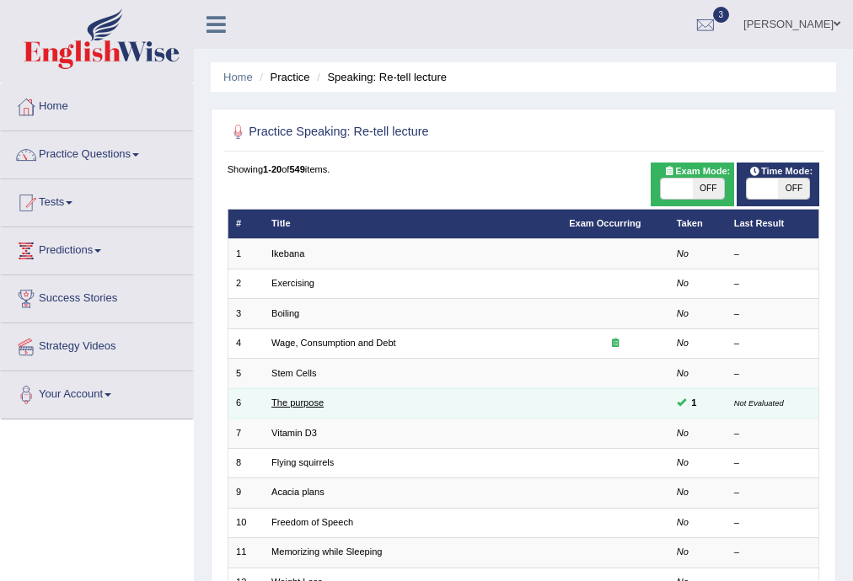
click at [308, 399] on link "The purpose" at bounding box center [297, 403] width 52 height 10
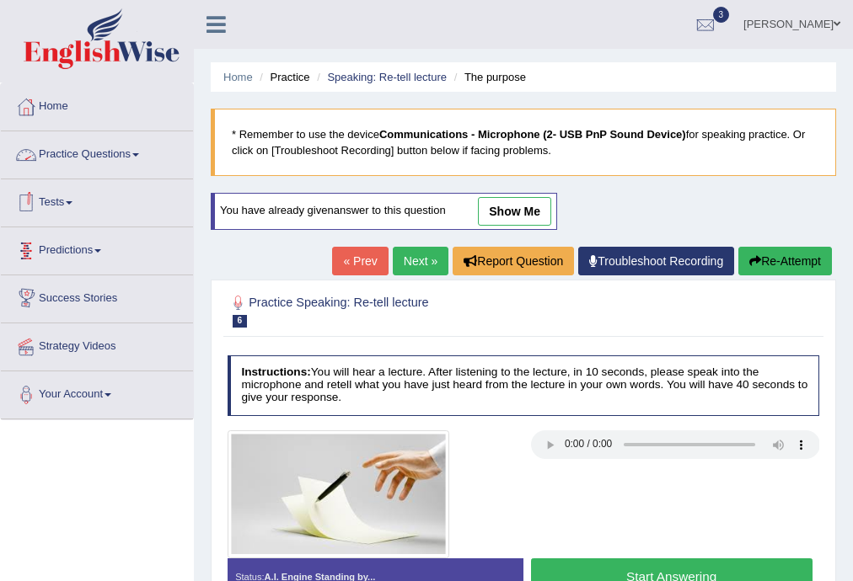
click at [72, 202] on span at bounding box center [69, 202] width 7 height 3
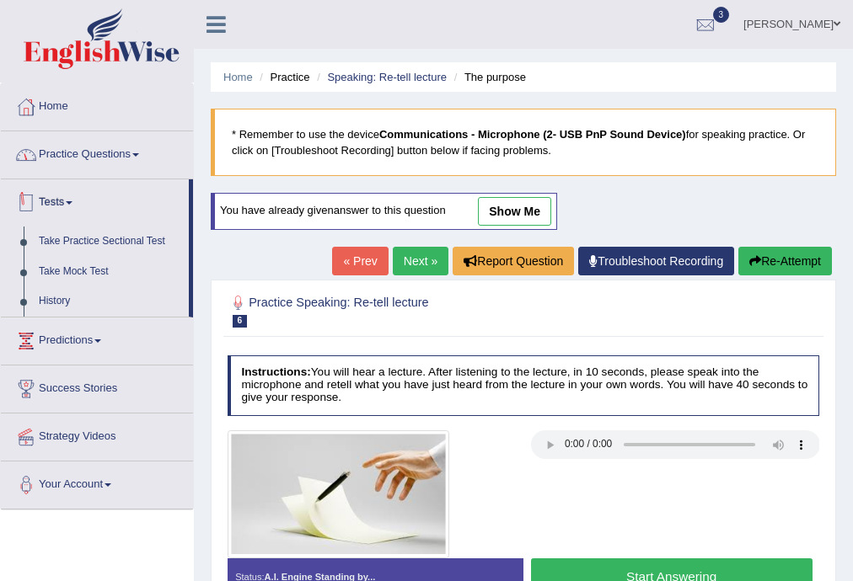
click at [88, 156] on link "Practice Questions" at bounding box center [97, 152] width 192 height 42
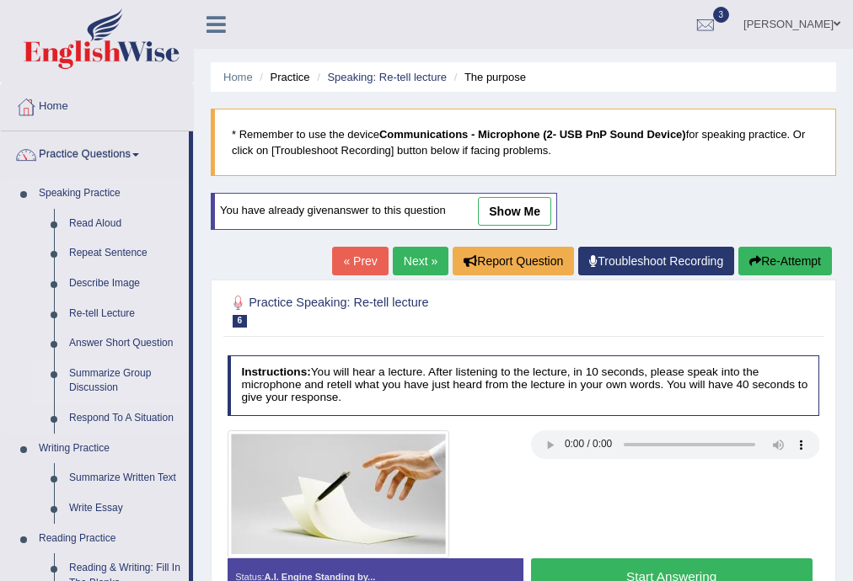
click at [111, 382] on link "Summarize Group Discussion" at bounding box center [125, 381] width 127 height 45
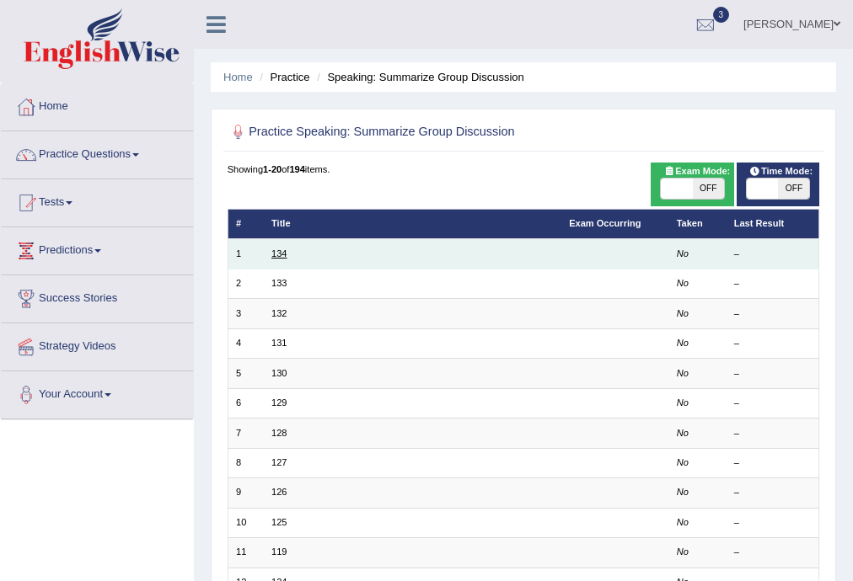
click at [278, 258] on link "134" at bounding box center [278, 254] width 15 height 10
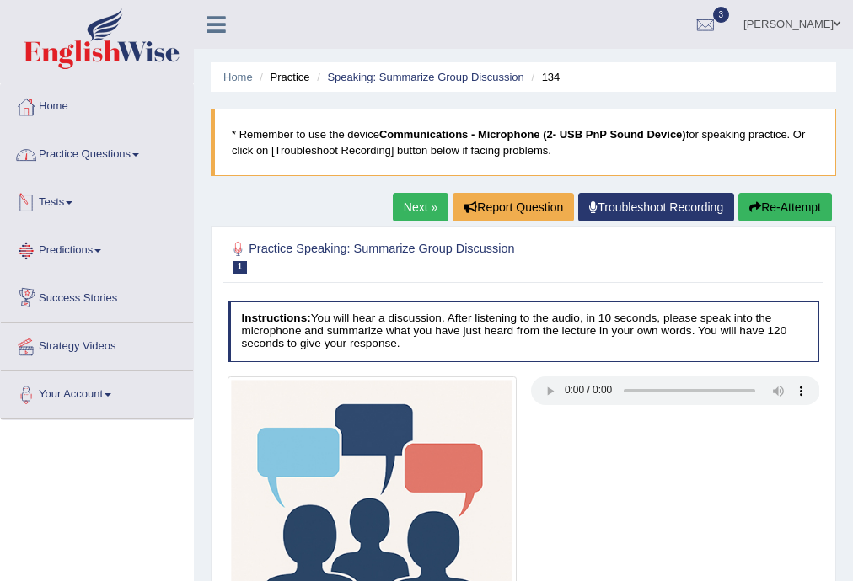
click at [91, 155] on link "Practice Questions" at bounding box center [97, 152] width 192 height 42
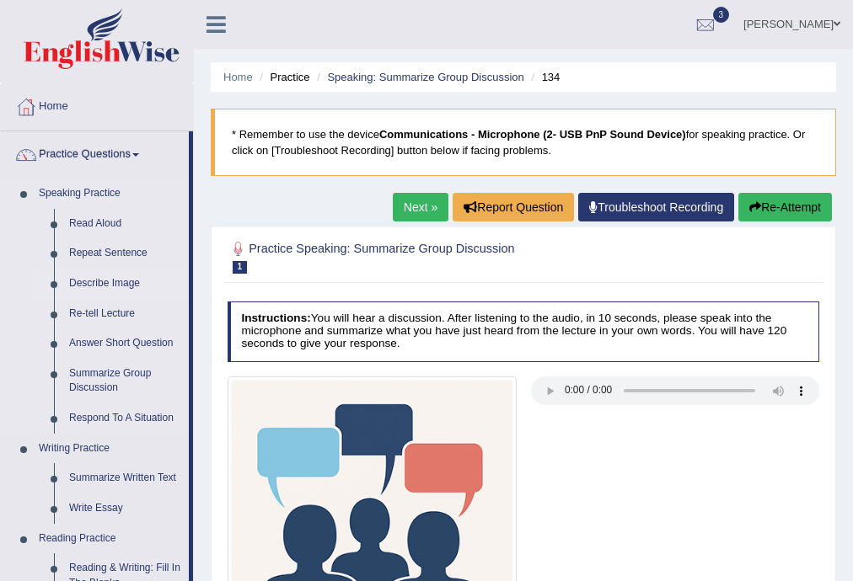
scroll to position [737, 0]
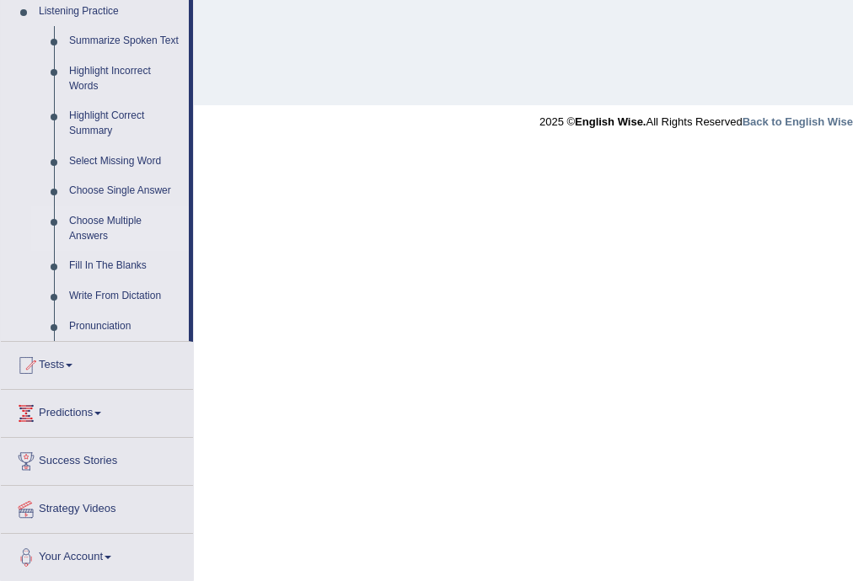
click at [96, 226] on link "Choose Multiple Answers" at bounding box center [125, 228] width 127 height 45
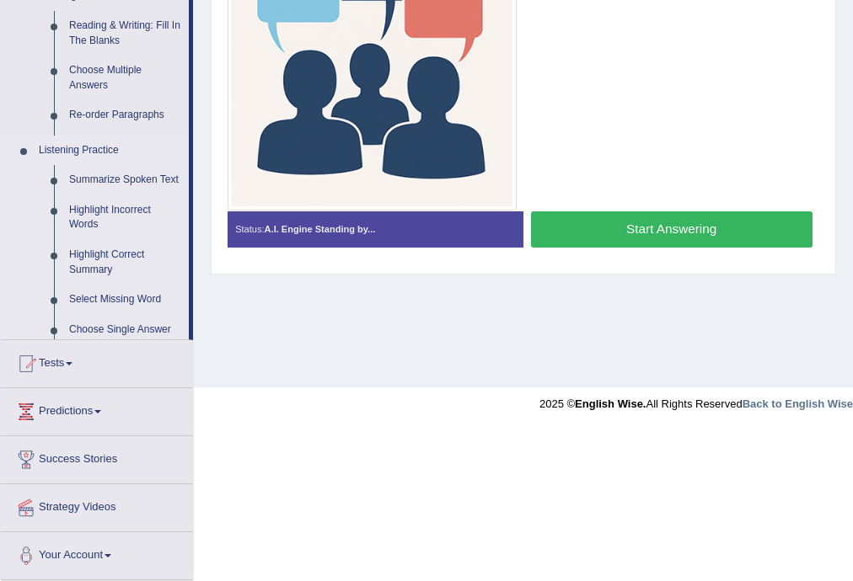
scroll to position [303, 0]
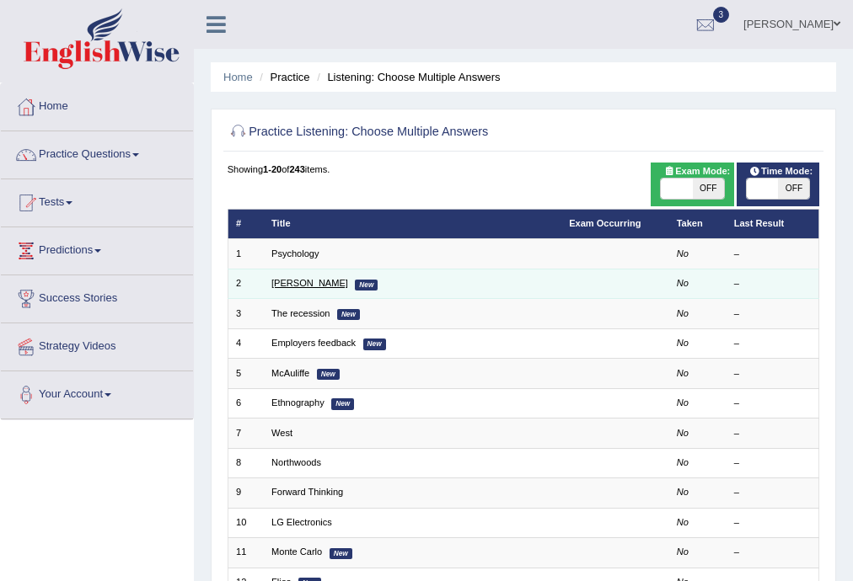
click at [285, 286] on link "Jodie" at bounding box center [309, 283] width 77 height 10
